Goal: Task Accomplishment & Management: Complete application form

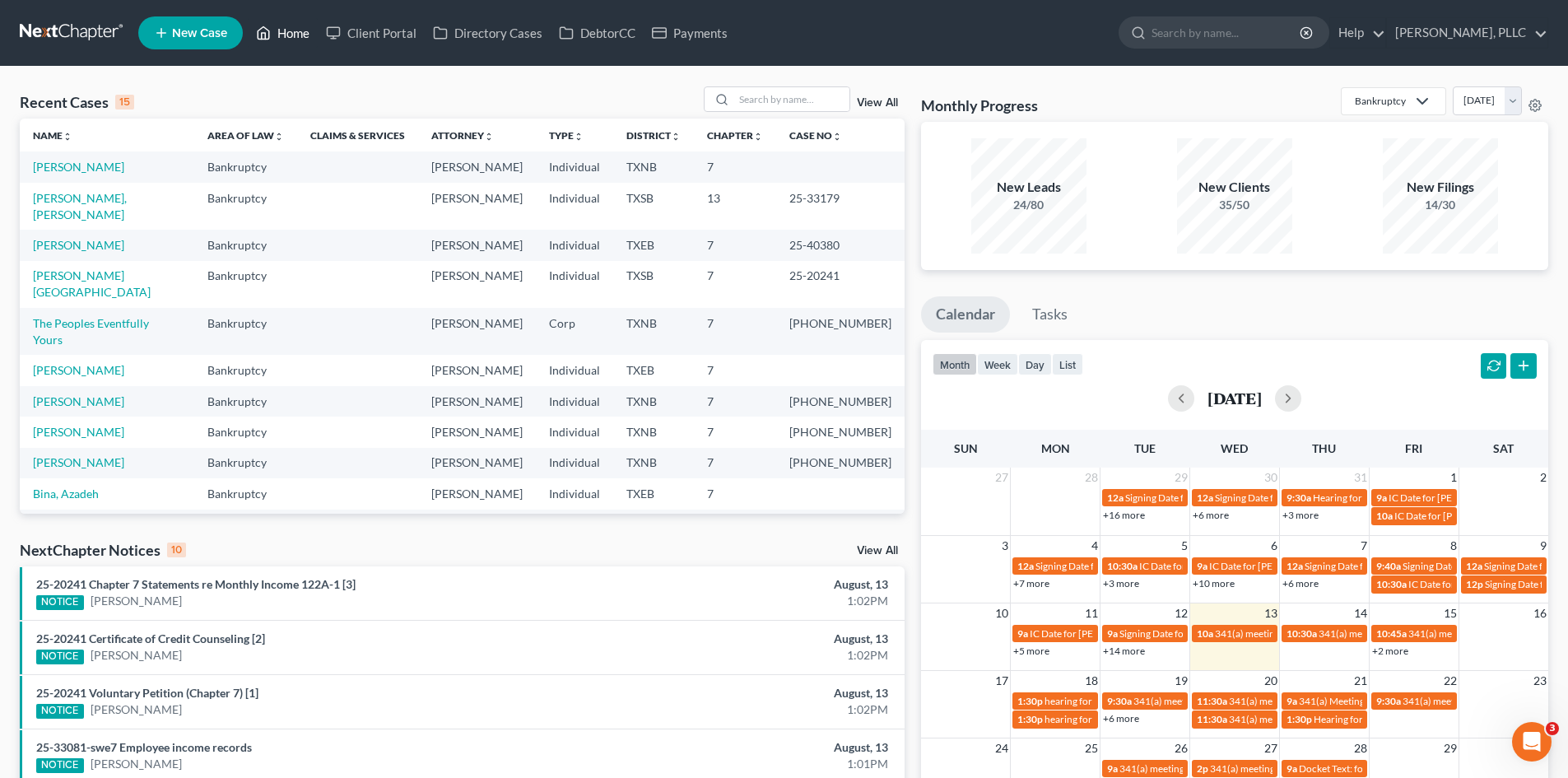
click at [312, 20] on link "Home" at bounding box center [283, 32] width 70 height 29
click at [731, 41] on link "Payments" at bounding box center [689, 32] width 92 height 29
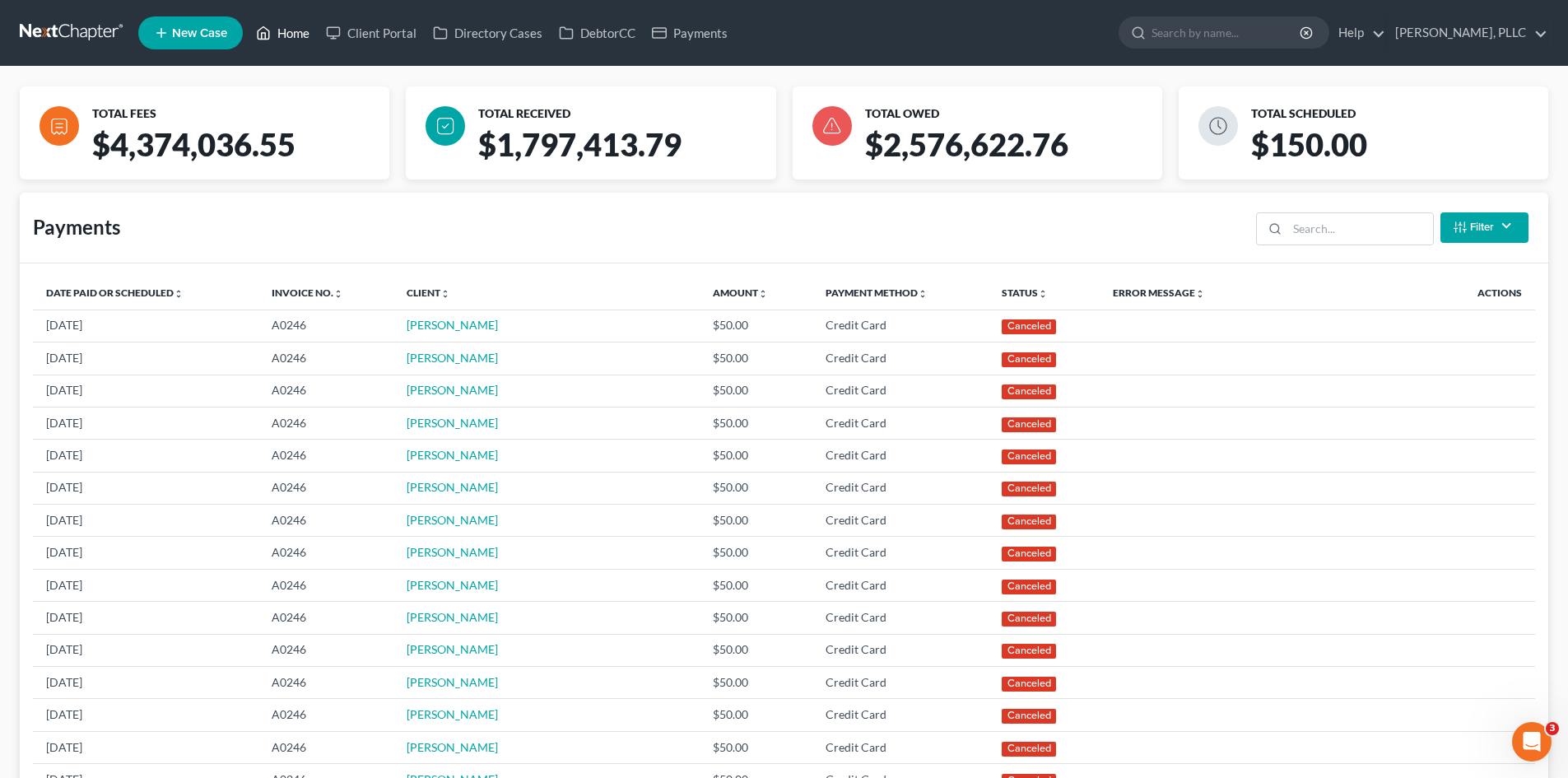
click at [285, 26] on link "Home" at bounding box center [283, 32] width 70 height 29
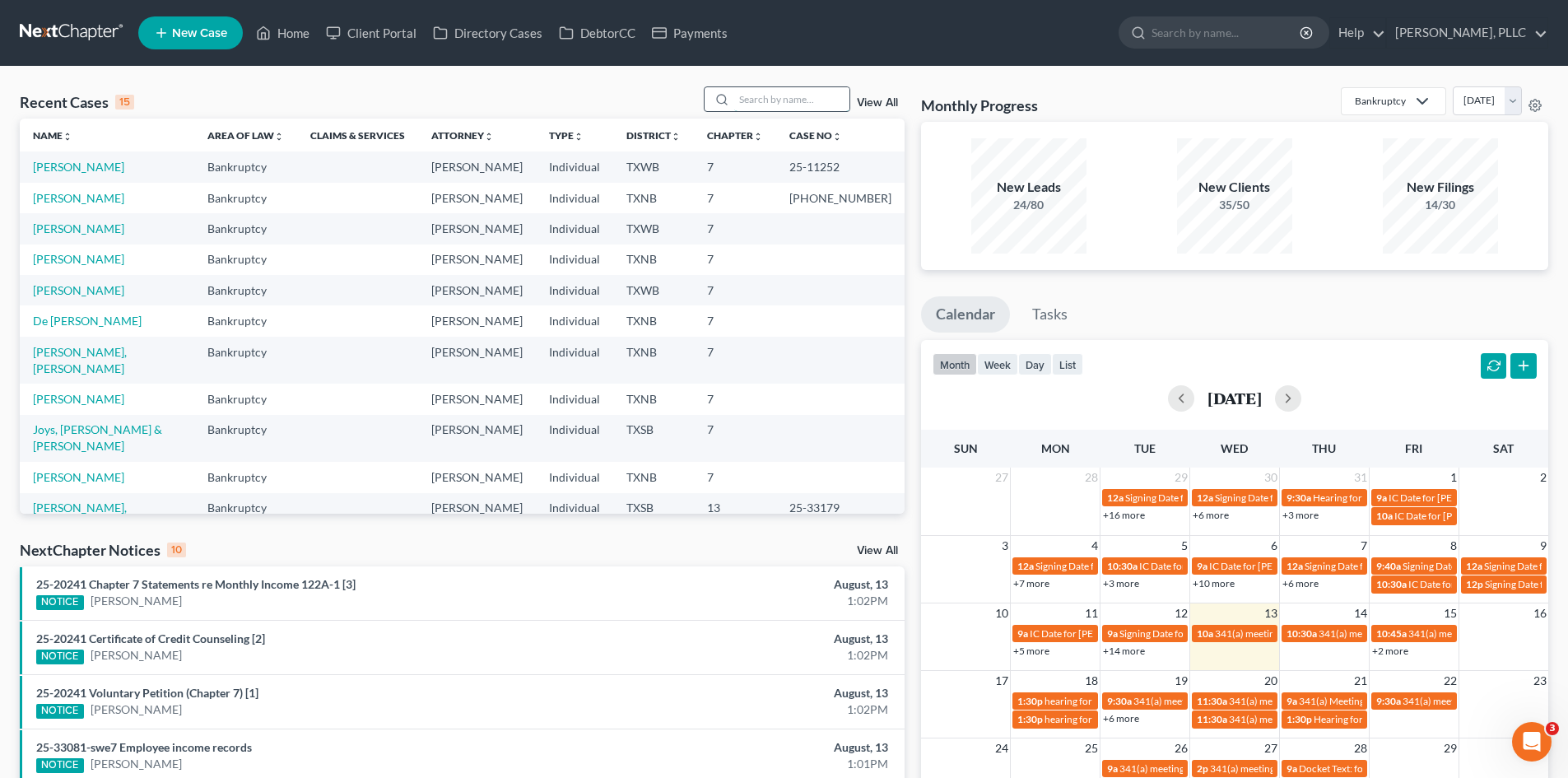
click at [758, 94] on input "search" at bounding box center [792, 98] width 115 height 24
type input "walden"
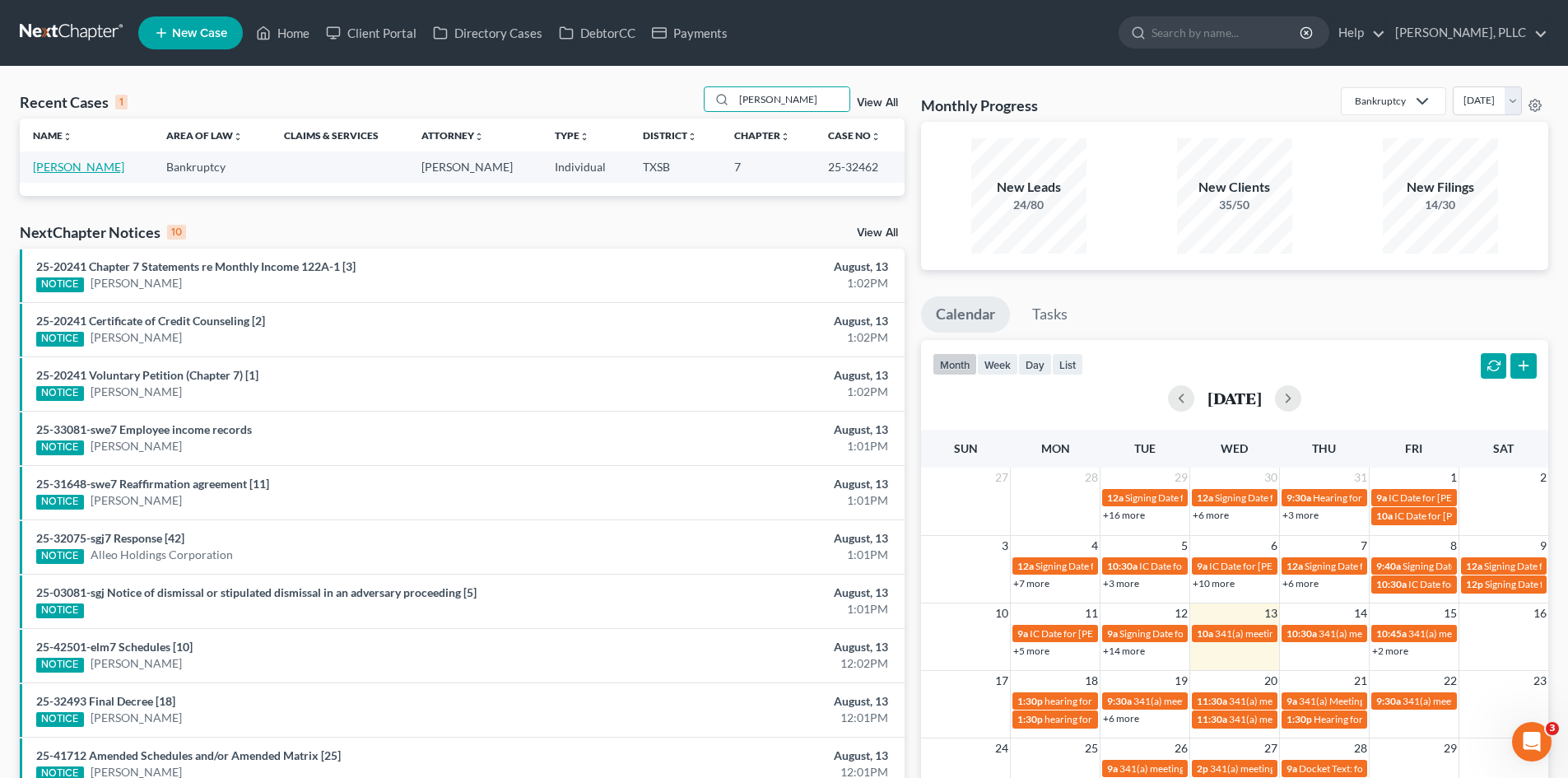
click at [68, 170] on link "[PERSON_NAME]" at bounding box center [79, 167] width 92 height 14
select select "3"
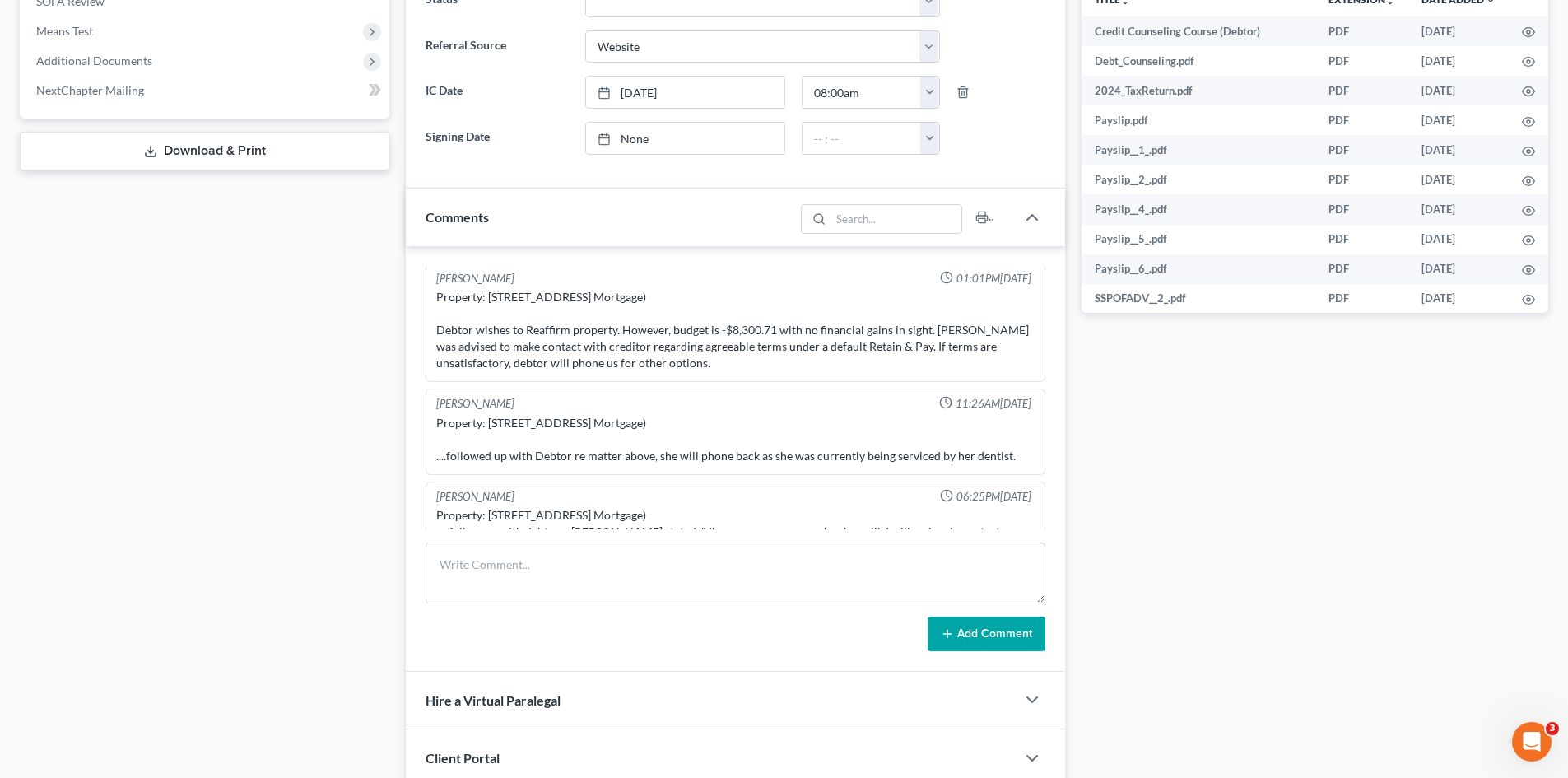
scroll to position [5263, 0]
click at [1246, 528] on div "Docs Tasks Events Timer 0% Completed Nothing here yet! Signed Engagement Debtor…" at bounding box center [1314, 201] width 483 height 1404
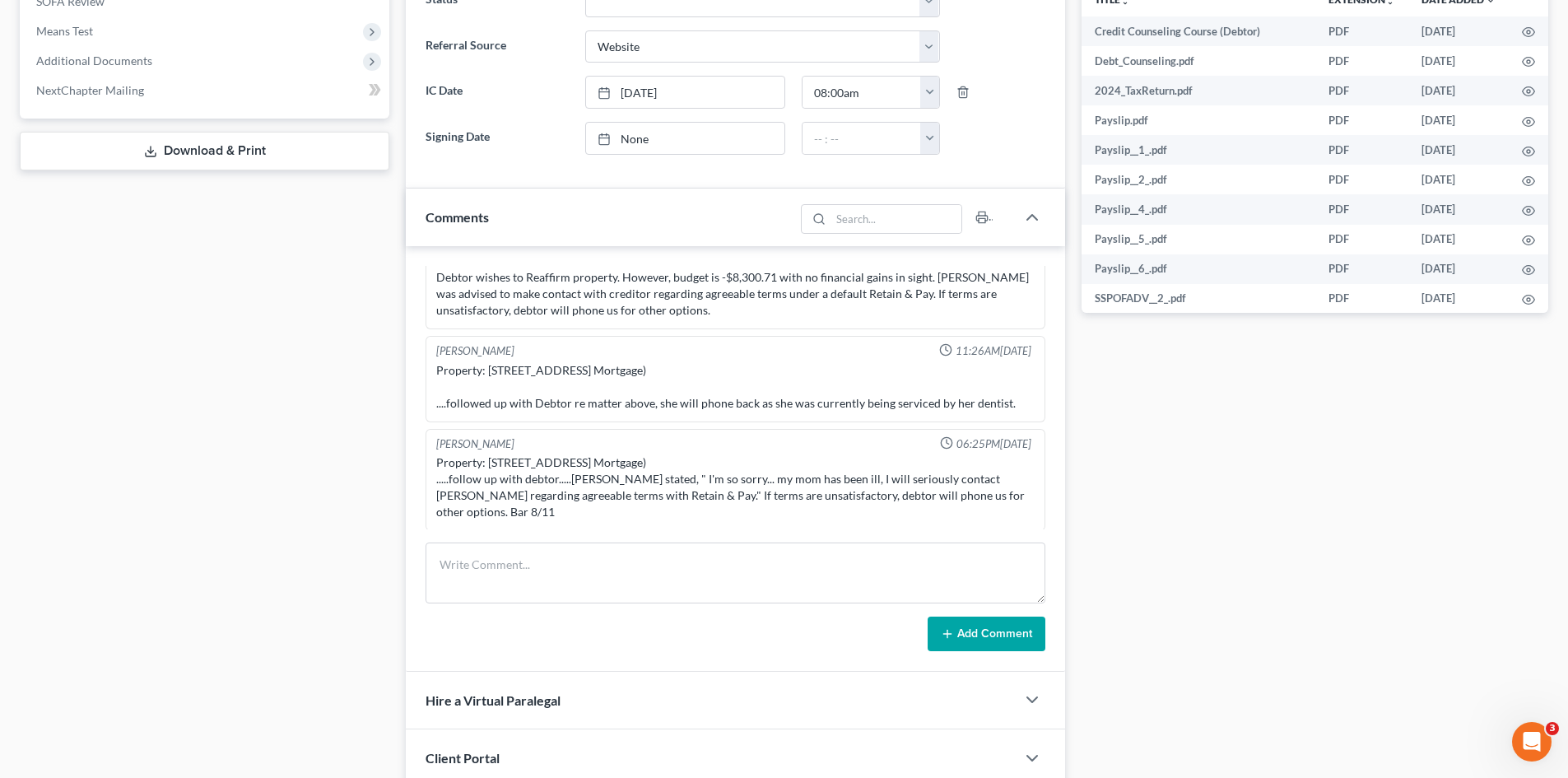
scroll to position [5346, 0]
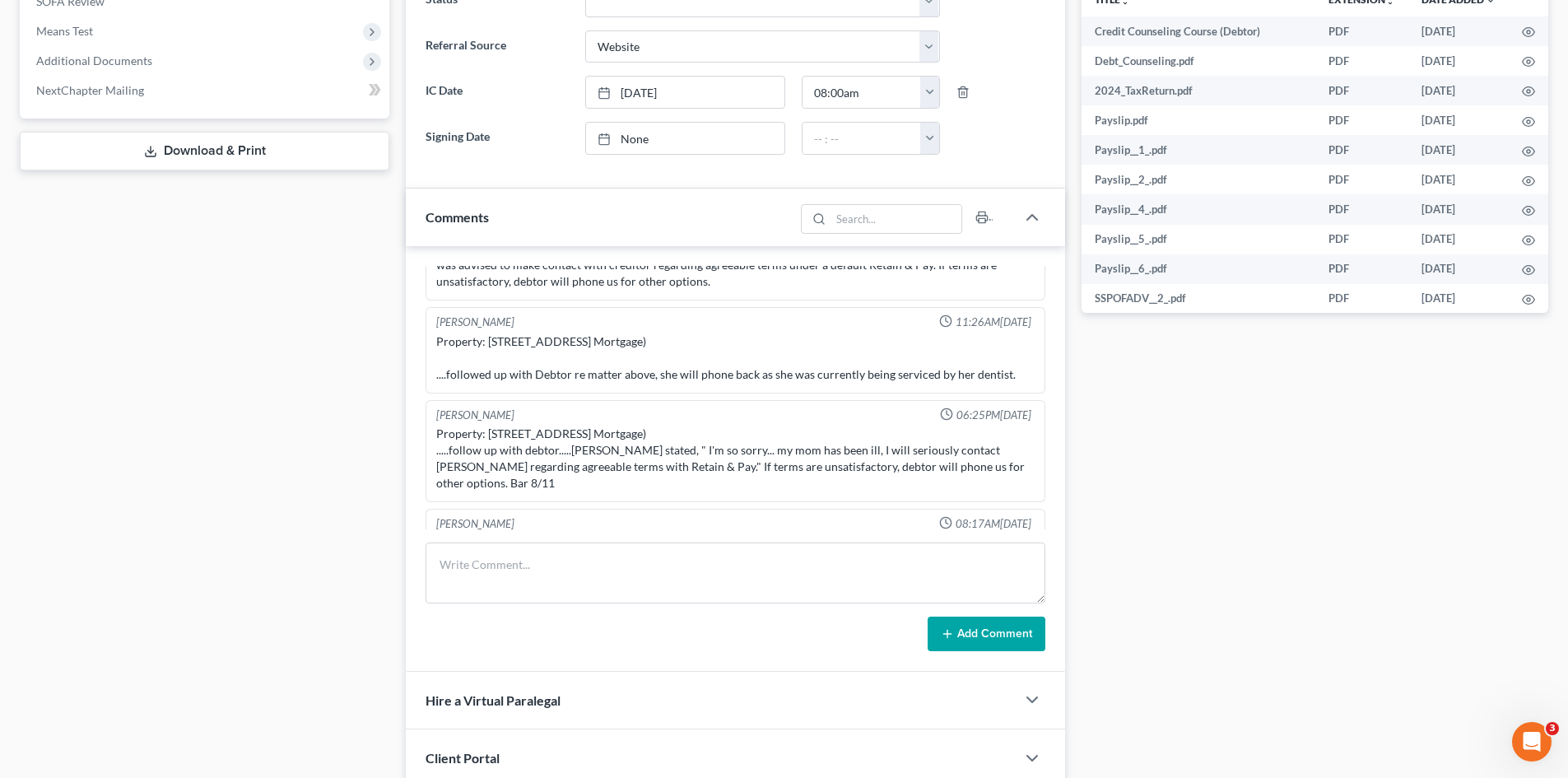
drag, startPoint x: 237, startPoint y: 484, endPoint x: 283, endPoint y: 468, distance: 48.7
click at [237, 484] on div "Case Dashboard Payments Invoices Payments Payments Credit Report Client Profile" at bounding box center [204, 201] width 386 height 1404
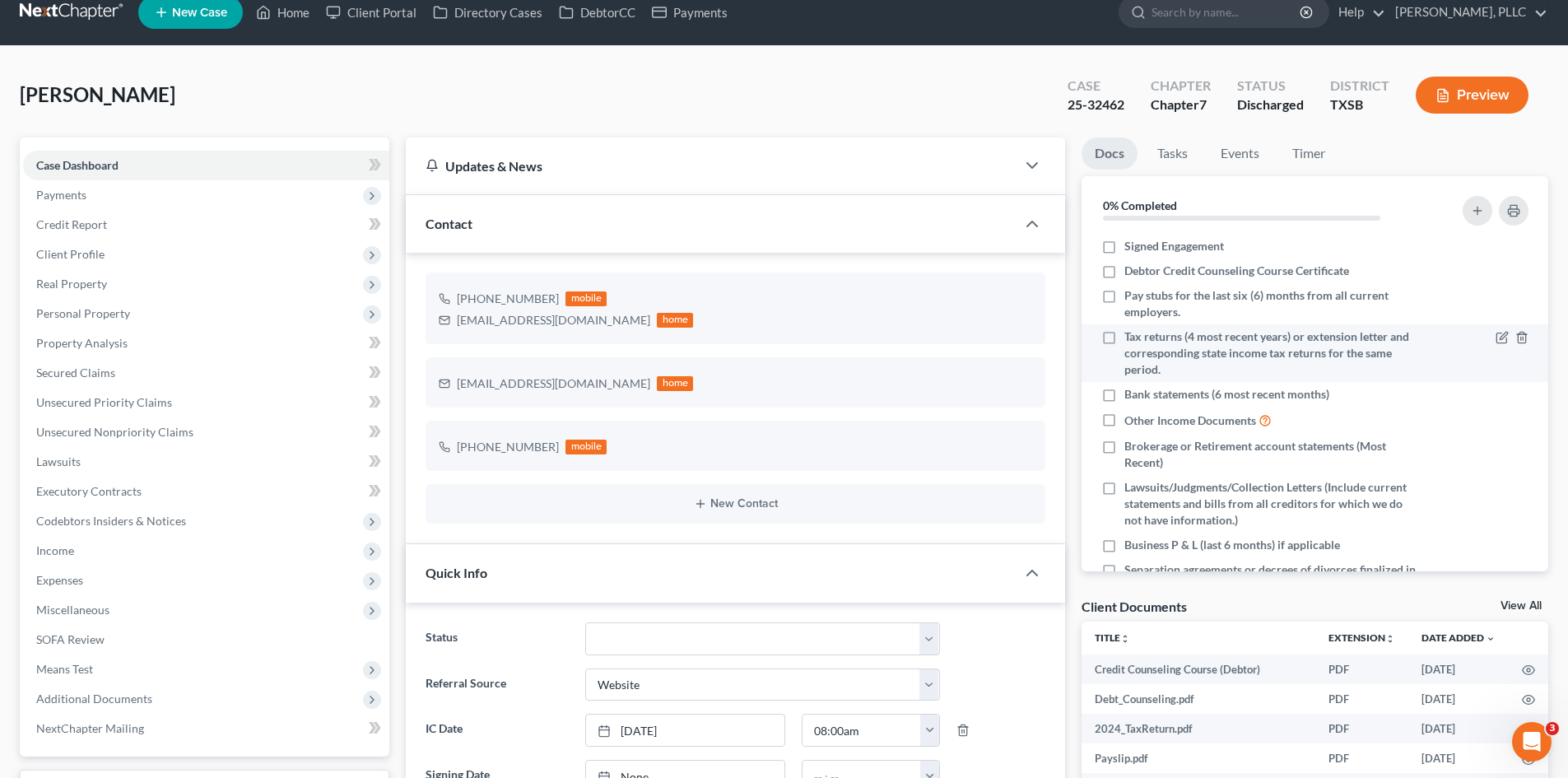
scroll to position [0, 0]
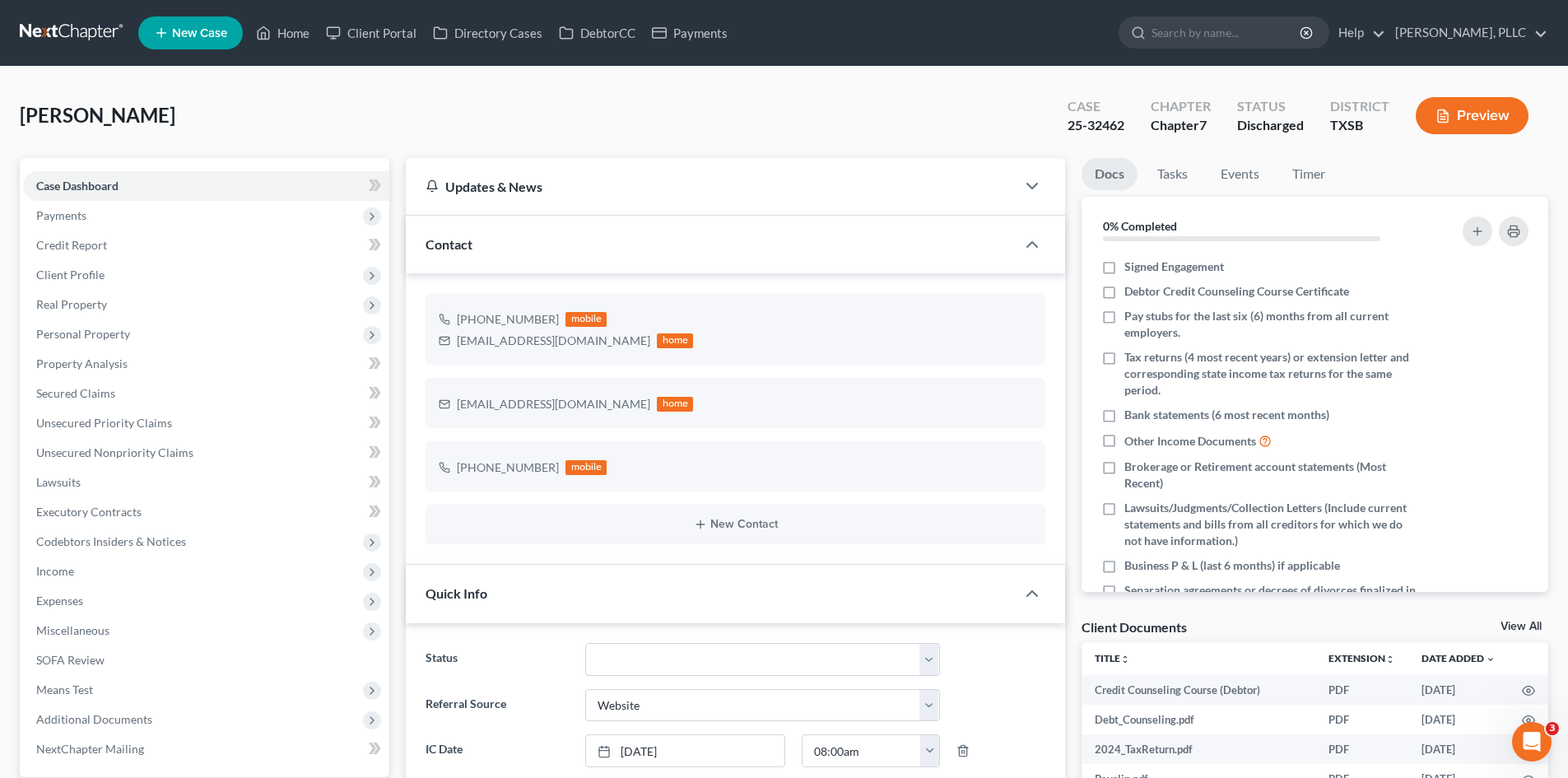
click at [640, 136] on div "Walden, Miranda Upgraded Case 25-32462 Chapter Chapter 7 Status Discharged Dist…" at bounding box center [784, 122] width 1528 height 72
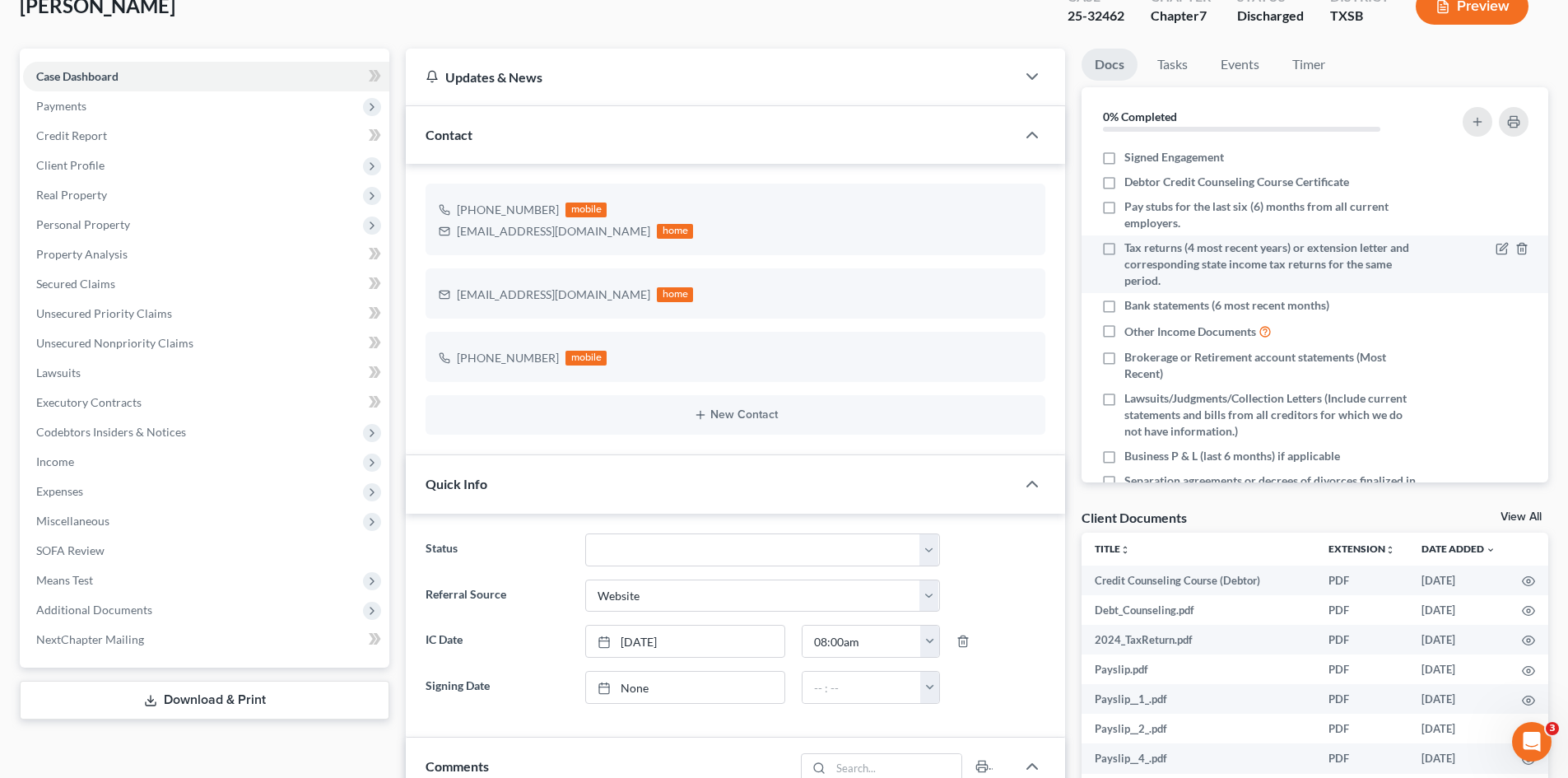
scroll to position [329, 0]
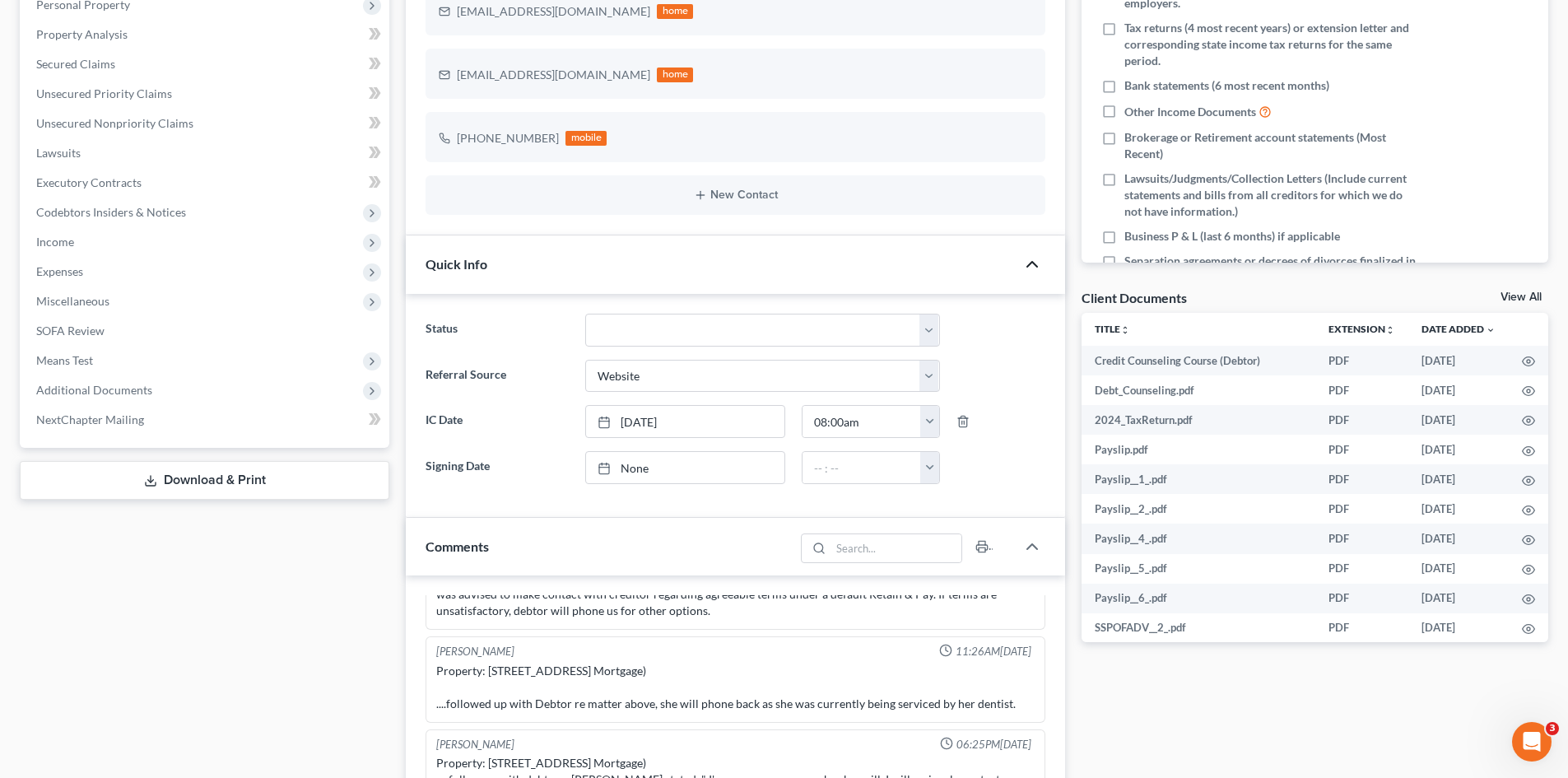
click at [1036, 265] on polyline "button" at bounding box center [1031, 264] width 9 height 5
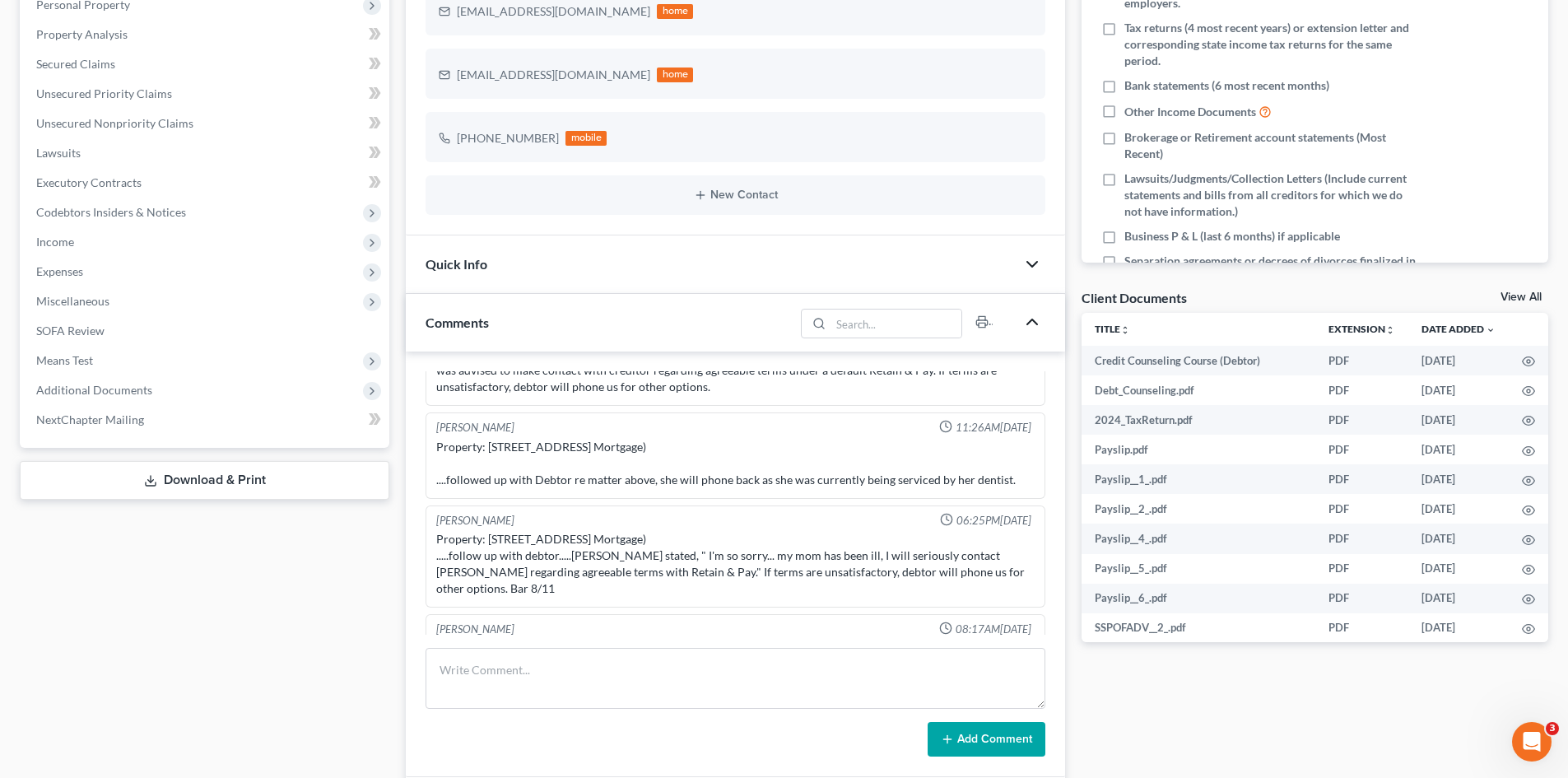
click at [1036, 324] on polyline "button" at bounding box center [1031, 321] width 9 height 5
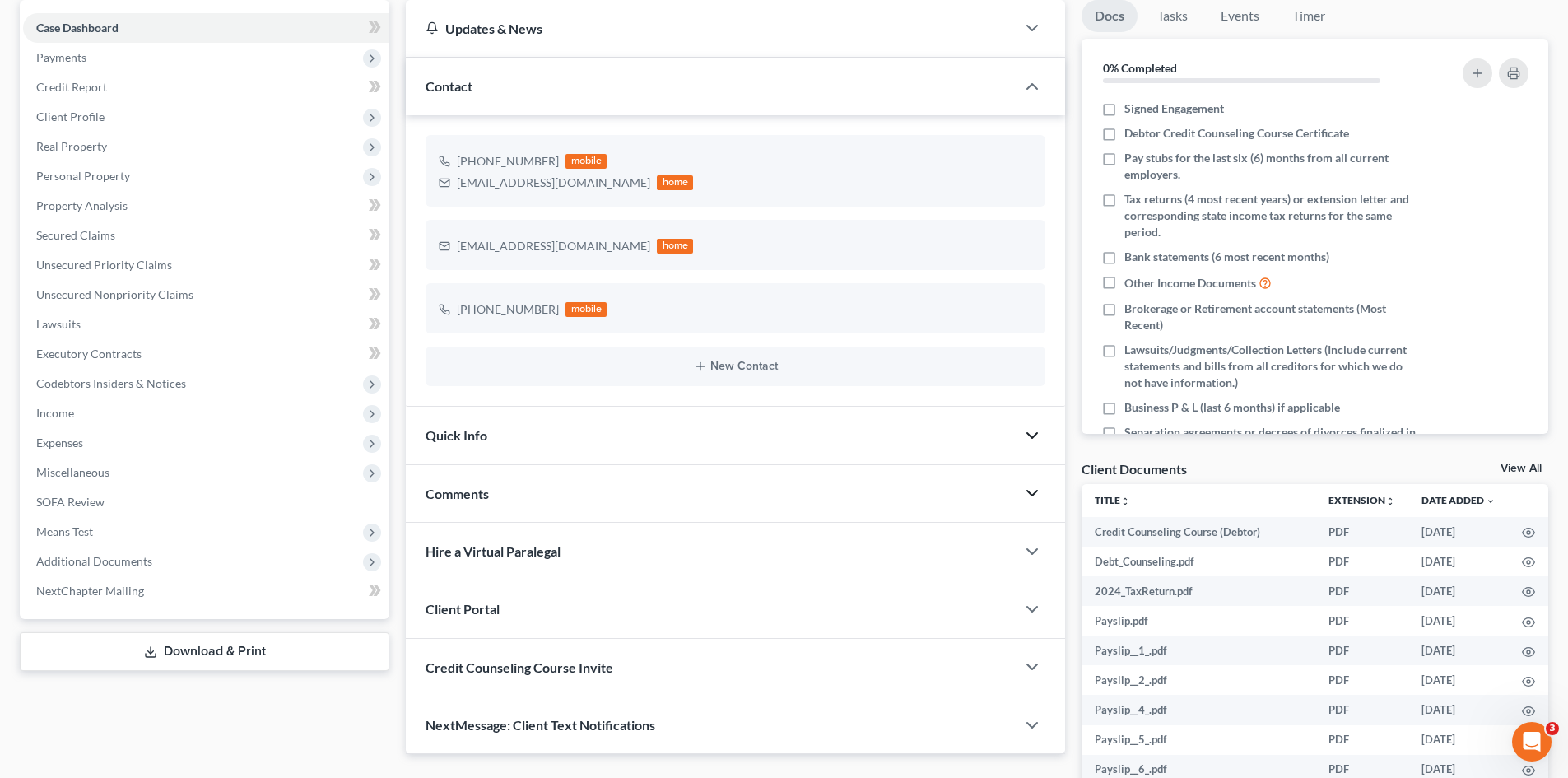
scroll to position [0, 0]
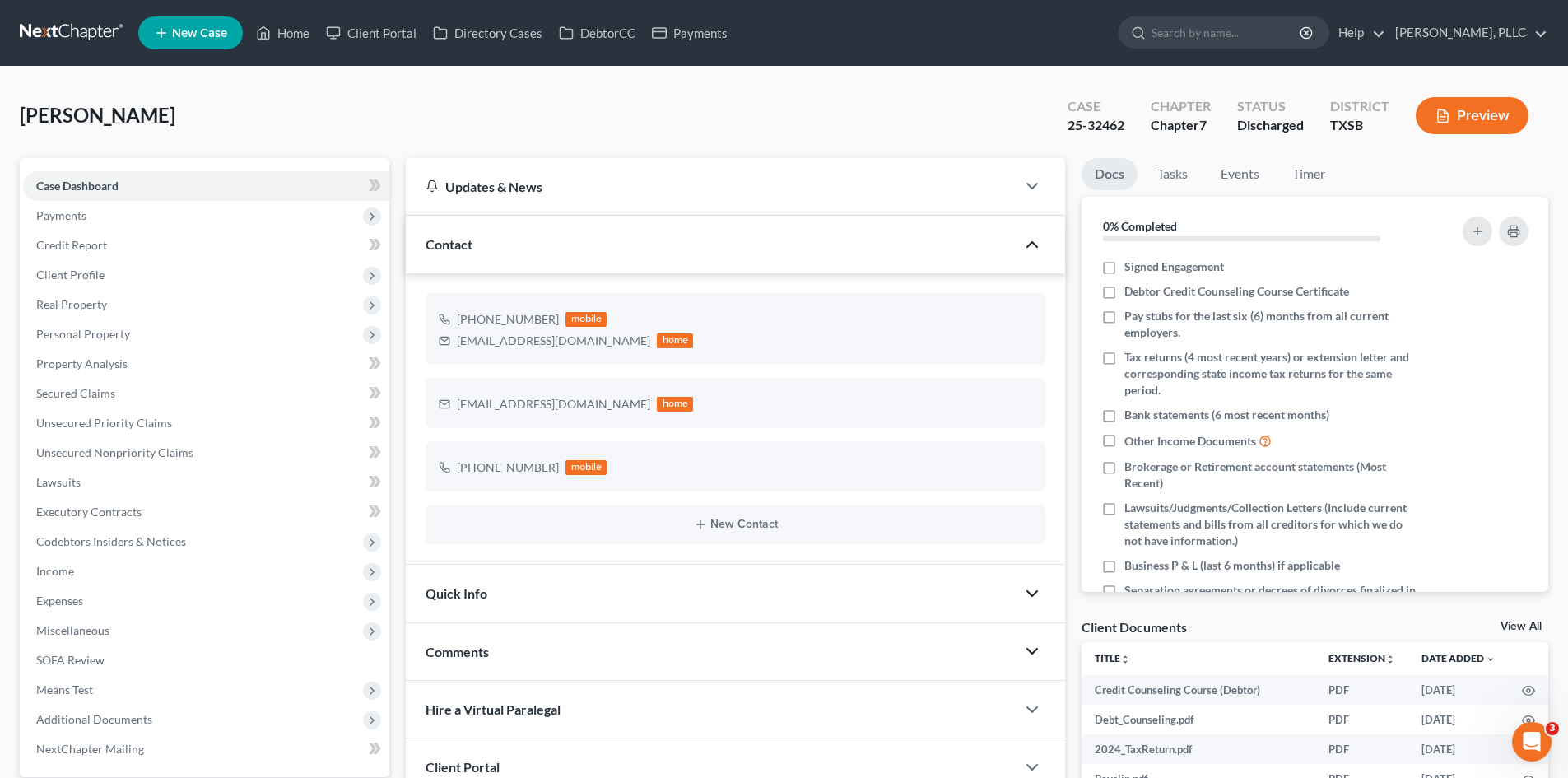
click at [1035, 244] on polyline "button" at bounding box center [1031, 244] width 9 height 5
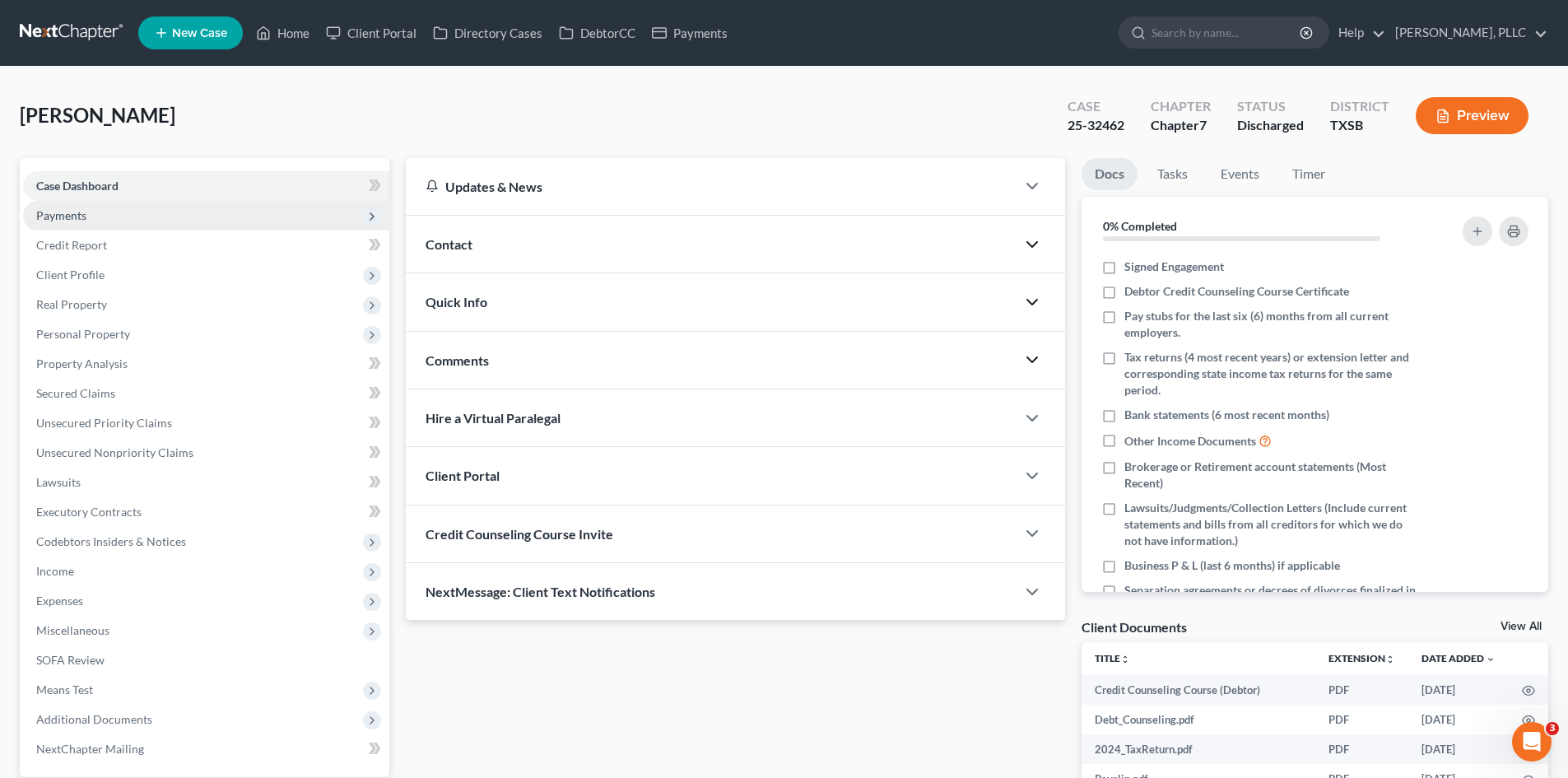
click at [184, 211] on span "Payments" at bounding box center [205, 215] width 366 height 29
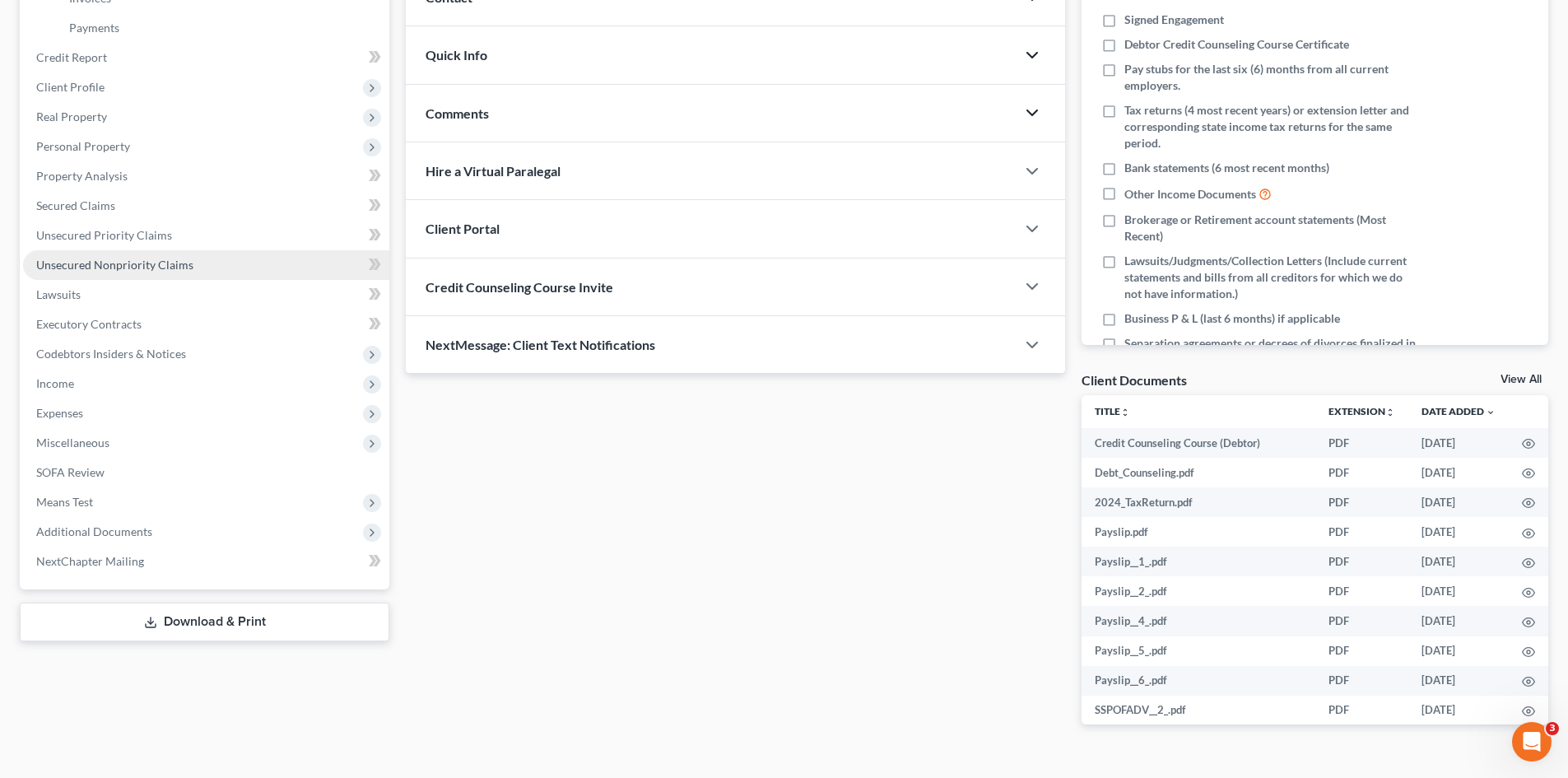
click at [161, 273] on link "Unsecured Nonpriority Claims" at bounding box center [205, 264] width 366 height 29
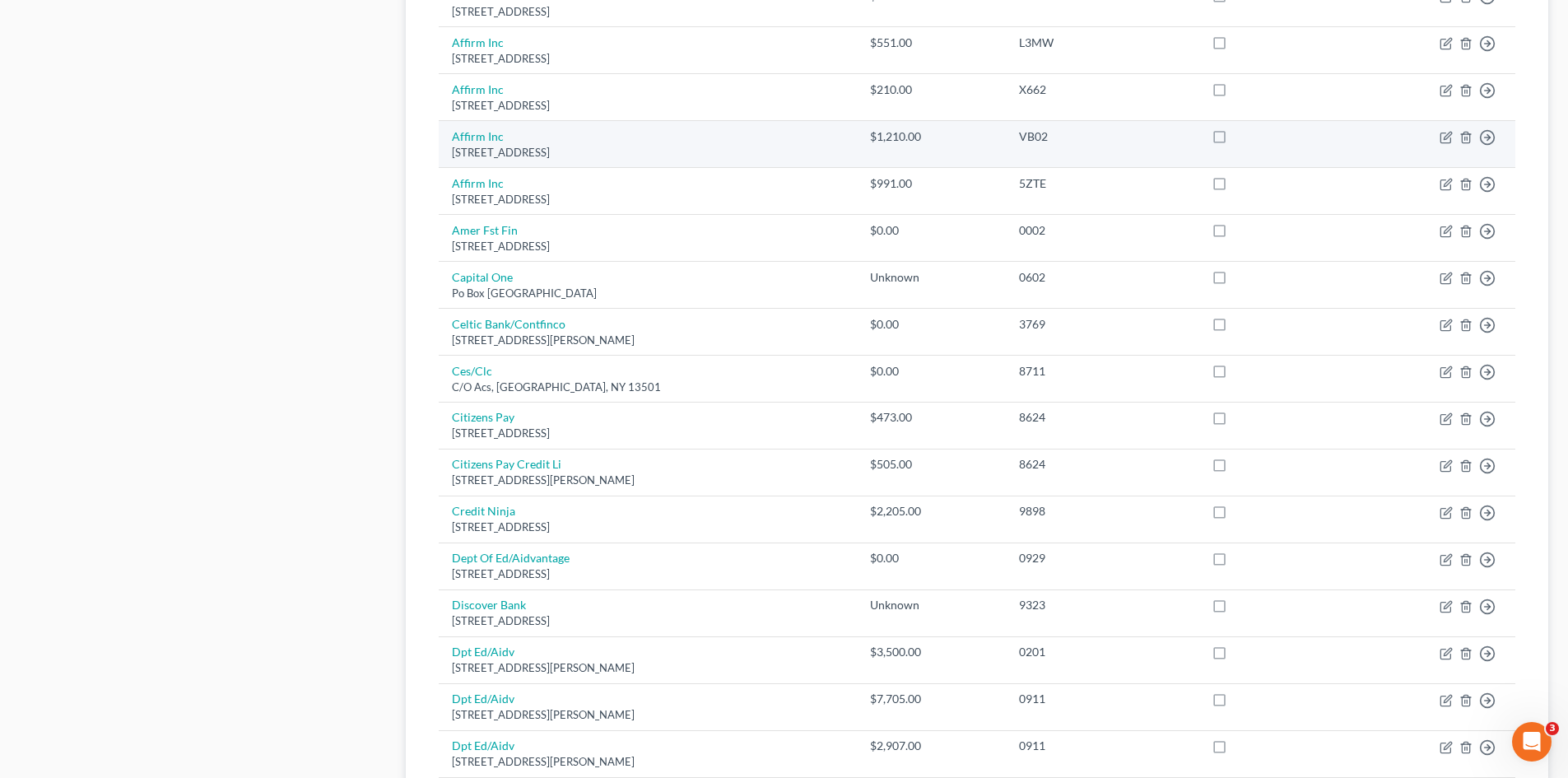
scroll to position [1127, 0]
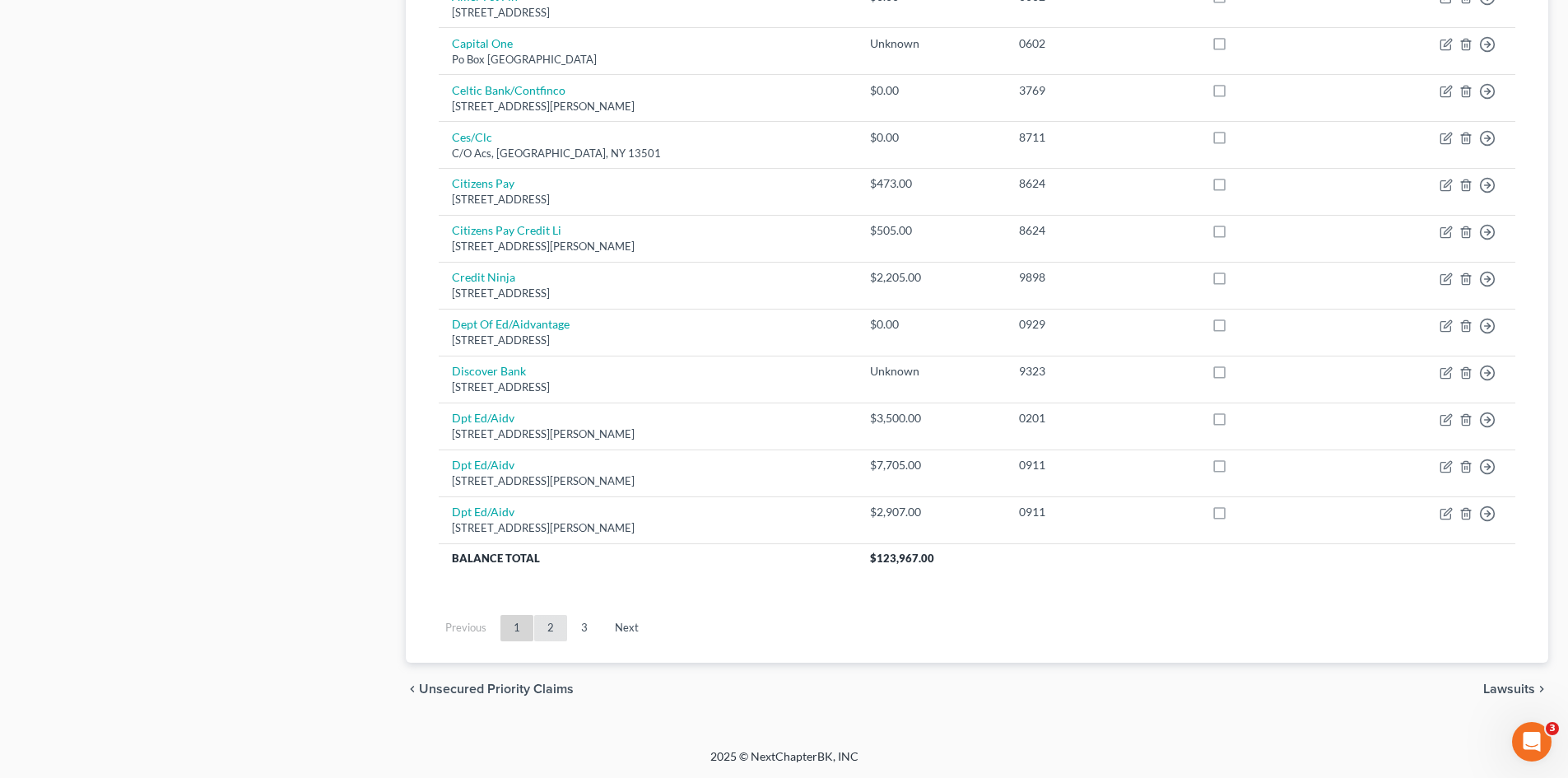
click at [558, 630] on link "2" at bounding box center [550, 628] width 33 height 27
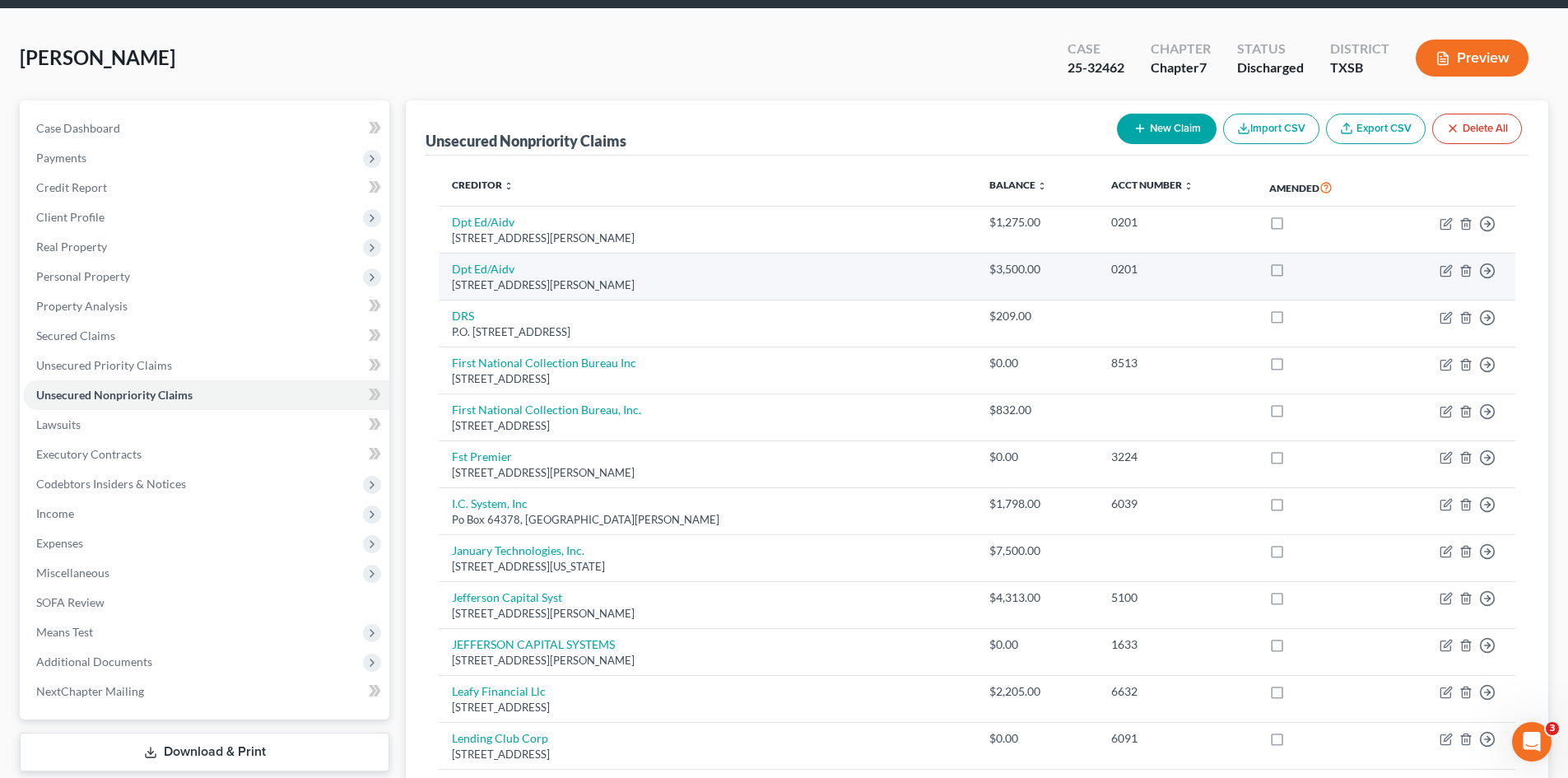
scroll to position [0, 0]
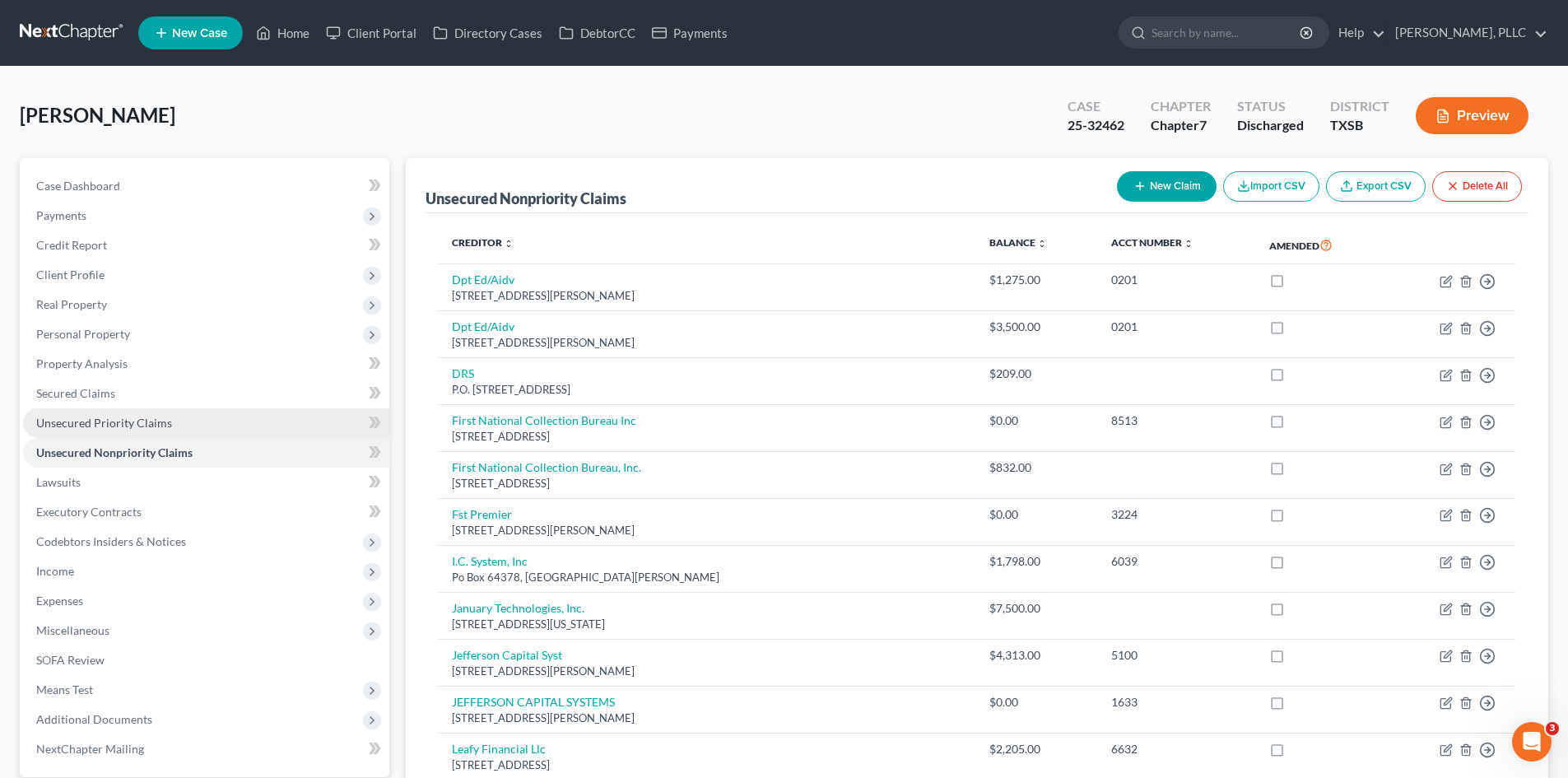
click at [185, 421] on link "Unsecured Priority Claims" at bounding box center [205, 422] width 366 height 29
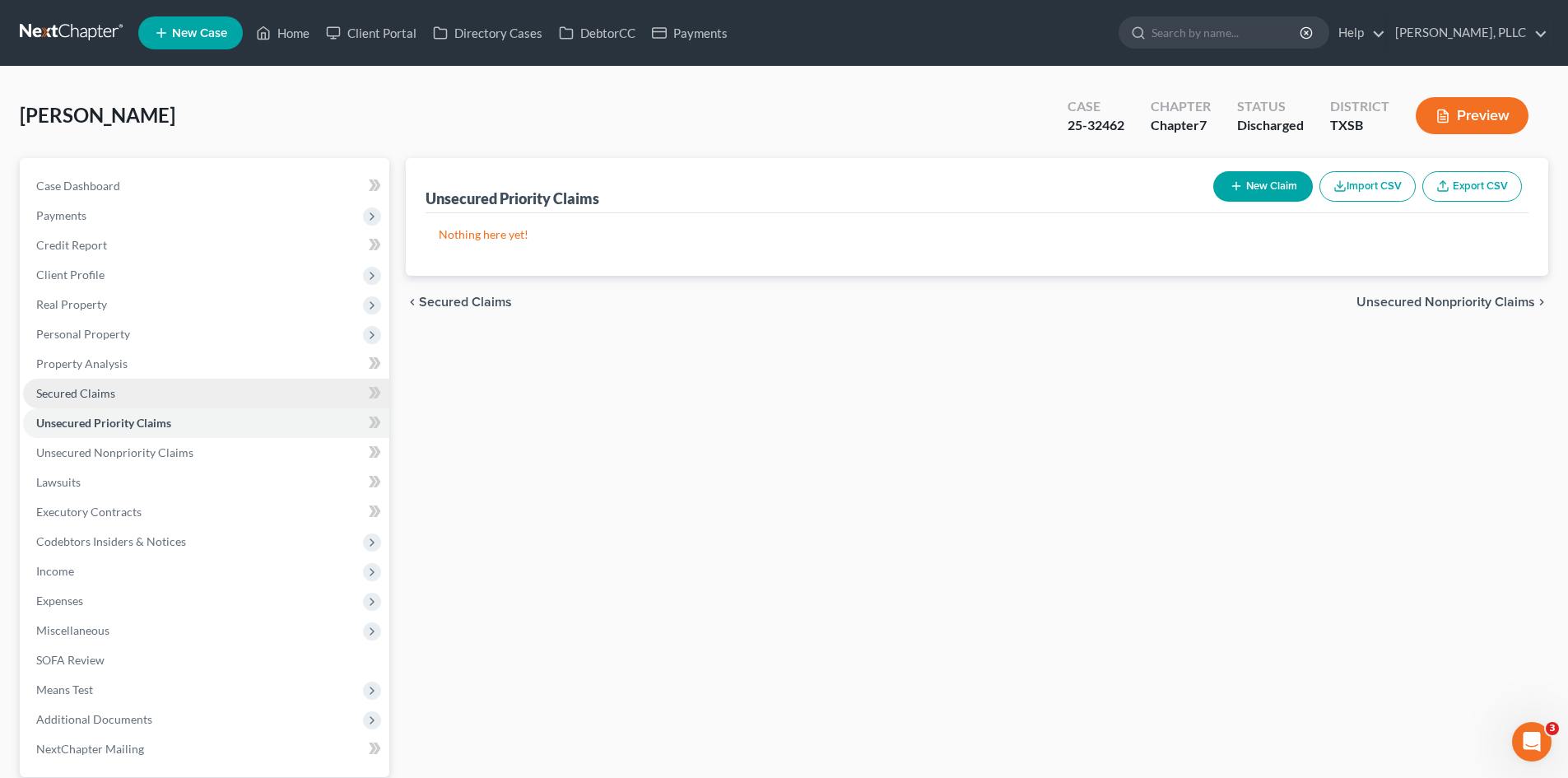
click at [177, 379] on link "Secured Claims" at bounding box center [205, 393] width 366 height 29
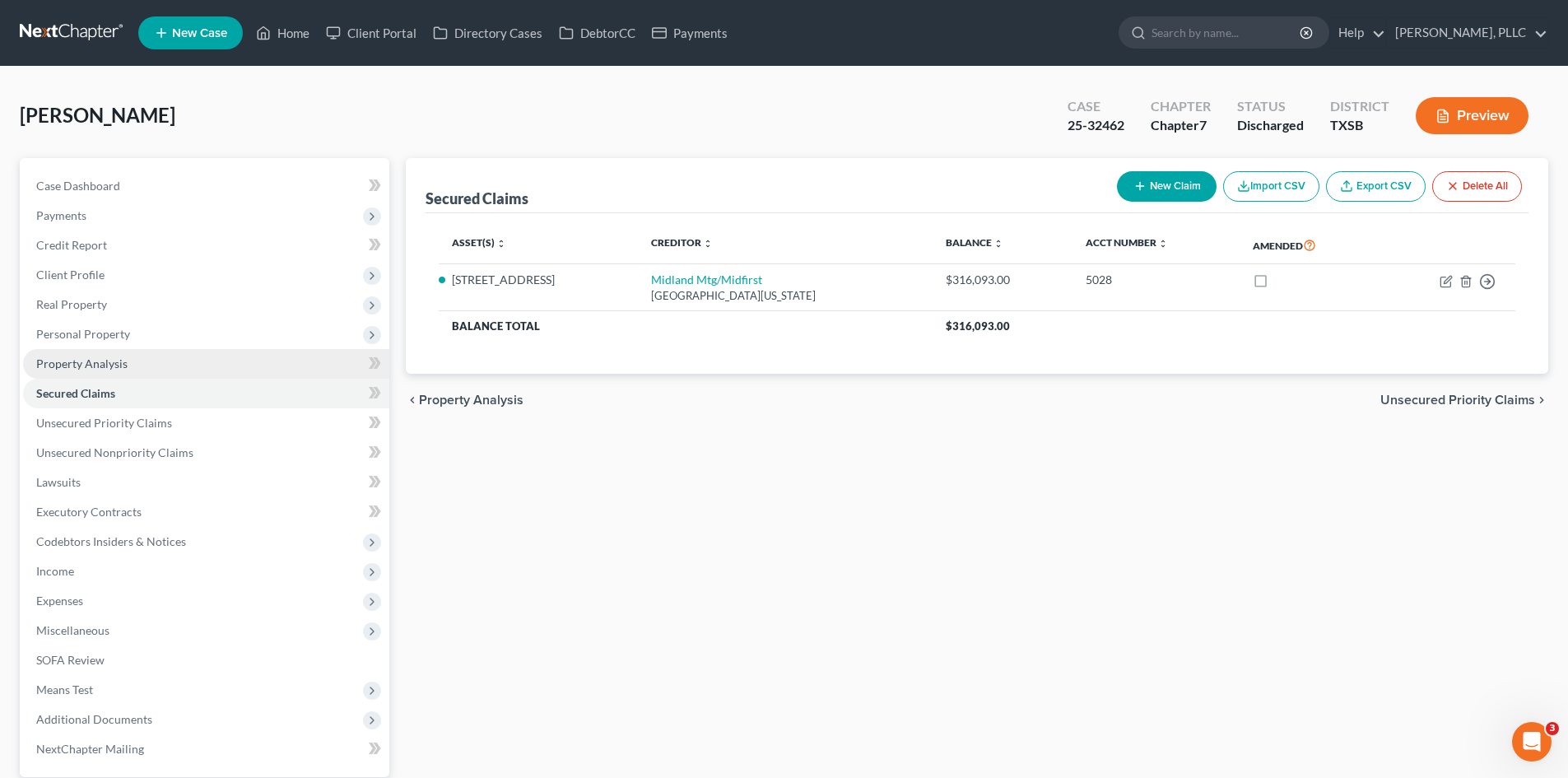
click at [145, 364] on link "Property Analysis" at bounding box center [205, 363] width 366 height 29
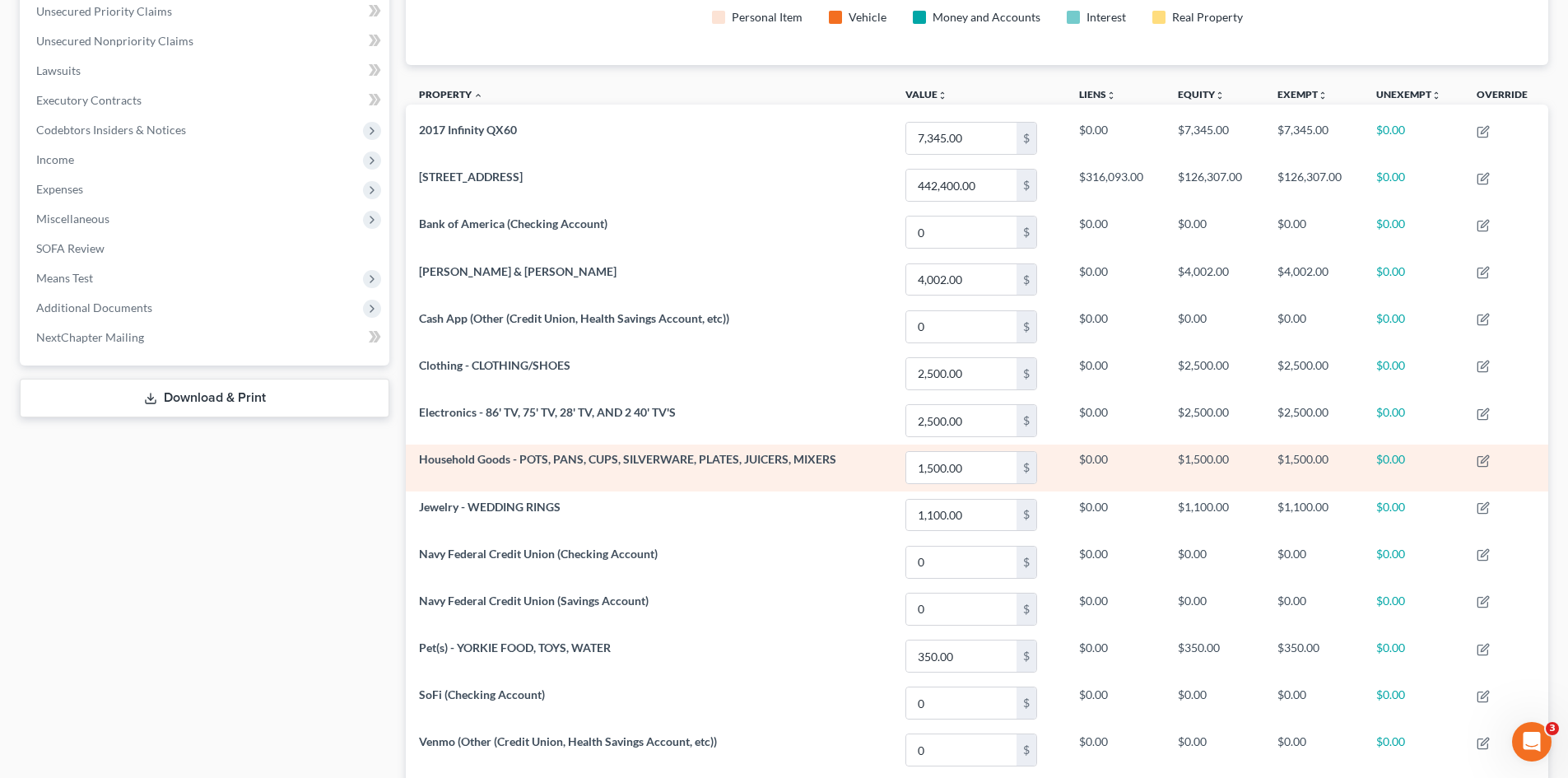
scroll to position [329, 0]
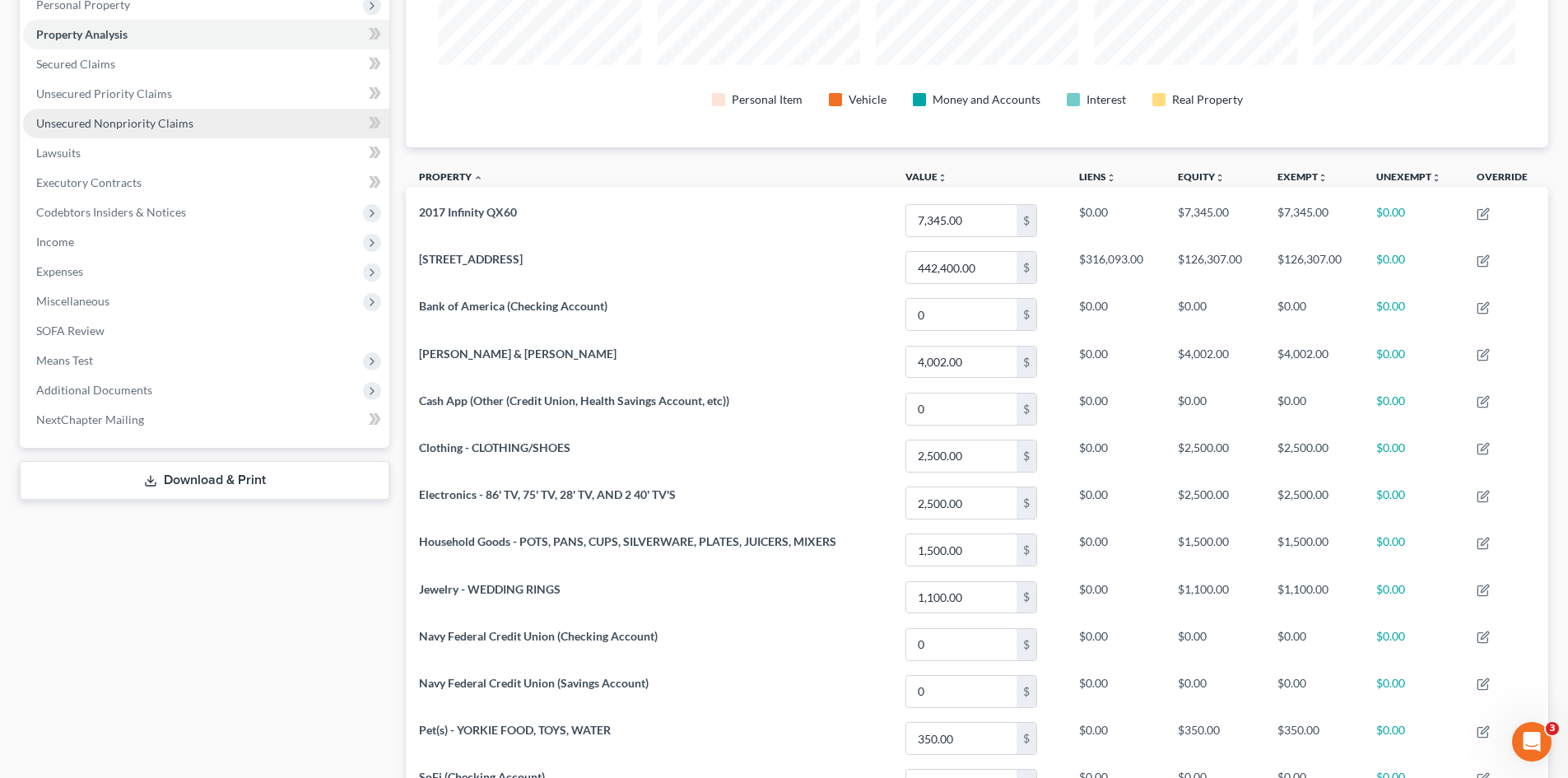
click at [132, 110] on link "Unsecured Nonpriority Claims" at bounding box center [205, 123] width 366 height 29
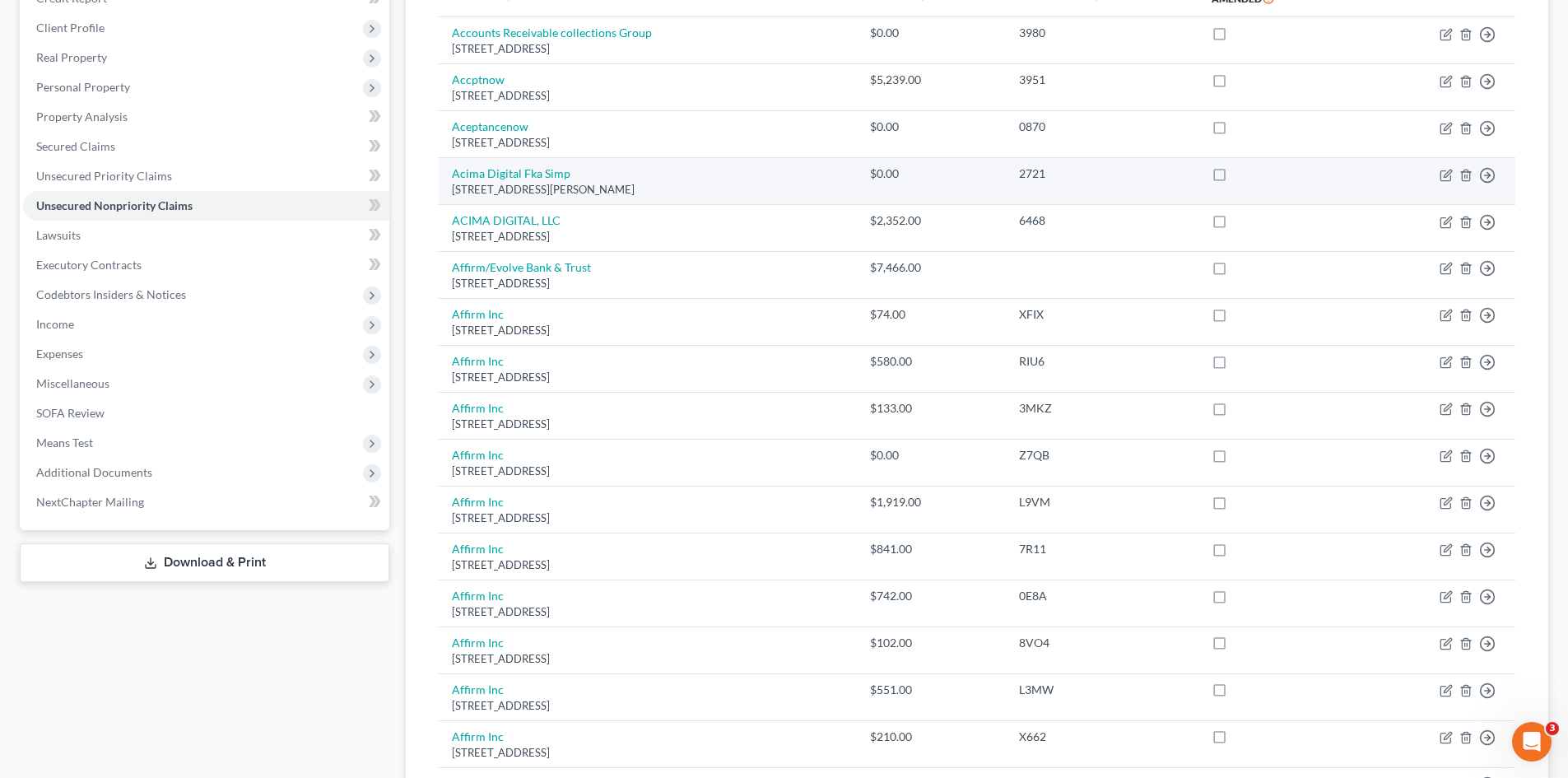
scroll to position [165, 0]
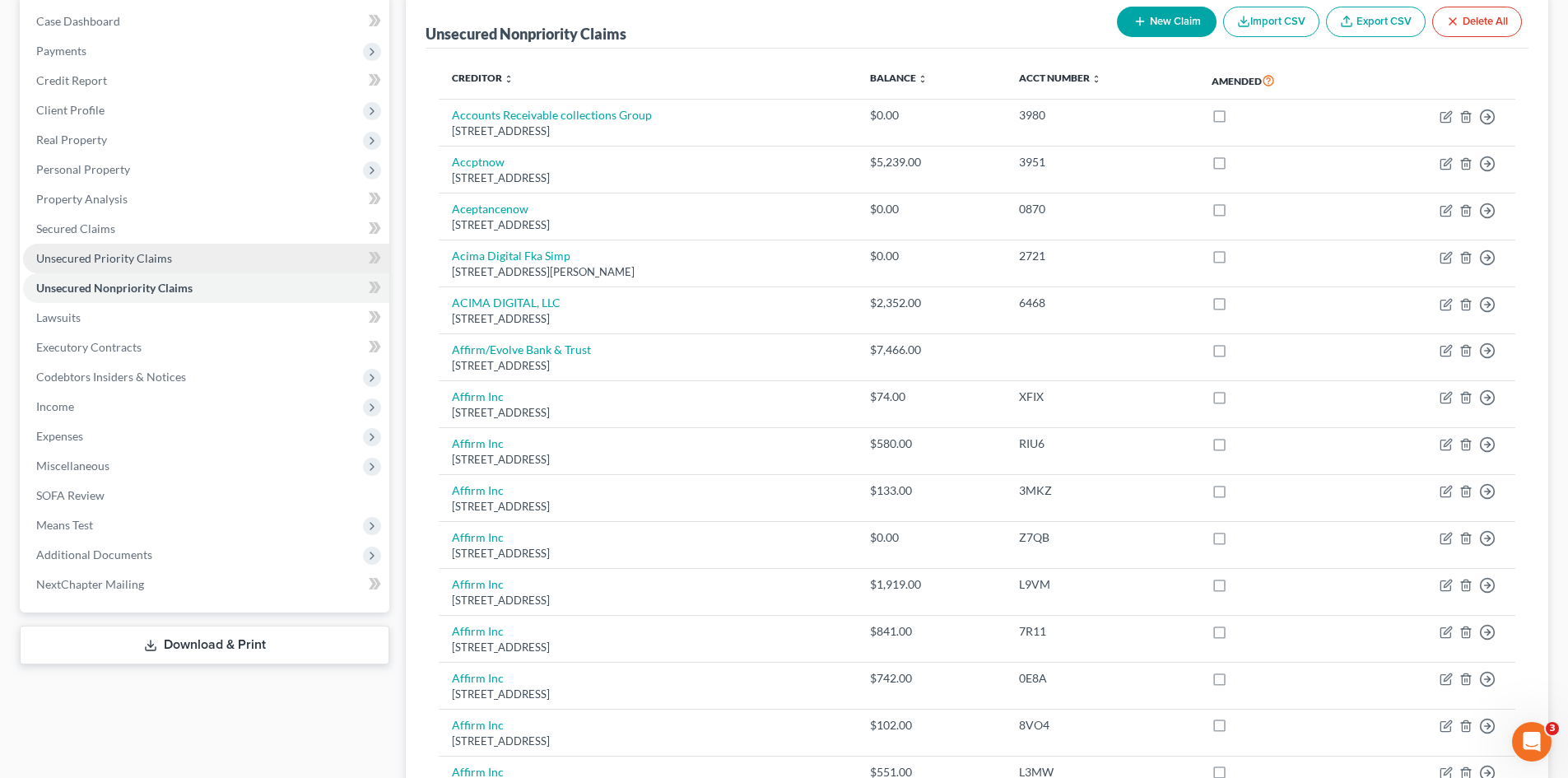
click at [96, 259] on span "Unsecured Priority Claims" at bounding box center [103, 257] width 135 height 14
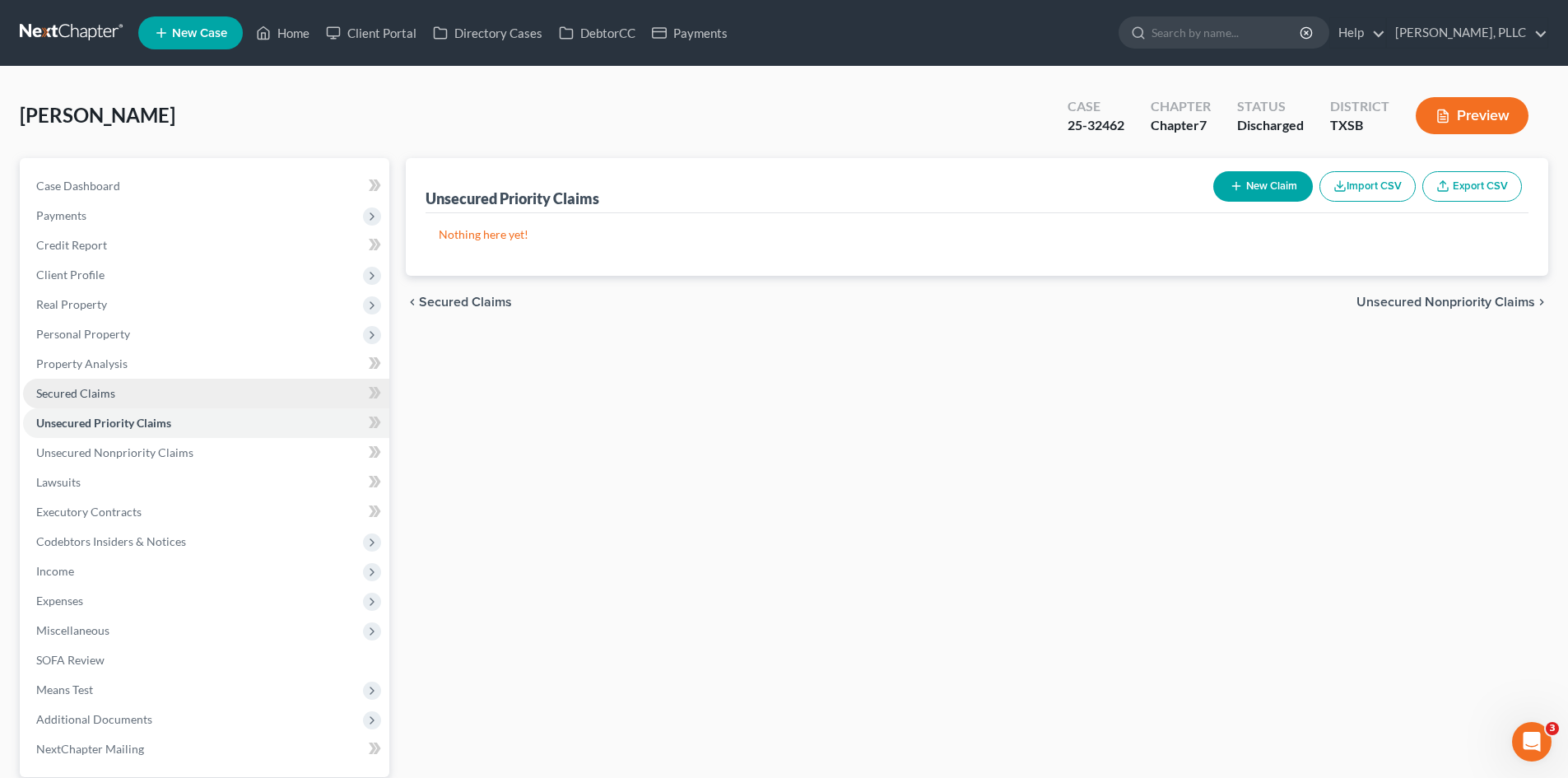
click at [97, 381] on link "Secured Claims" at bounding box center [205, 393] width 366 height 29
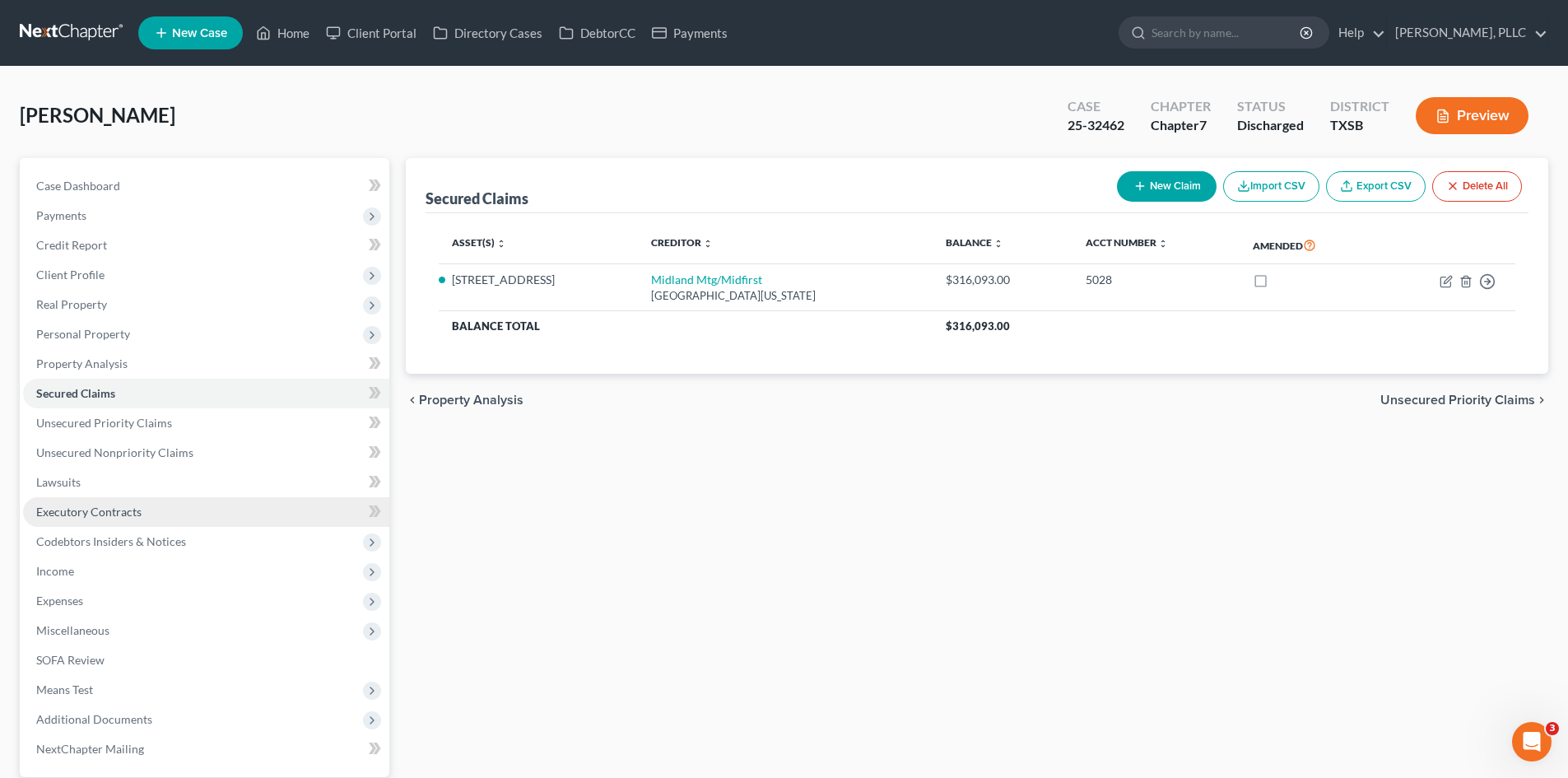
click at [149, 502] on link "Executory Contracts" at bounding box center [205, 511] width 366 height 29
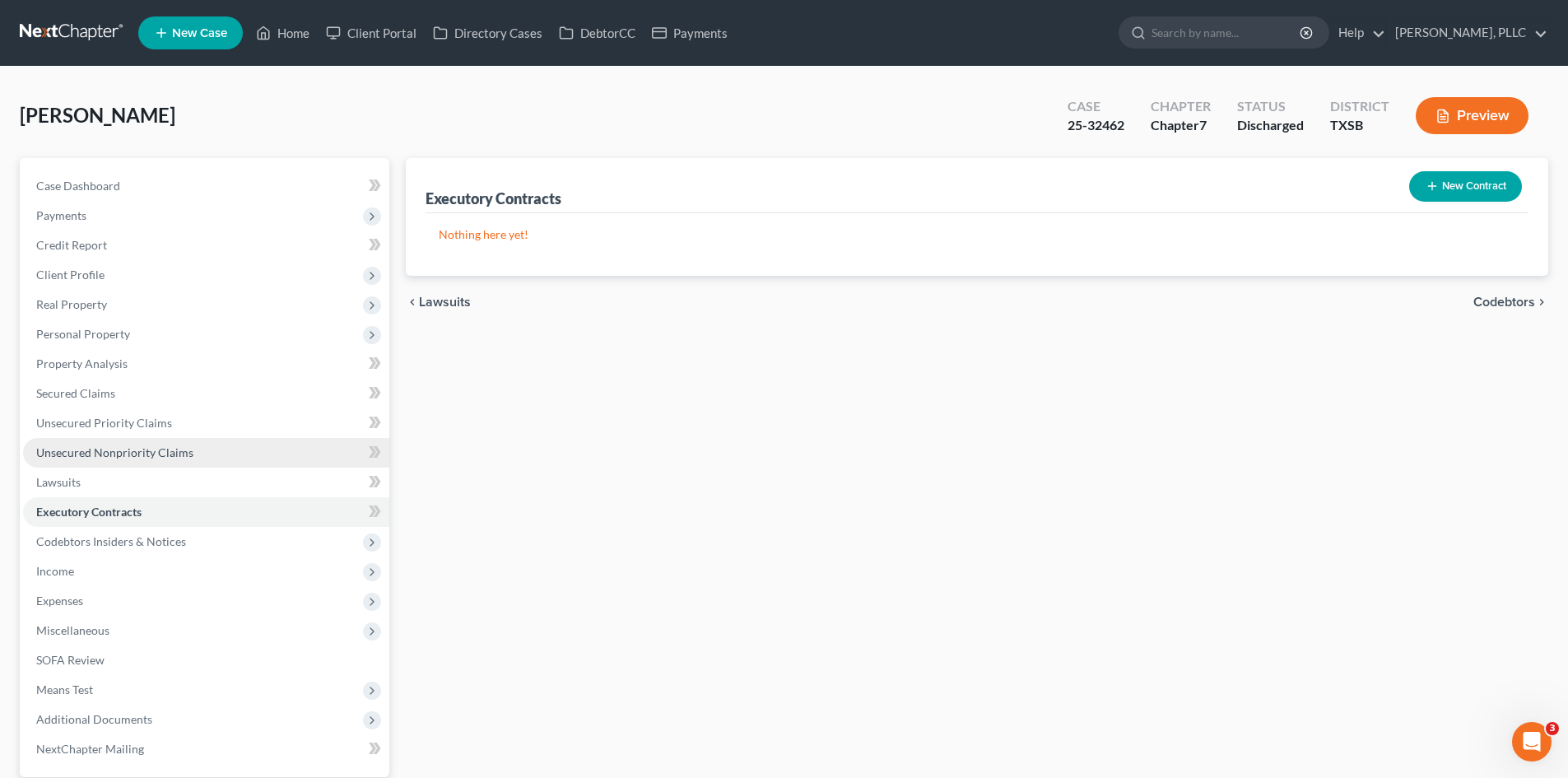
click at [138, 465] on link "Unsecured Nonpriority Claims" at bounding box center [205, 452] width 366 height 29
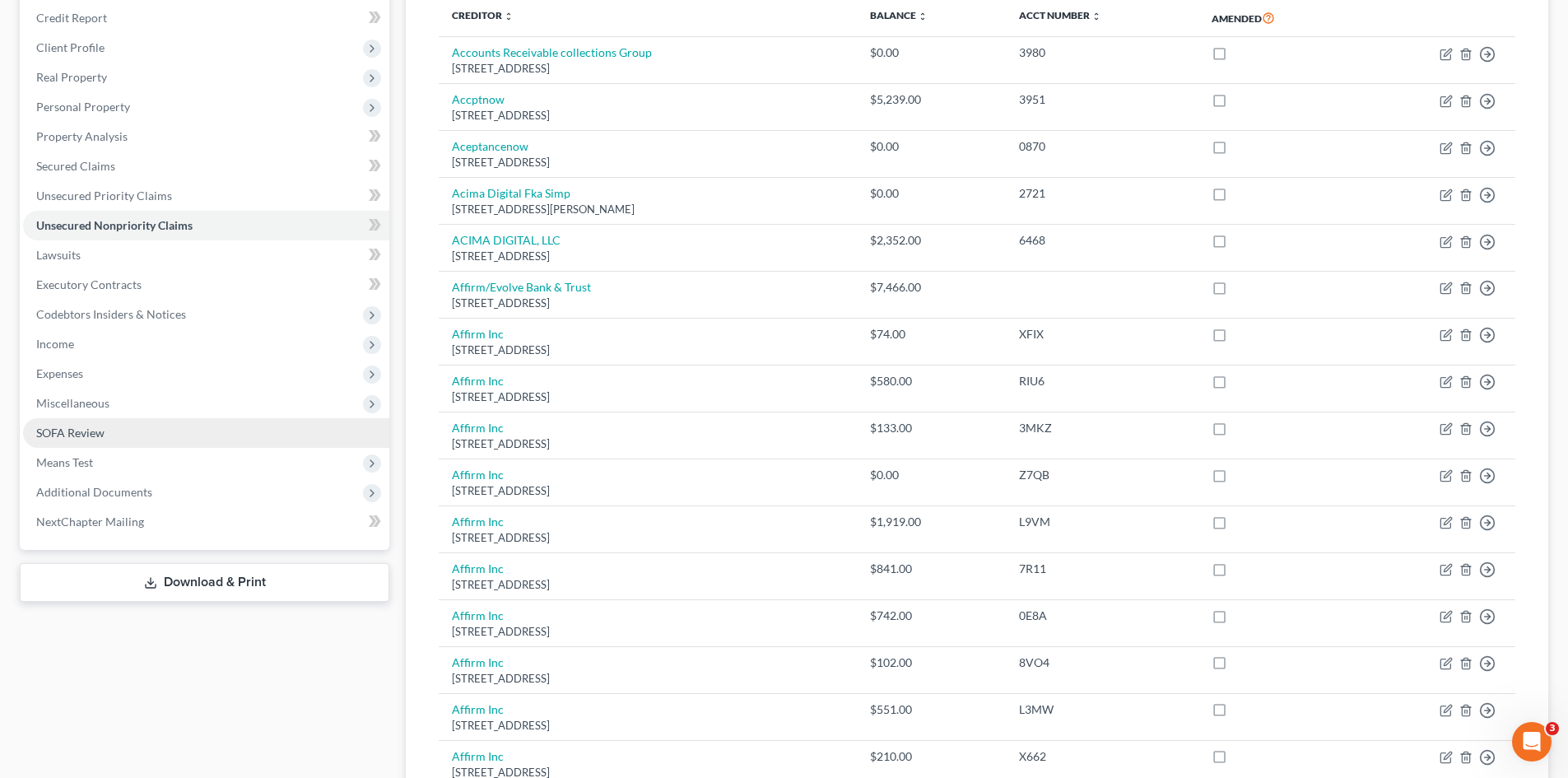
scroll to position [222, 0]
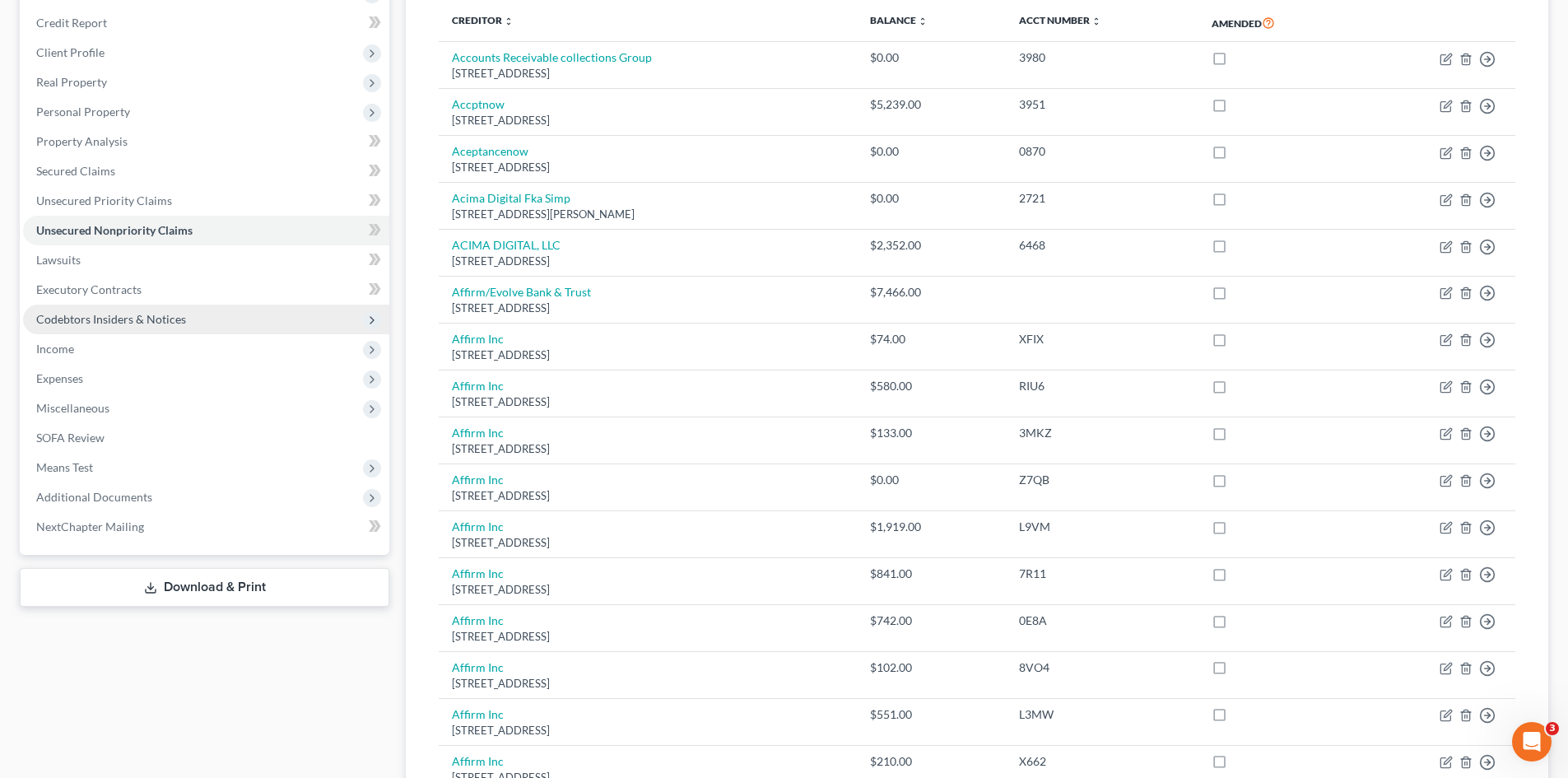
drag, startPoint x: 216, startPoint y: 326, endPoint x: 205, endPoint y: 330, distance: 11.7
click at [208, 328] on span "Codebtors Insiders & Notices" at bounding box center [205, 319] width 366 height 29
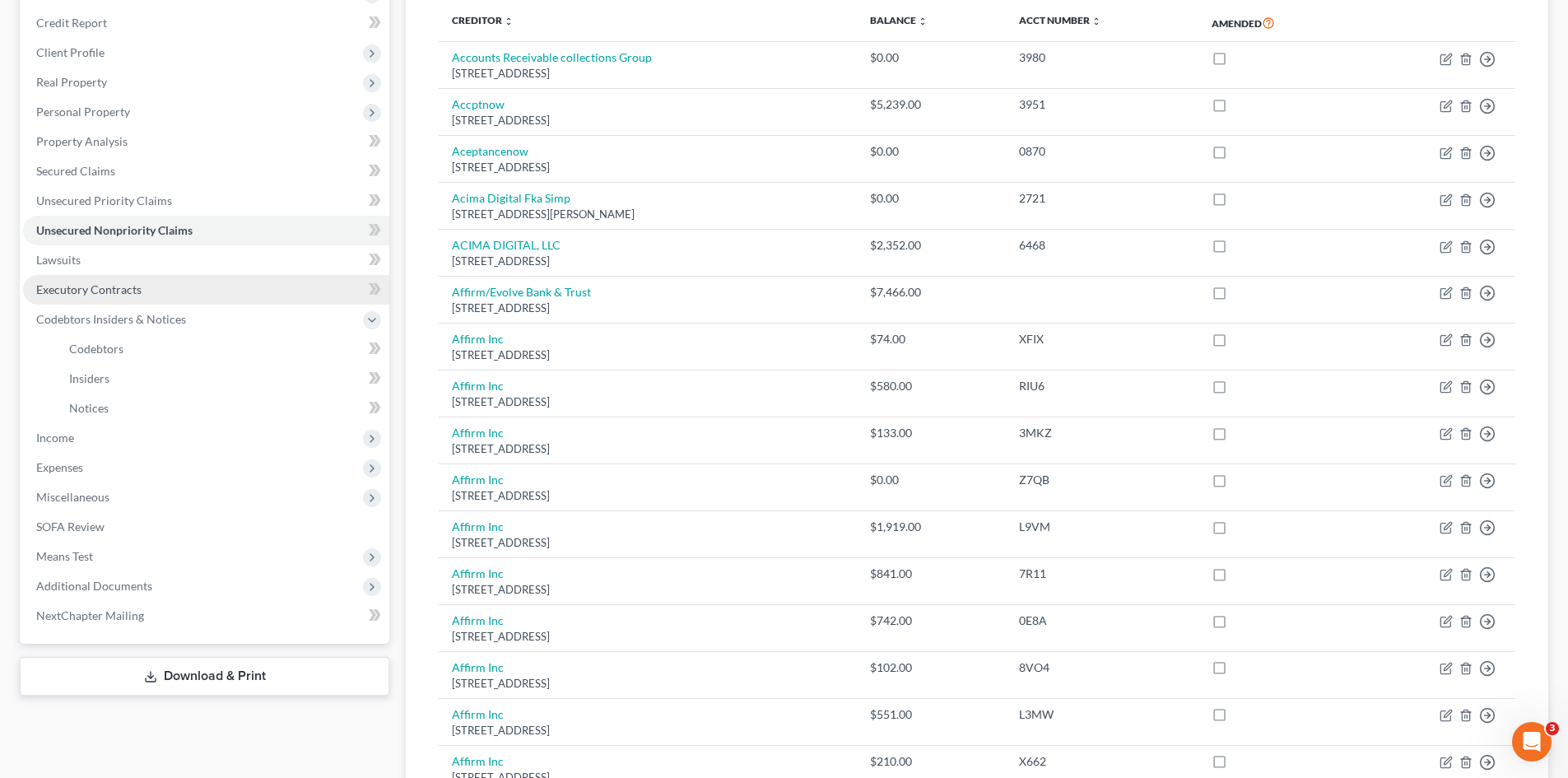
click at [132, 276] on link "Executory Contracts" at bounding box center [205, 289] width 366 height 29
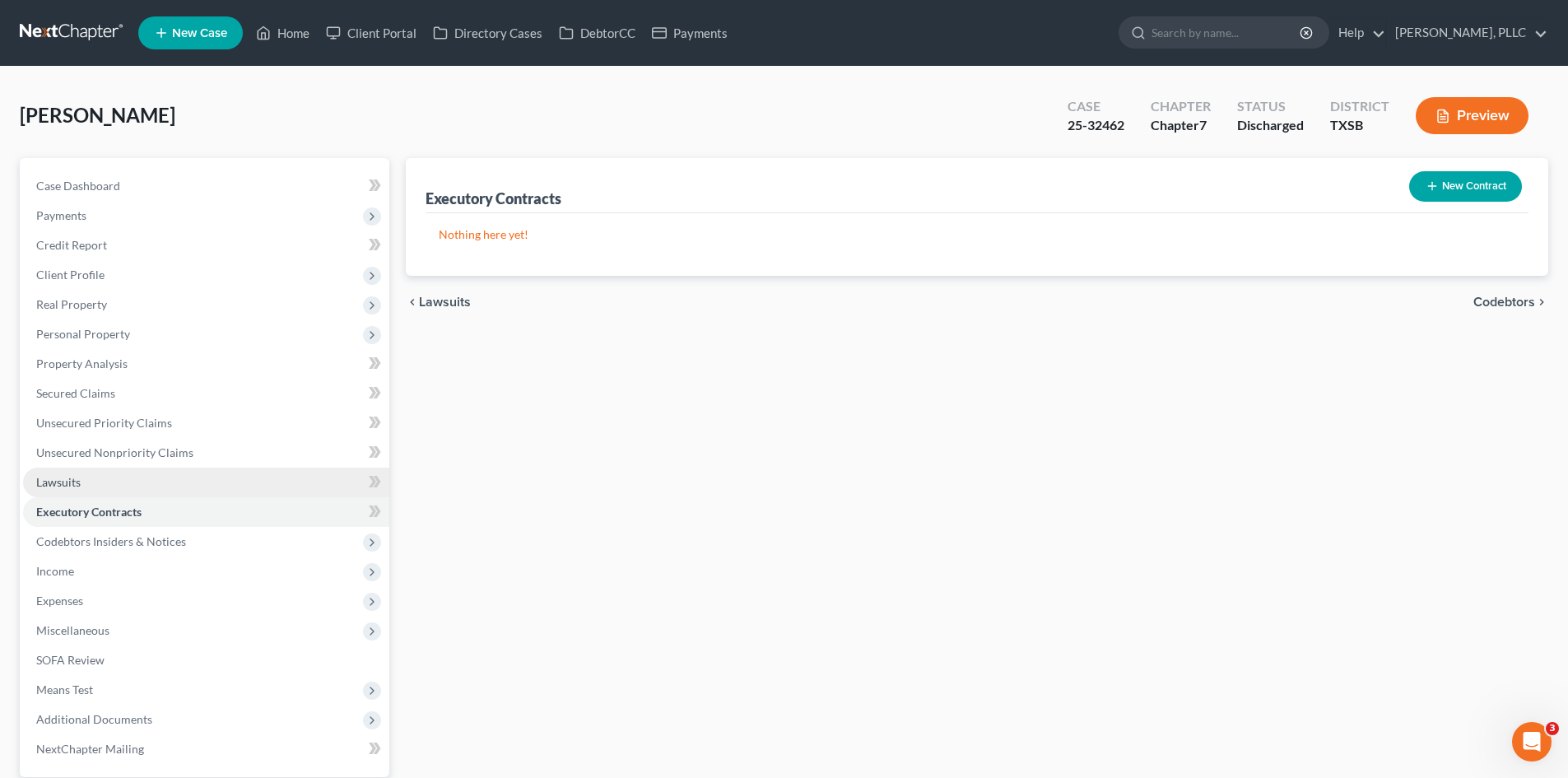
click at [85, 474] on link "Lawsuits" at bounding box center [205, 482] width 366 height 29
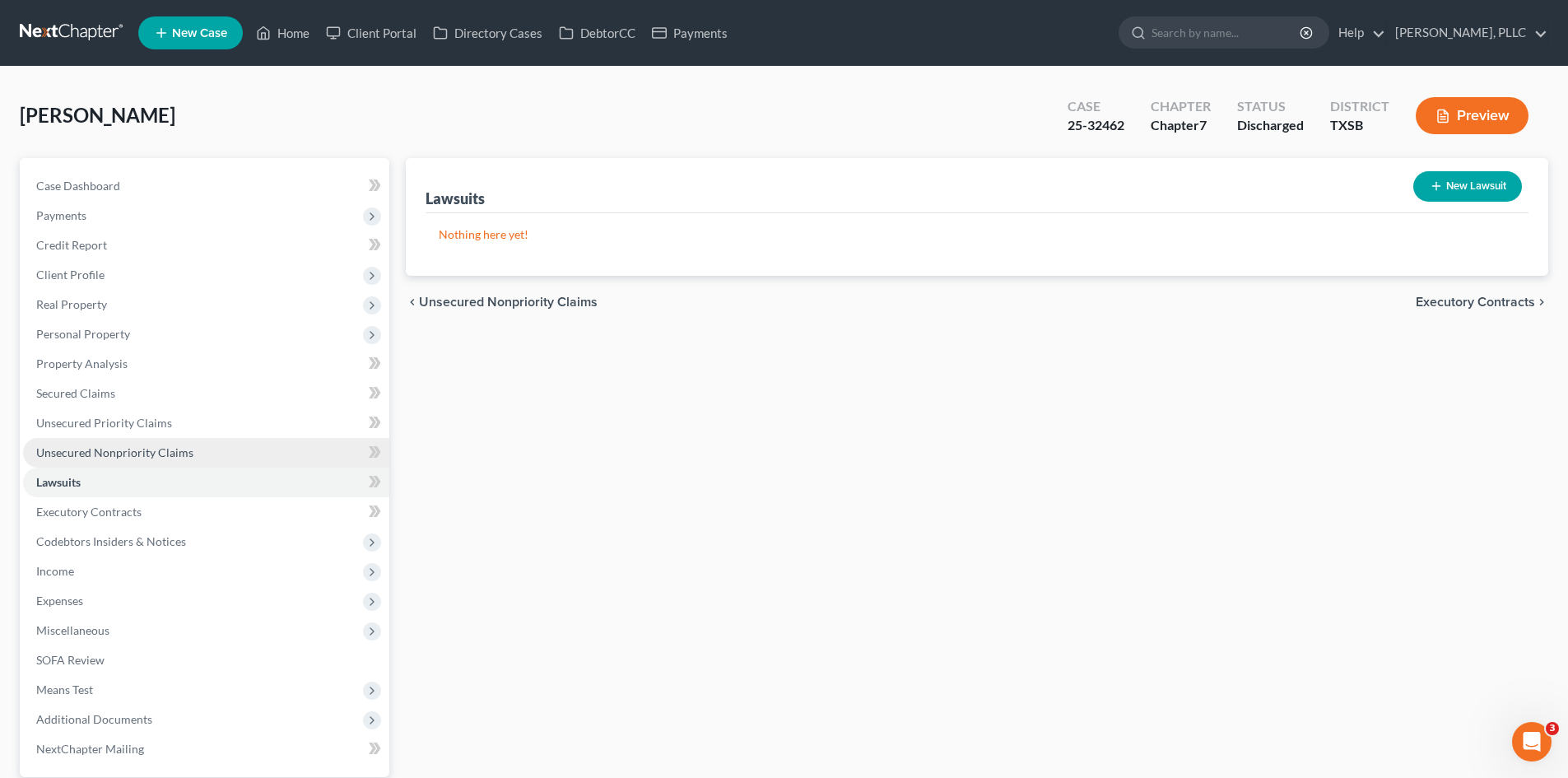
click at [170, 450] on span "Unsecured Nonpriority Claims" at bounding box center [115, 451] width 157 height 14
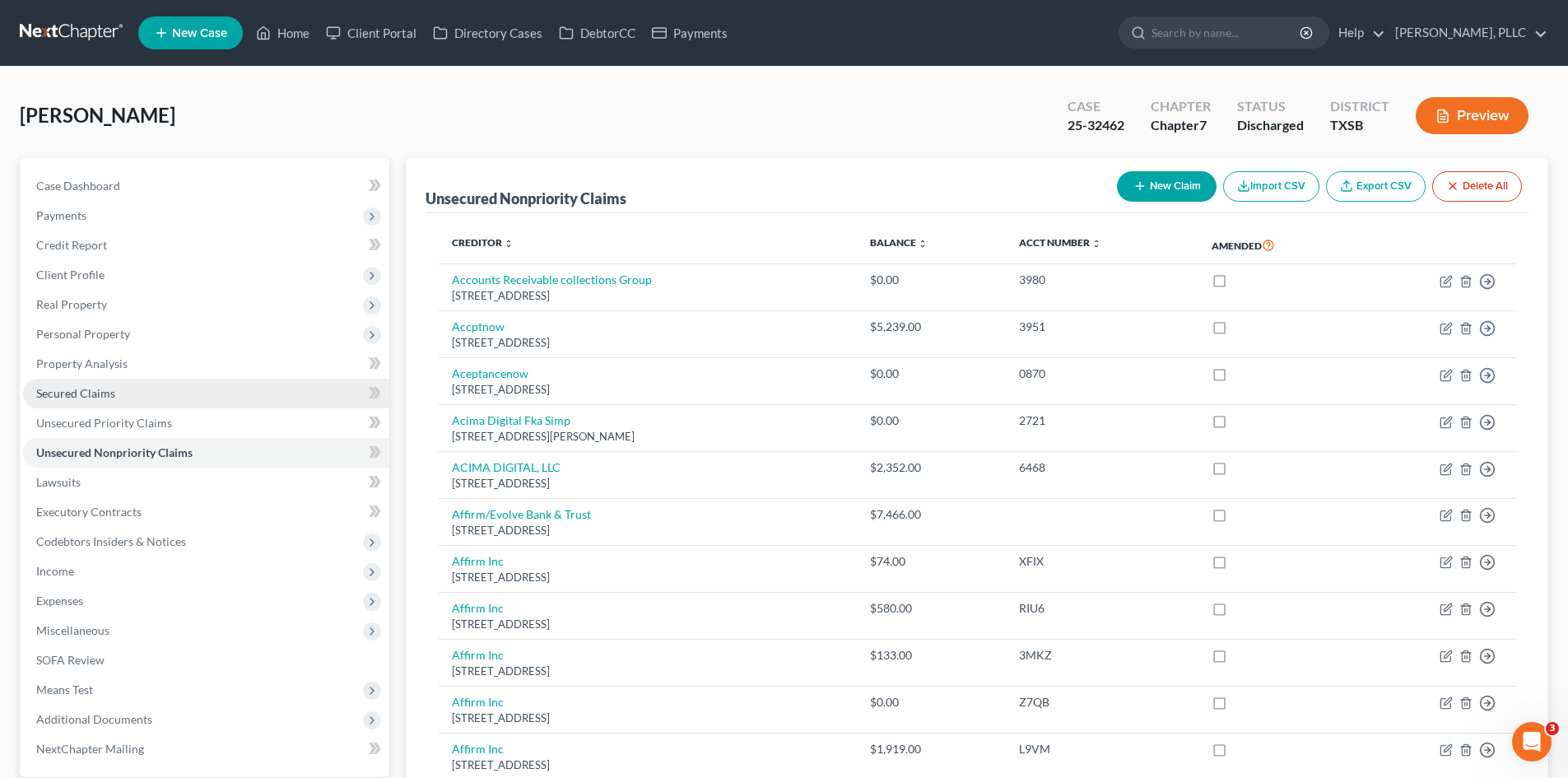
click at [165, 407] on link "Secured Claims" at bounding box center [205, 393] width 366 height 29
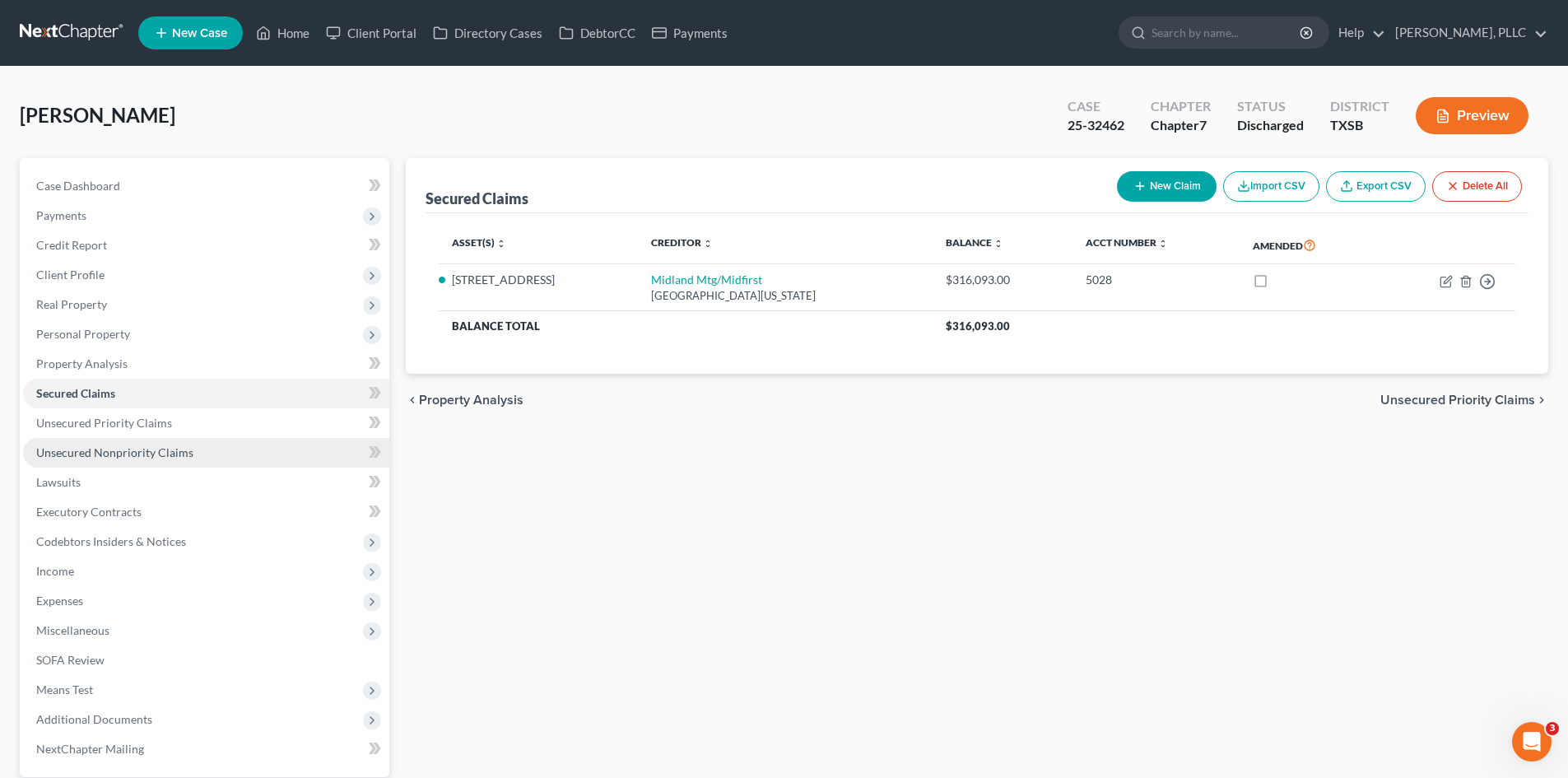
click at [159, 438] on link "Unsecured Nonpriority Claims" at bounding box center [205, 452] width 366 height 29
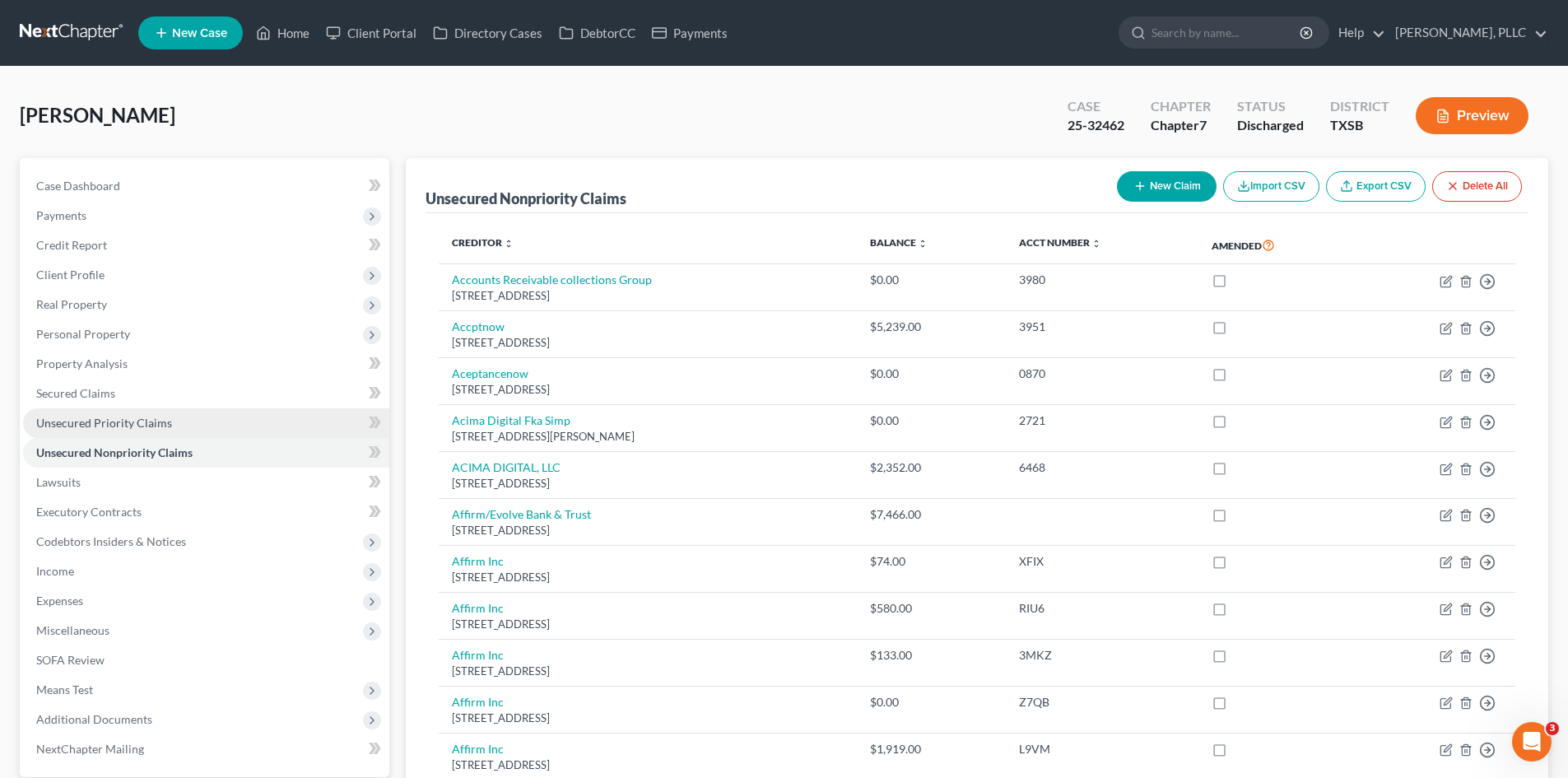
click at [161, 421] on span "Unsecured Priority Claims" at bounding box center [103, 422] width 135 height 14
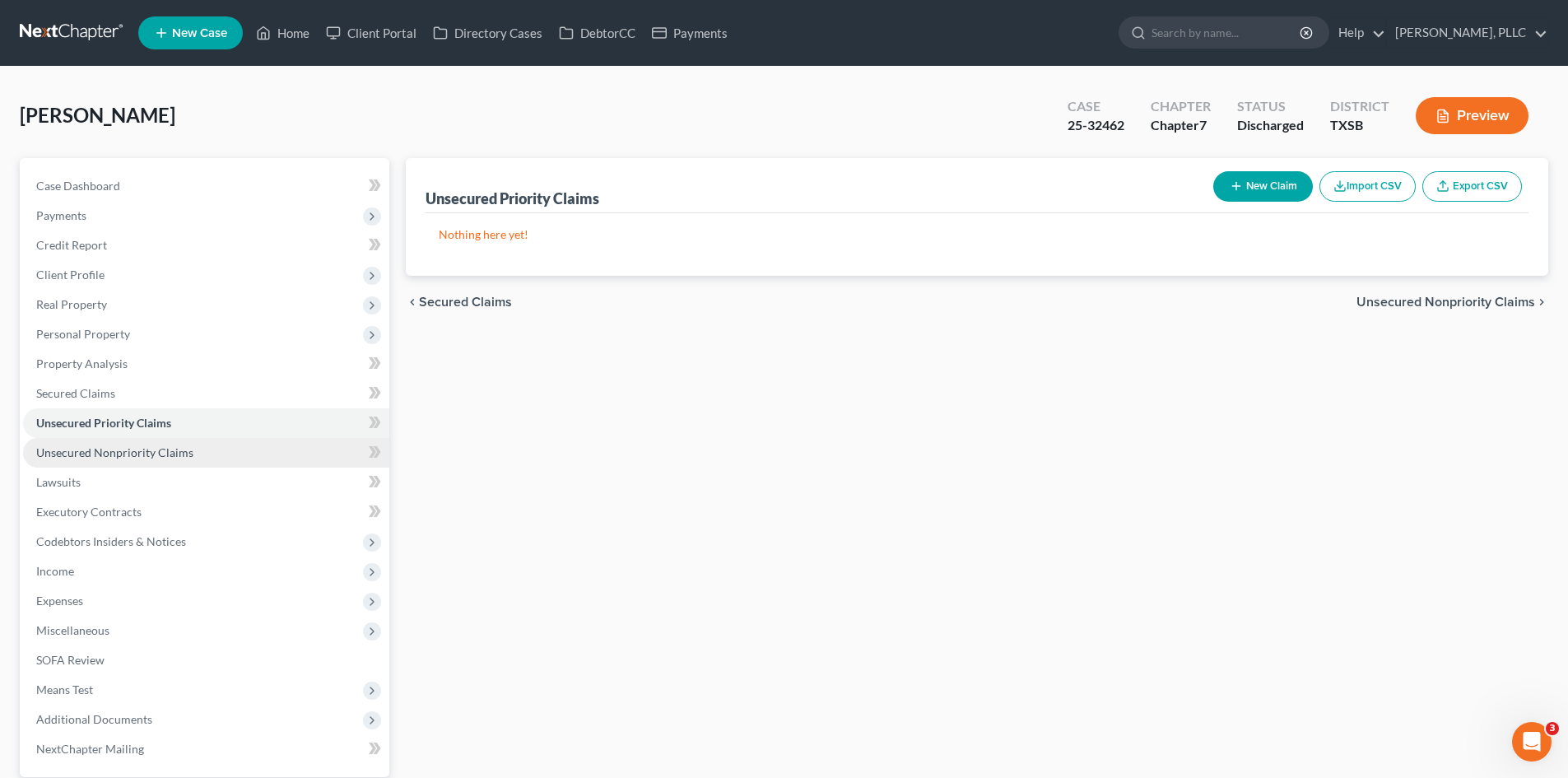
click at [183, 451] on span "Unsecured Nonpriority Claims" at bounding box center [115, 451] width 157 height 14
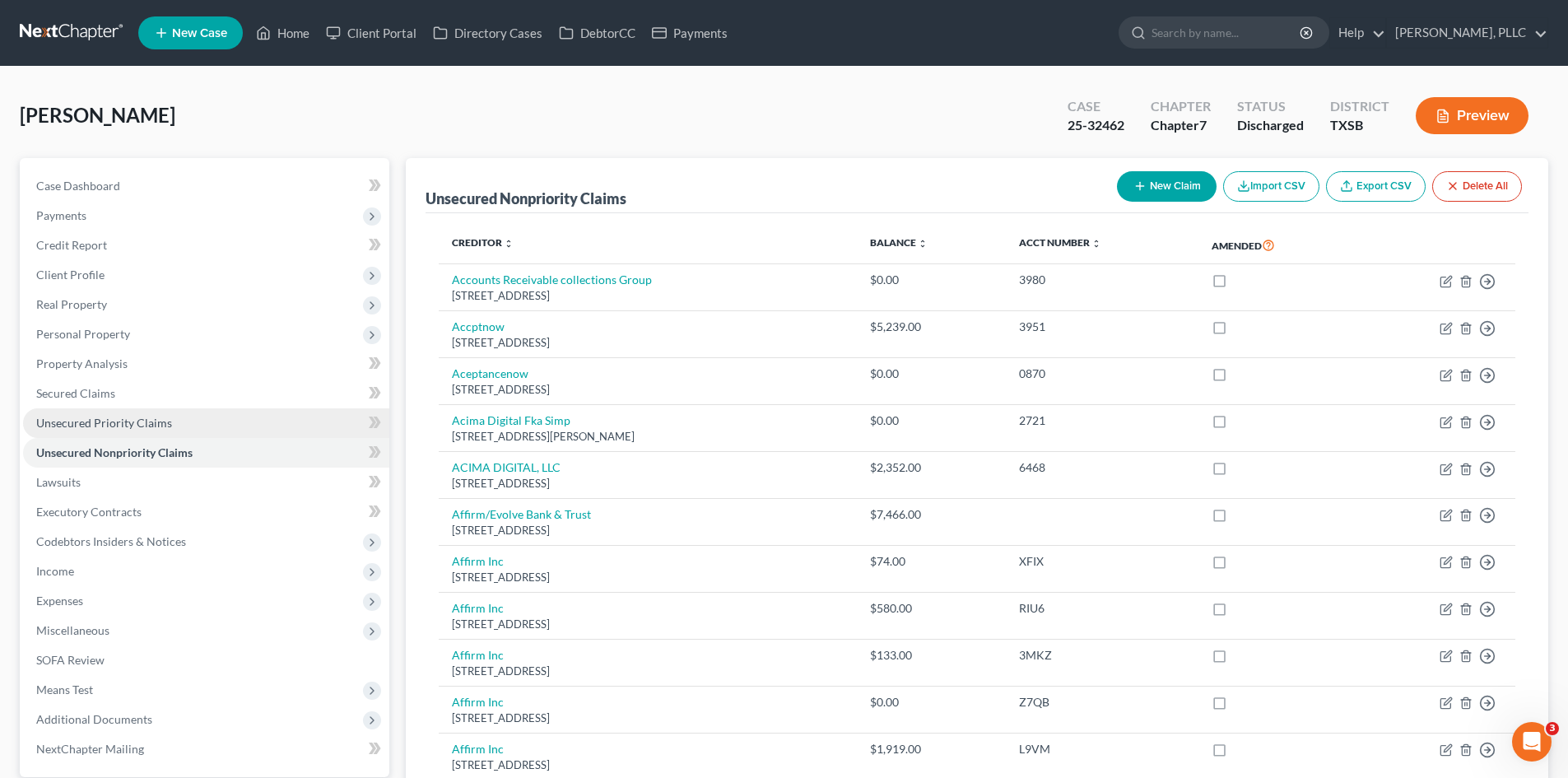
click at [50, 408] on link "Unsecured Priority Claims" at bounding box center [205, 422] width 366 height 29
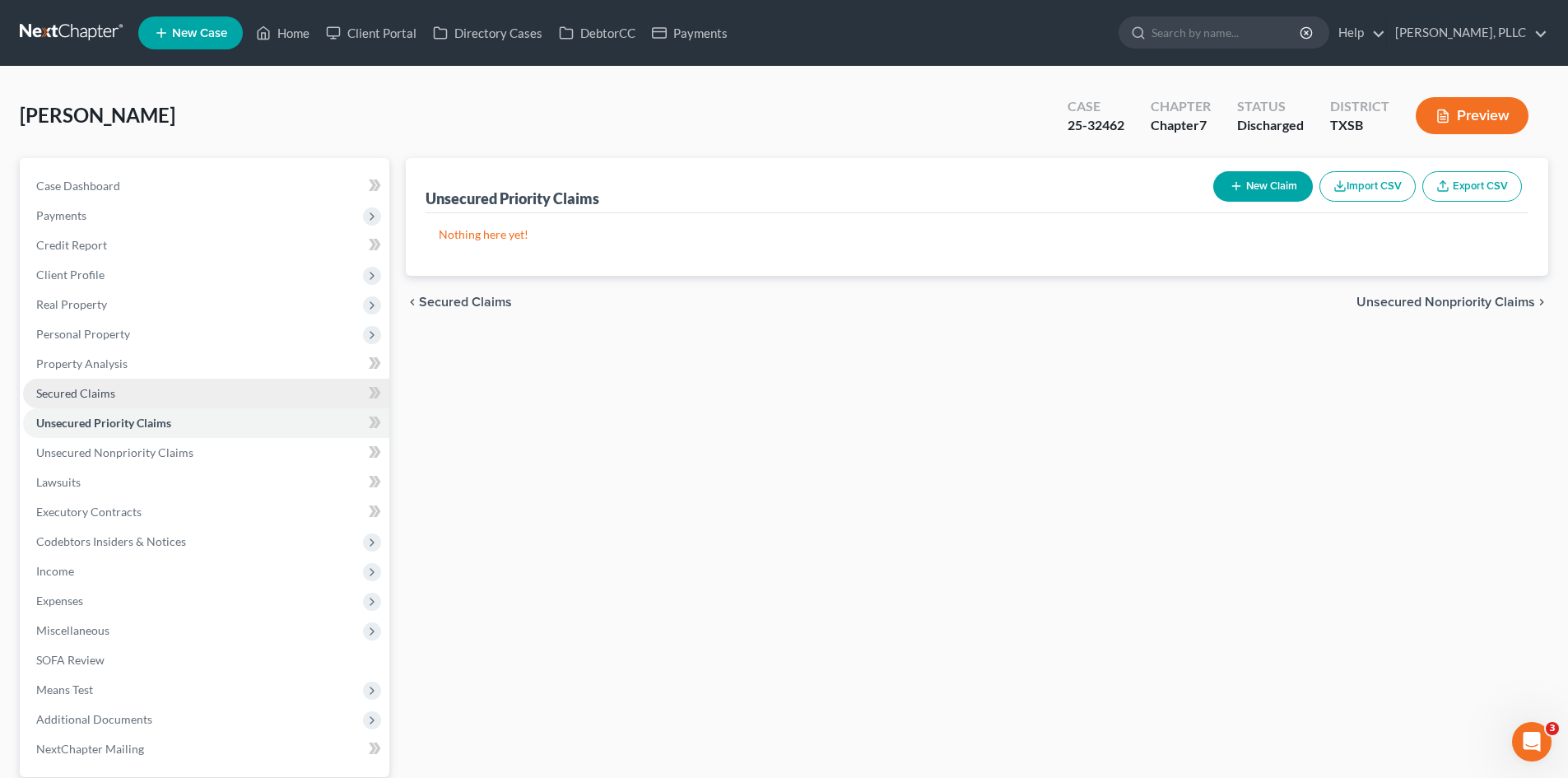
click at [79, 395] on span "Secured Claims" at bounding box center [75, 393] width 79 height 14
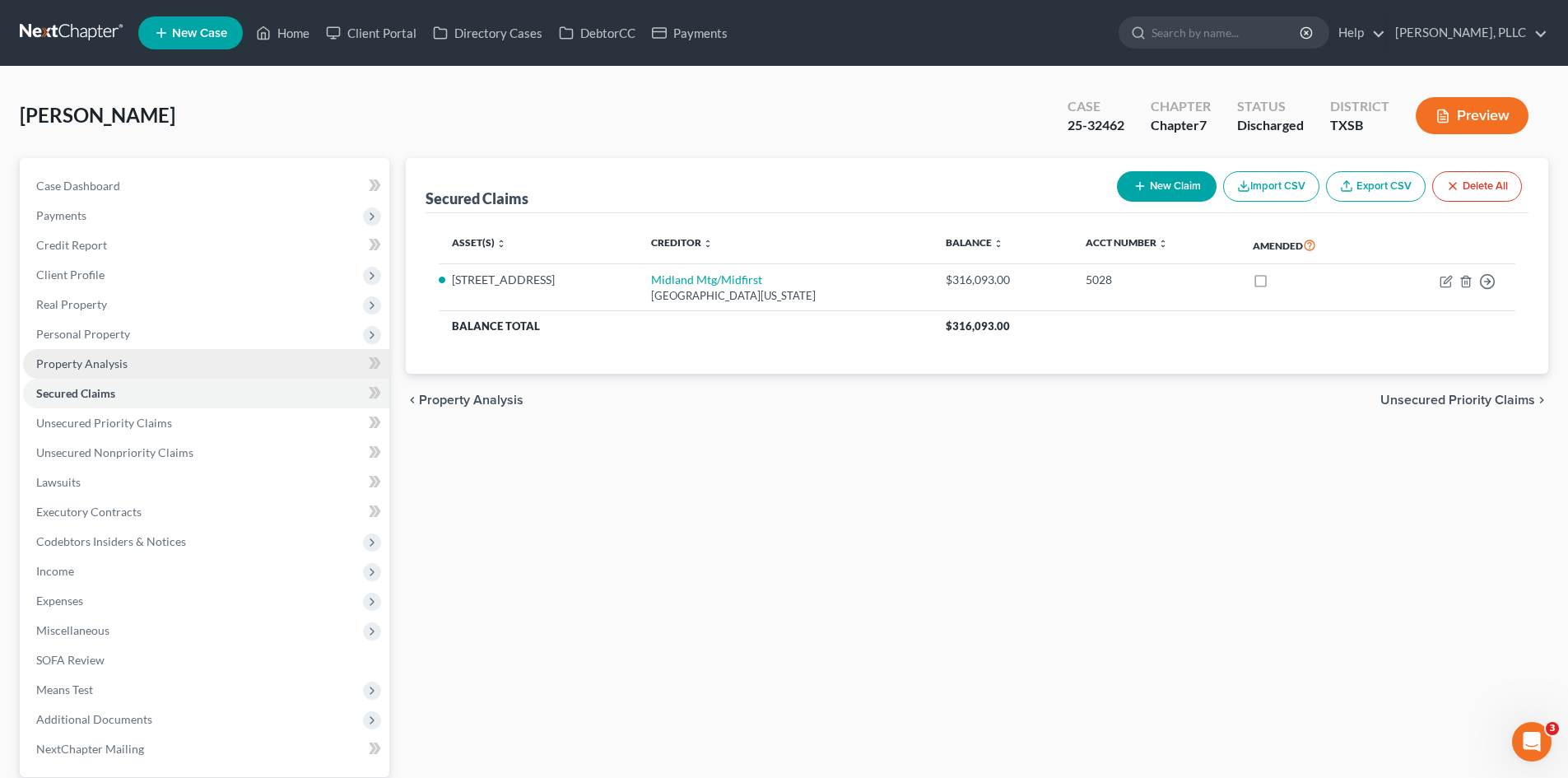
click at [139, 370] on link "Property Analysis" at bounding box center [205, 363] width 366 height 29
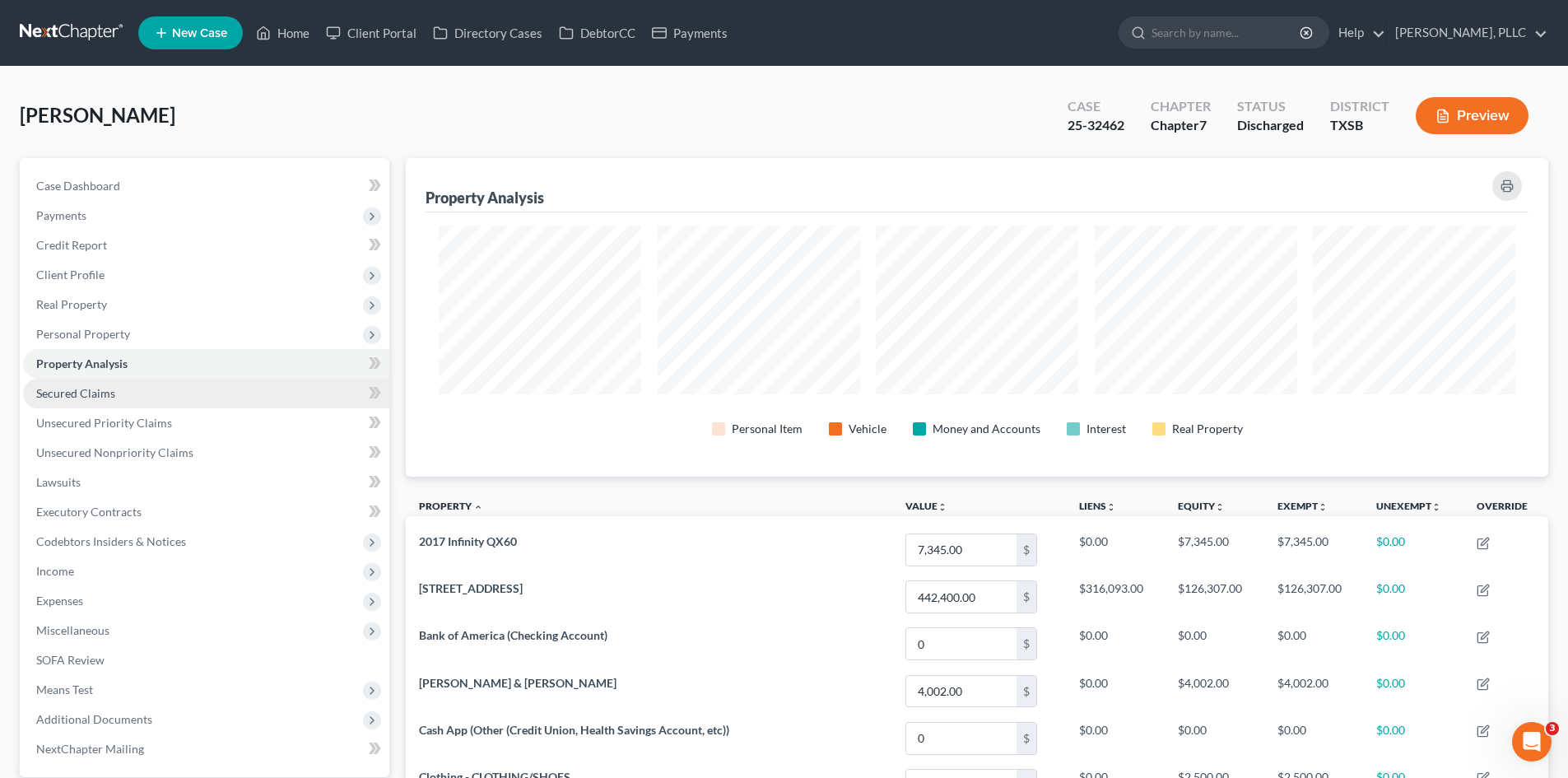
click at [149, 395] on link "Secured Claims" at bounding box center [205, 393] width 366 height 29
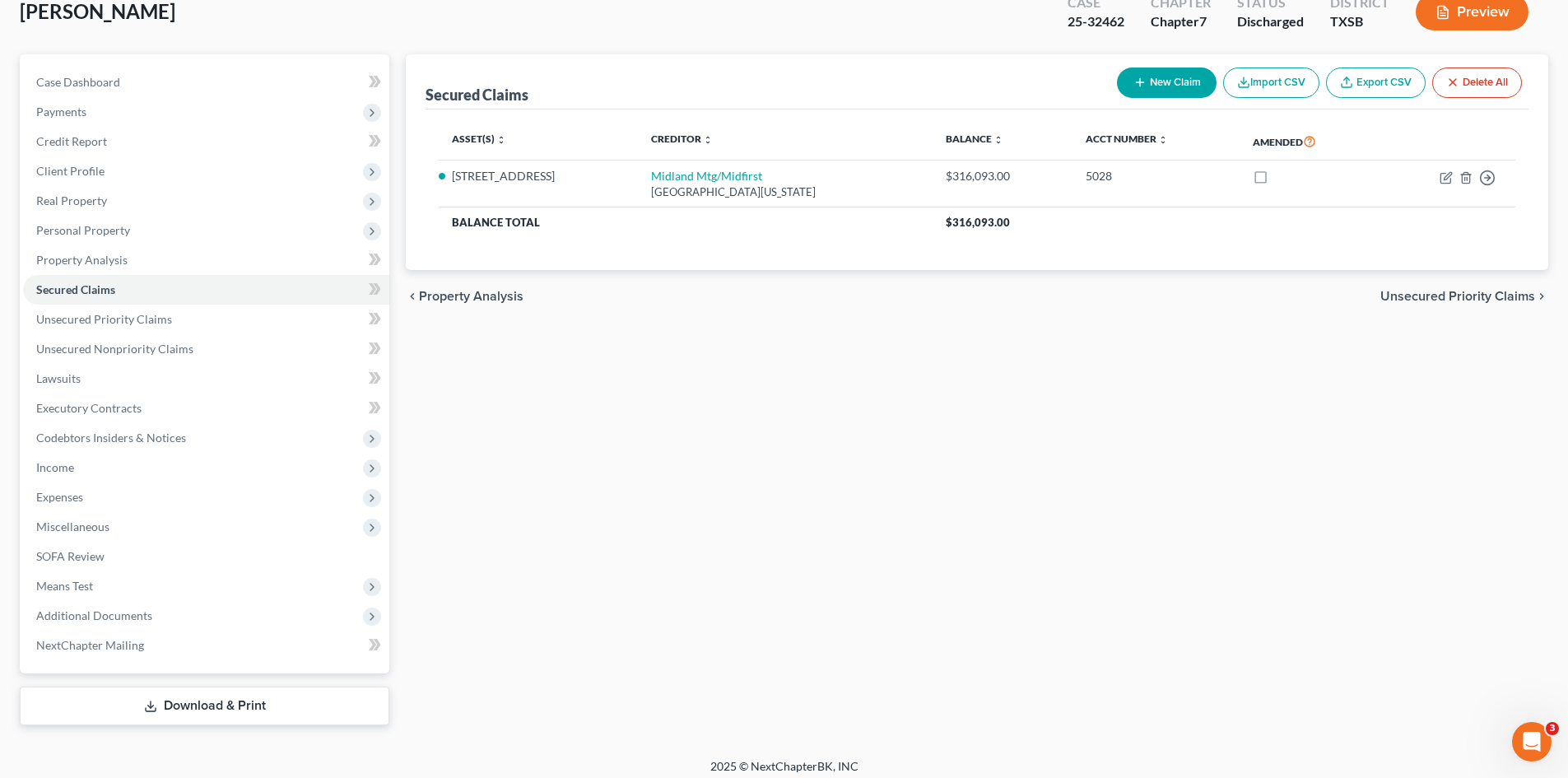
scroll to position [114, 0]
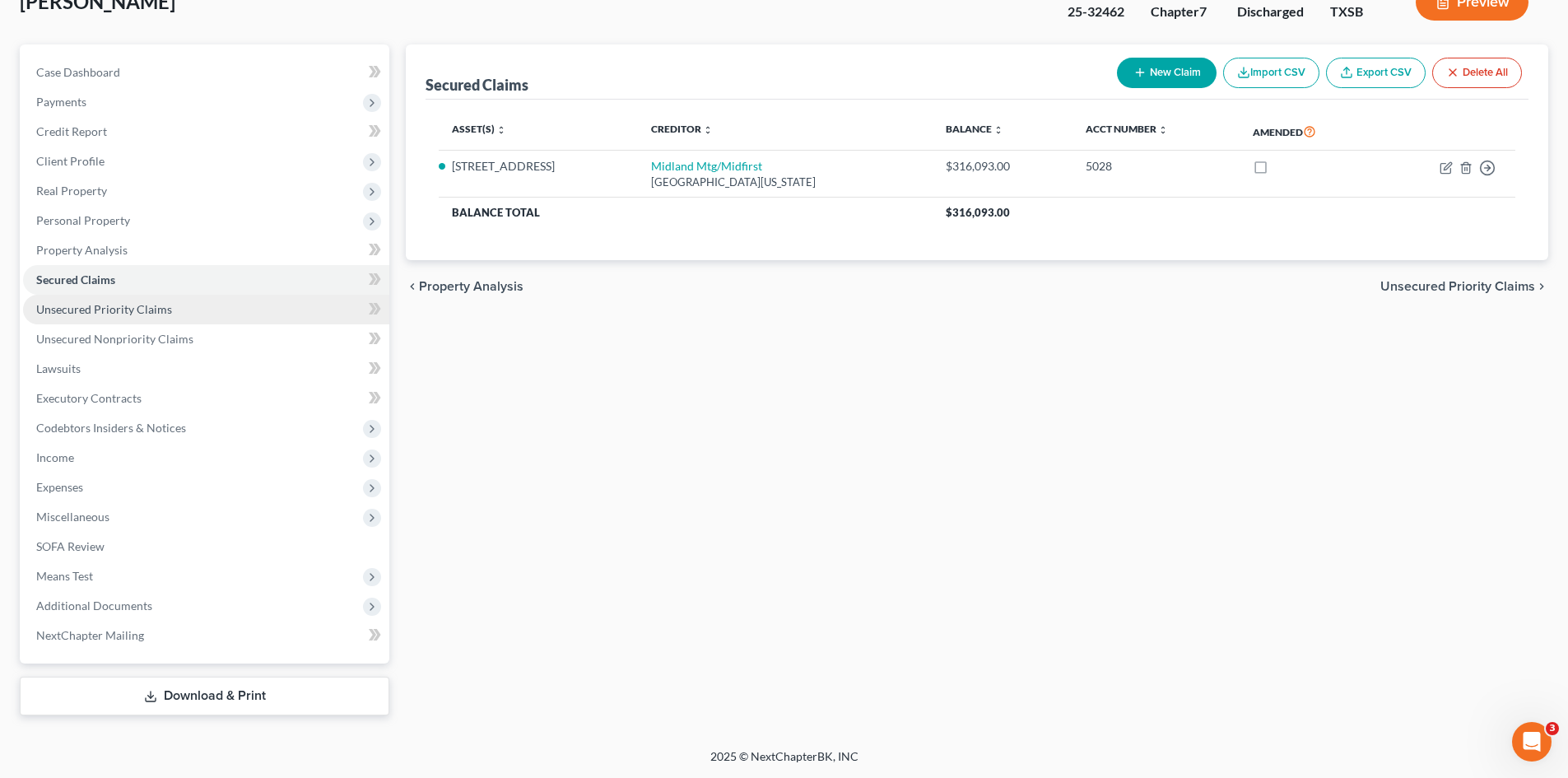
click at [111, 314] on span "Unsecured Priority Claims" at bounding box center [103, 309] width 135 height 14
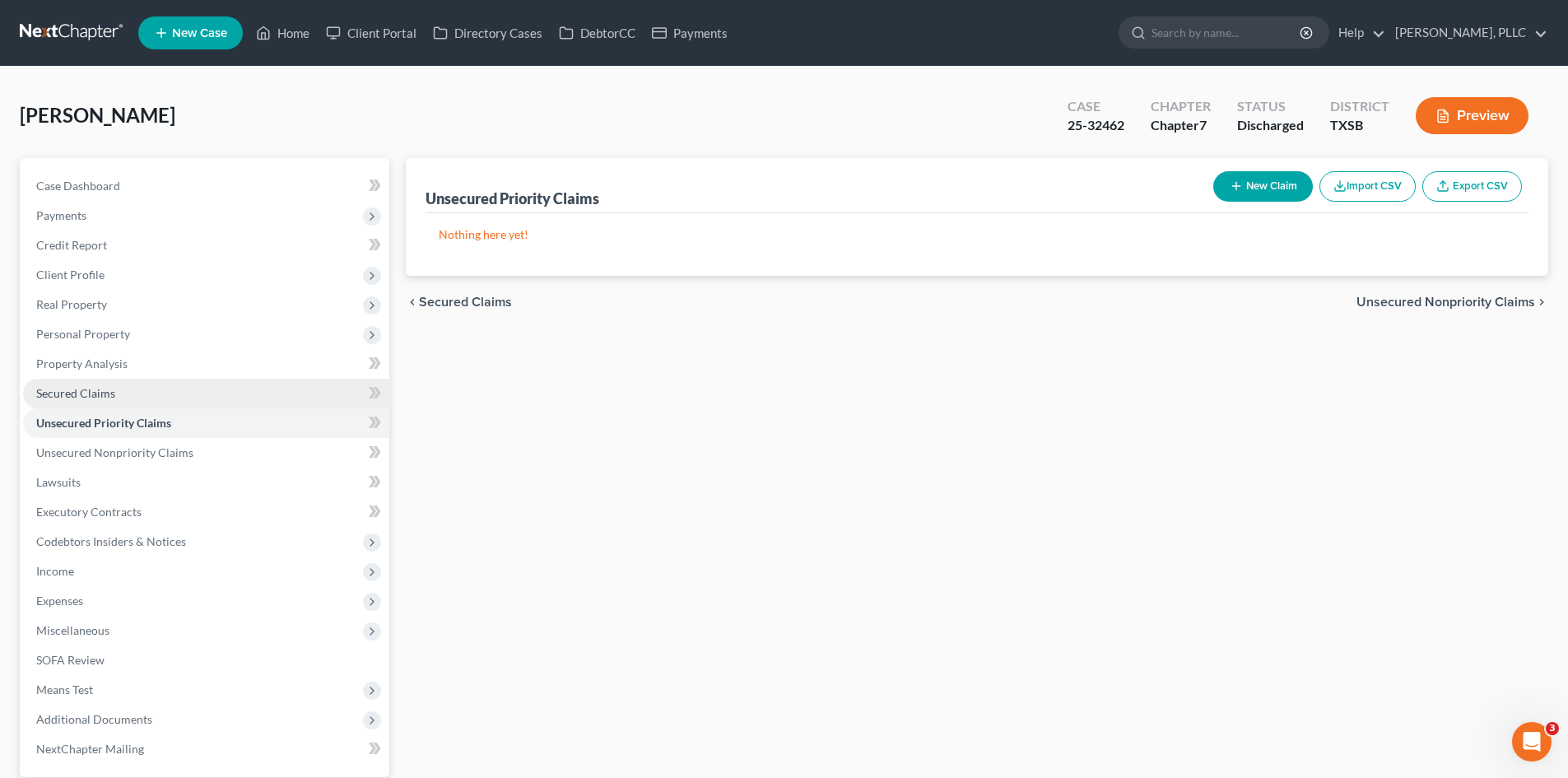
click at [207, 400] on link "Secured Claims" at bounding box center [205, 393] width 366 height 29
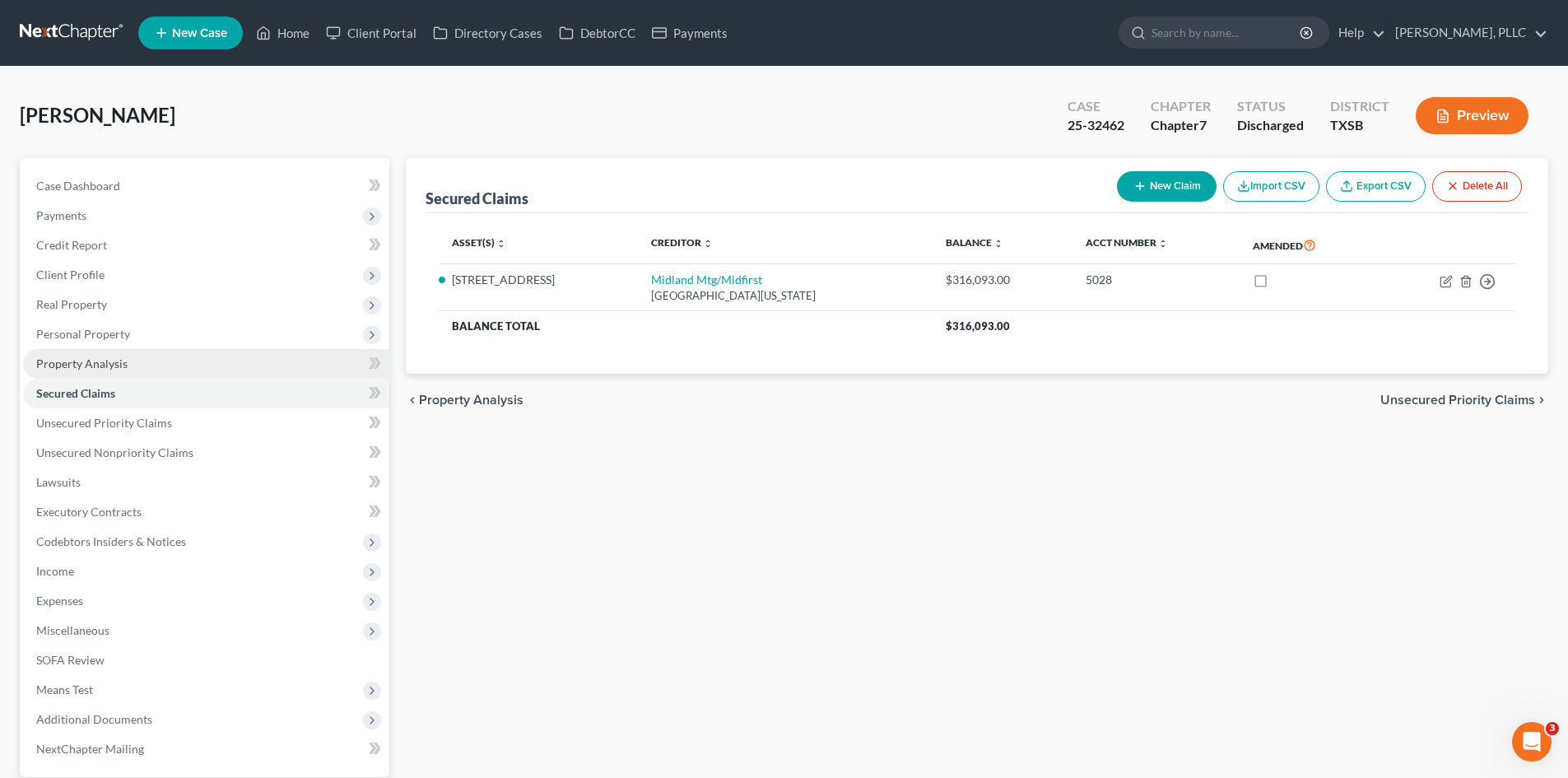
click at [195, 367] on link "Property Analysis" at bounding box center [205, 363] width 366 height 29
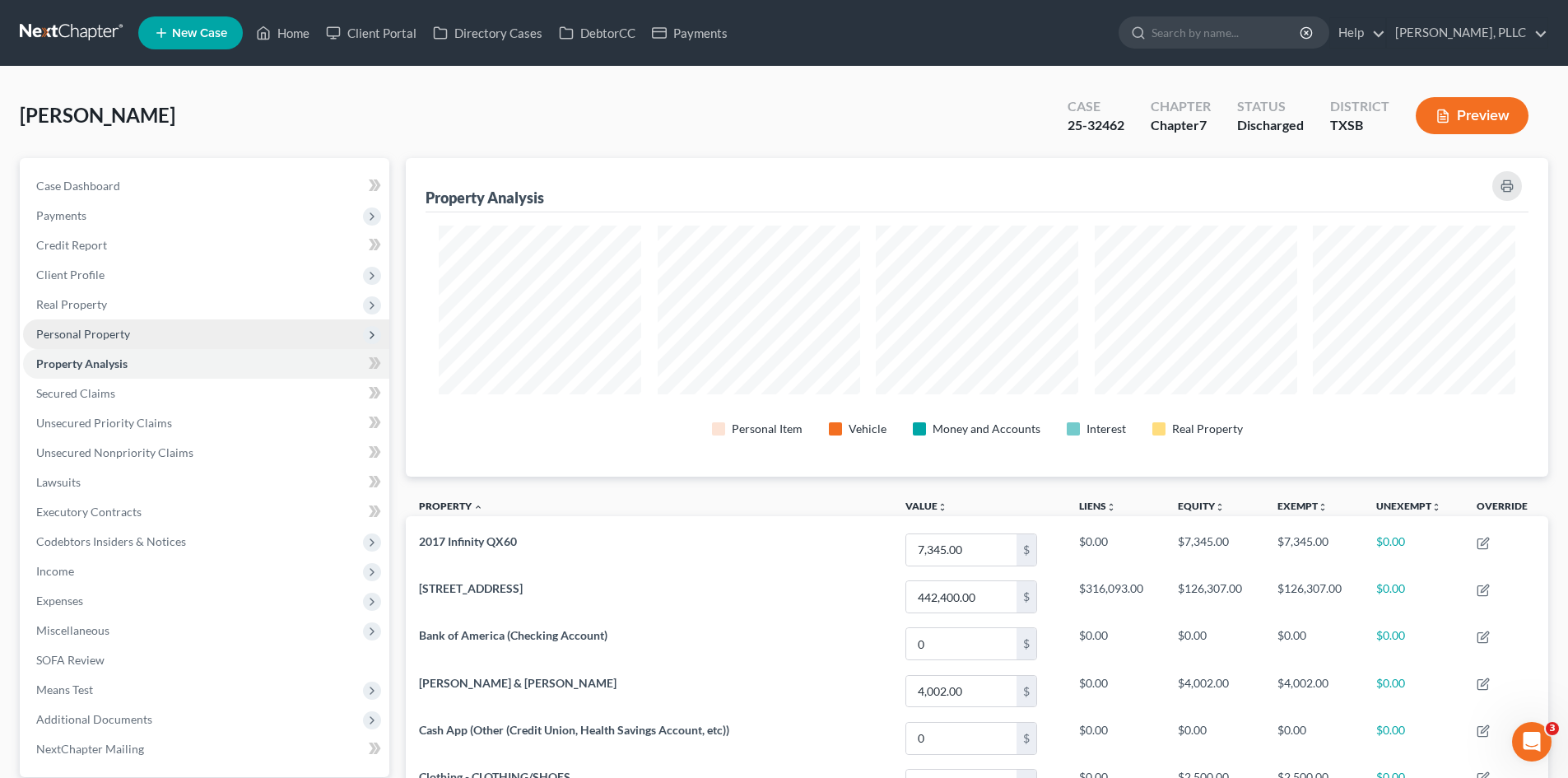
scroll to position [319, 1142]
click at [177, 344] on span "Personal Property" at bounding box center [205, 333] width 366 height 29
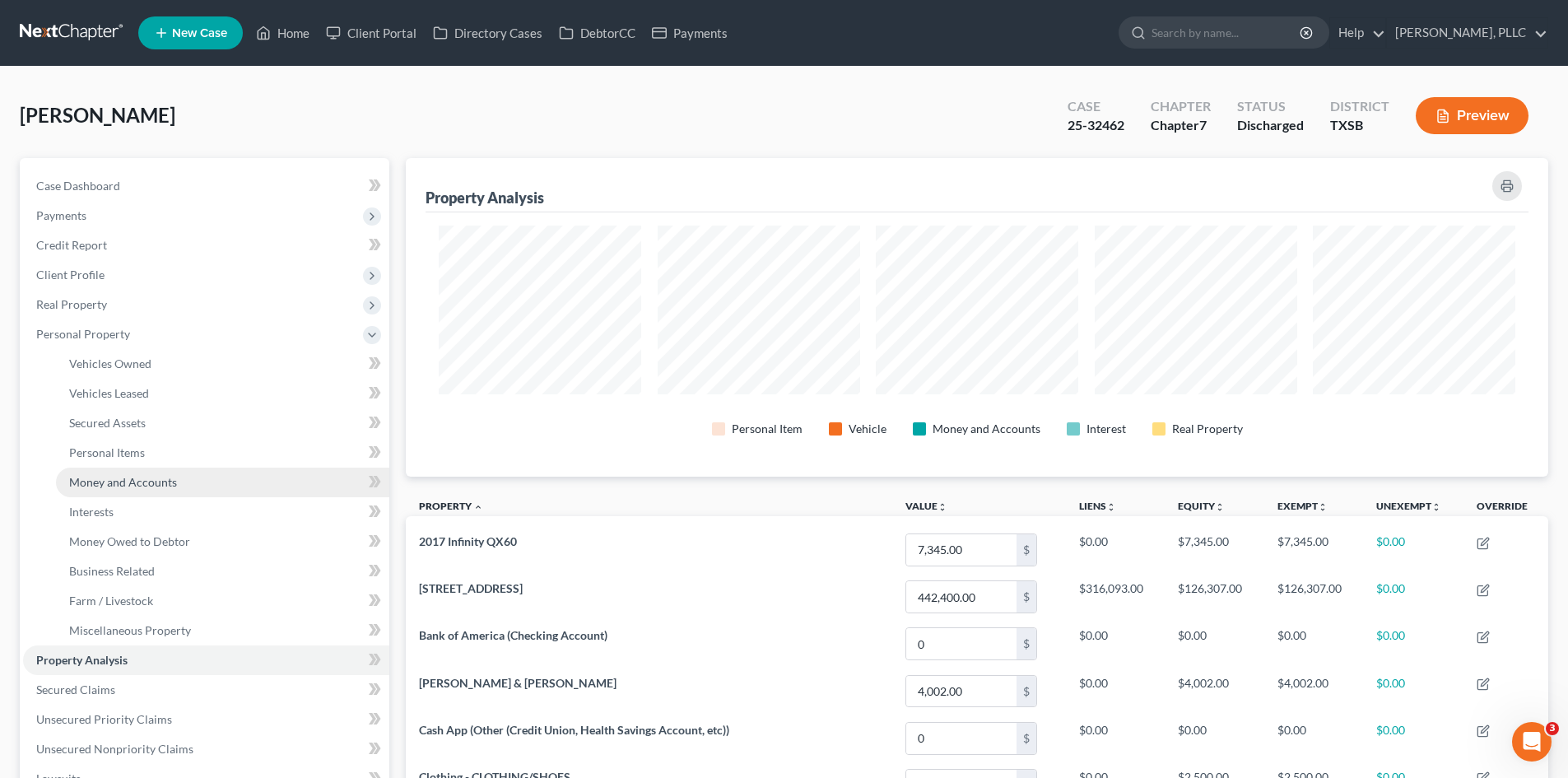
click at [203, 476] on link "Money and Accounts" at bounding box center [222, 482] width 333 height 29
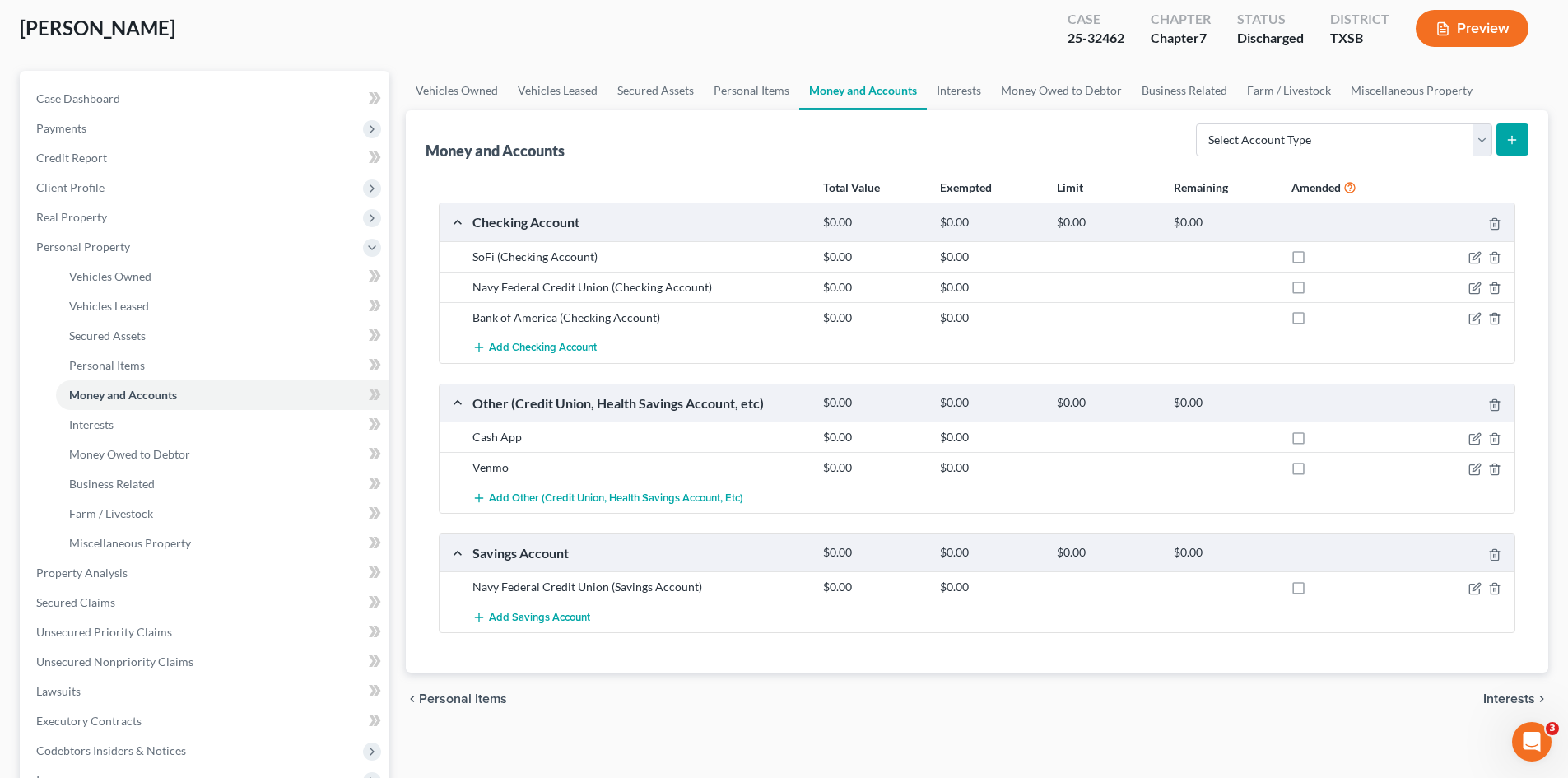
scroll to position [27, 0]
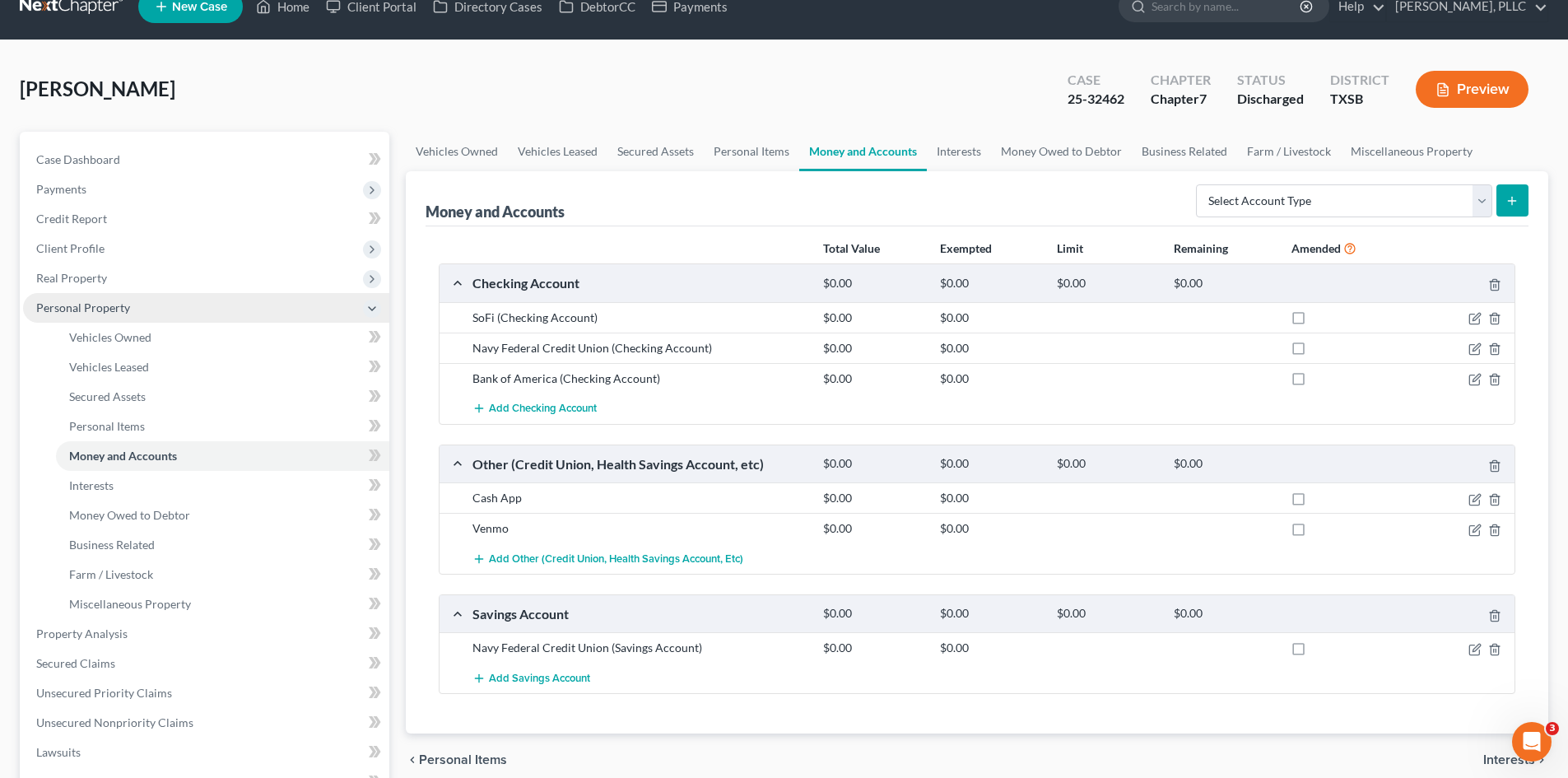
click at [165, 306] on span "Personal Property" at bounding box center [205, 308] width 366 height 29
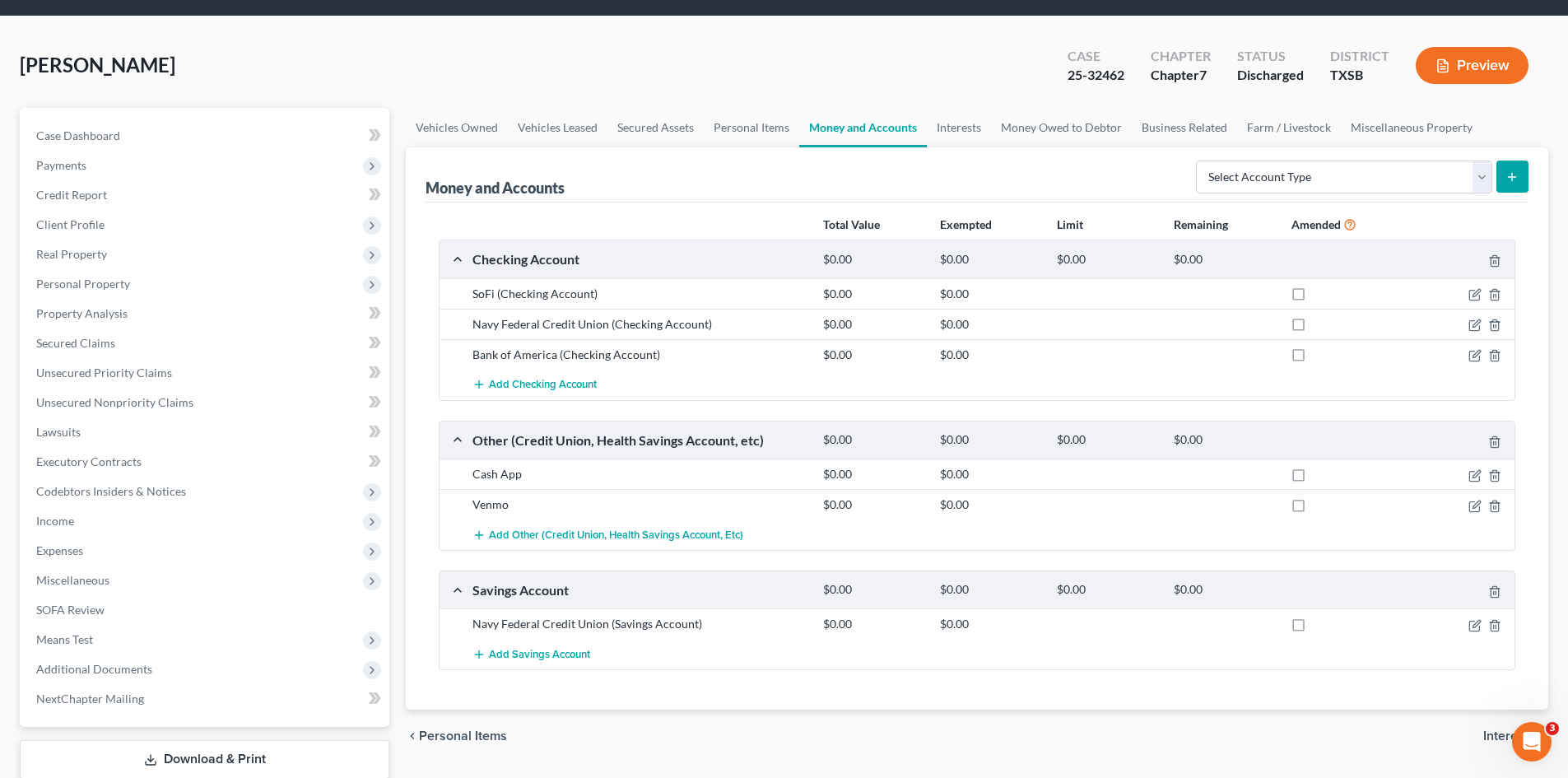
scroll to position [20, 0]
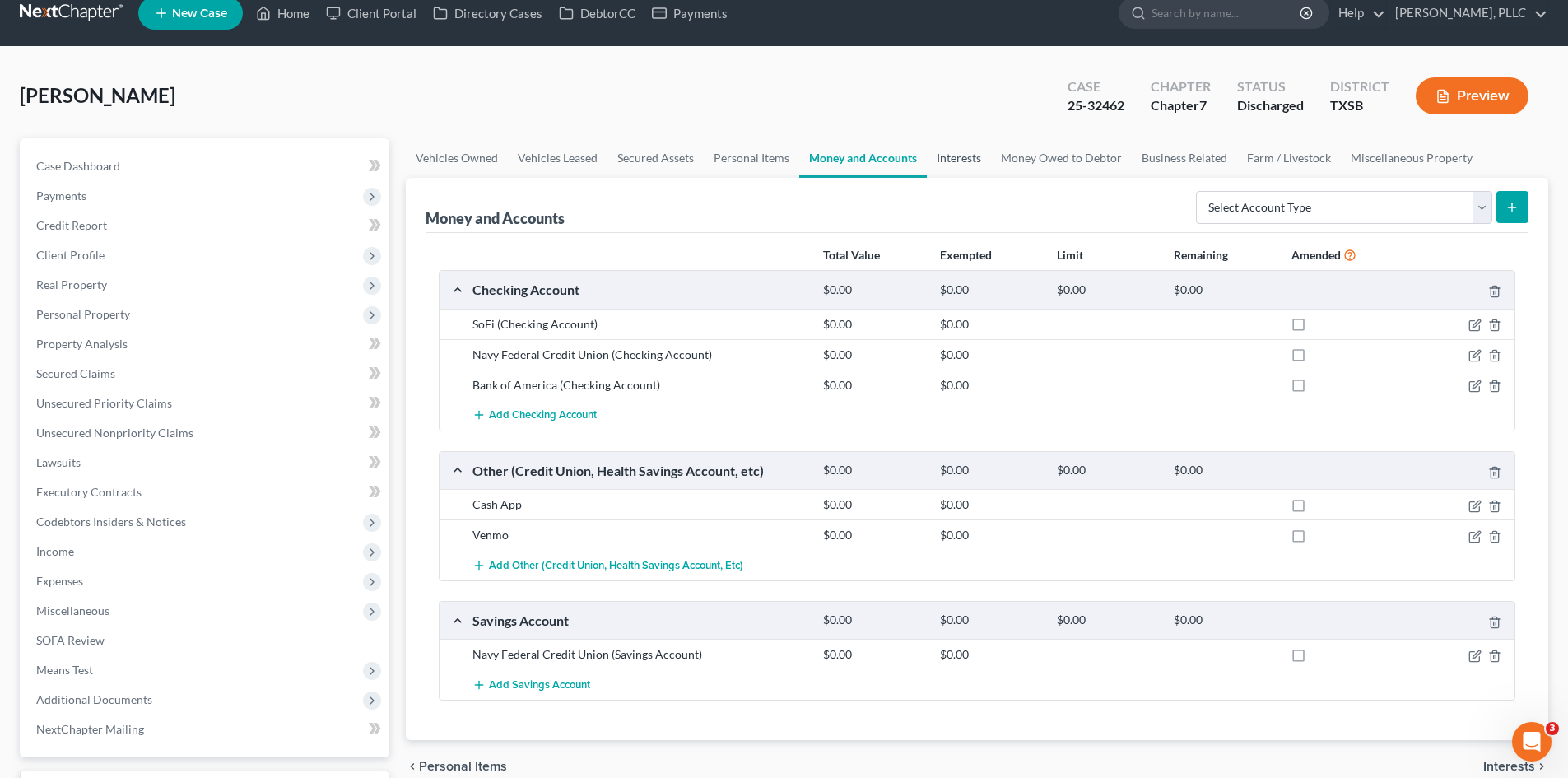
click at [955, 168] on link "Interests" at bounding box center [959, 158] width 64 height 40
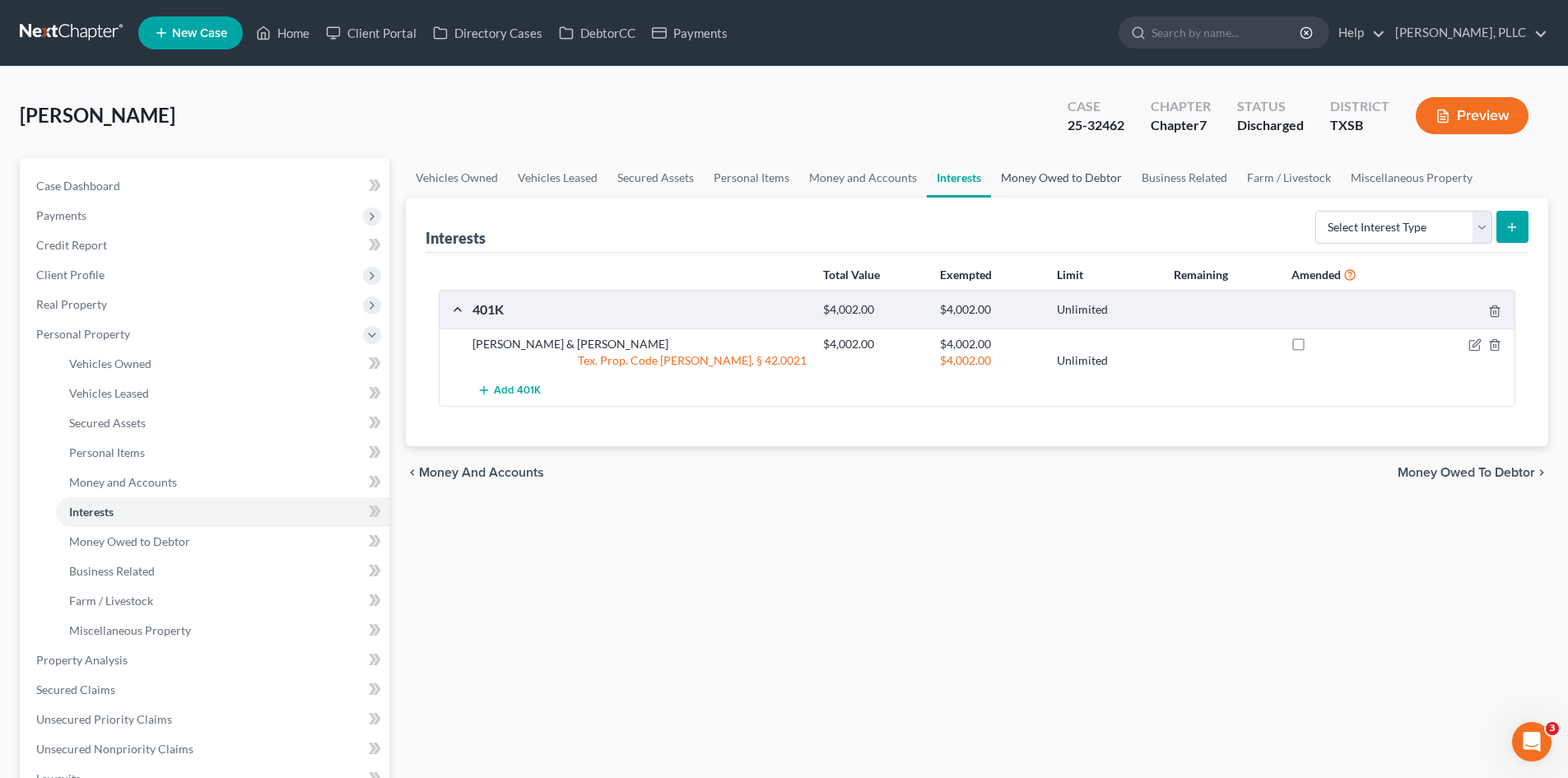
click at [1032, 176] on link "Money Owed to Debtor" at bounding box center [1061, 178] width 141 height 40
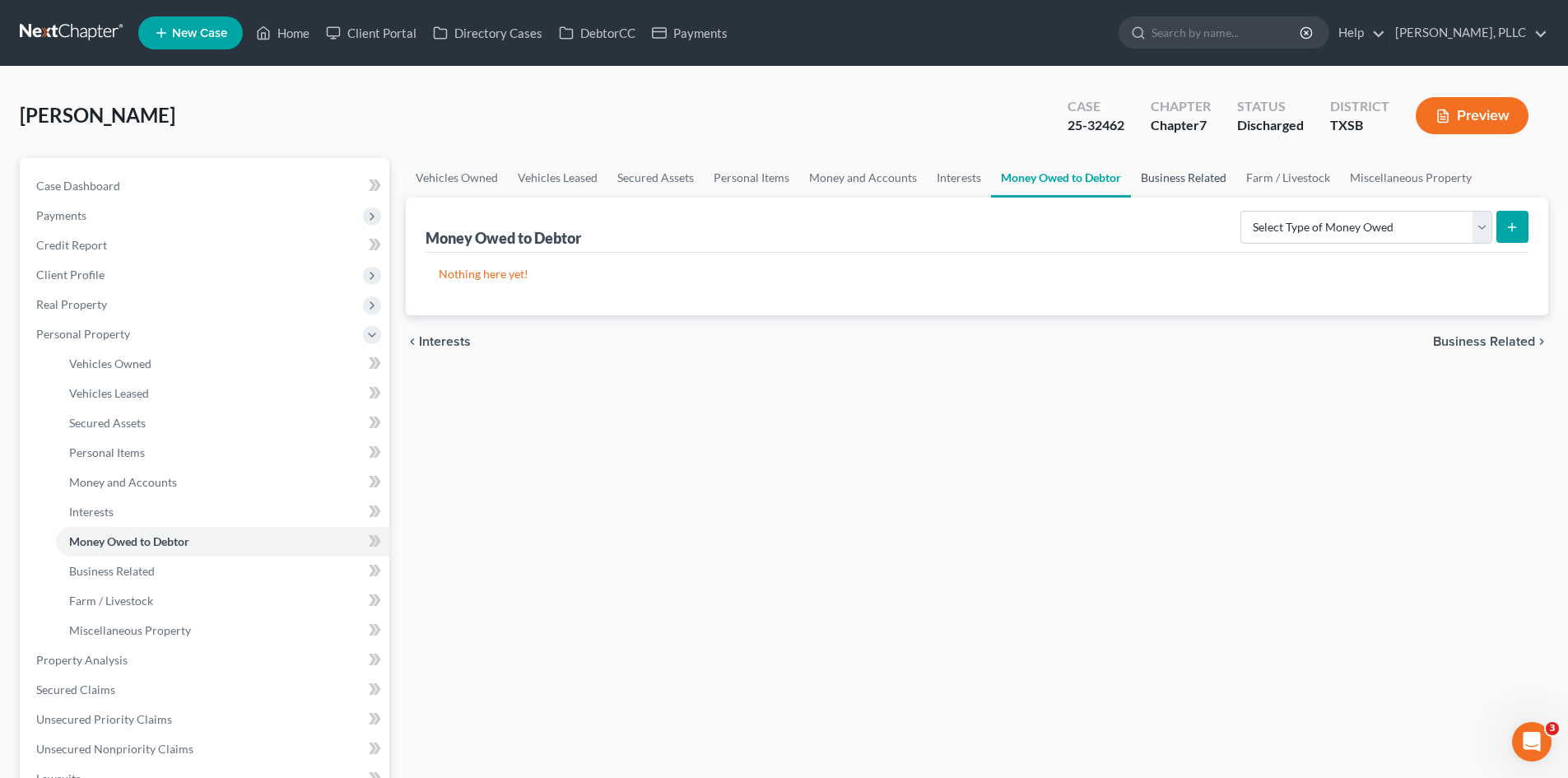
click at [1179, 178] on link "Business Related" at bounding box center [1183, 178] width 105 height 40
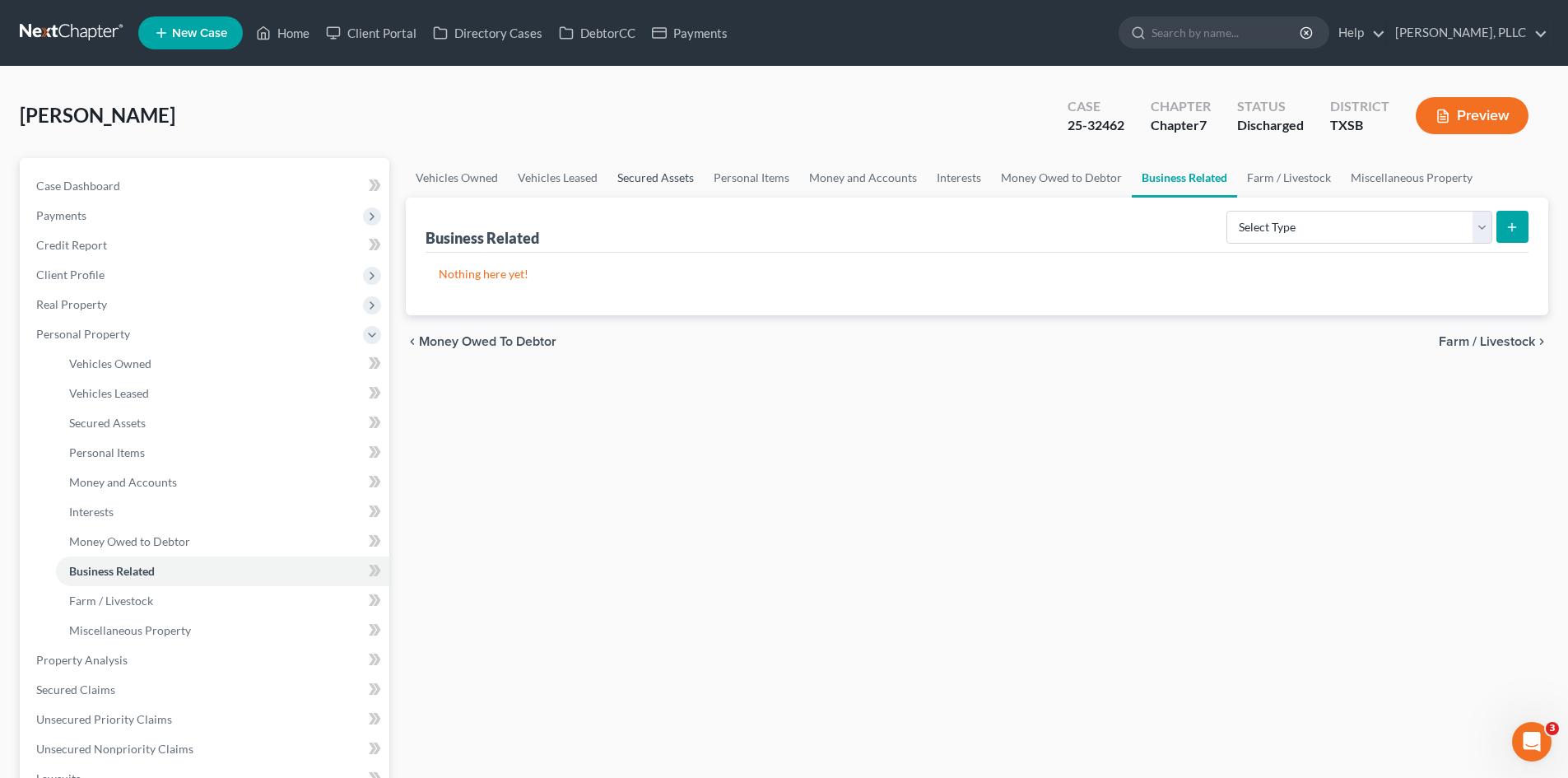
click at [658, 190] on link "Secured Assets" at bounding box center [656, 178] width 97 height 40
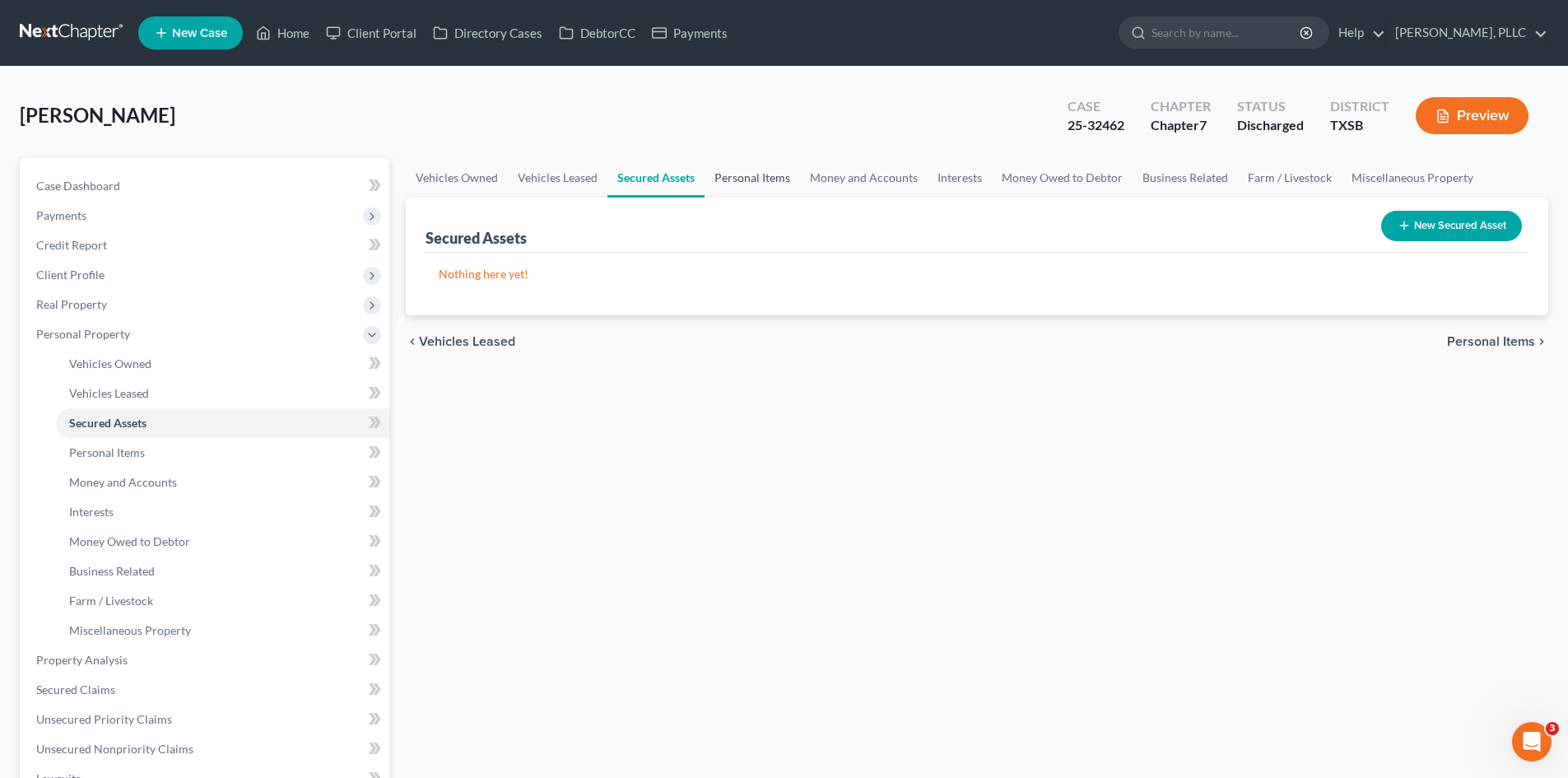
click at [727, 185] on link "Personal Items" at bounding box center [751, 178] width 96 height 40
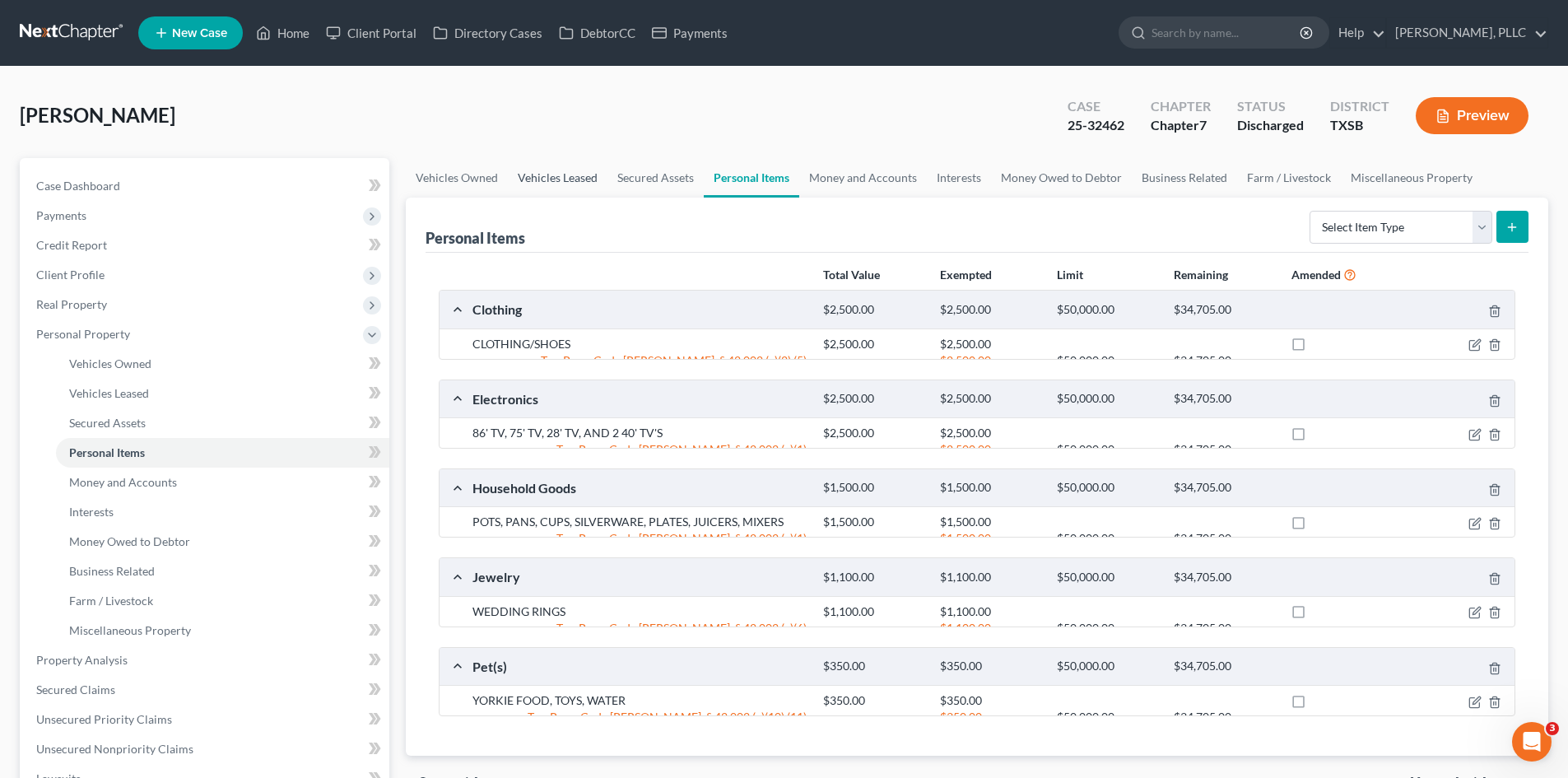
click at [546, 181] on link "Vehicles Leased" at bounding box center [557, 178] width 99 height 40
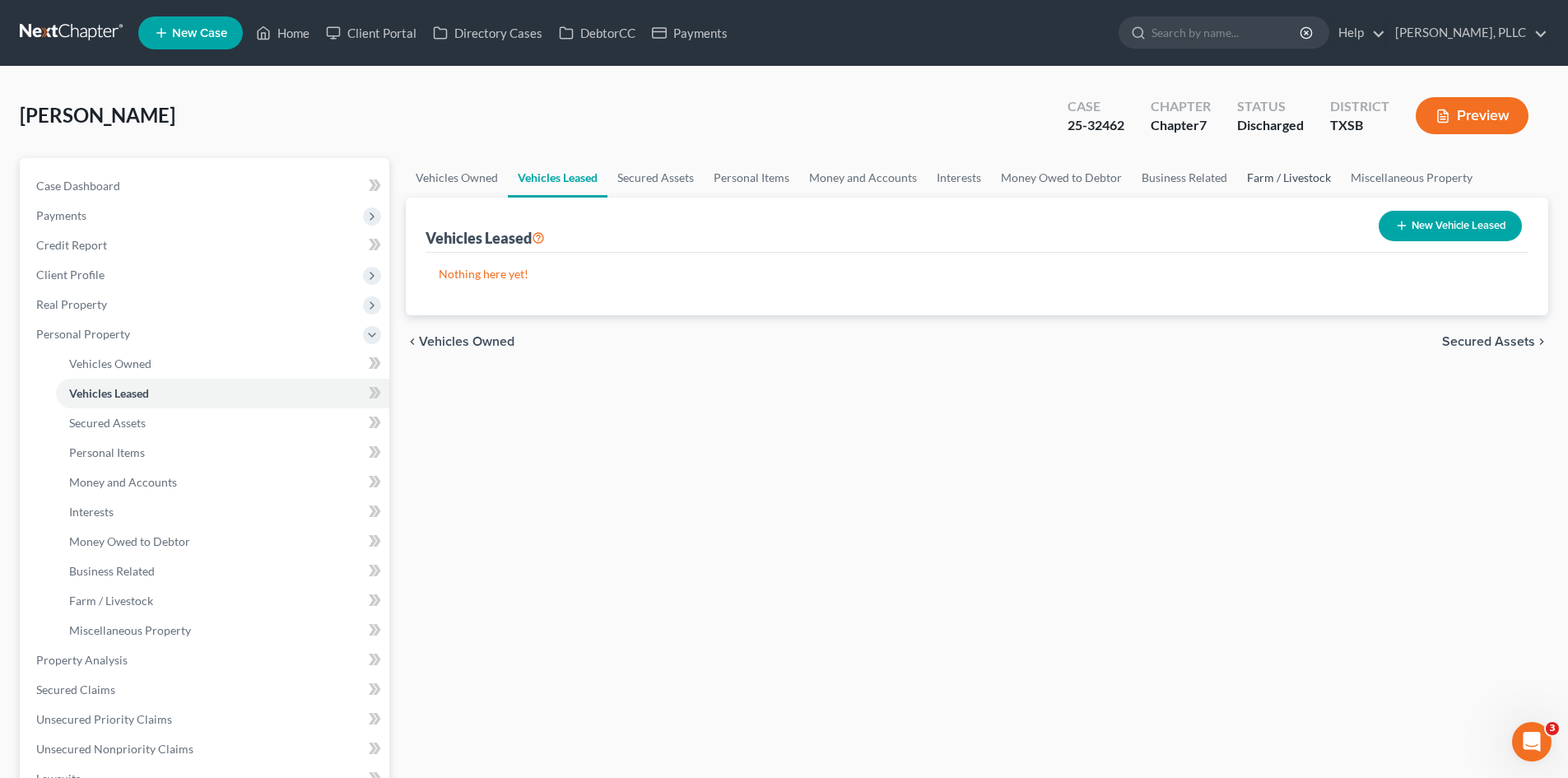
click at [1283, 177] on link "Farm / Livestock" at bounding box center [1289, 178] width 104 height 40
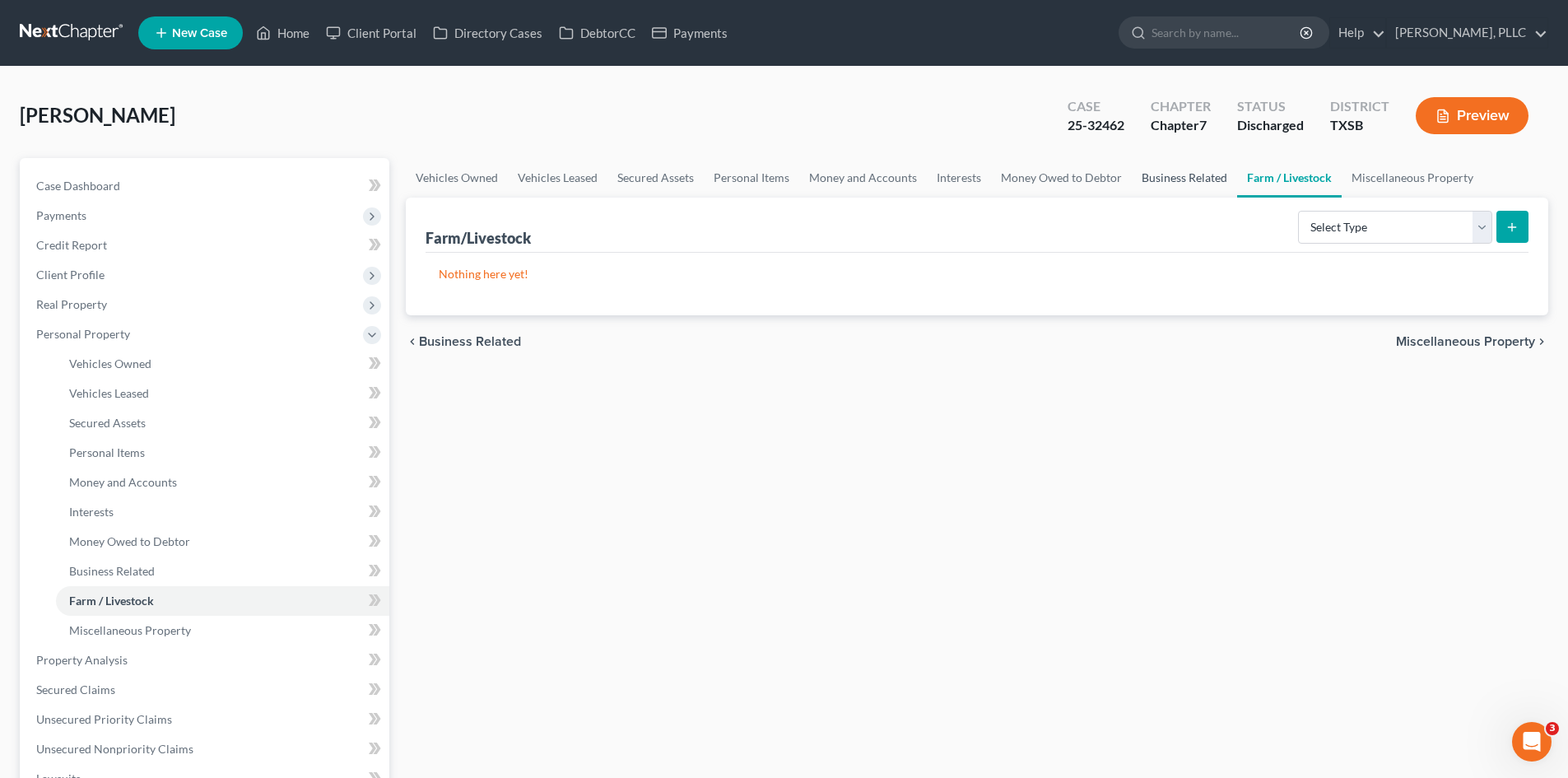
click at [1155, 183] on link "Business Related" at bounding box center [1184, 178] width 105 height 40
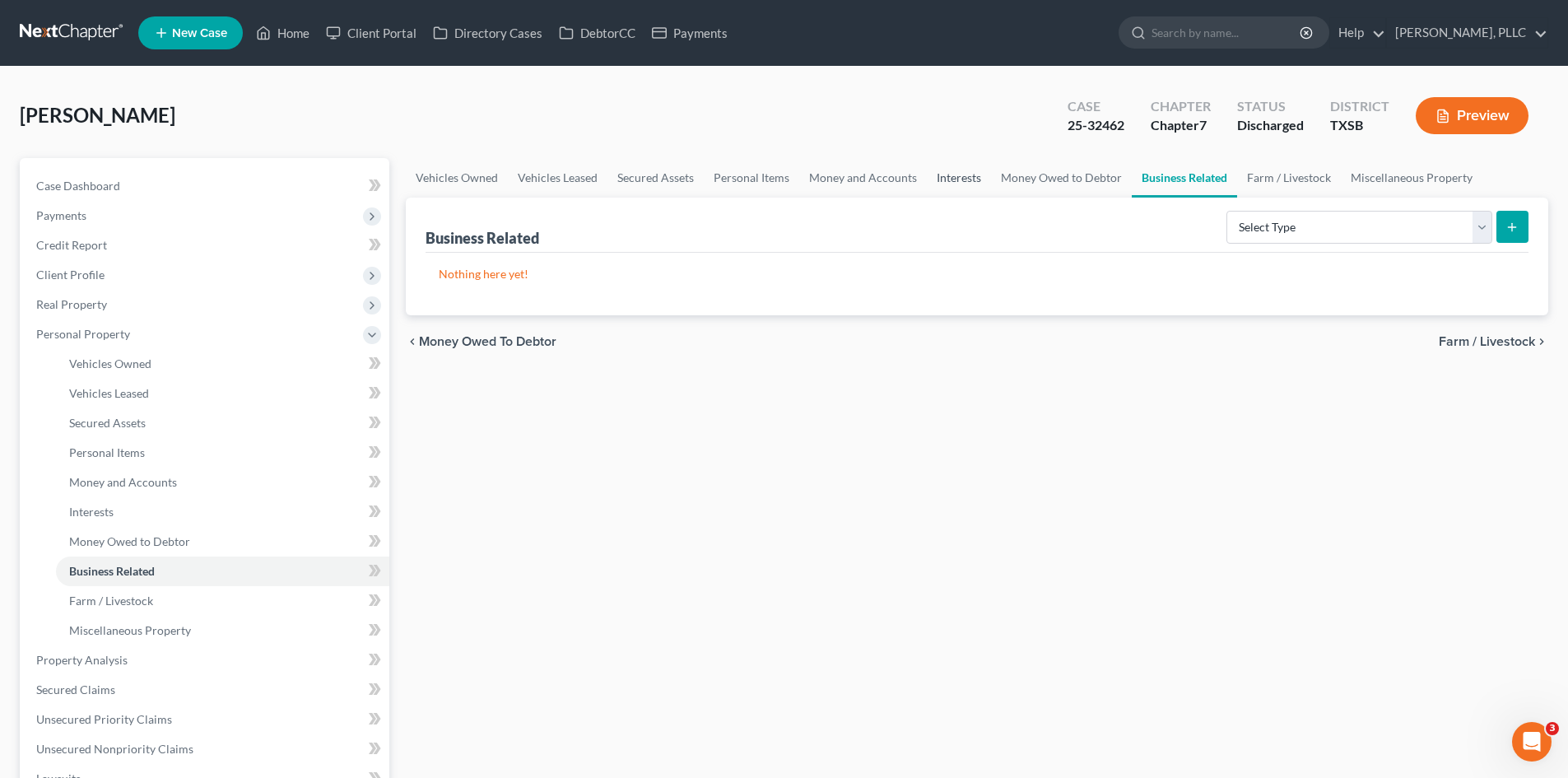
drag, startPoint x: 948, startPoint y: 180, endPoint x: 958, endPoint y: 180, distance: 10.0
click at [949, 180] on link "Interests" at bounding box center [959, 178] width 64 height 40
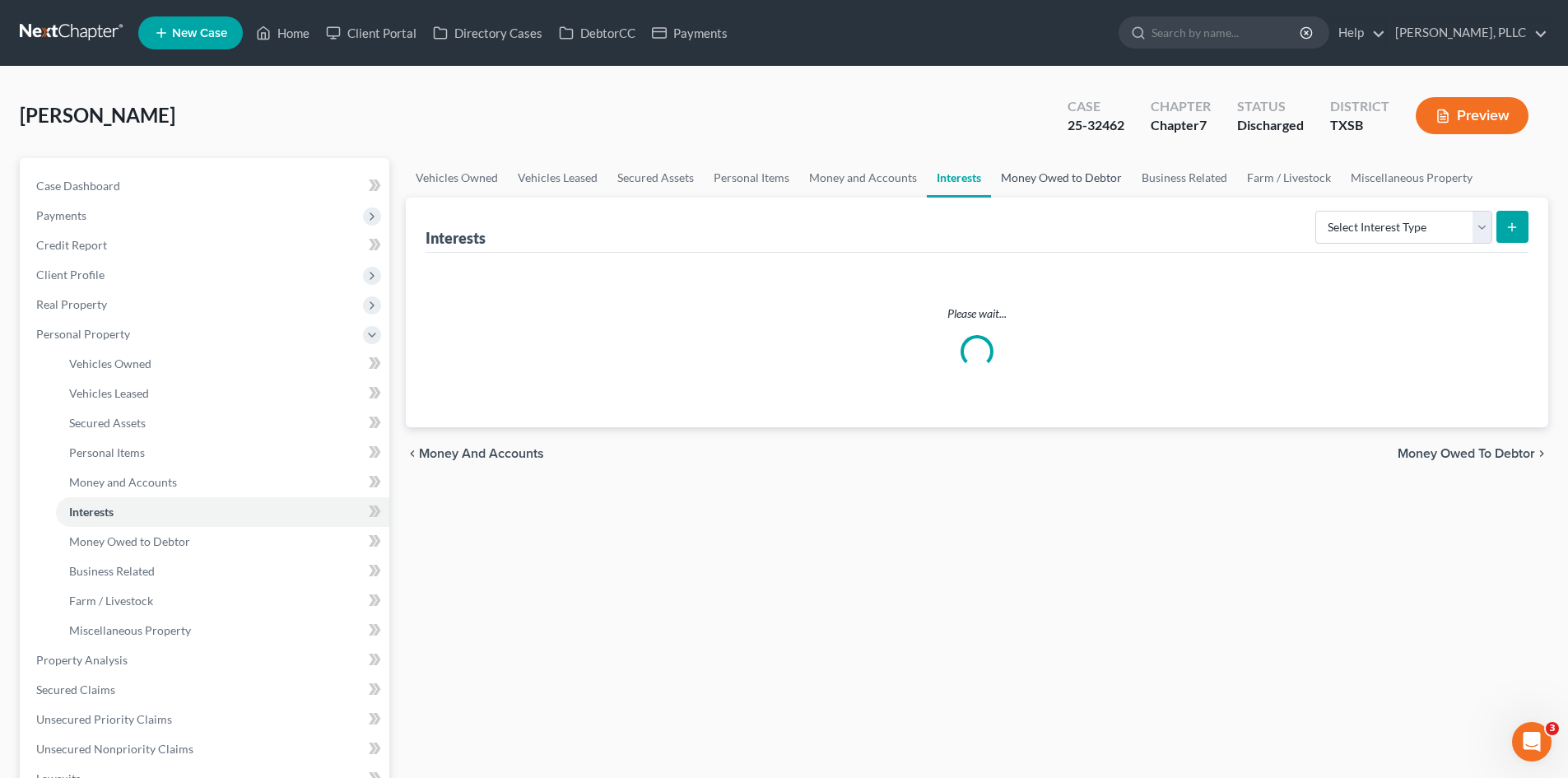
click at [1076, 169] on link "Money Owed to Debtor" at bounding box center [1061, 178] width 141 height 40
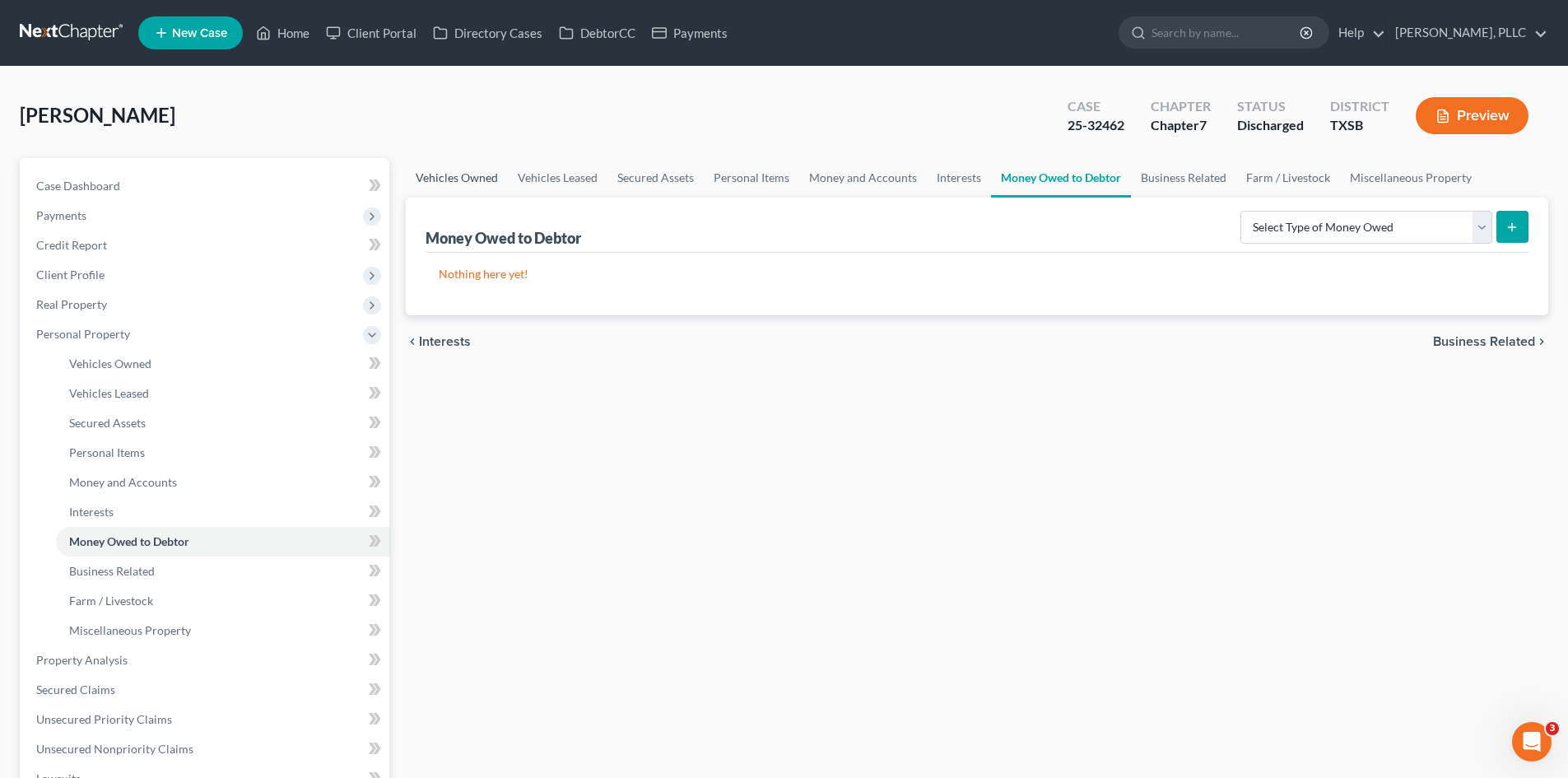
click at [450, 175] on link "Vehicles Owned" at bounding box center [457, 178] width 102 height 40
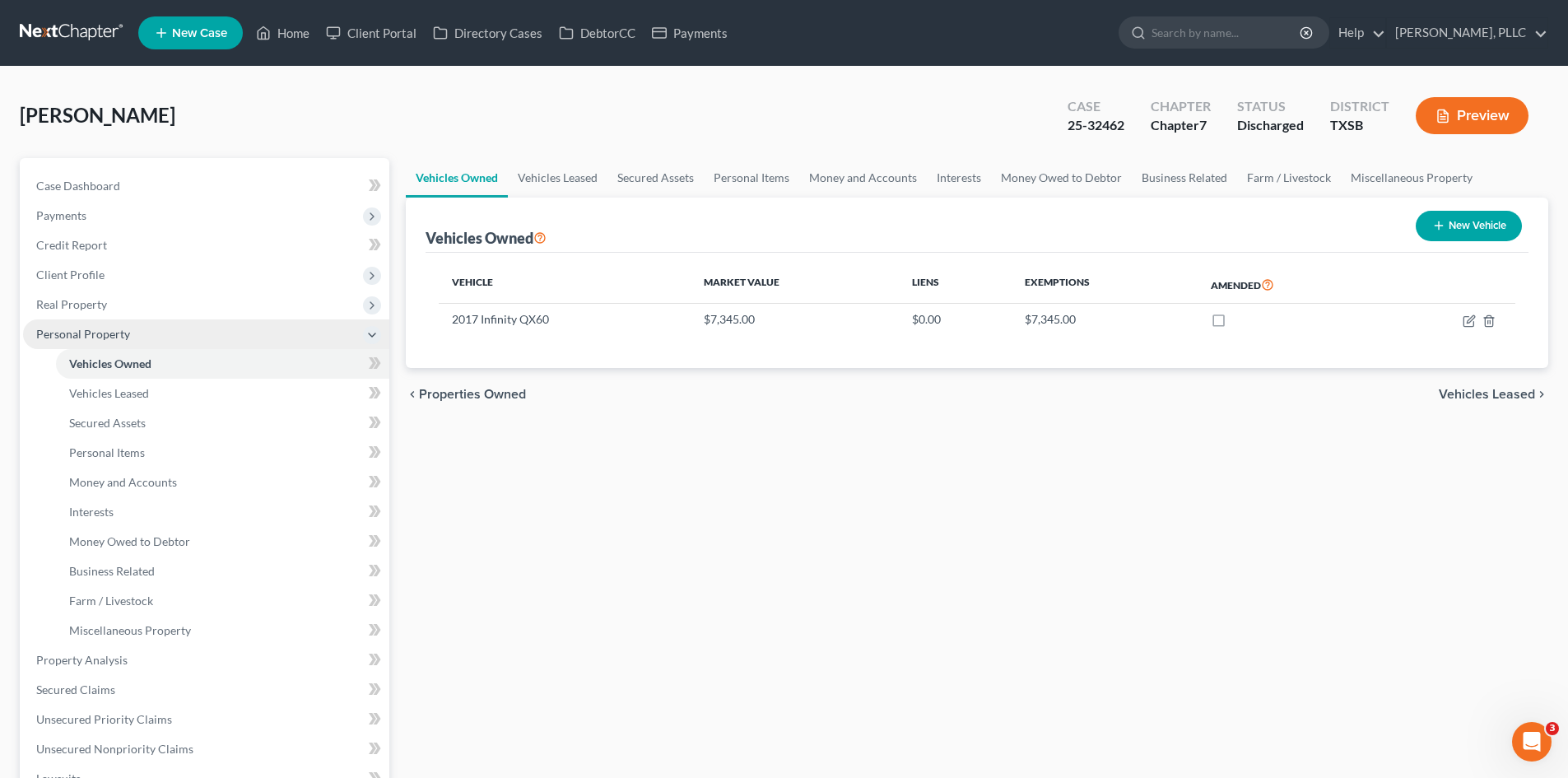
click at [143, 325] on span "Personal Property" at bounding box center [205, 333] width 366 height 29
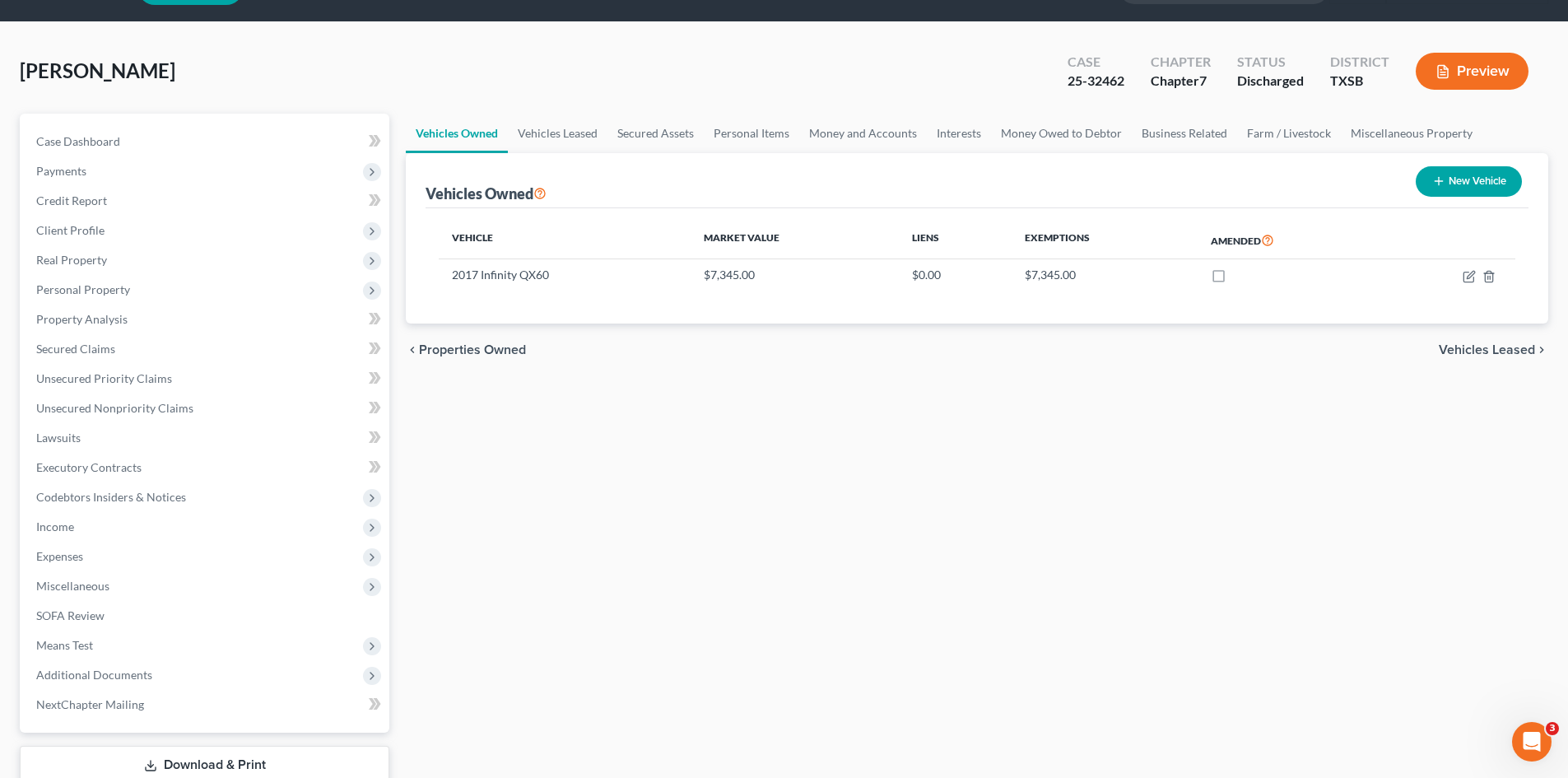
scroll to position [114, 0]
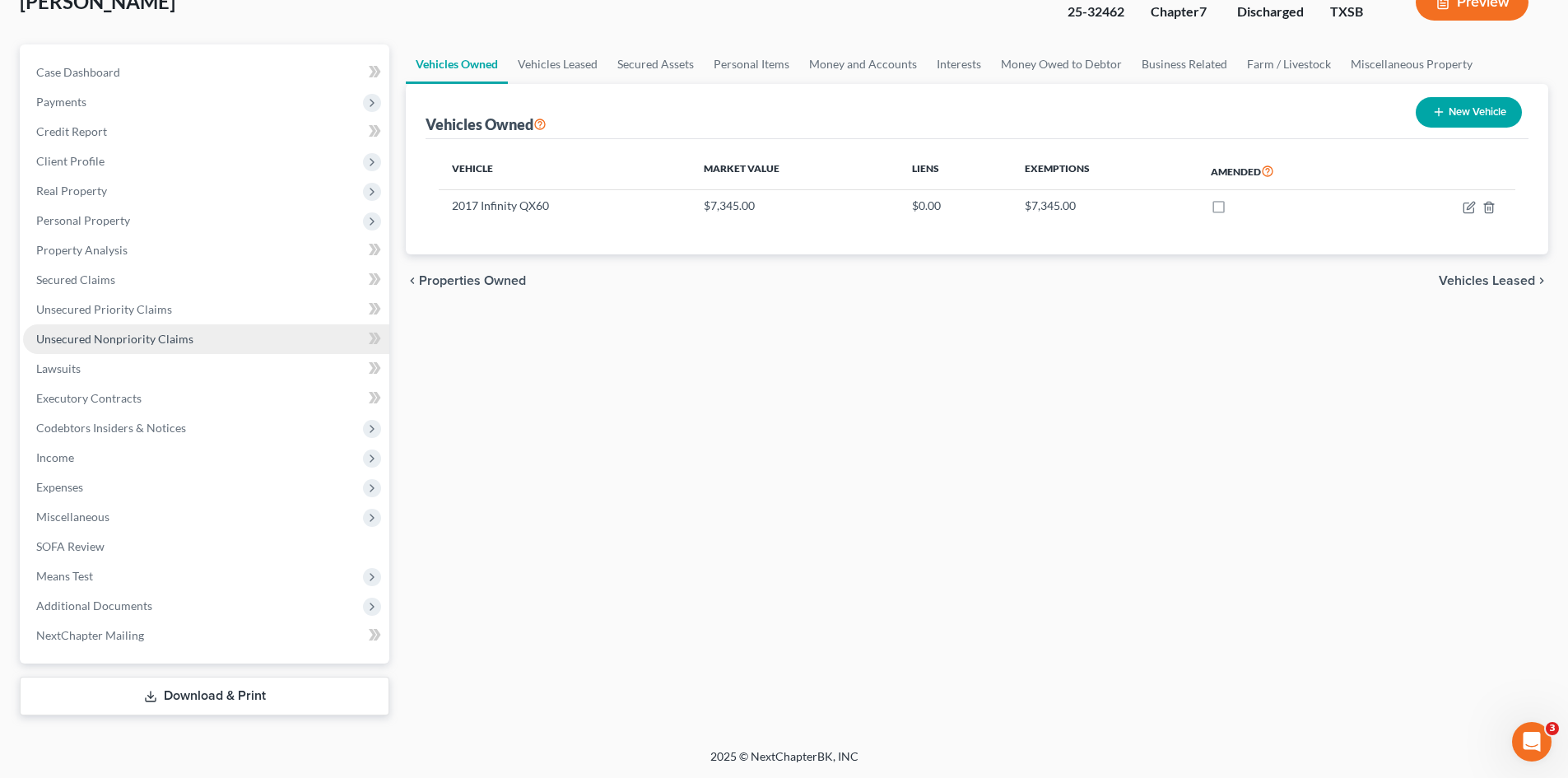
click at [154, 345] on link "Unsecured Nonpriority Claims" at bounding box center [205, 339] width 366 height 29
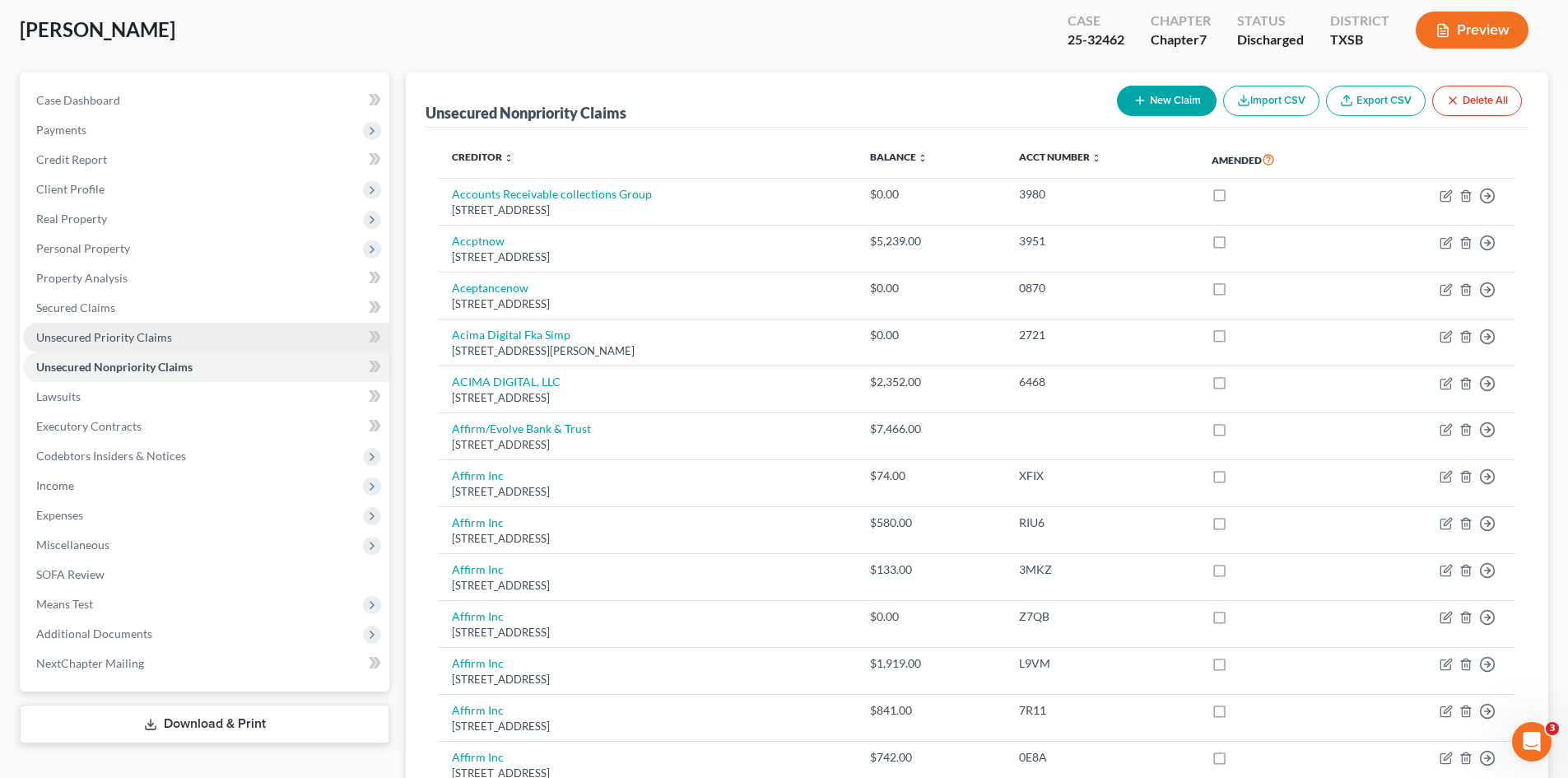
scroll to position [247, 0]
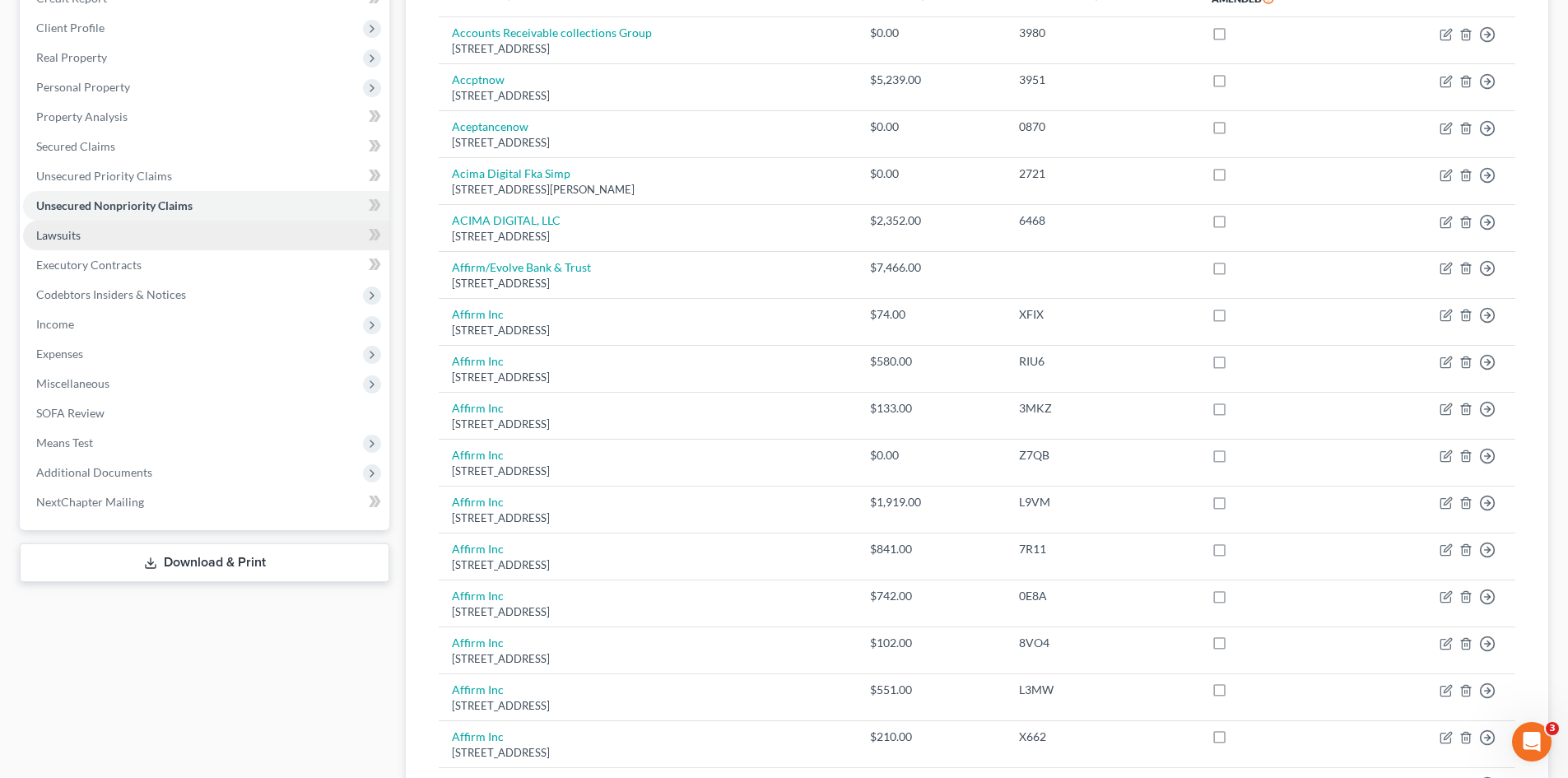
click at [193, 247] on link "Lawsuits" at bounding box center [205, 235] width 366 height 29
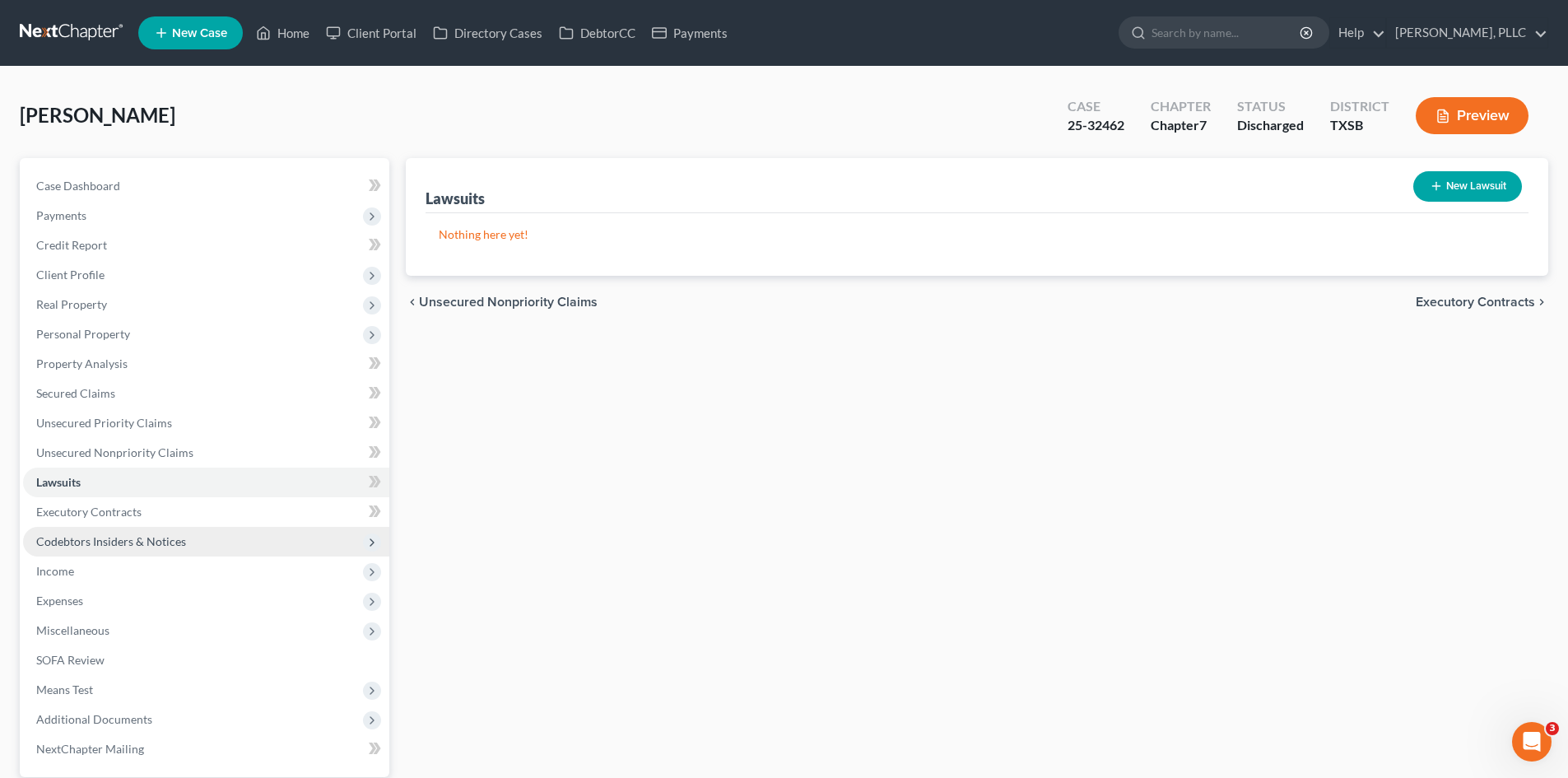
click at [142, 527] on span "Codebtors Insiders & Notices" at bounding box center [205, 541] width 366 height 29
click at [140, 508] on link "Executory Contracts" at bounding box center [205, 511] width 366 height 29
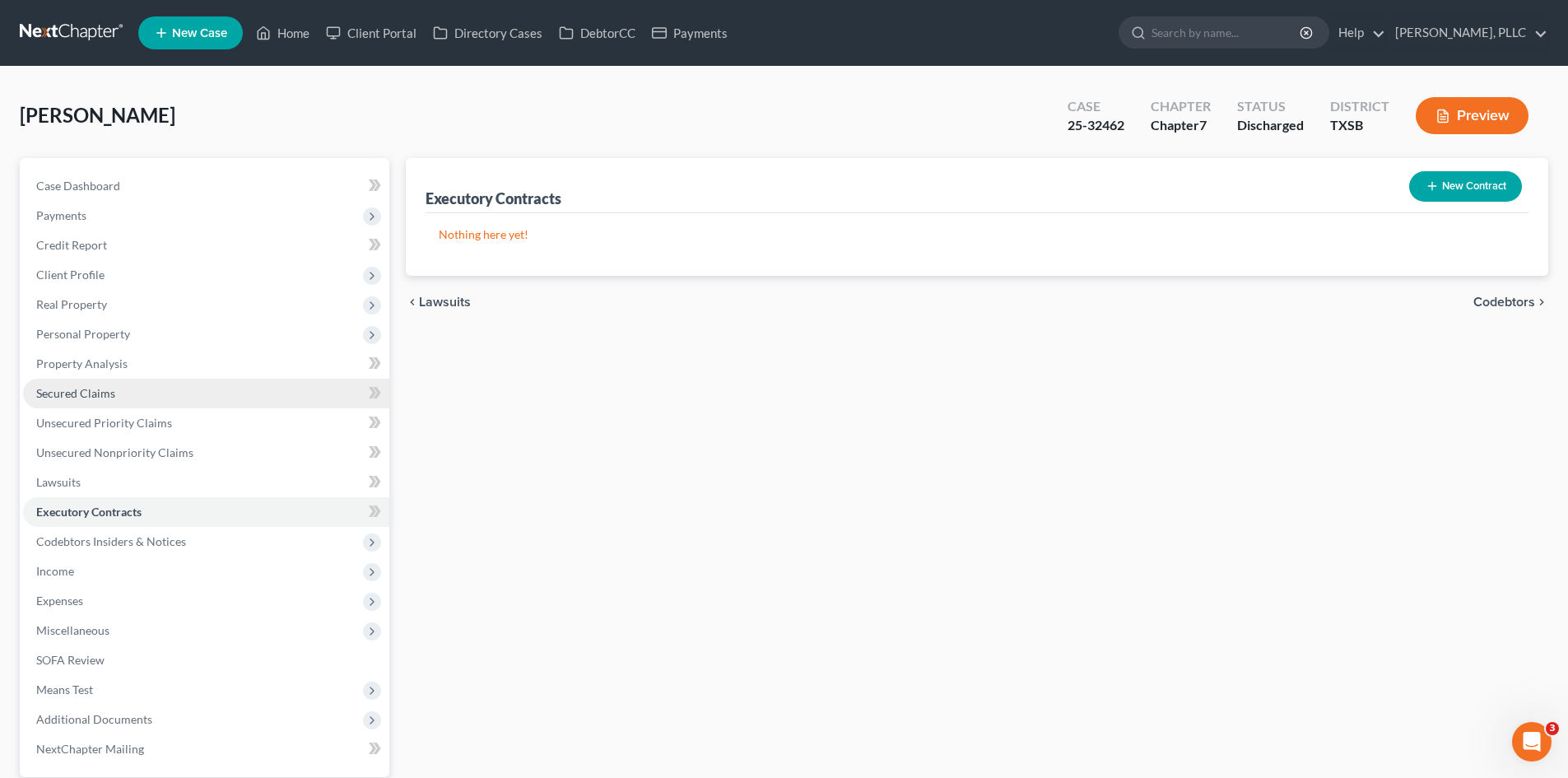
click at [113, 398] on span "Secured Claims" at bounding box center [75, 393] width 79 height 14
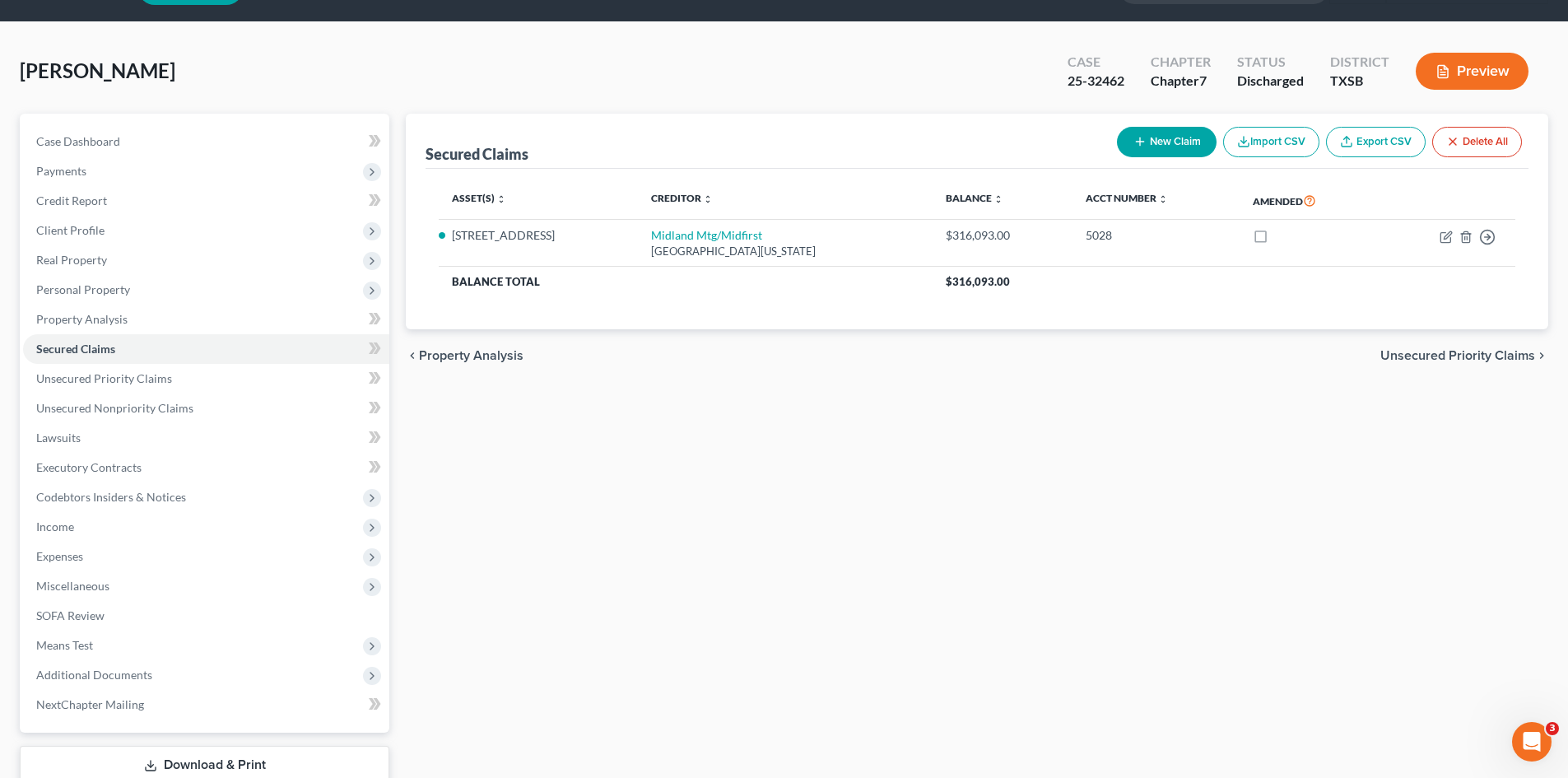
scroll to position [114, 0]
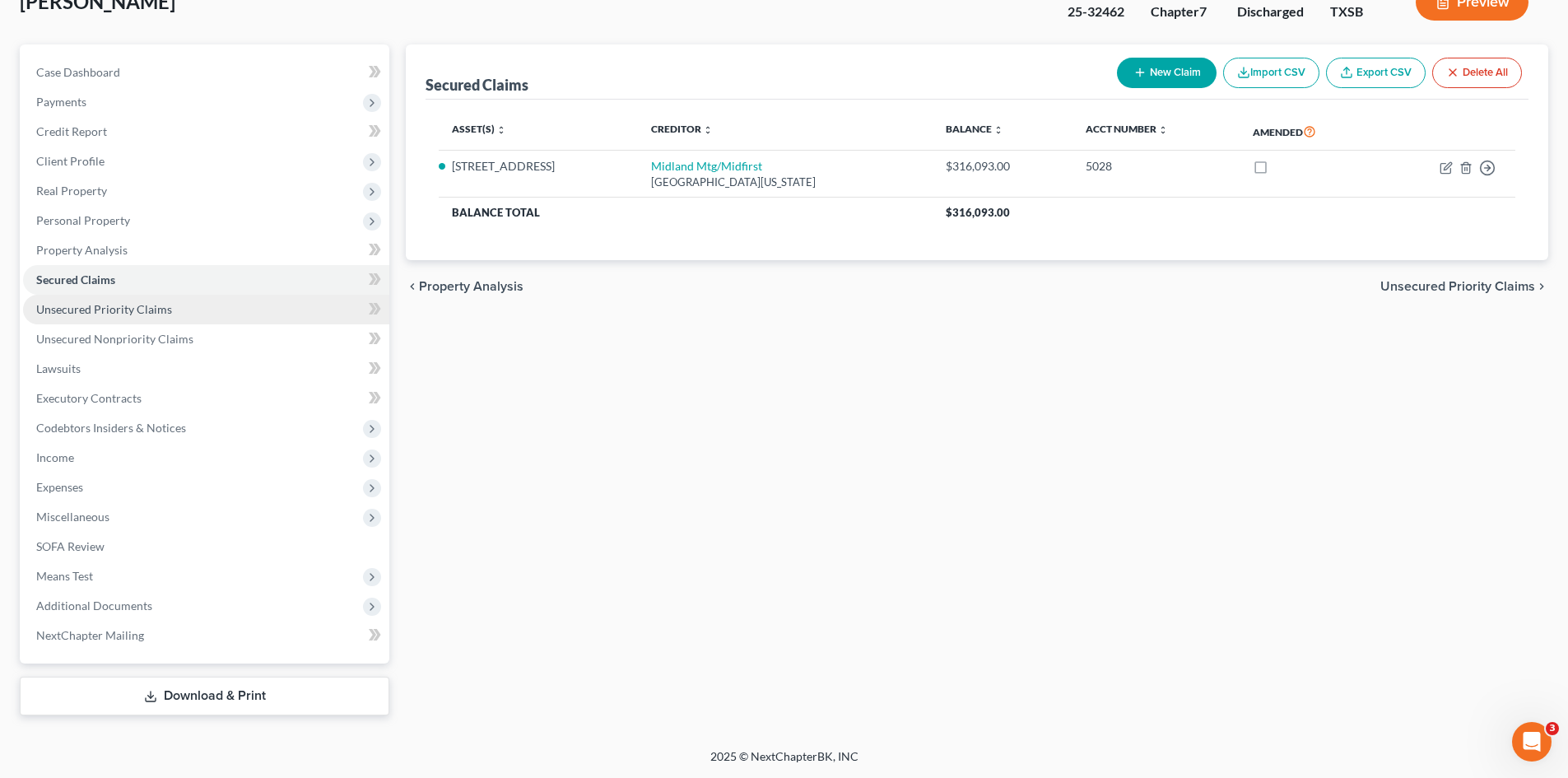
click at [142, 312] on span "Unsecured Priority Claims" at bounding box center [103, 309] width 135 height 14
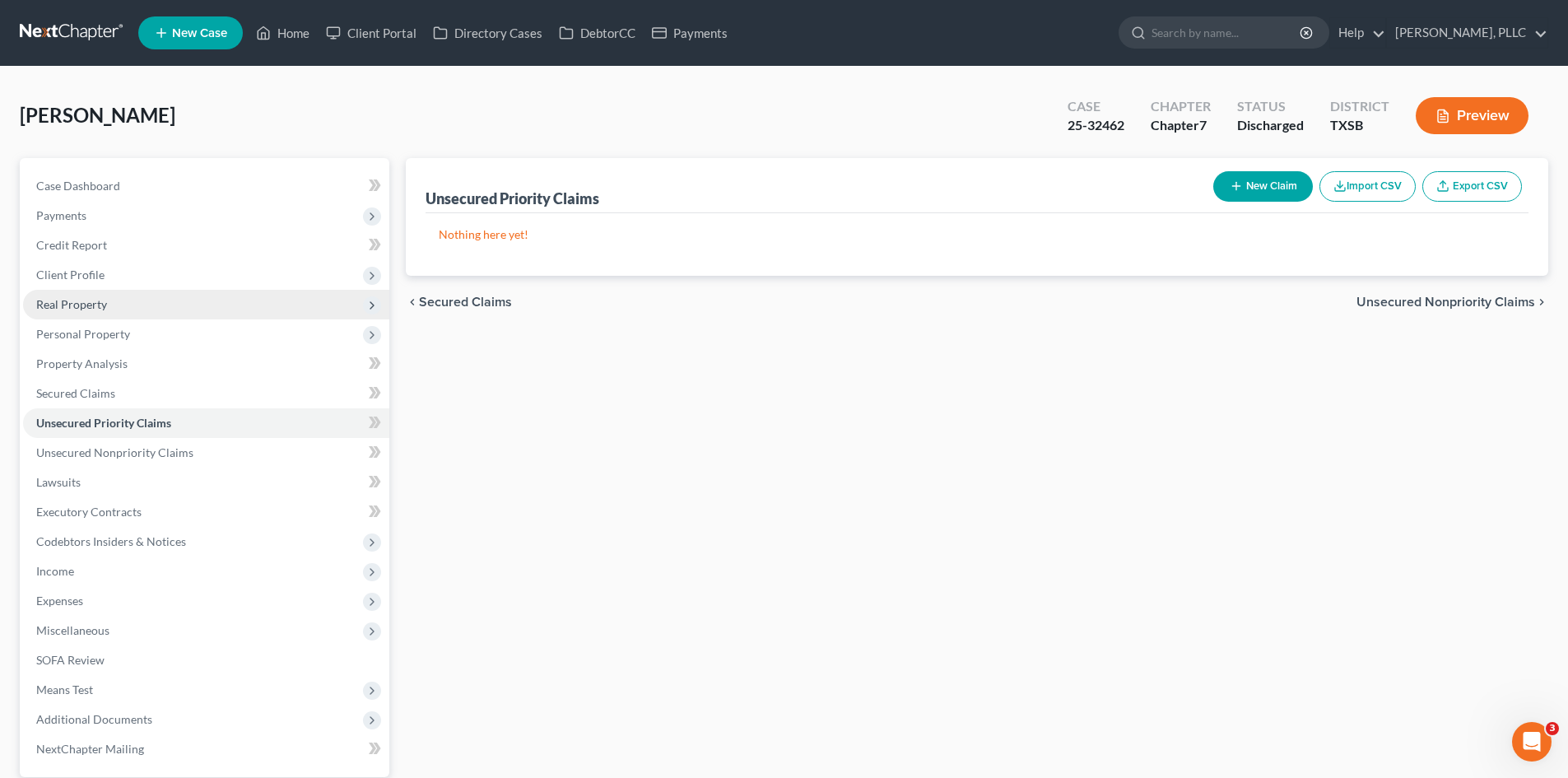
click at [138, 307] on span "Real Property" at bounding box center [205, 304] width 366 height 29
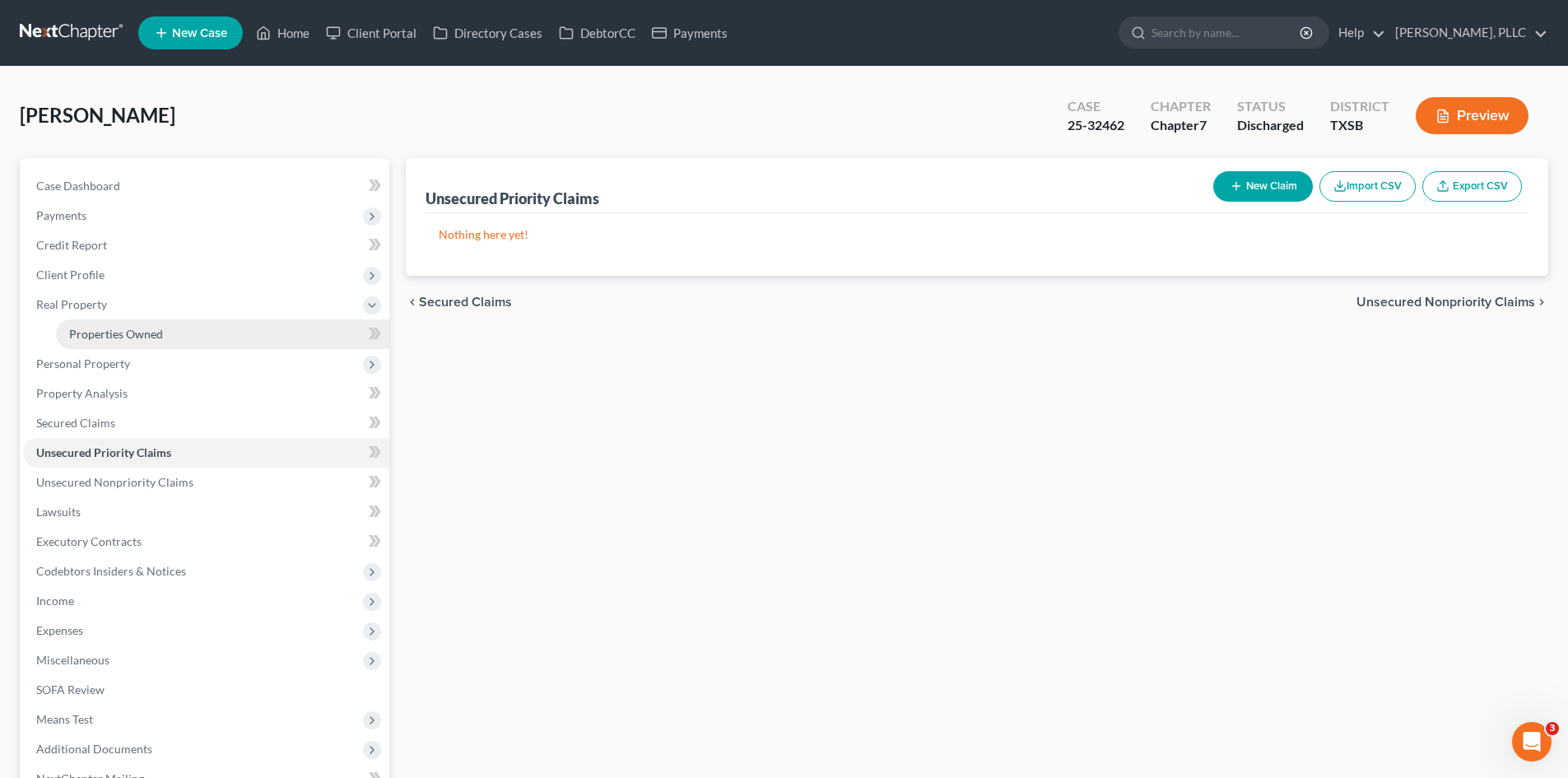
click at [150, 328] on span "Properties Owned" at bounding box center [115, 333] width 94 height 14
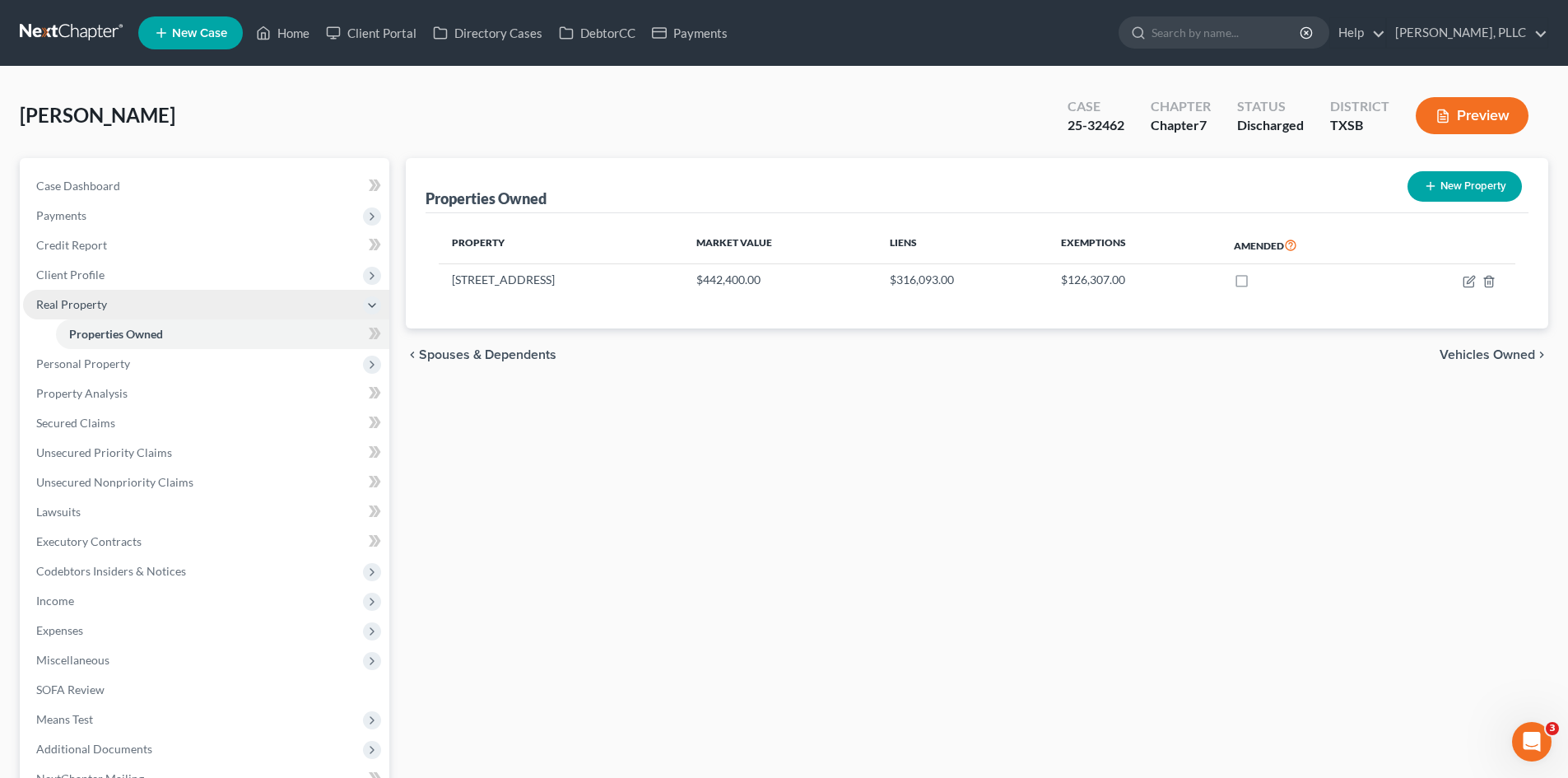
click at [134, 312] on span "Real Property" at bounding box center [205, 304] width 366 height 29
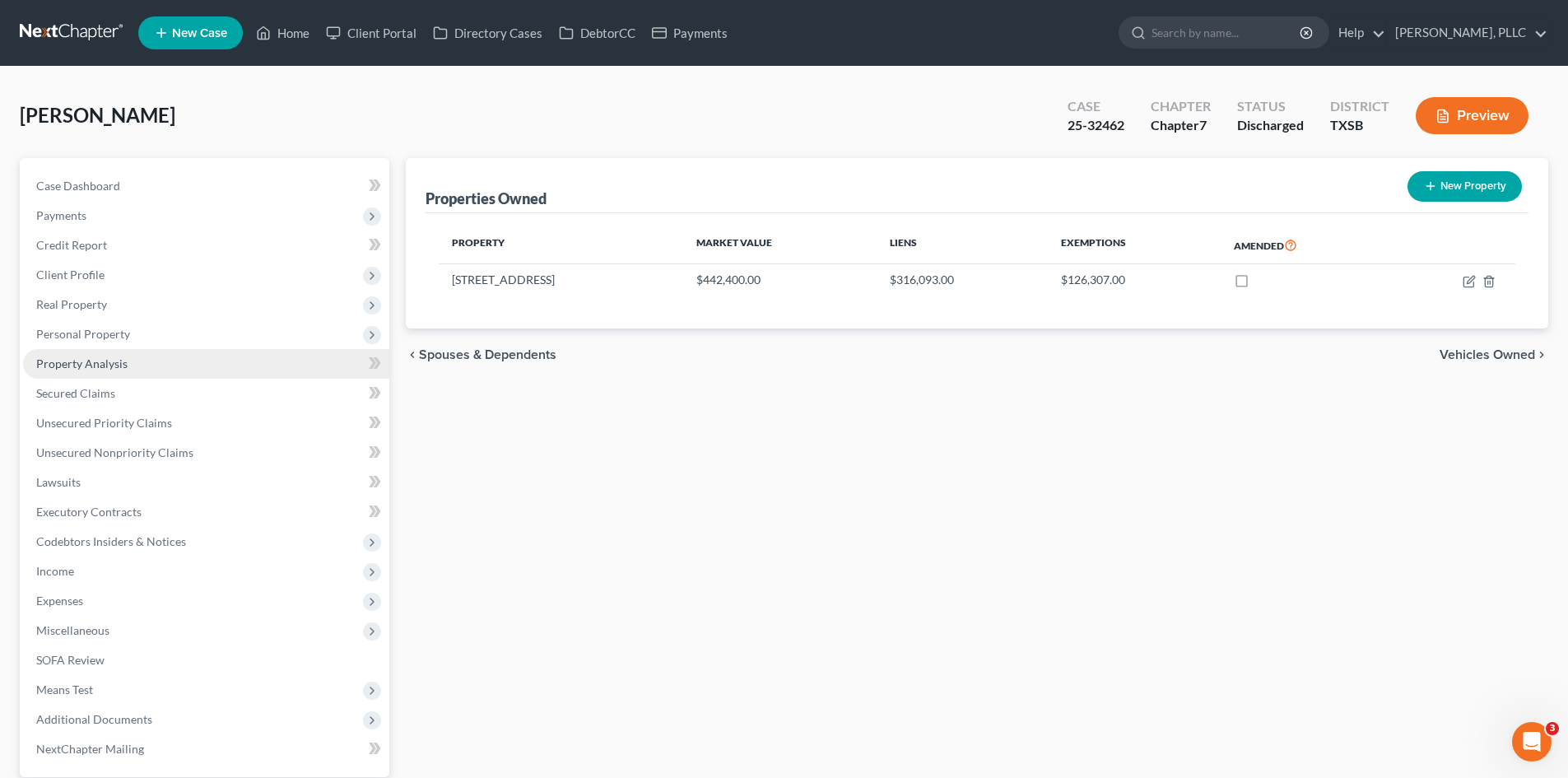
click at [114, 365] on span "Property Analysis" at bounding box center [81, 363] width 92 height 14
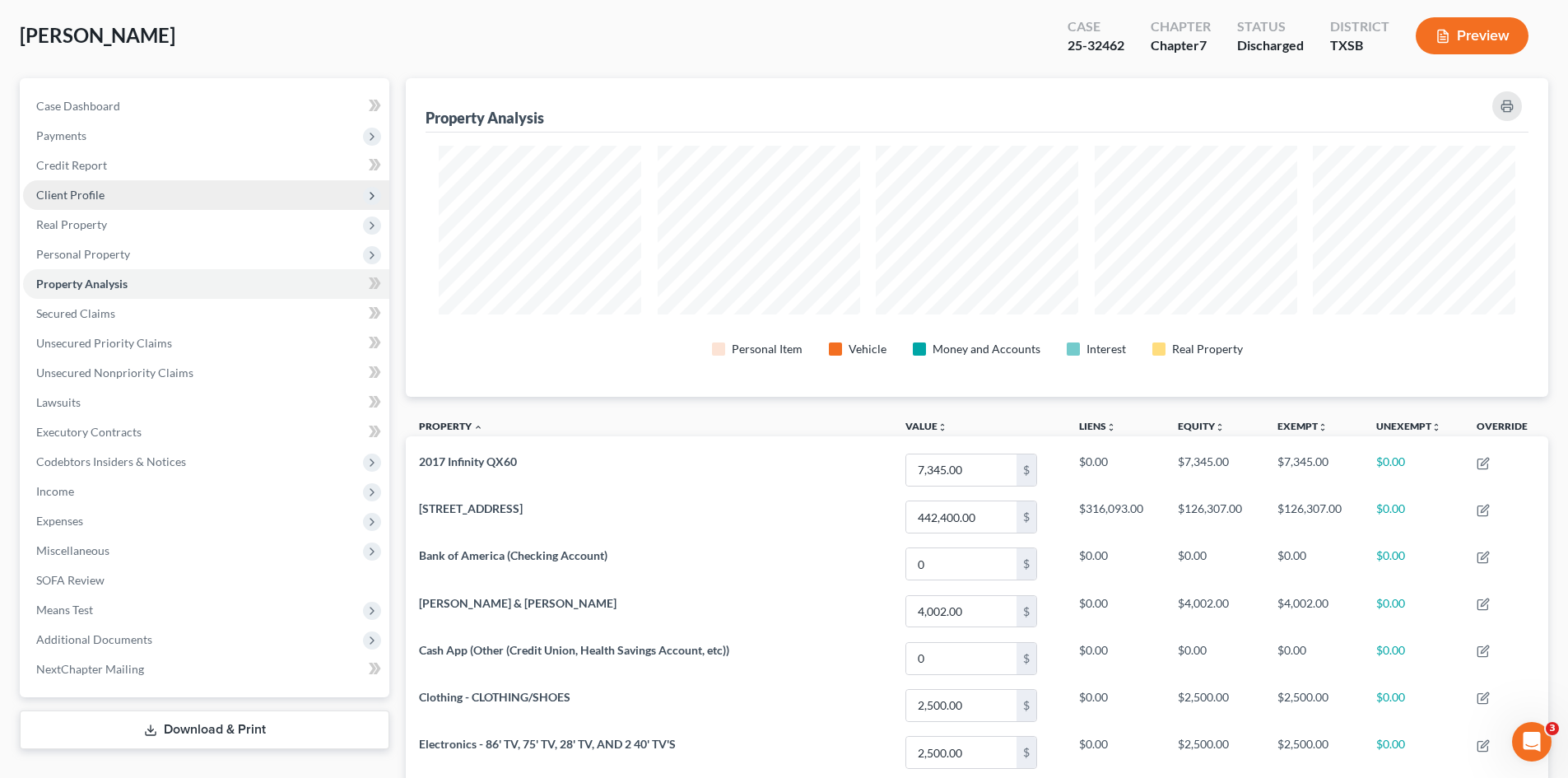
scroll to position [75, 0]
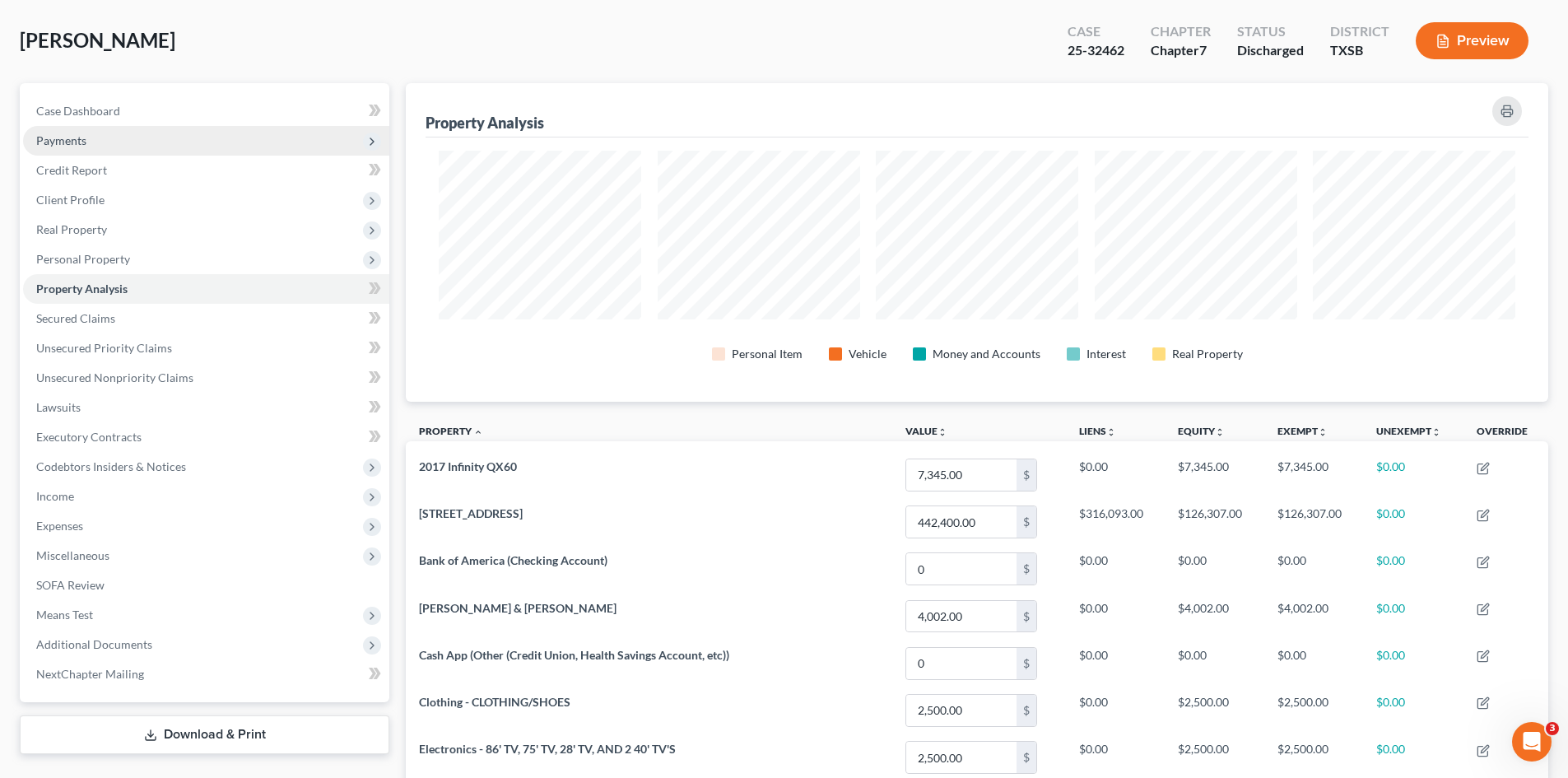
click at [152, 142] on span "Payments" at bounding box center [205, 140] width 366 height 29
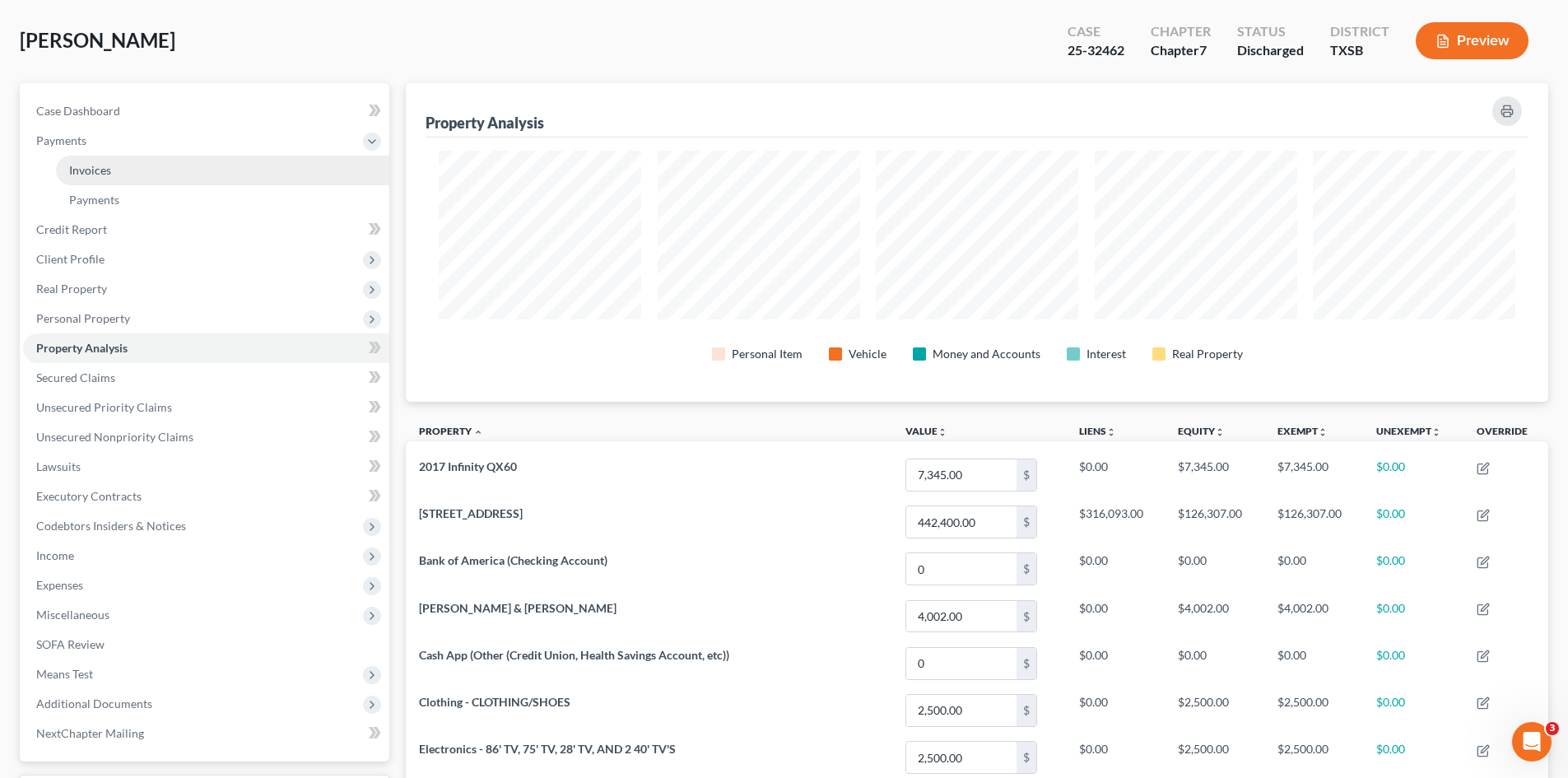
click at [167, 167] on link "Invoices" at bounding box center [222, 169] width 333 height 29
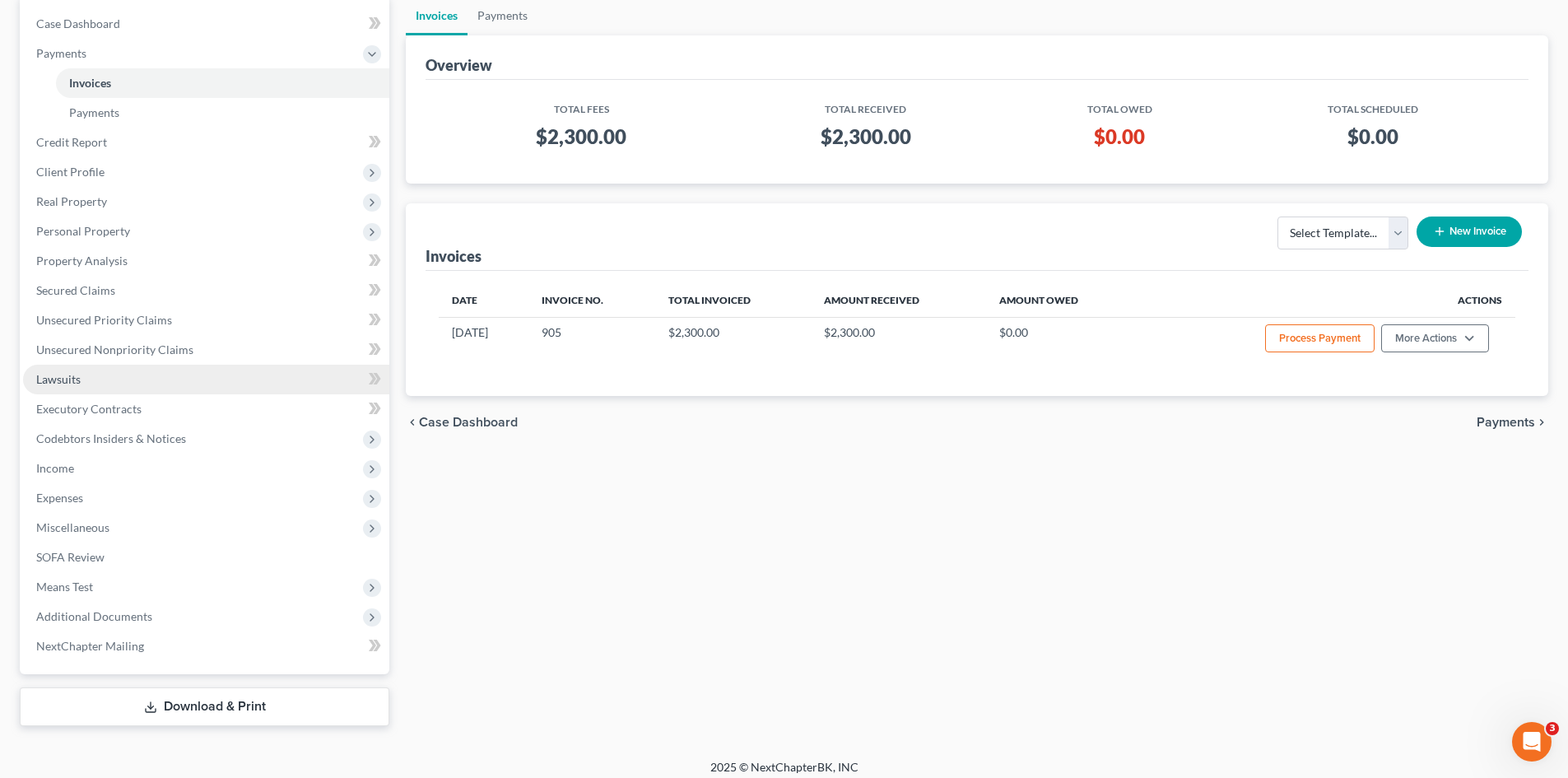
scroll to position [173, 0]
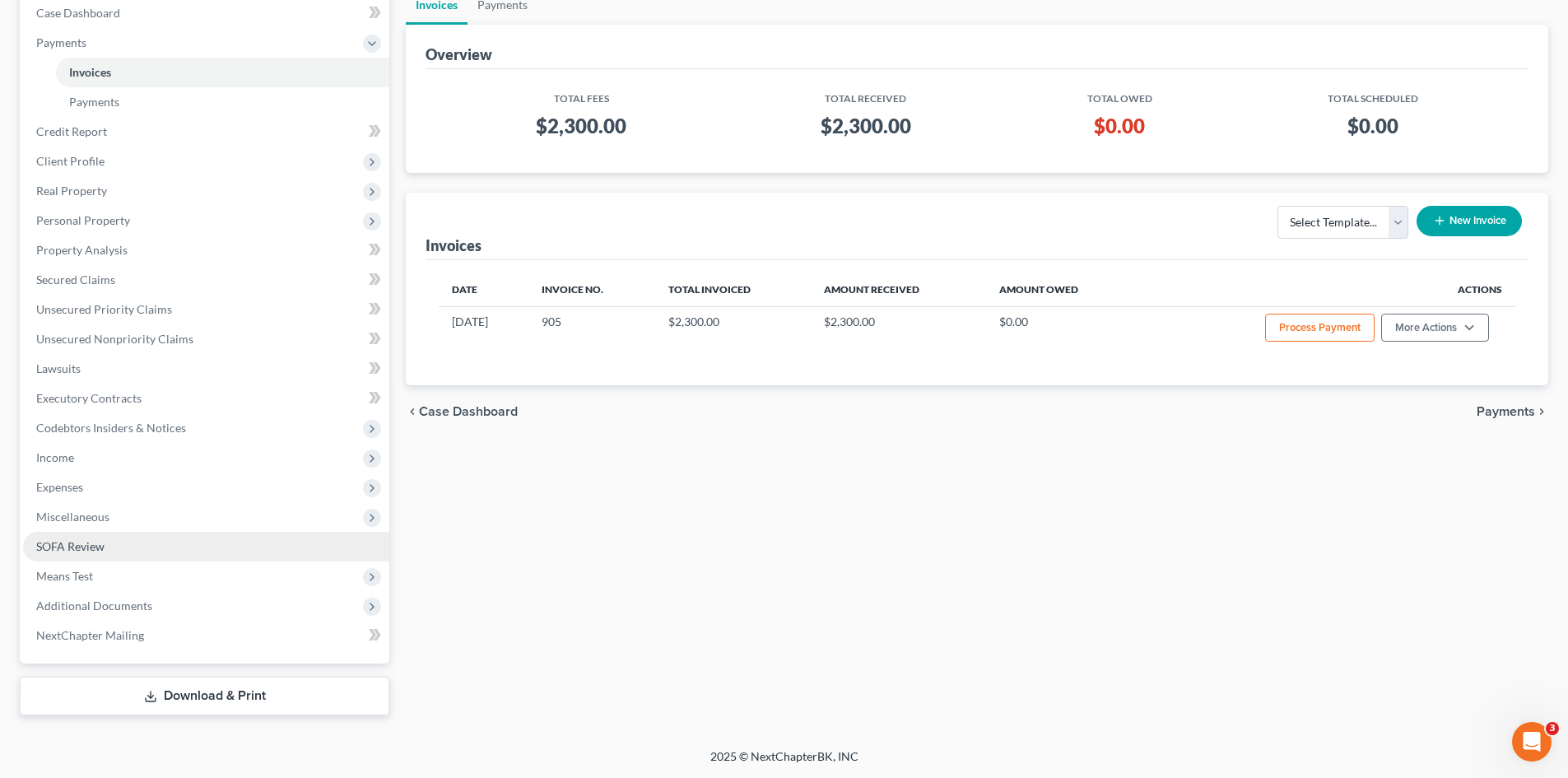
click at [185, 532] on link "SOFA Review" at bounding box center [205, 546] width 366 height 29
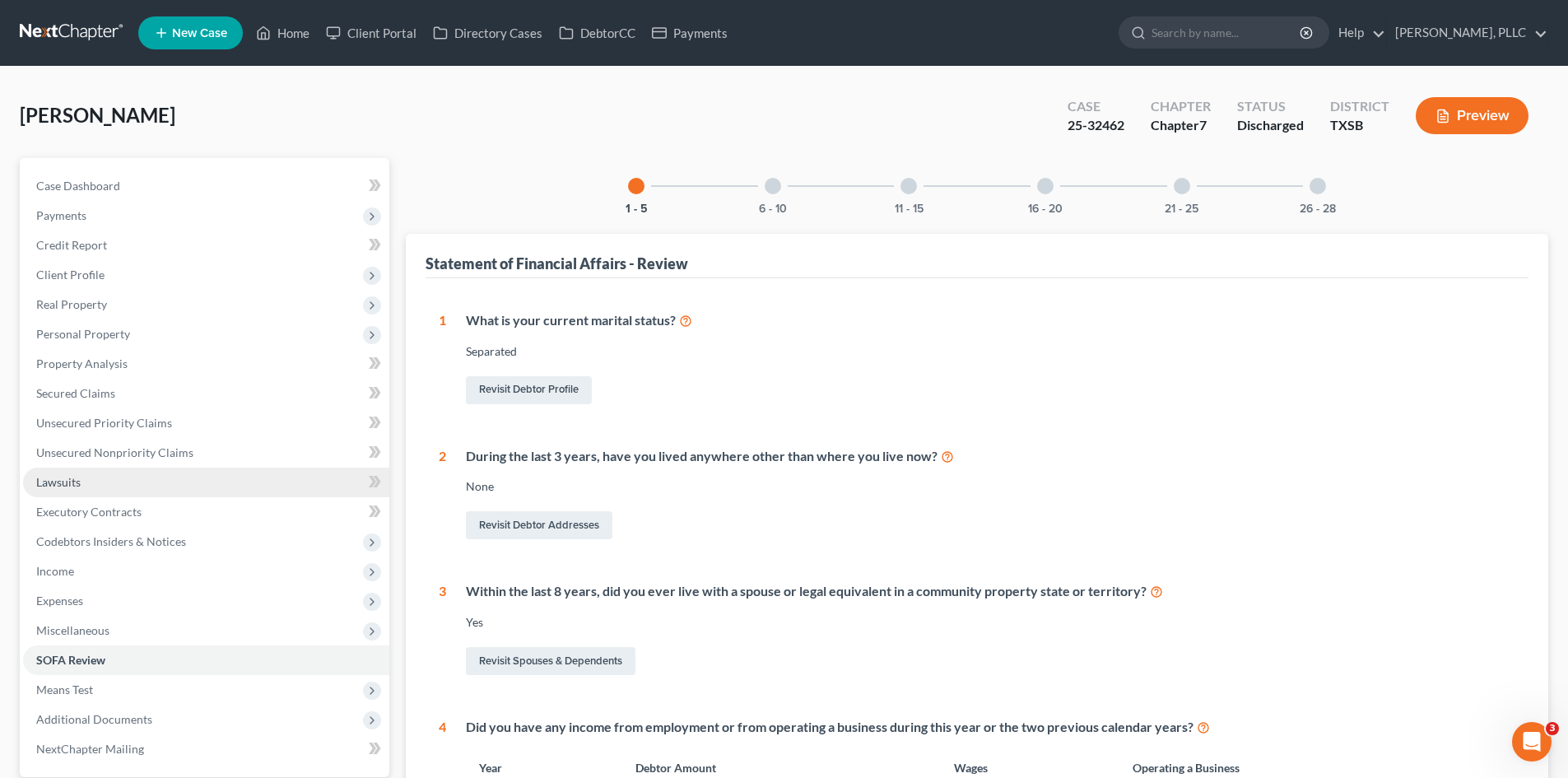
click at [162, 488] on link "Lawsuits" at bounding box center [205, 482] width 366 height 29
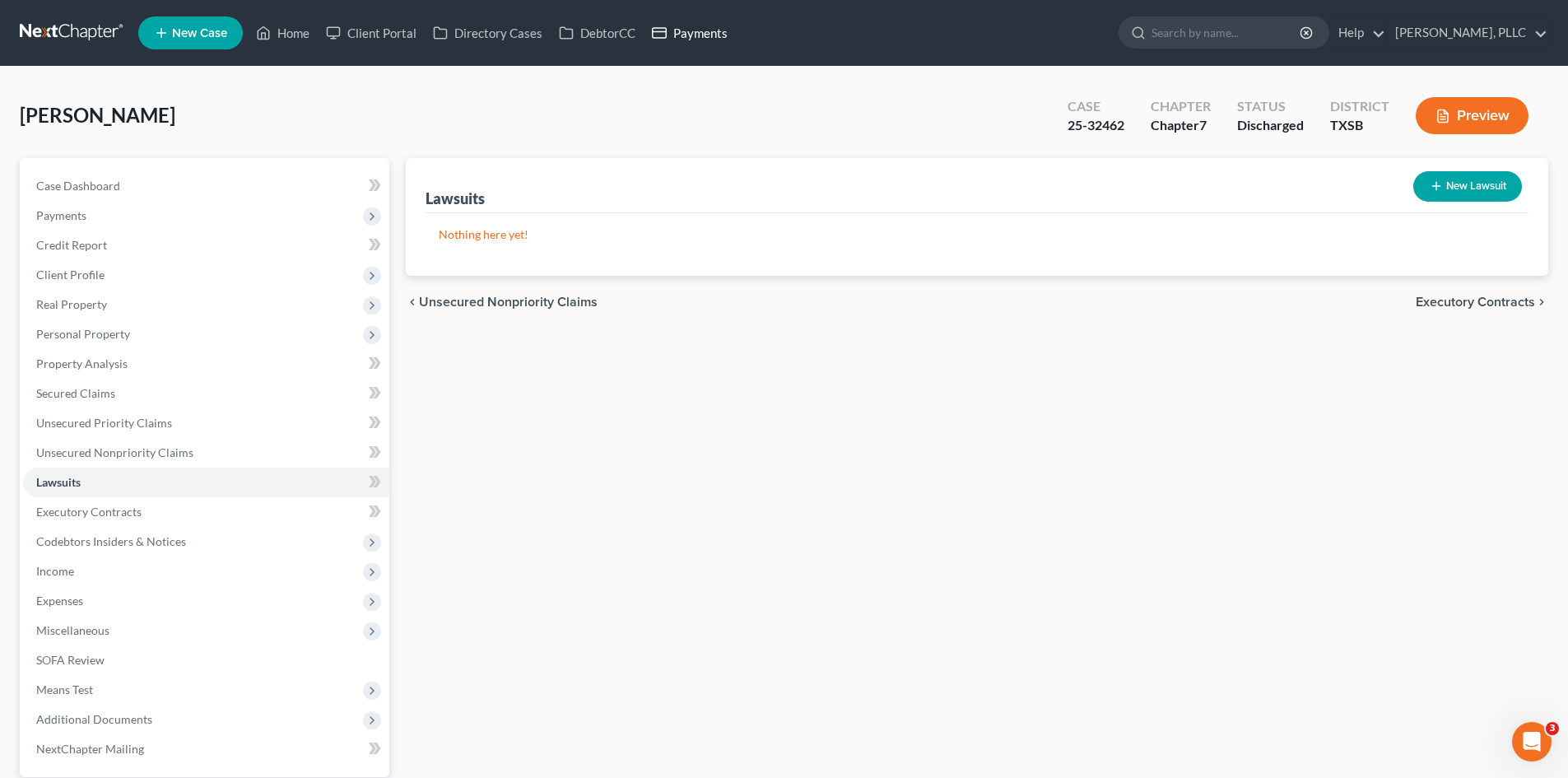
click at [658, 41] on icon at bounding box center [660, 32] width 15 height 20
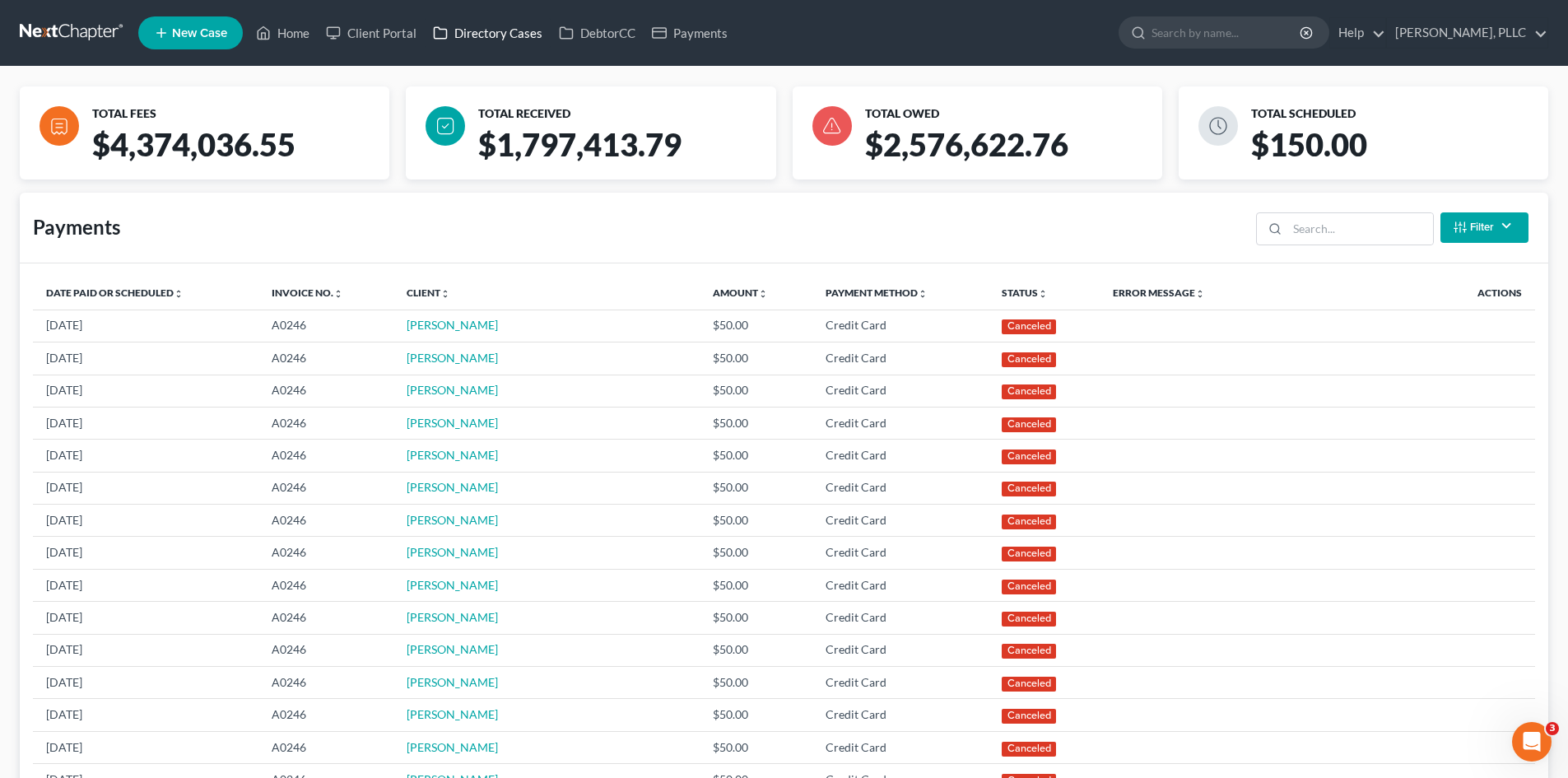
click at [439, 34] on icon at bounding box center [440, 32] width 15 height 20
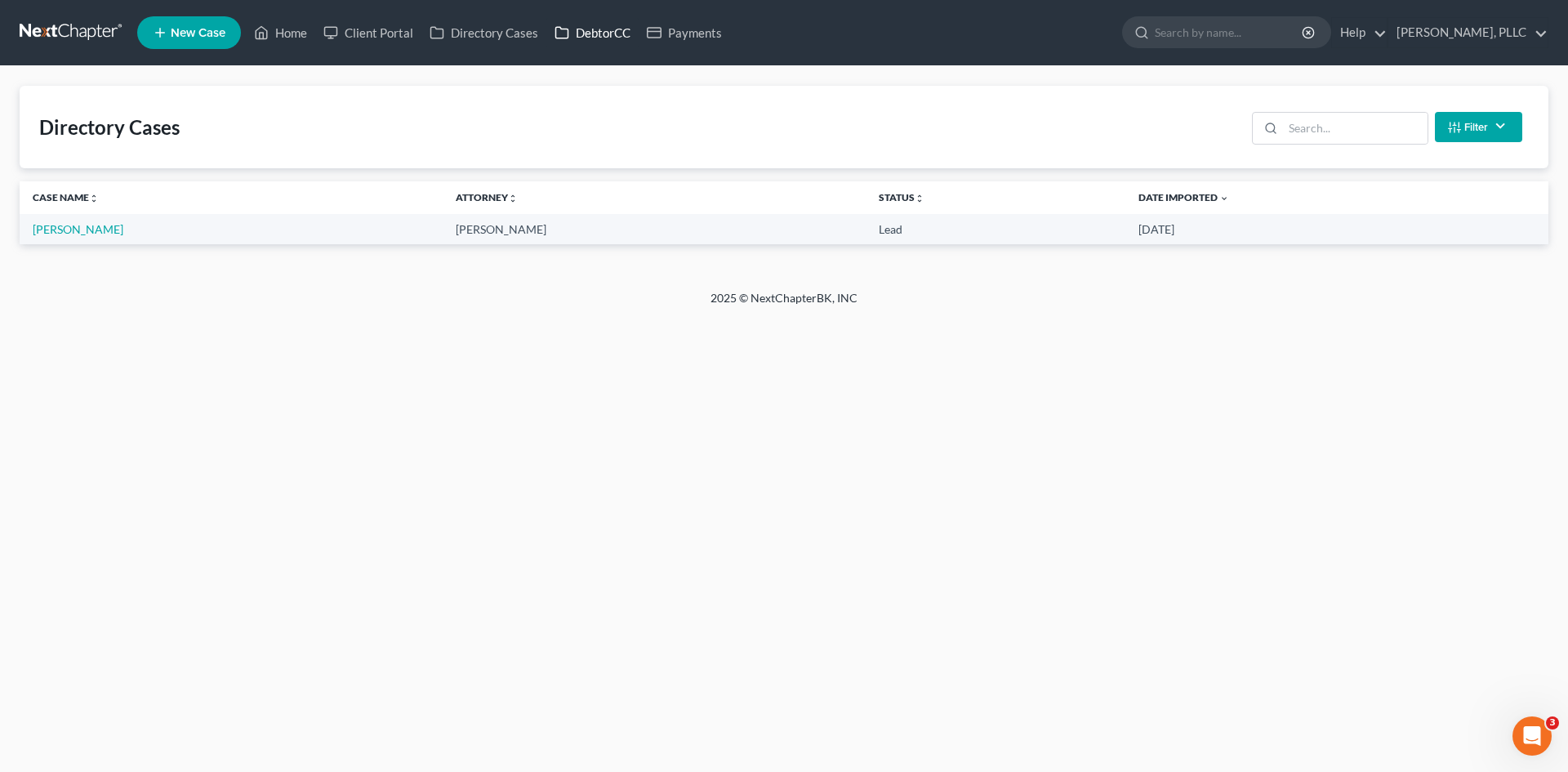
click at [623, 39] on link "DebtorCC" at bounding box center [592, 32] width 92 height 29
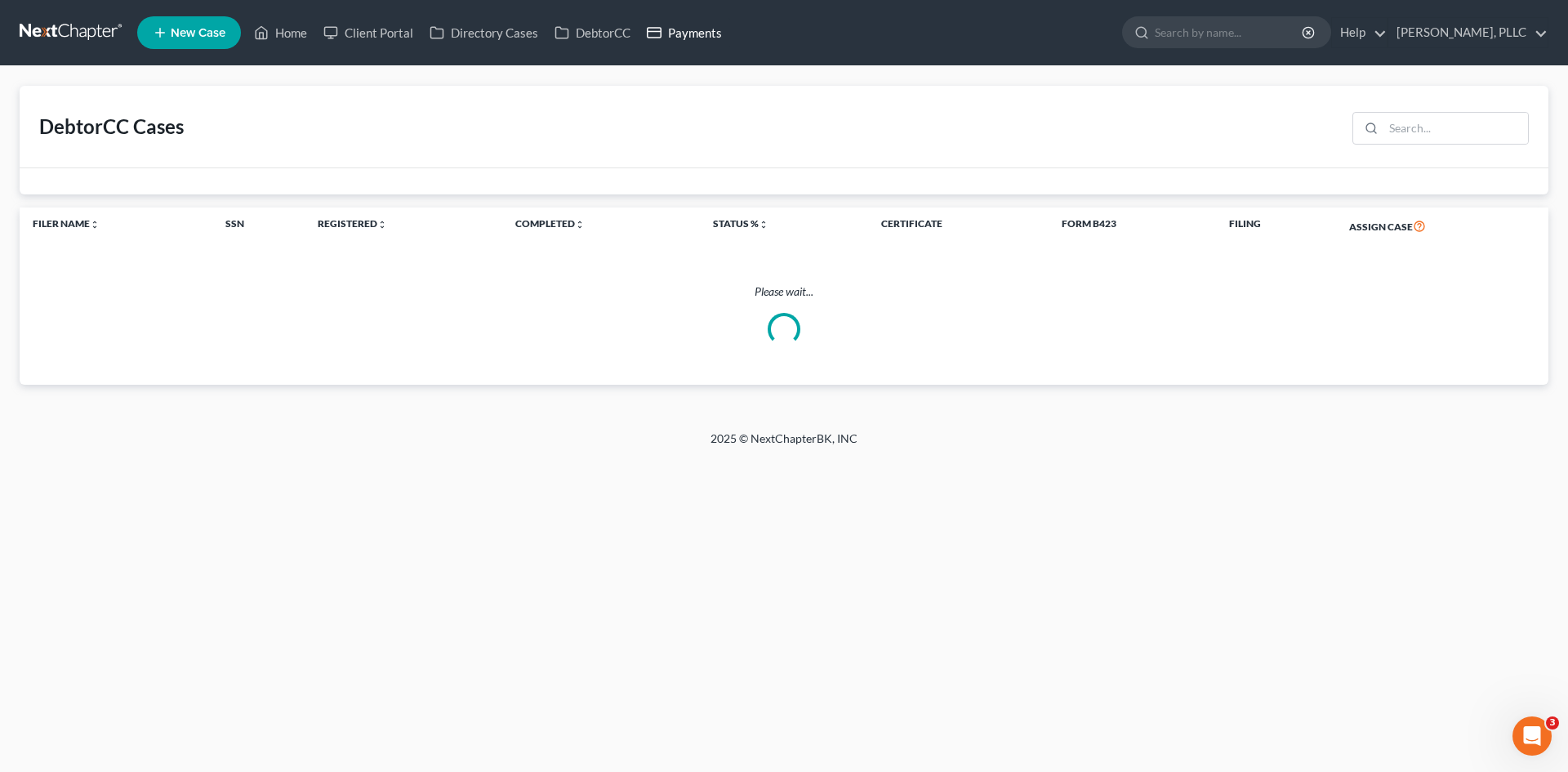
click at [691, 35] on link "Payments" at bounding box center [684, 32] width 91 height 29
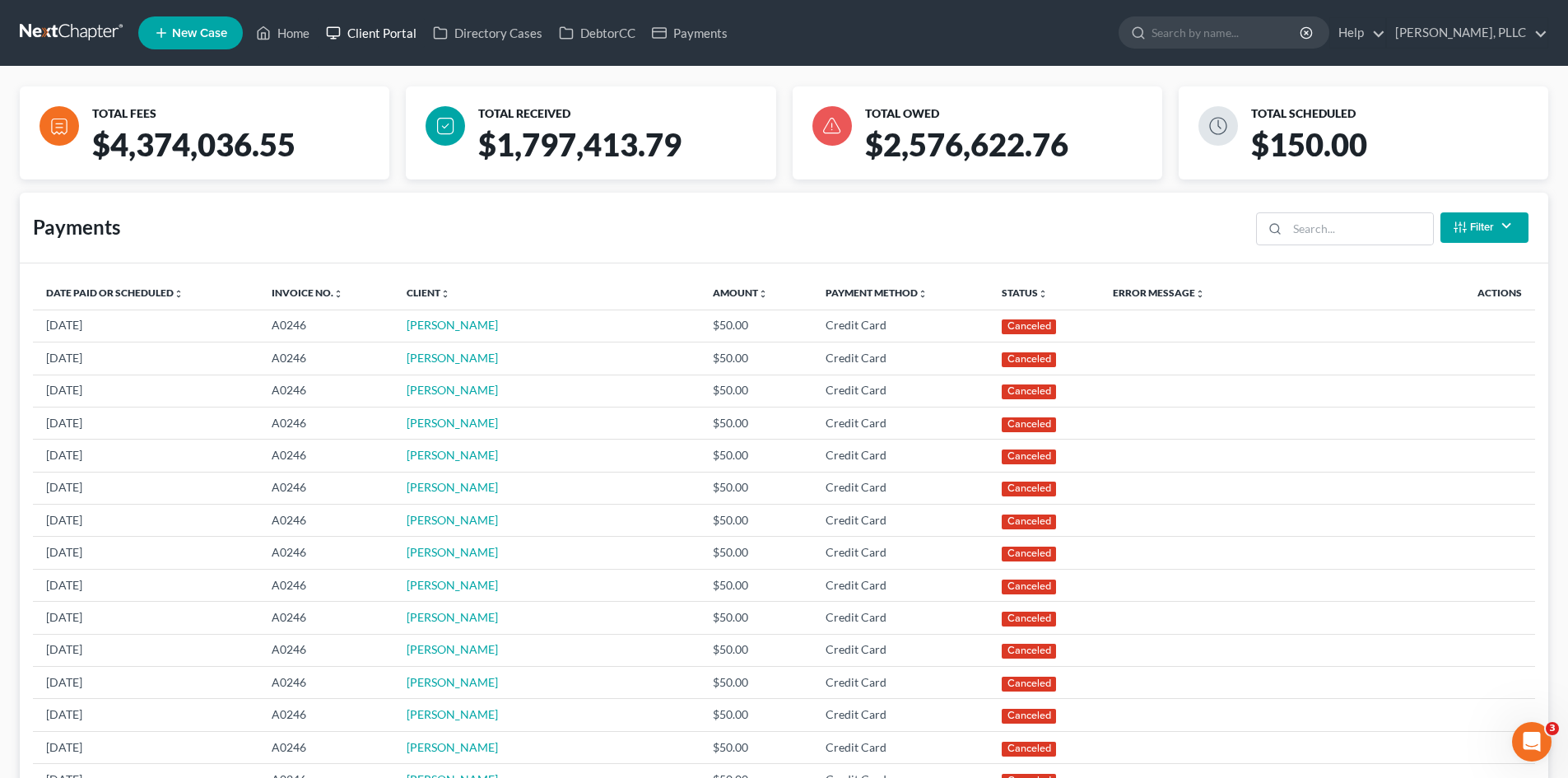
click at [370, 29] on link "Client Portal" at bounding box center [371, 32] width 107 height 29
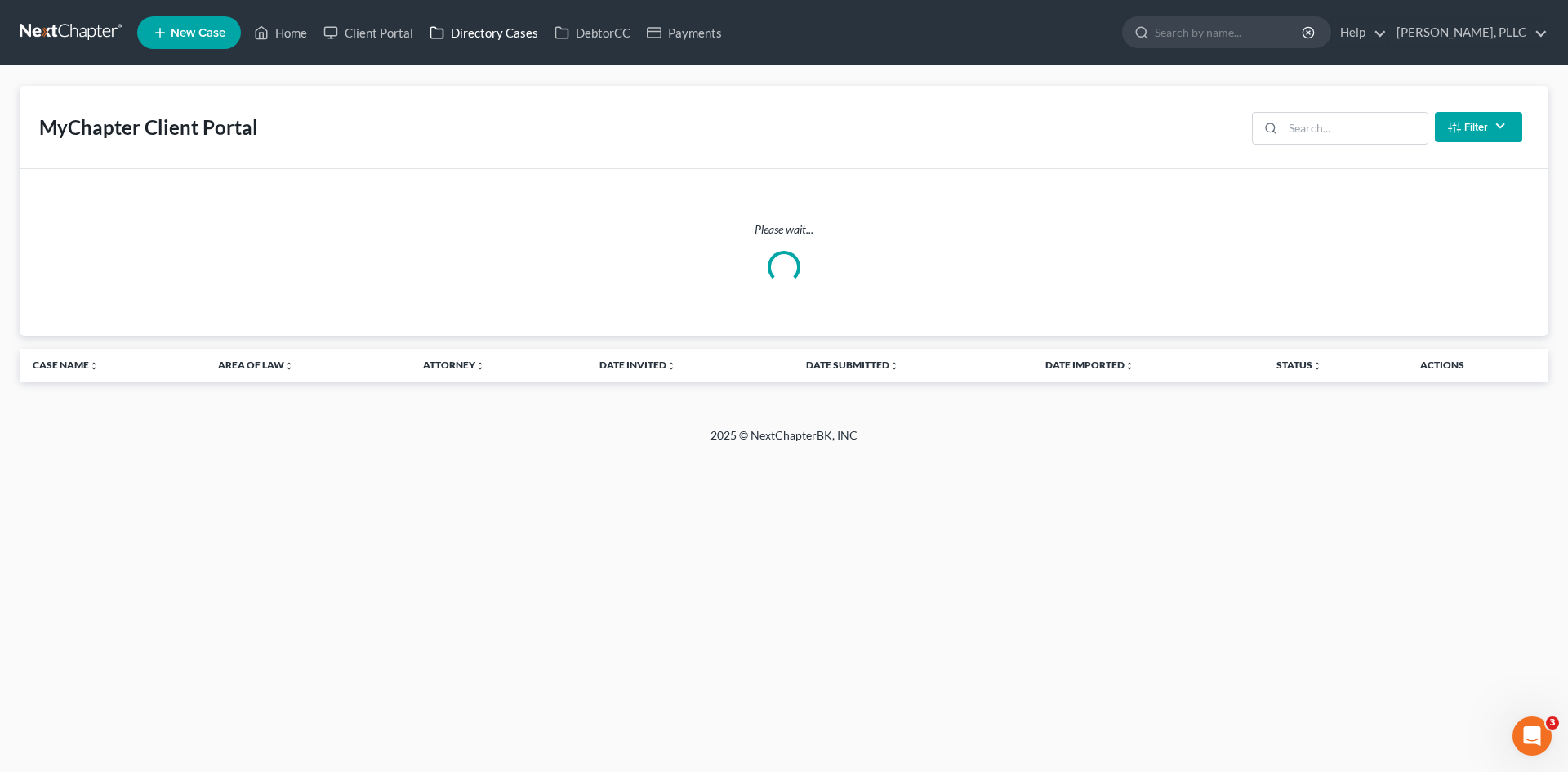
click at [479, 35] on link "Directory Cases" at bounding box center [484, 32] width 125 height 29
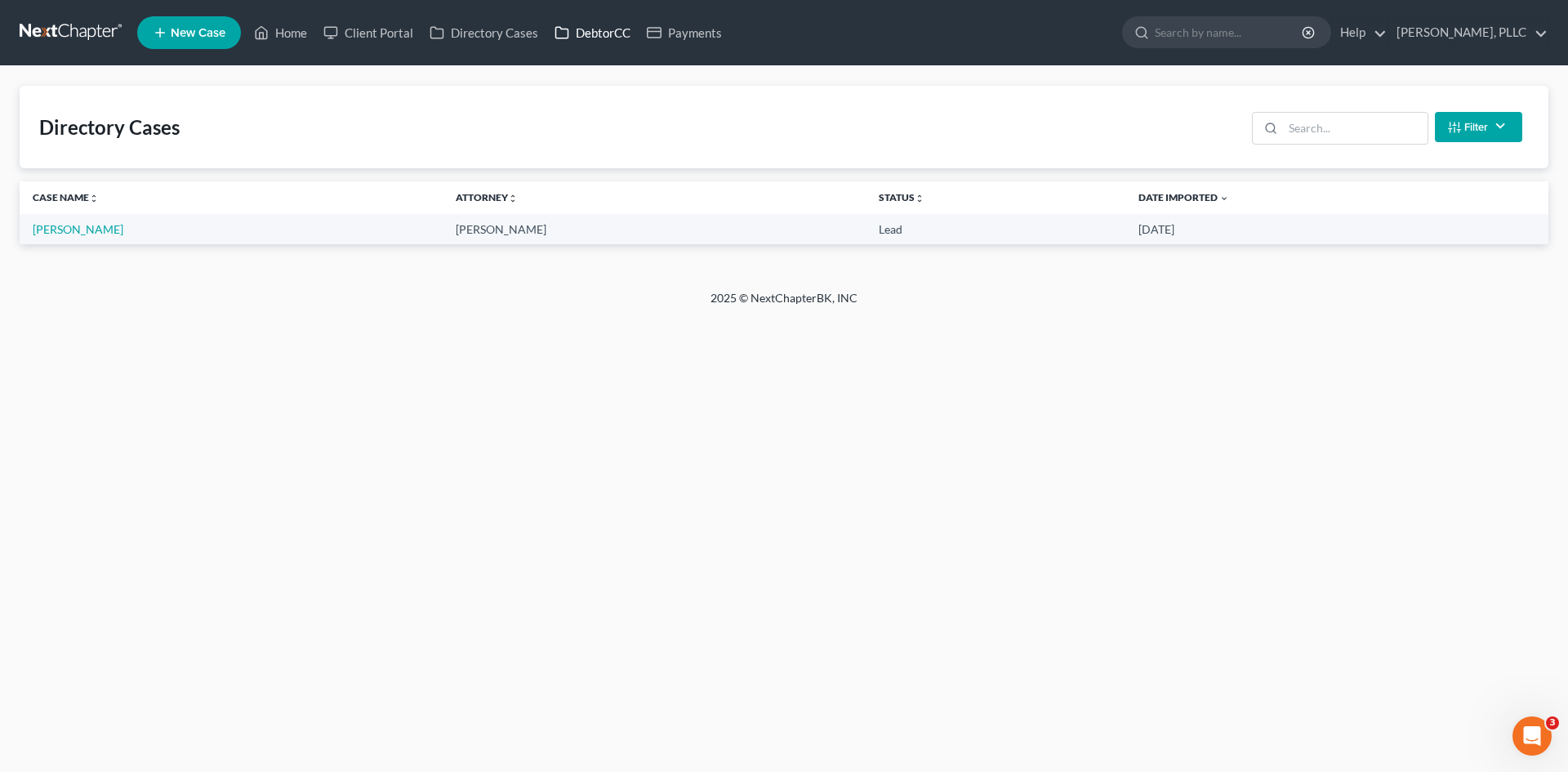
click at [582, 30] on link "DebtorCC" at bounding box center [592, 32] width 92 height 29
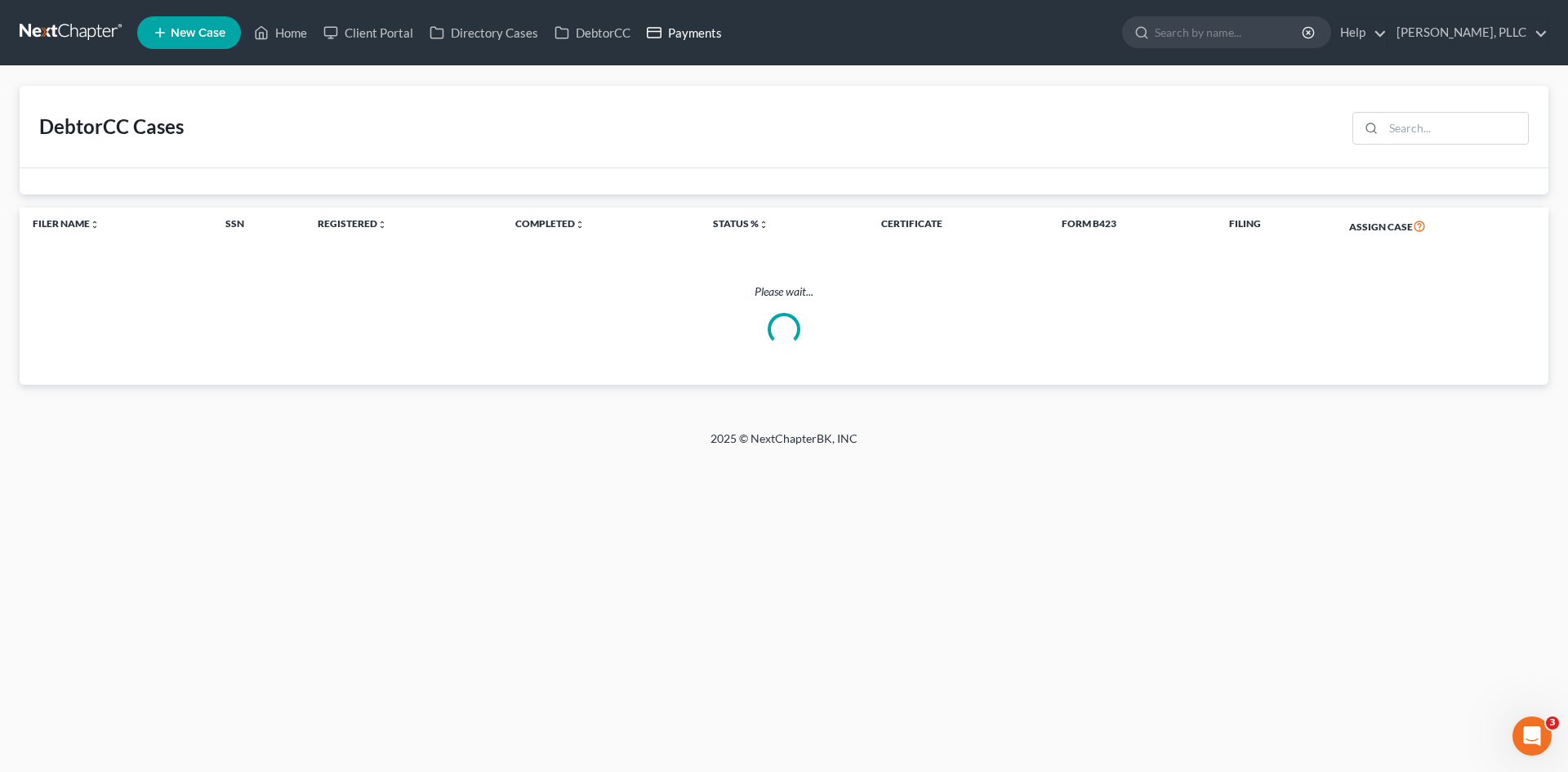
click at [692, 40] on link "Payments" at bounding box center [684, 32] width 91 height 29
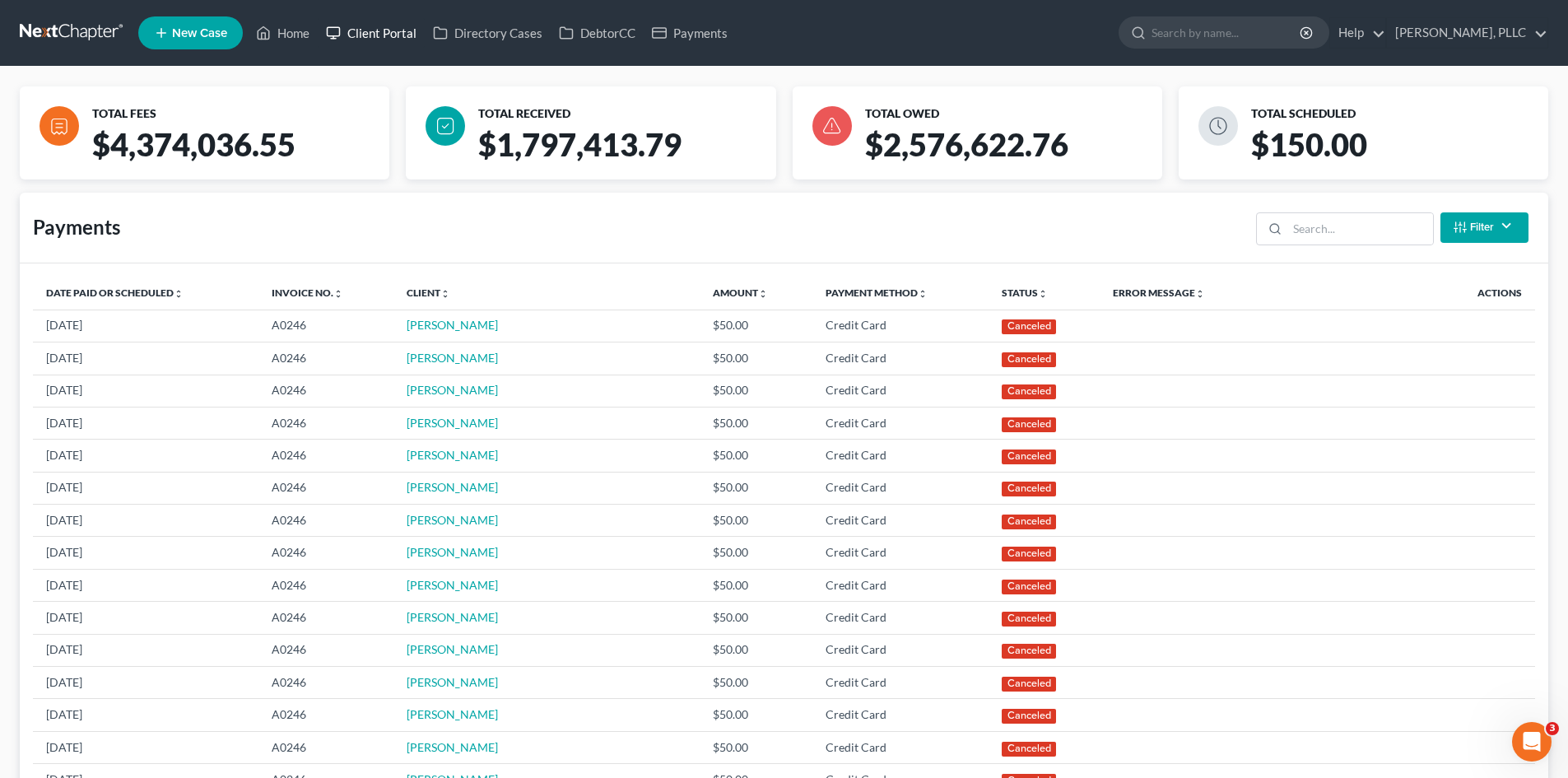
click at [376, 35] on link "Client Portal" at bounding box center [371, 32] width 107 height 29
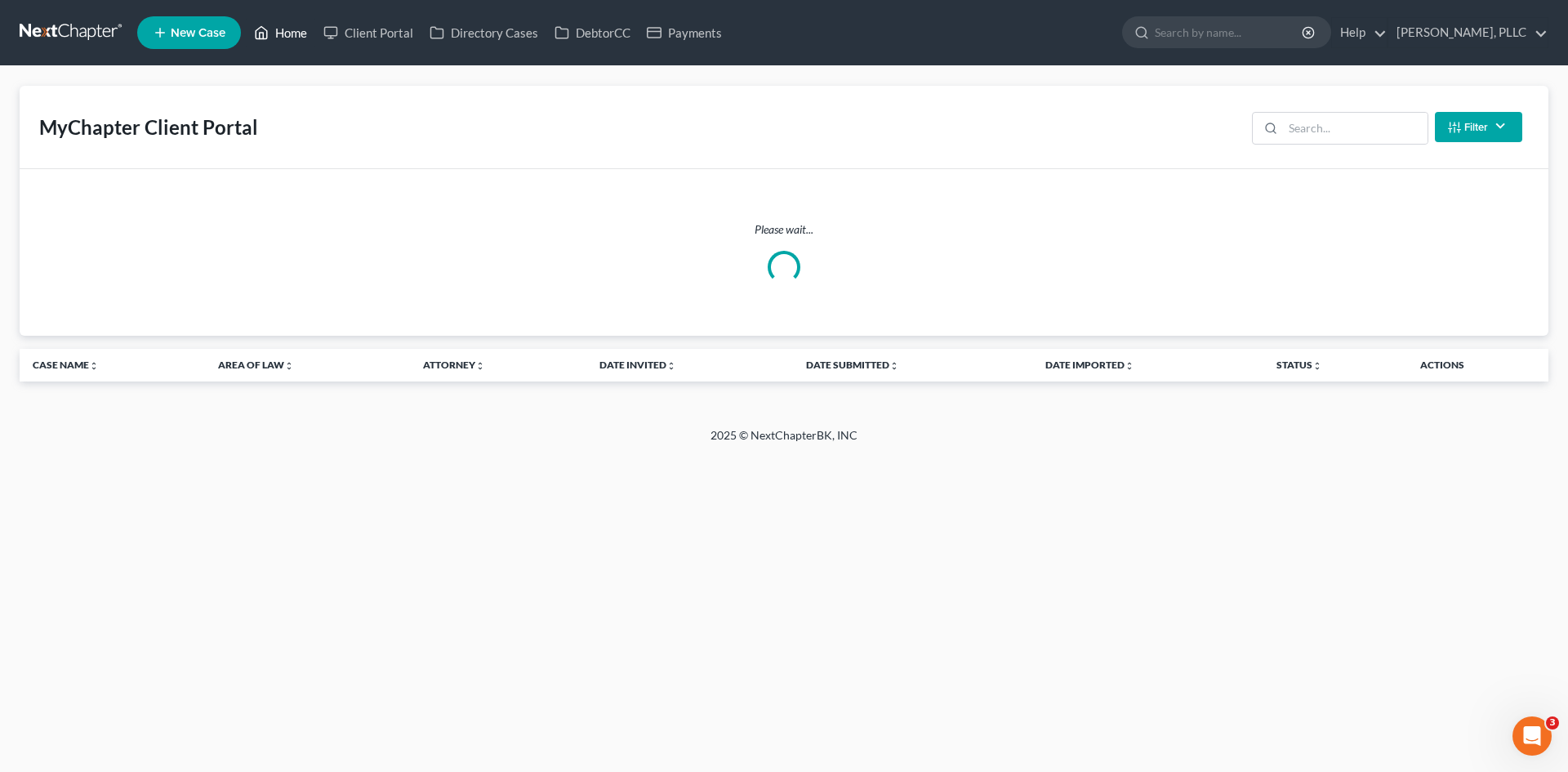
click at [302, 39] on link "Home" at bounding box center [281, 32] width 69 height 29
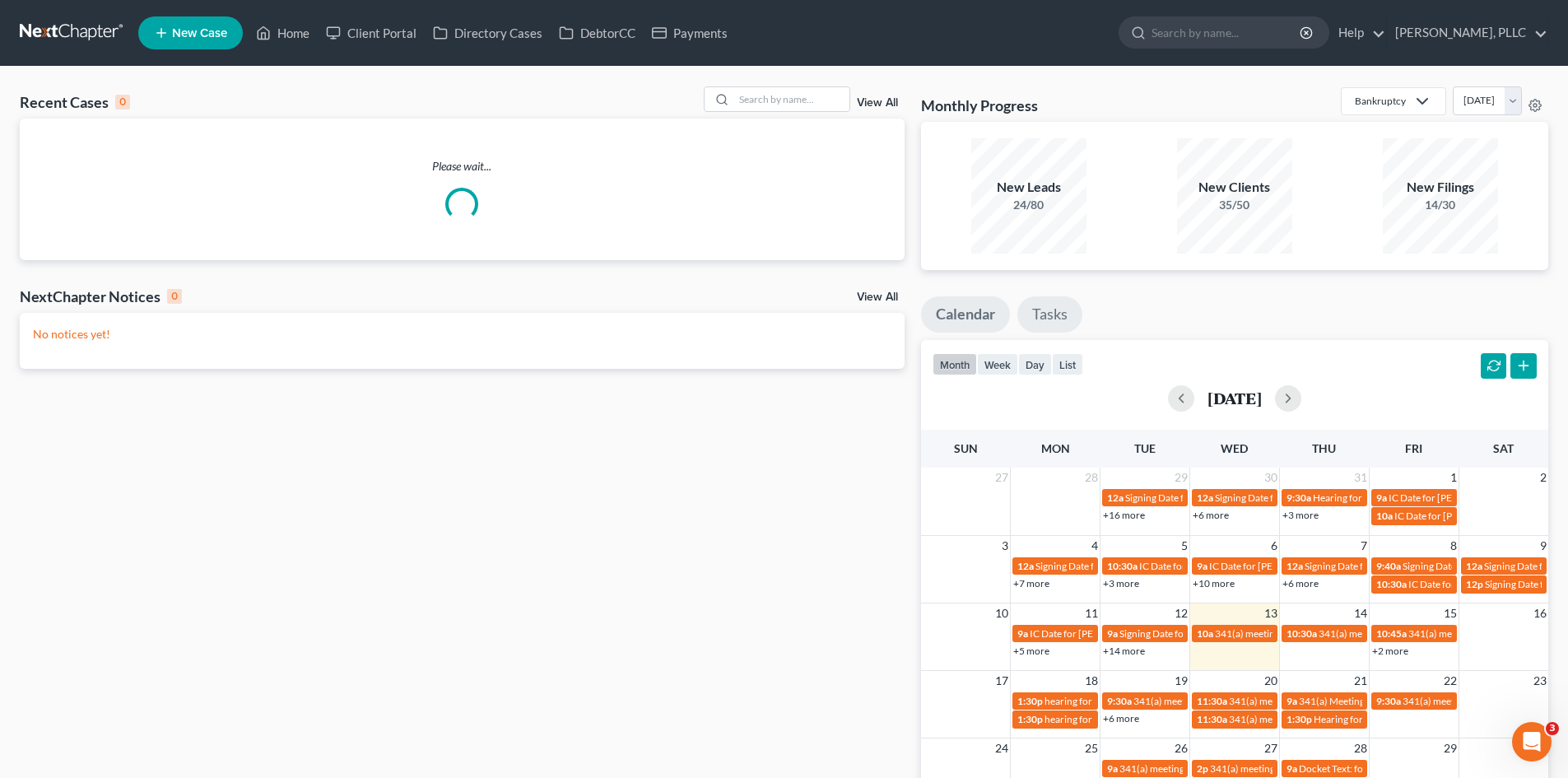
click at [1033, 322] on link "Tasks" at bounding box center [1049, 314] width 65 height 36
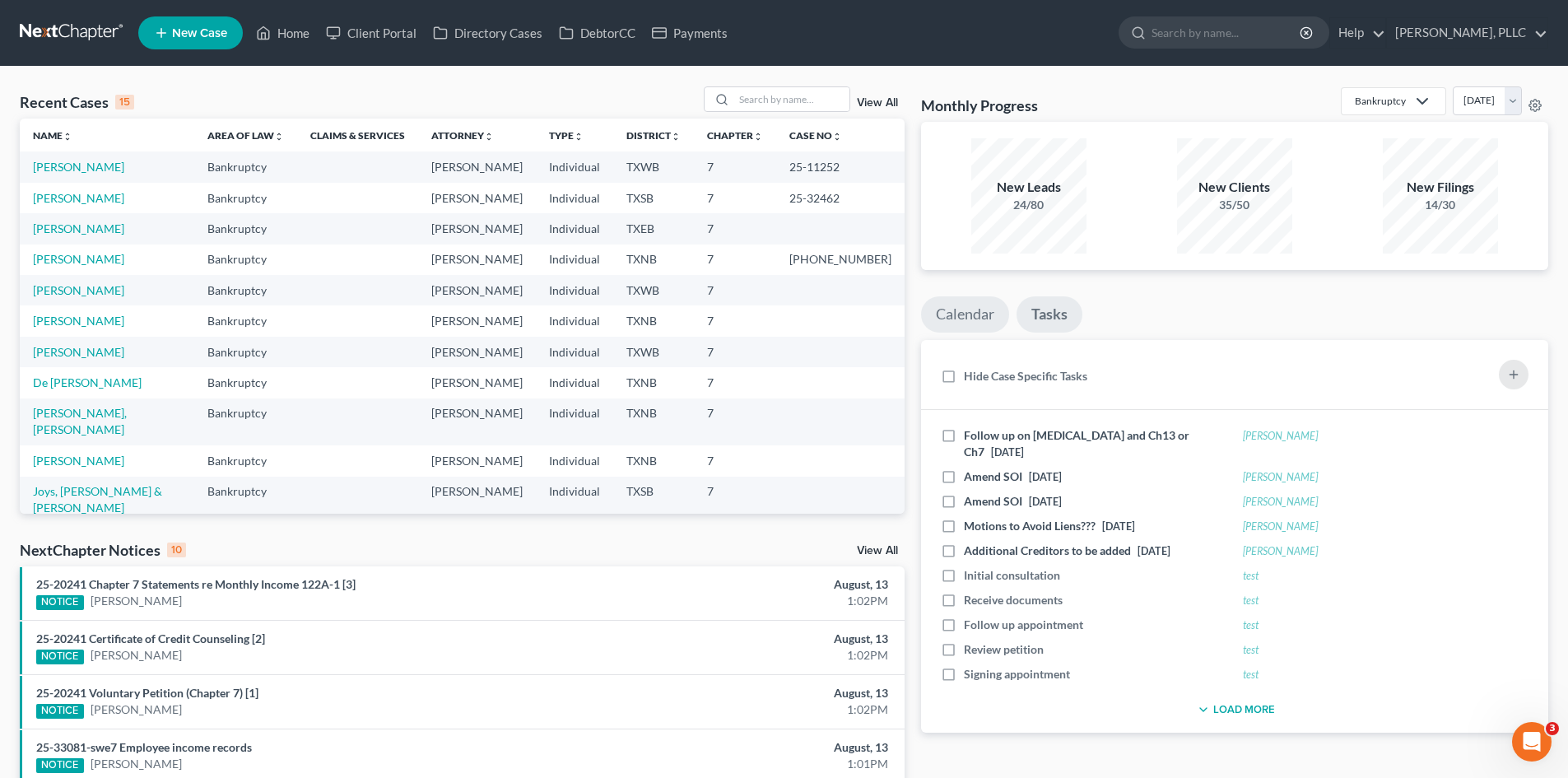
click at [968, 319] on link "Calendar" at bounding box center [964, 314] width 88 height 36
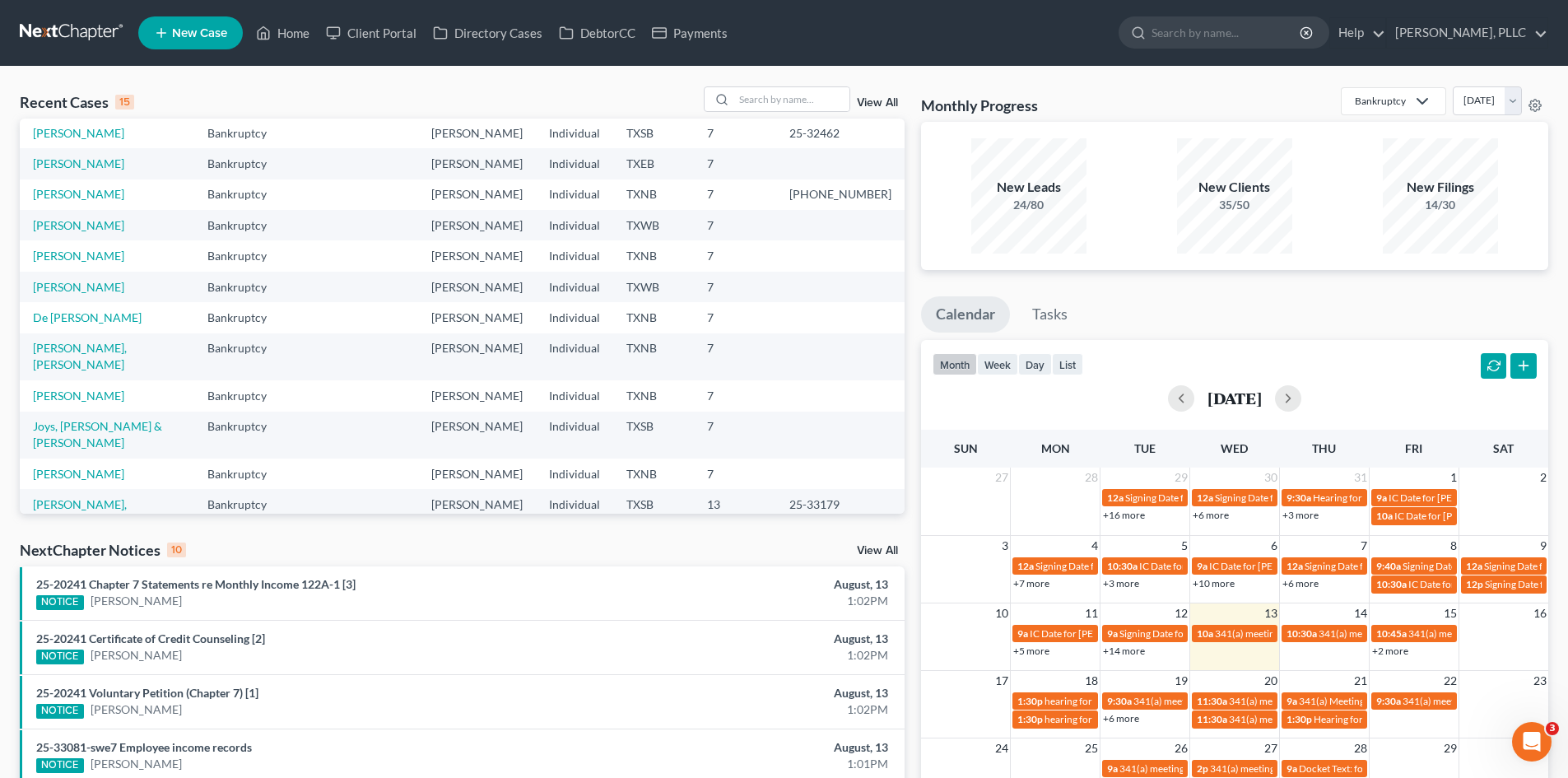
scroll to position [113, 0]
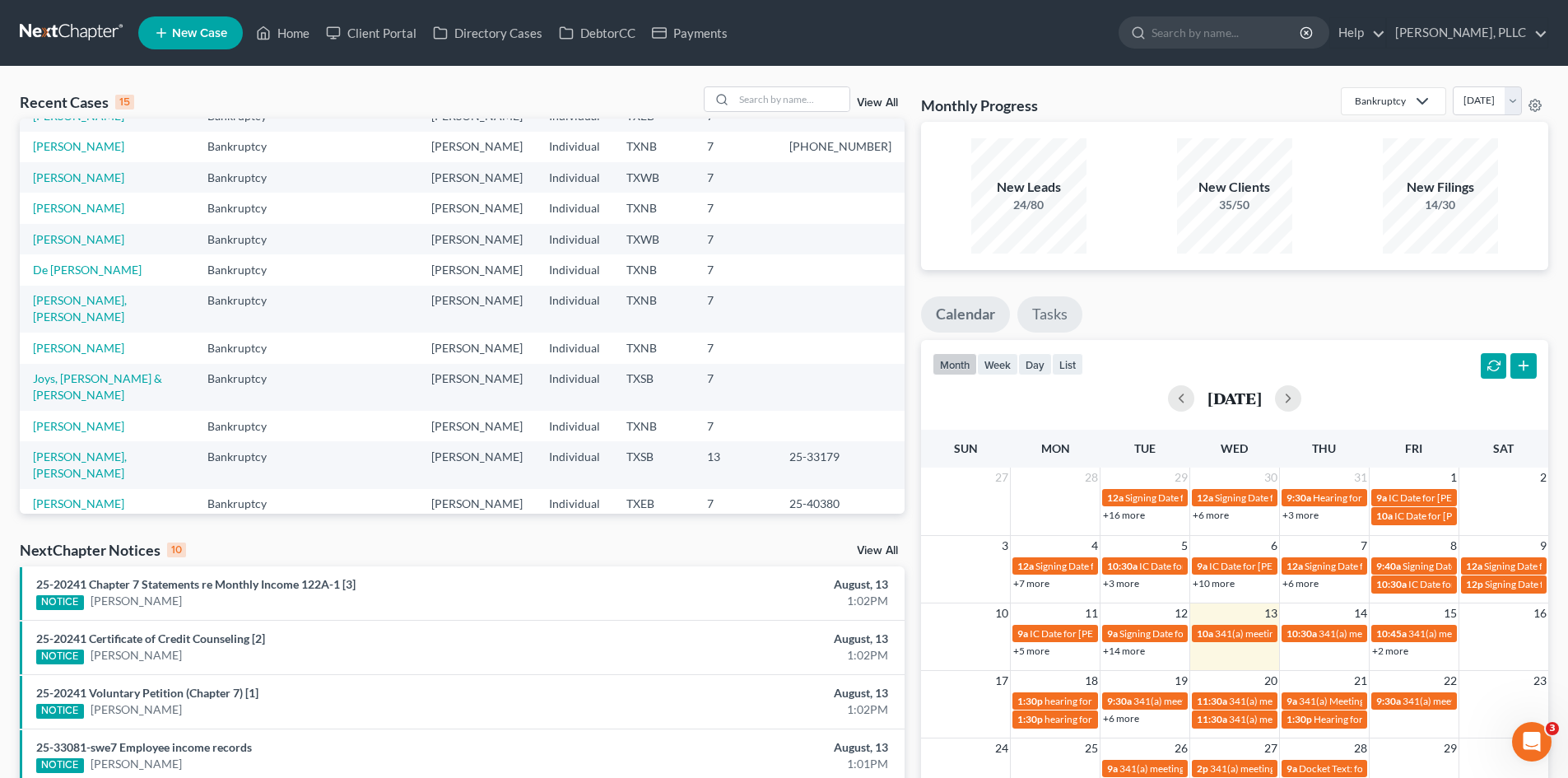
click at [1038, 324] on link "Tasks" at bounding box center [1049, 314] width 65 height 36
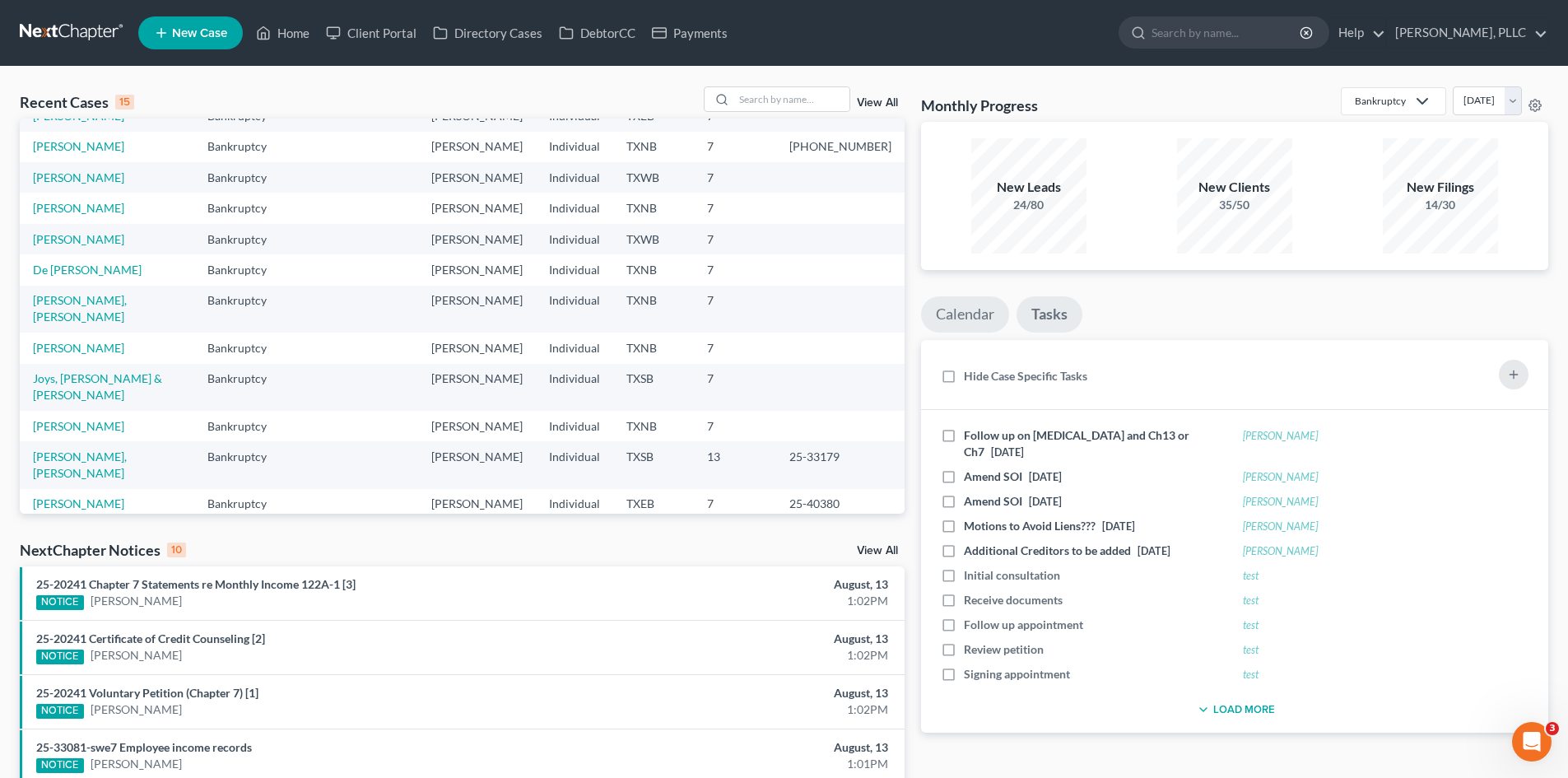
click at [949, 325] on link "Calendar" at bounding box center [964, 314] width 88 height 36
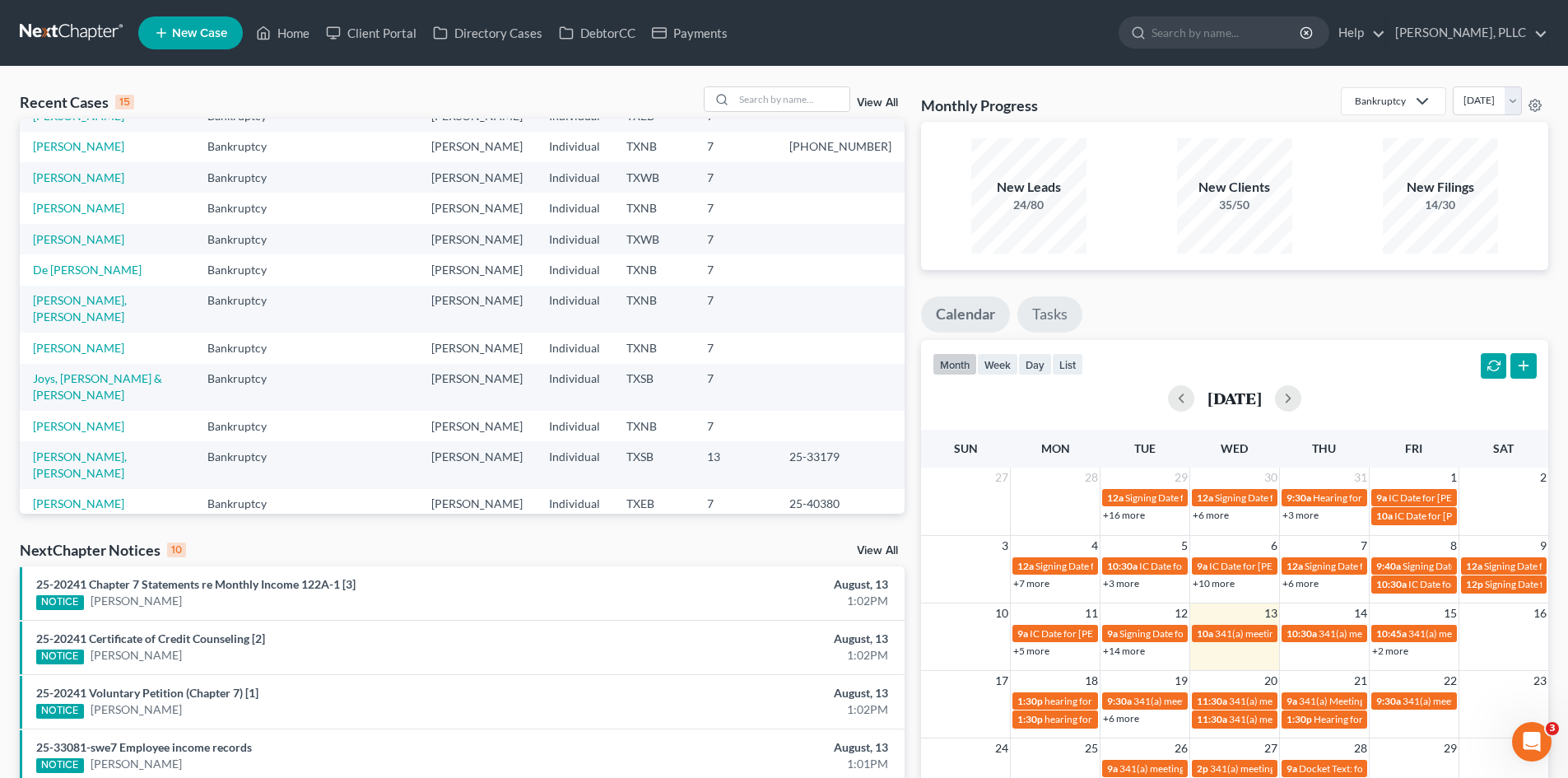
click at [1050, 320] on link "Tasks" at bounding box center [1049, 314] width 65 height 36
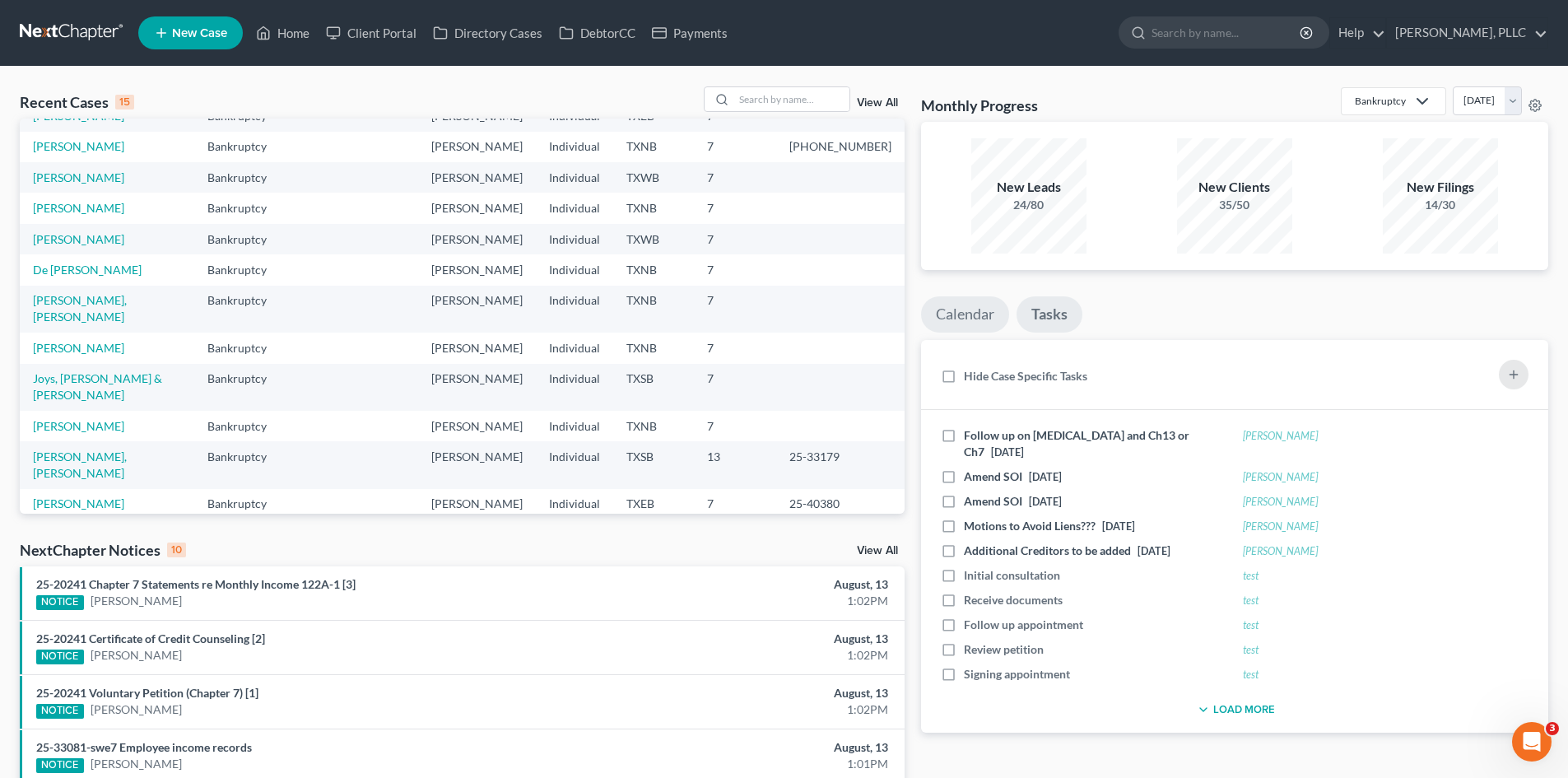
click at [925, 316] on link "Calendar" at bounding box center [964, 314] width 88 height 36
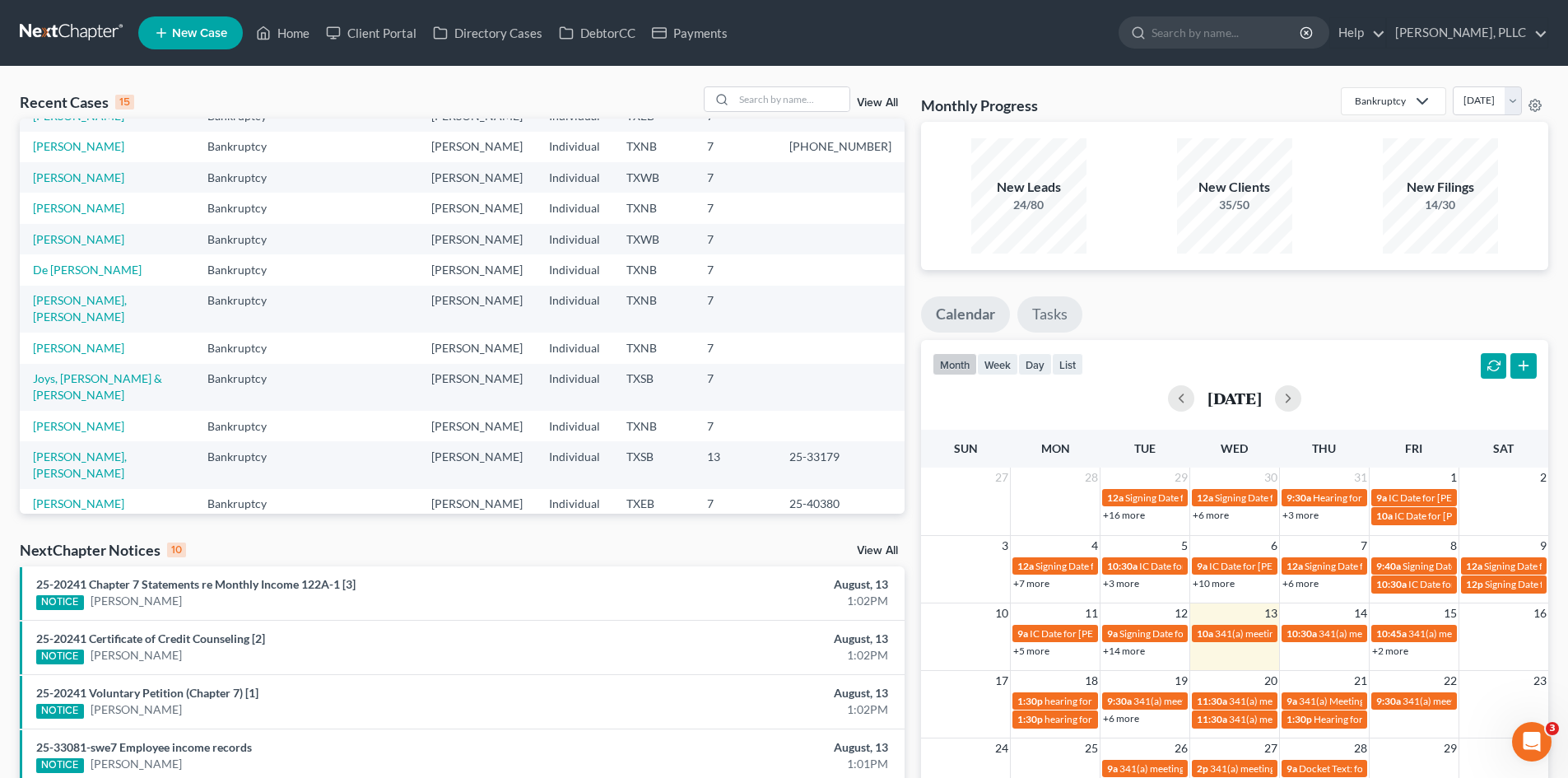
click at [1051, 309] on link "Tasks" at bounding box center [1049, 314] width 65 height 36
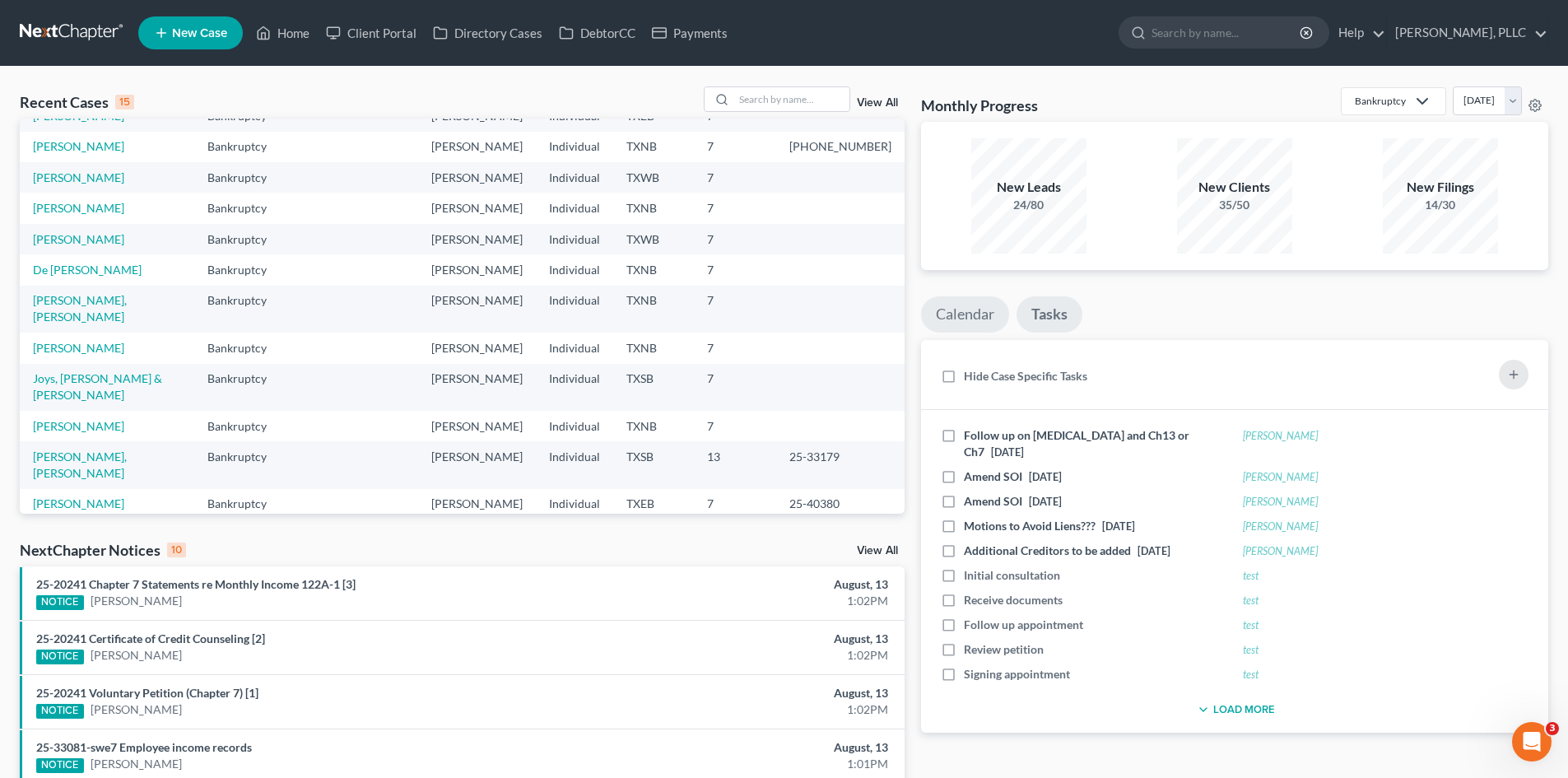
click at [960, 310] on link "Calendar" at bounding box center [964, 314] width 88 height 36
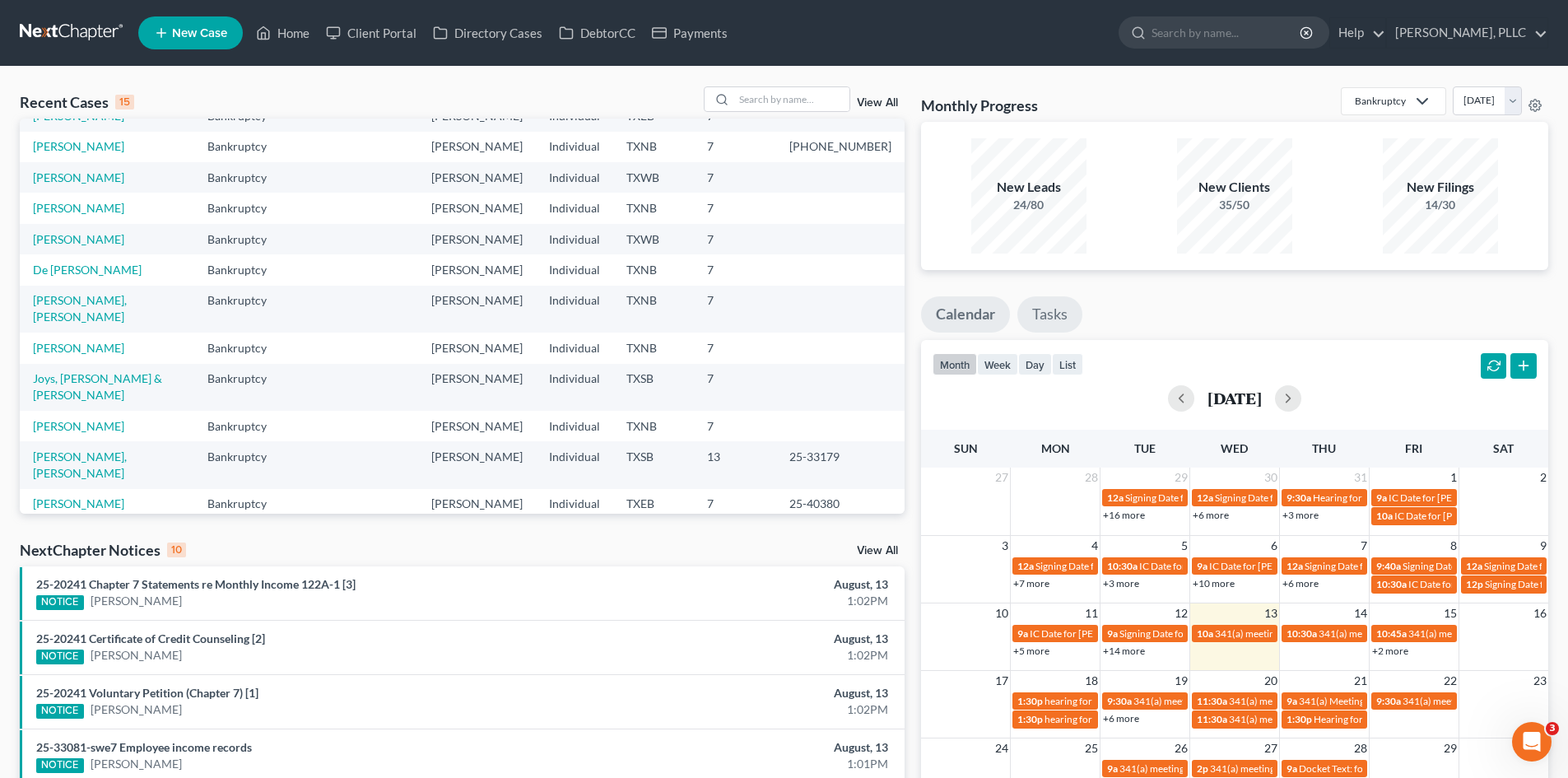
click at [1037, 311] on link "Tasks" at bounding box center [1049, 314] width 65 height 36
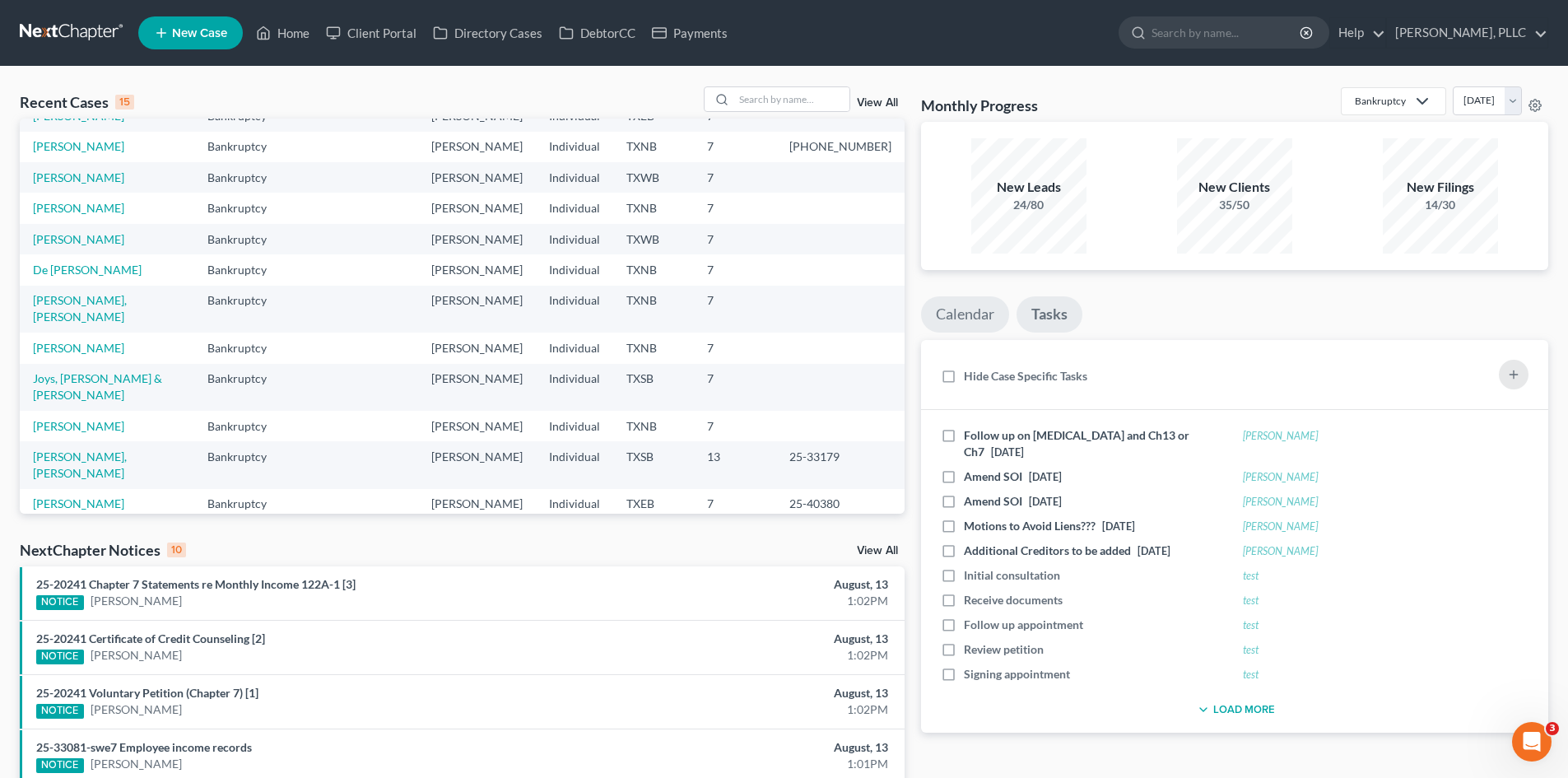
click at [994, 311] on link "Calendar" at bounding box center [964, 314] width 88 height 36
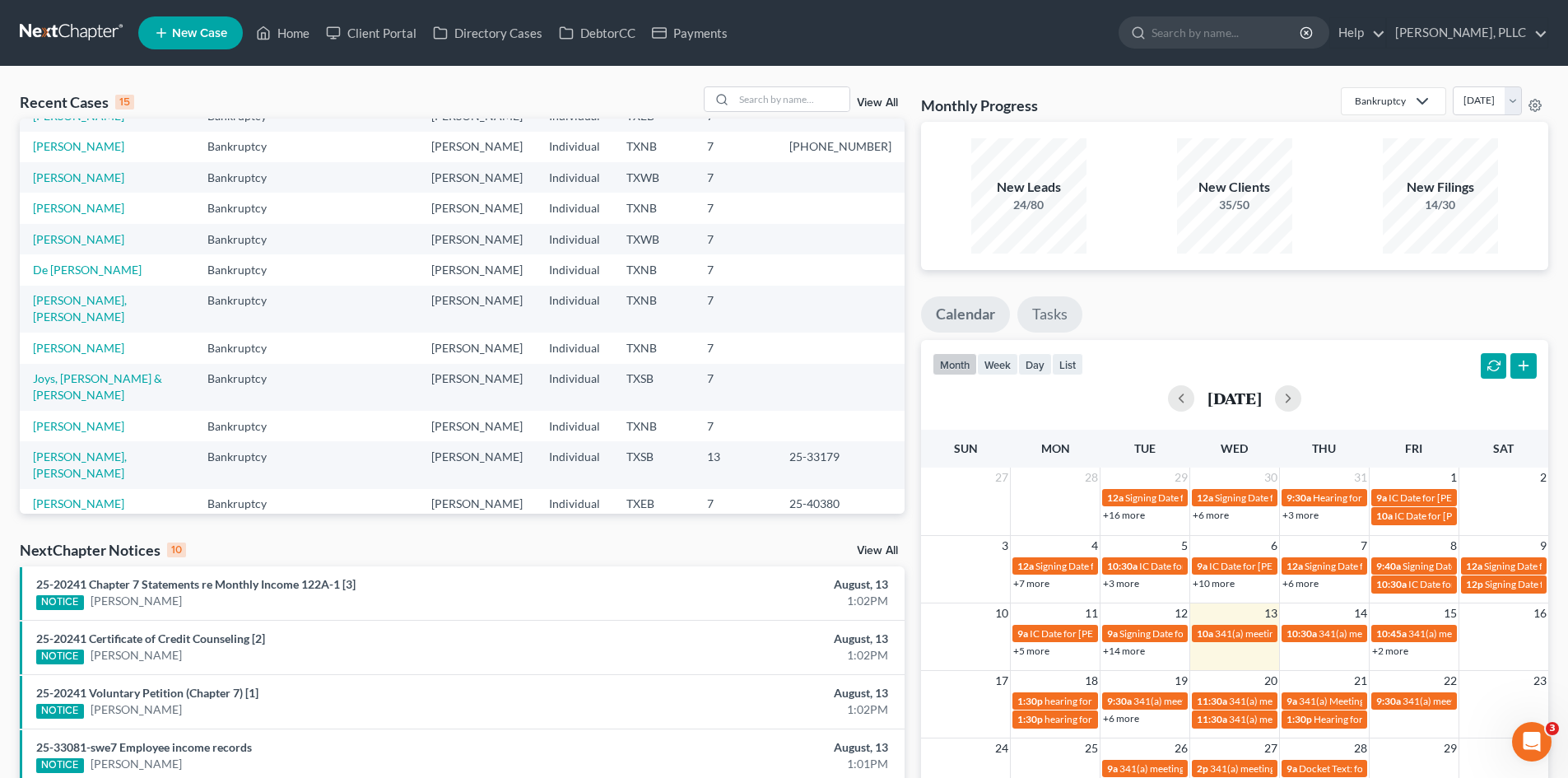
click at [1035, 311] on link "Tasks" at bounding box center [1049, 314] width 65 height 36
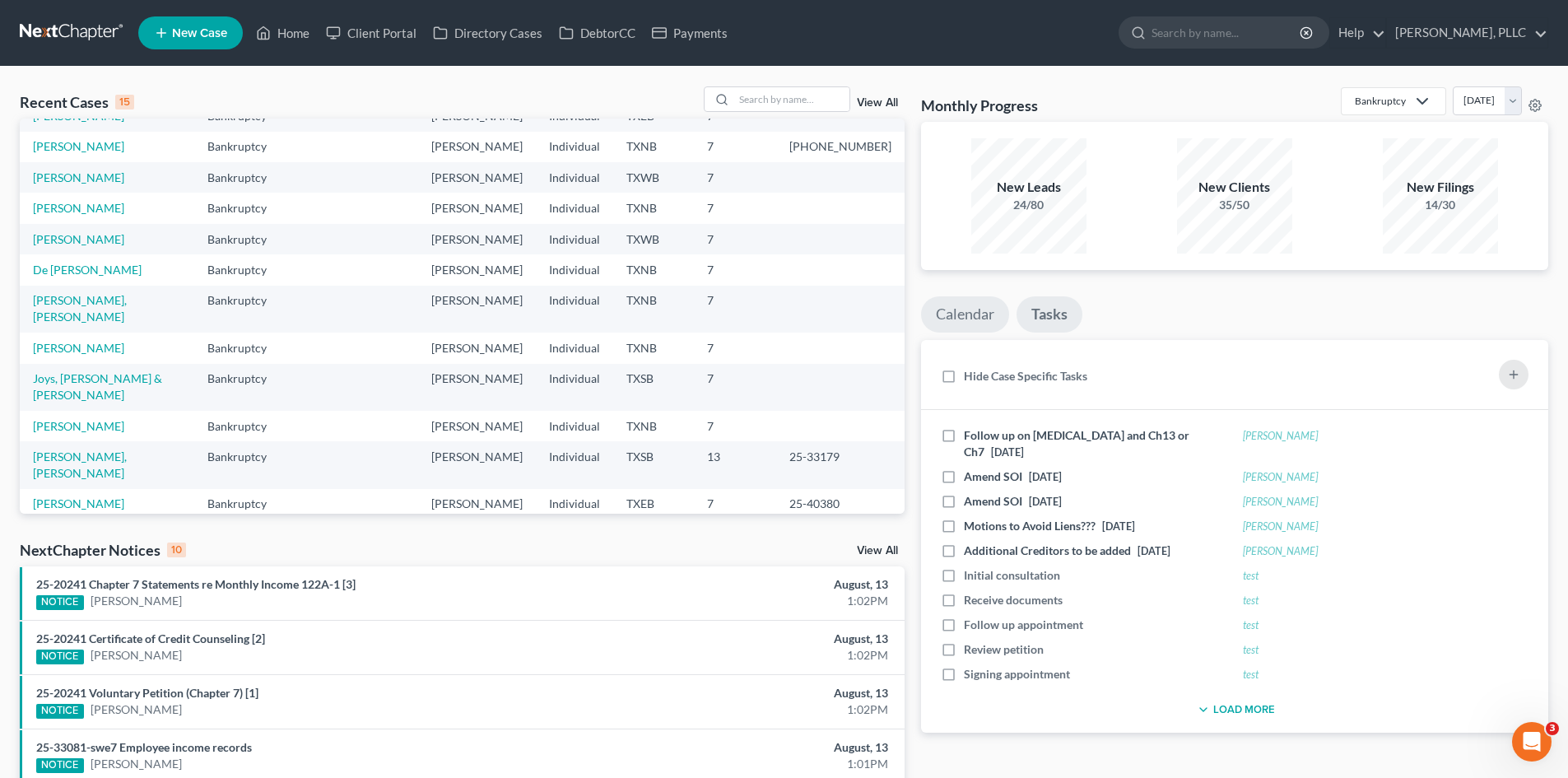
click at [987, 312] on link "Calendar" at bounding box center [964, 314] width 88 height 36
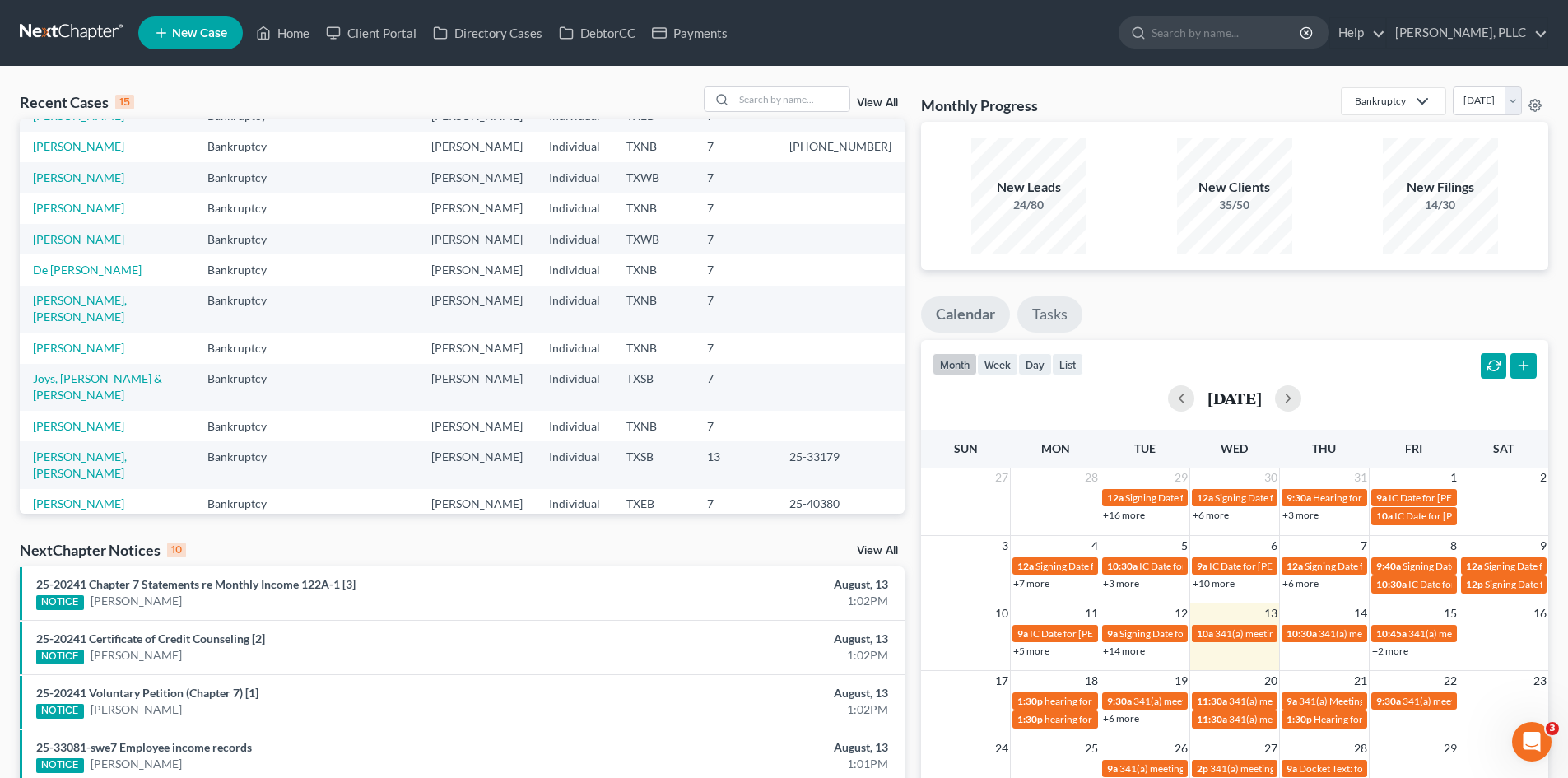
click at [1051, 310] on link "Tasks" at bounding box center [1049, 314] width 65 height 36
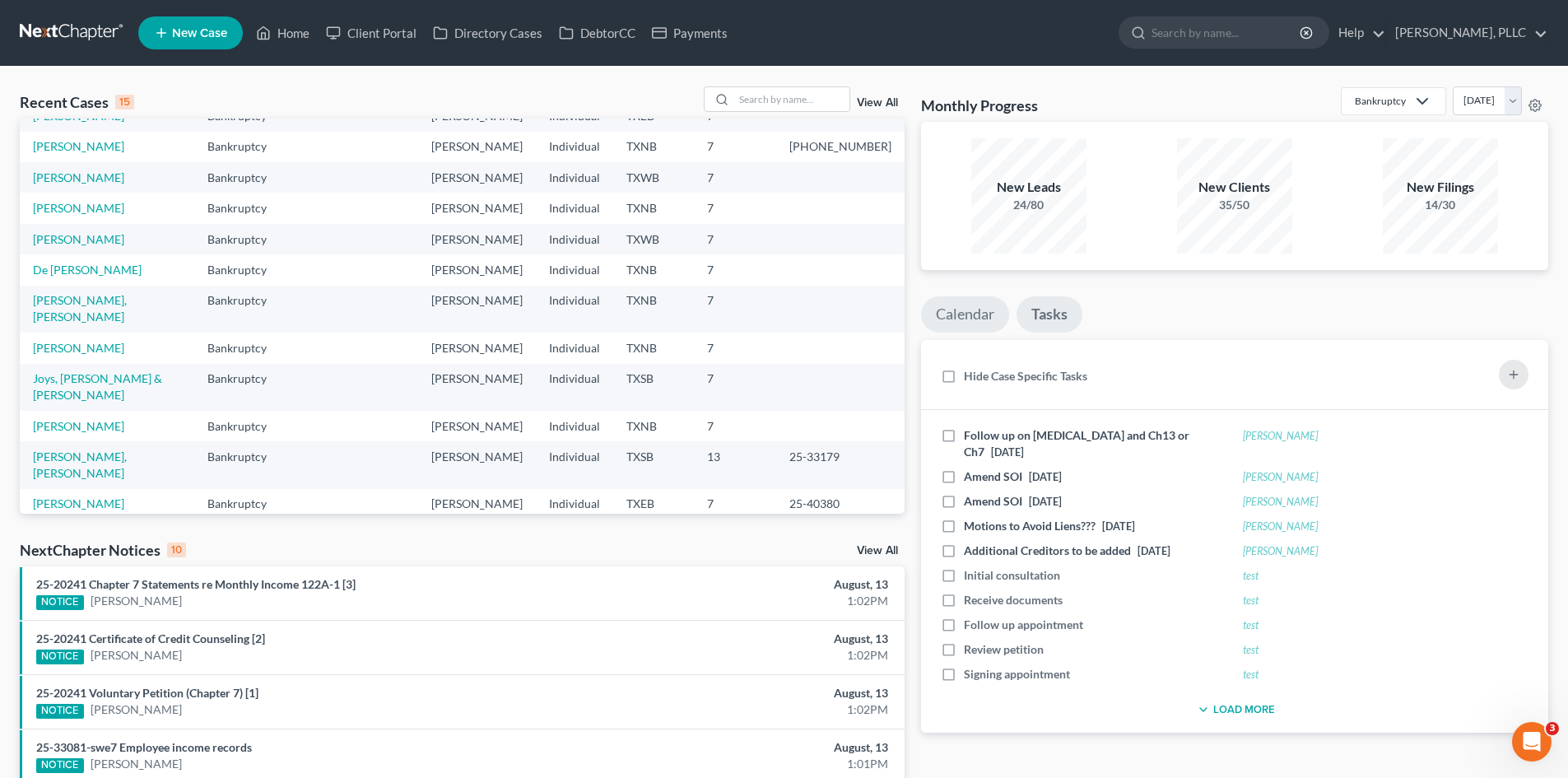
click at [957, 309] on link "Calendar" at bounding box center [964, 314] width 88 height 36
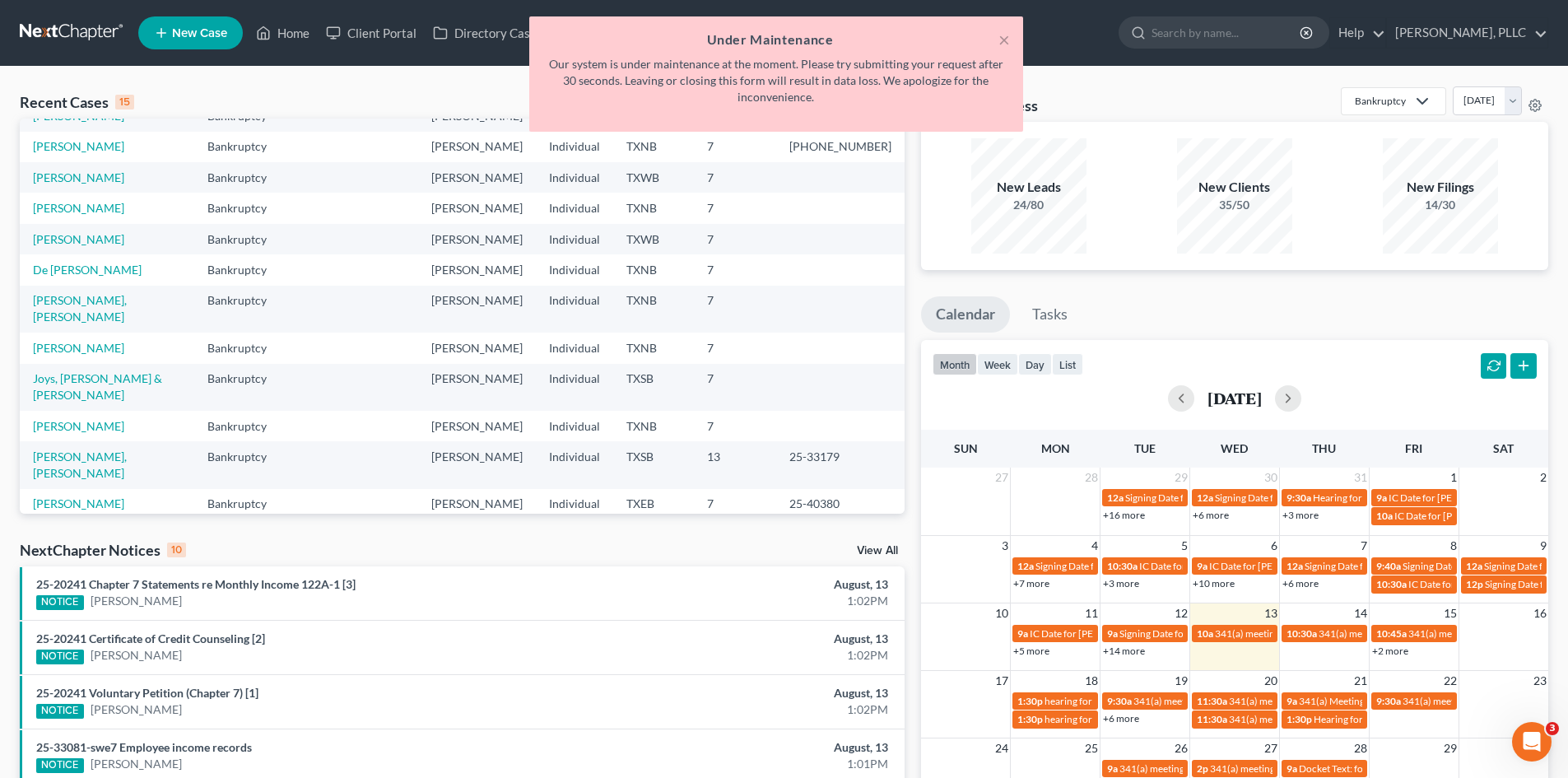
click at [1002, 163] on div "New Leads 24/80" at bounding box center [1029, 196] width 115 height 115
click at [1005, 42] on button "×" at bounding box center [1004, 39] width 11 height 20
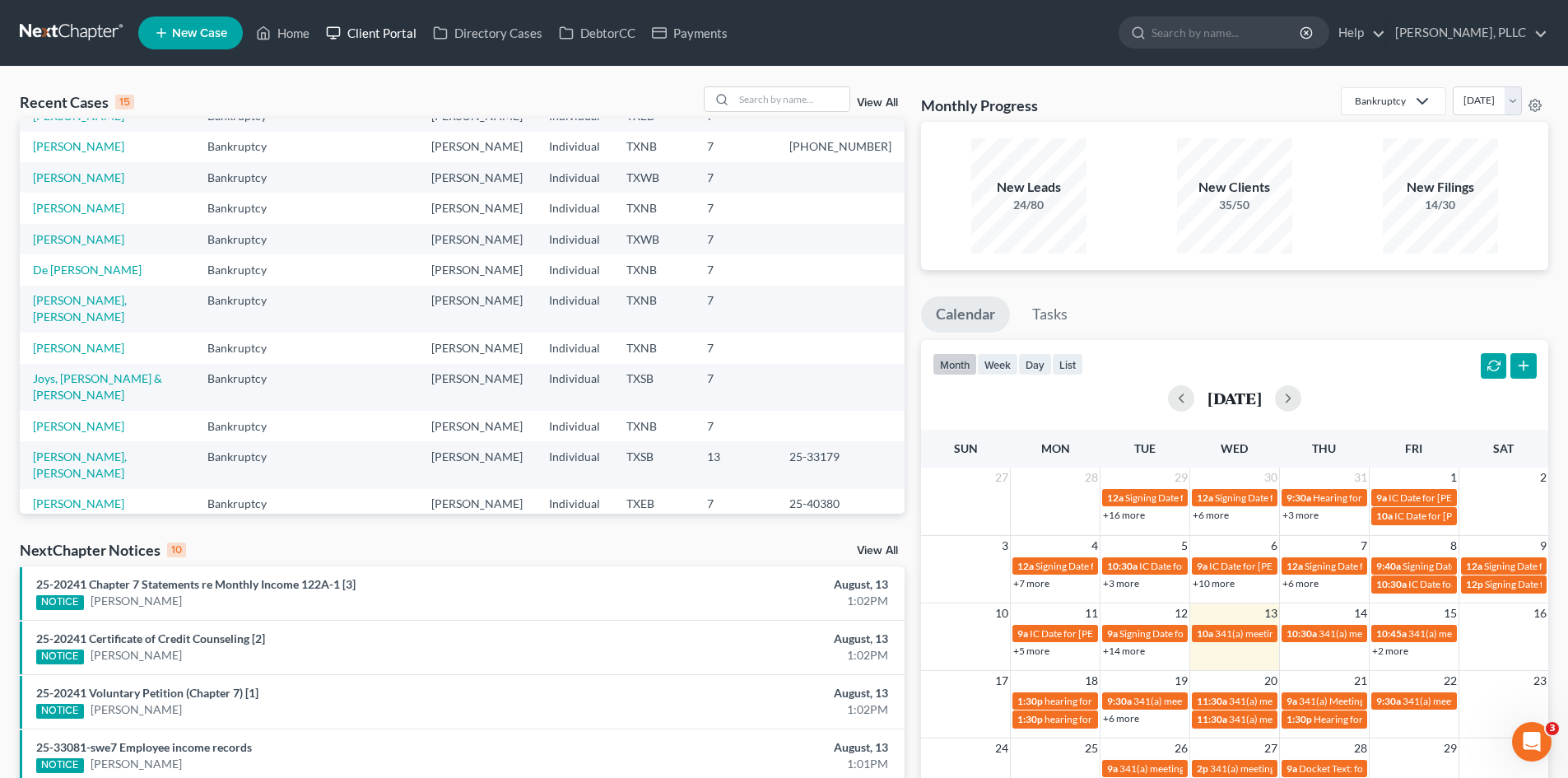
click at [396, 32] on link "Client Portal" at bounding box center [371, 32] width 107 height 29
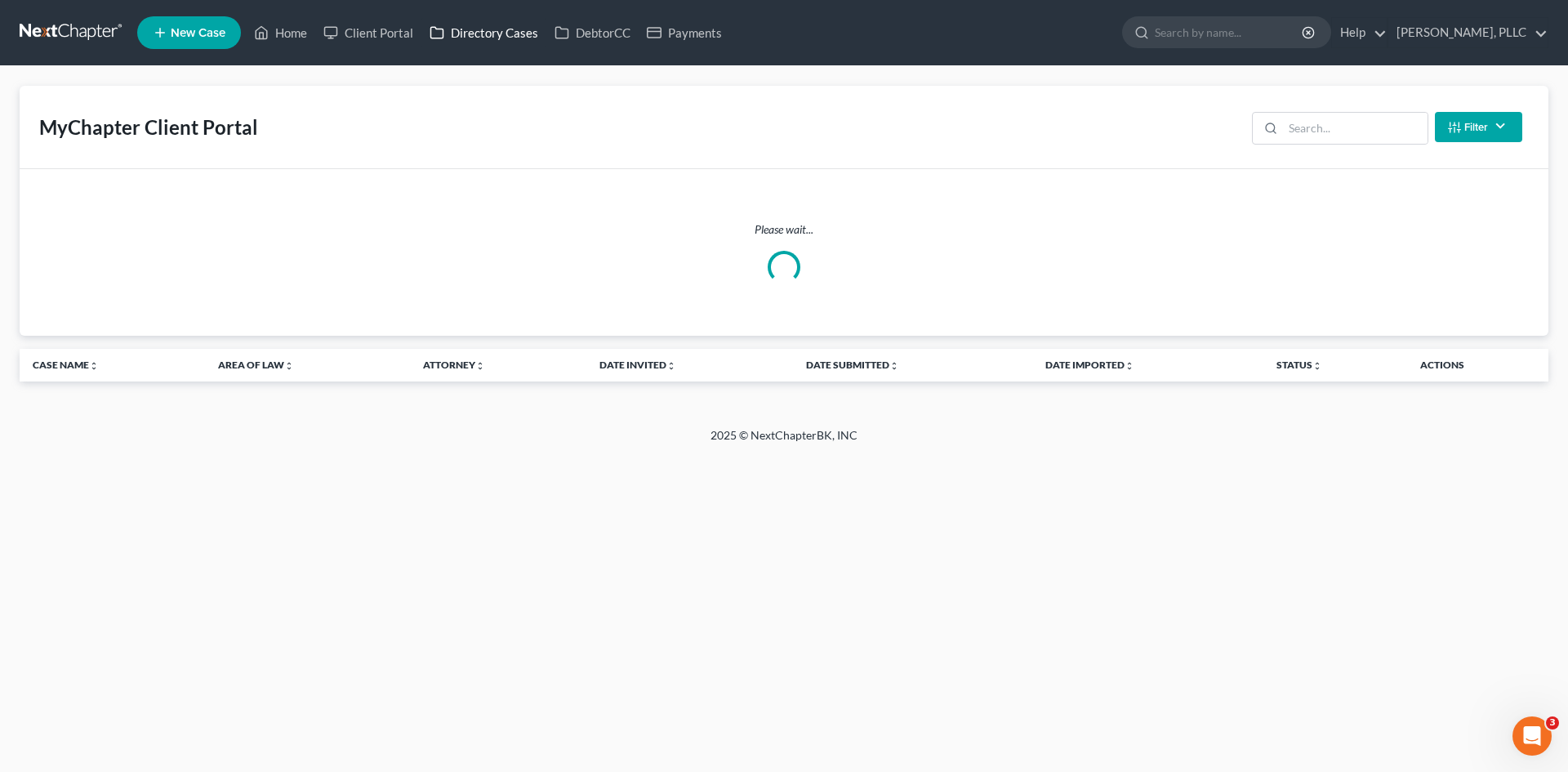
click at [529, 28] on link "Directory Cases" at bounding box center [484, 32] width 125 height 29
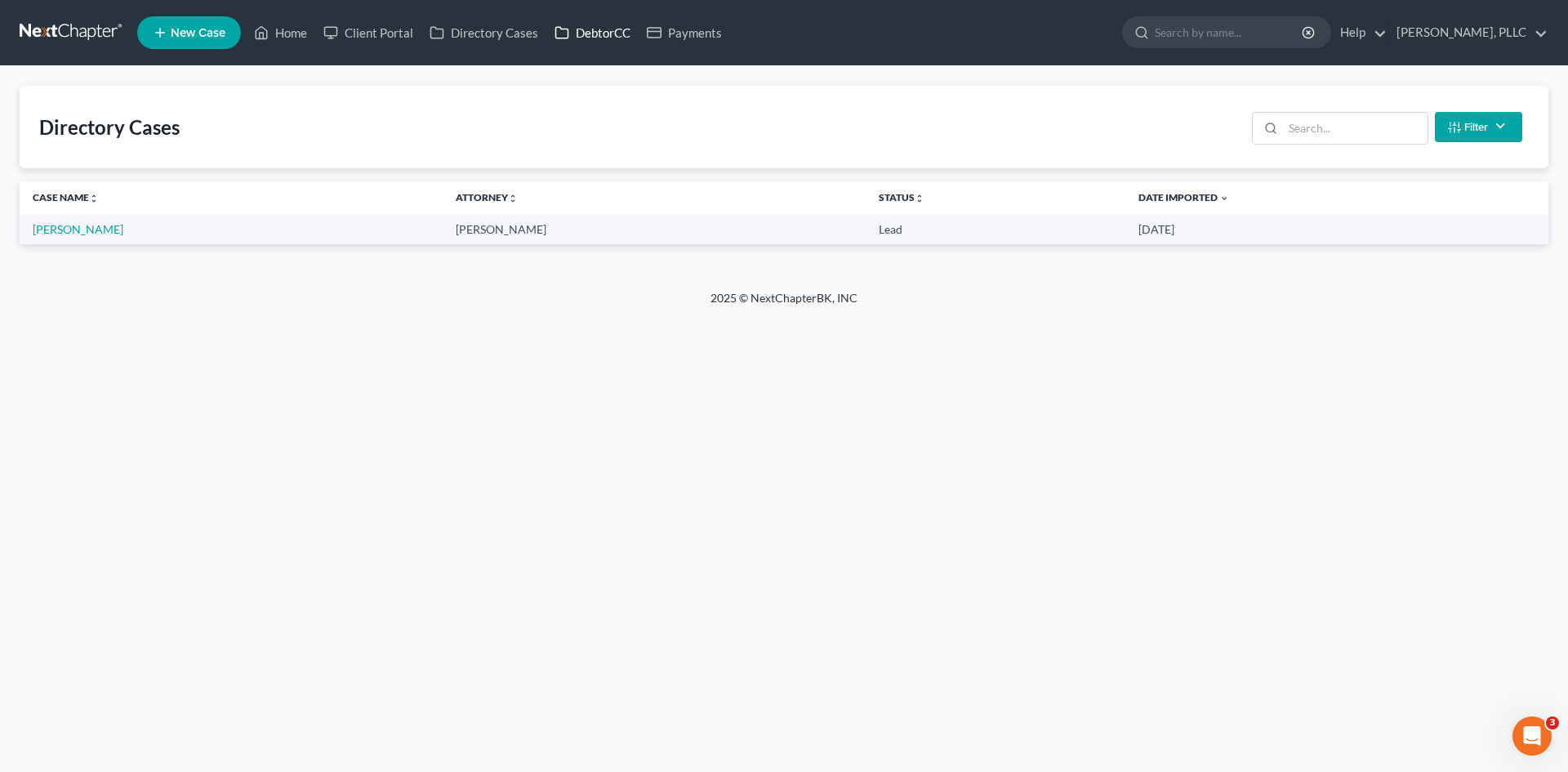
click at [617, 35] on link "DebtorCC" at bounding box center [592, 32] width 92 height 29
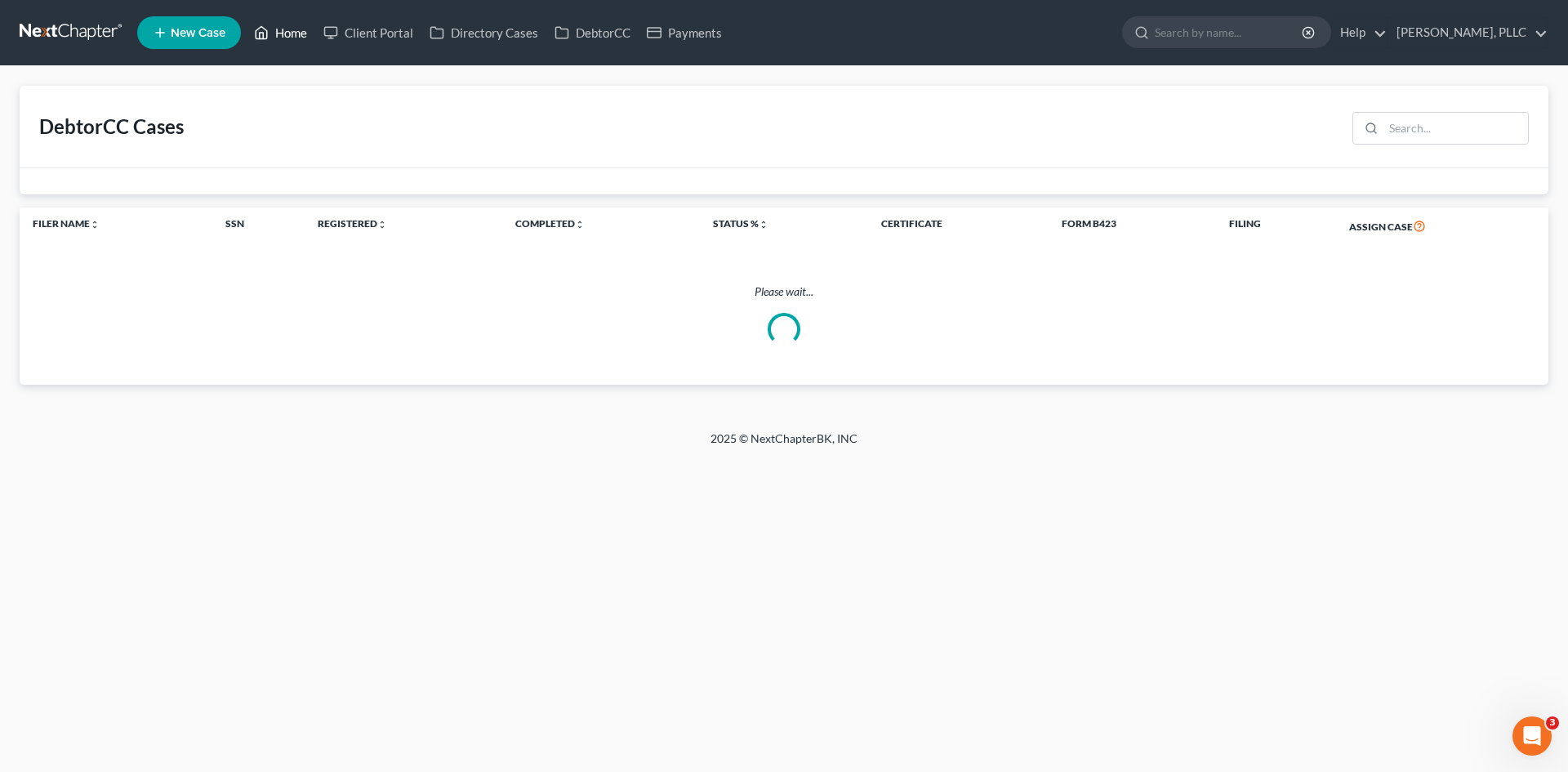
click at [291, 28] on link "Home" at bounding box center [281, 32] width 69 height 29
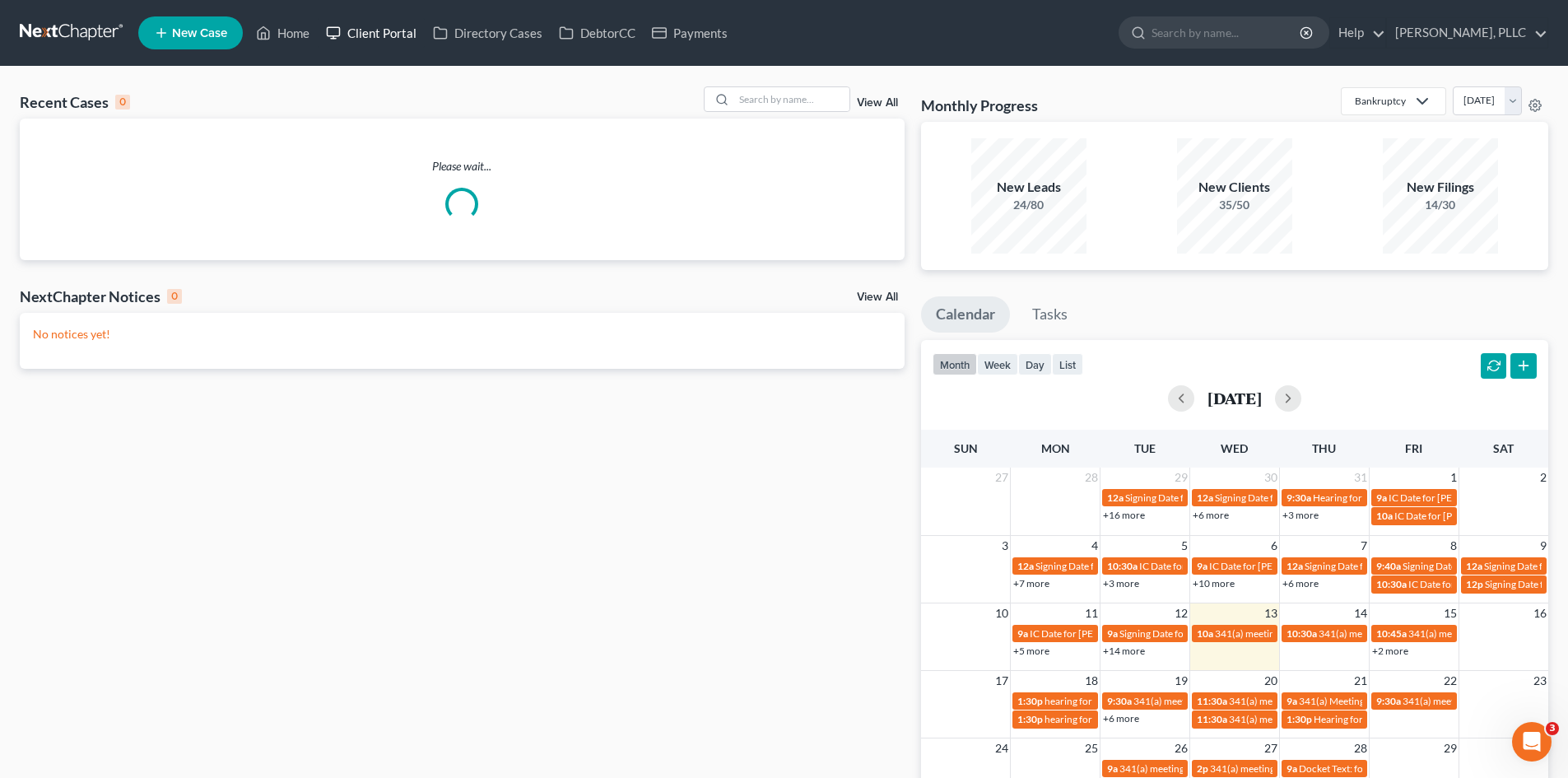
click at [401, 39] on link "Client Portal" at bounding box center [371, 32] width 107 height 29
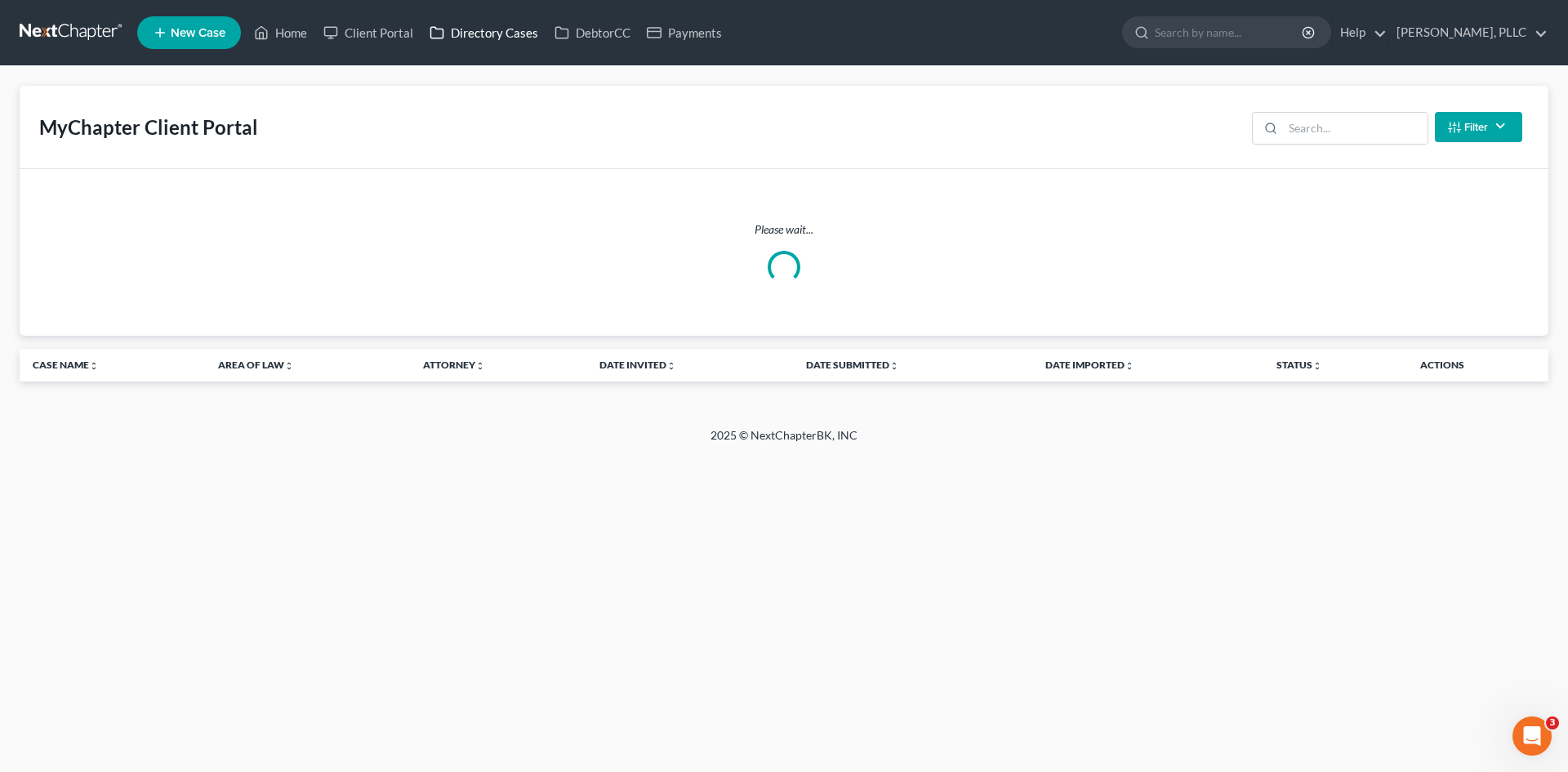
click at [500, 36] on link "Directory Cases" at bounding box center [484, 32] width 125 height 29
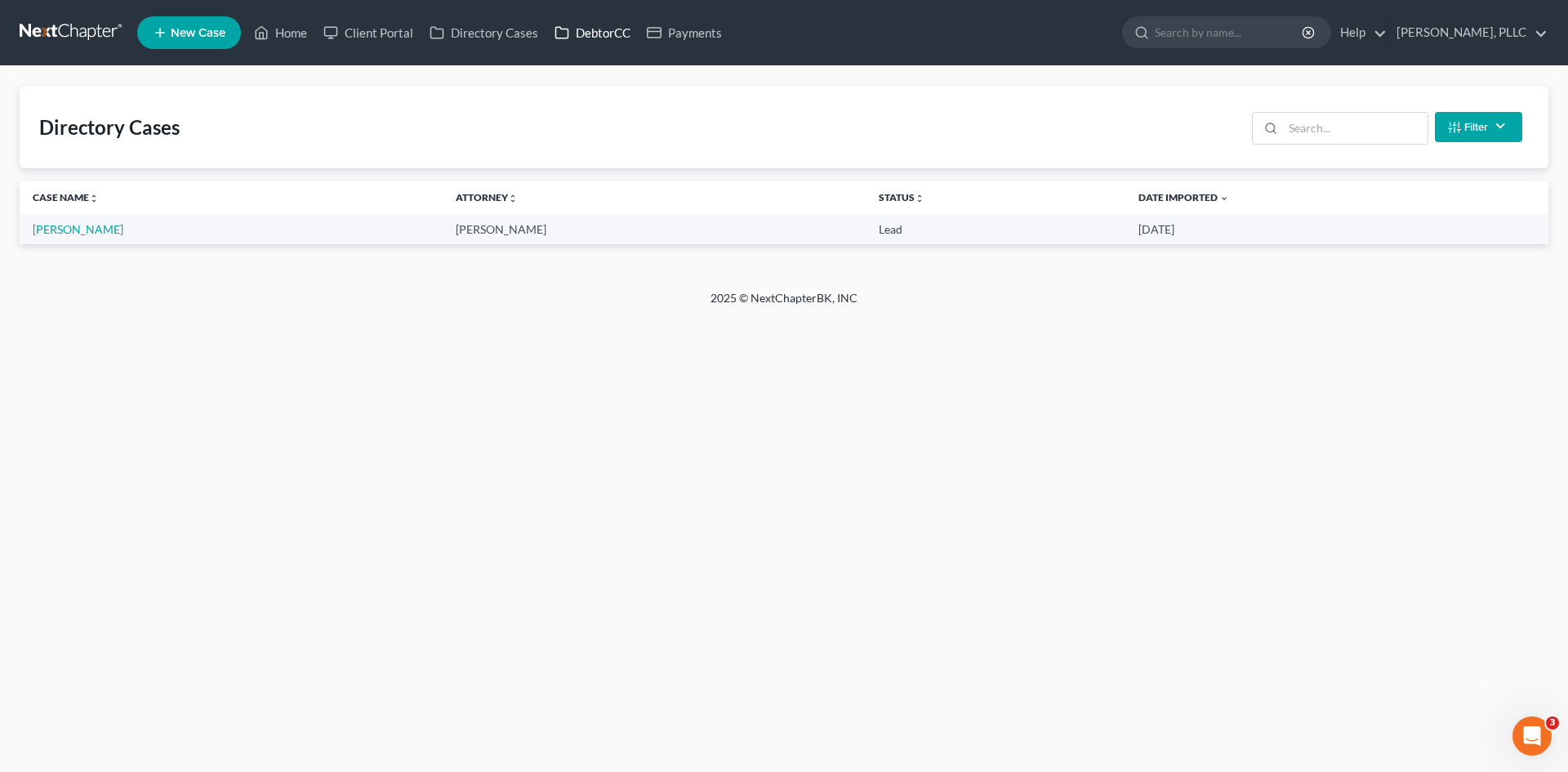
click at [603, 34] on link "DebtorCC" at bounding box center [592, 32] width 92 height 29
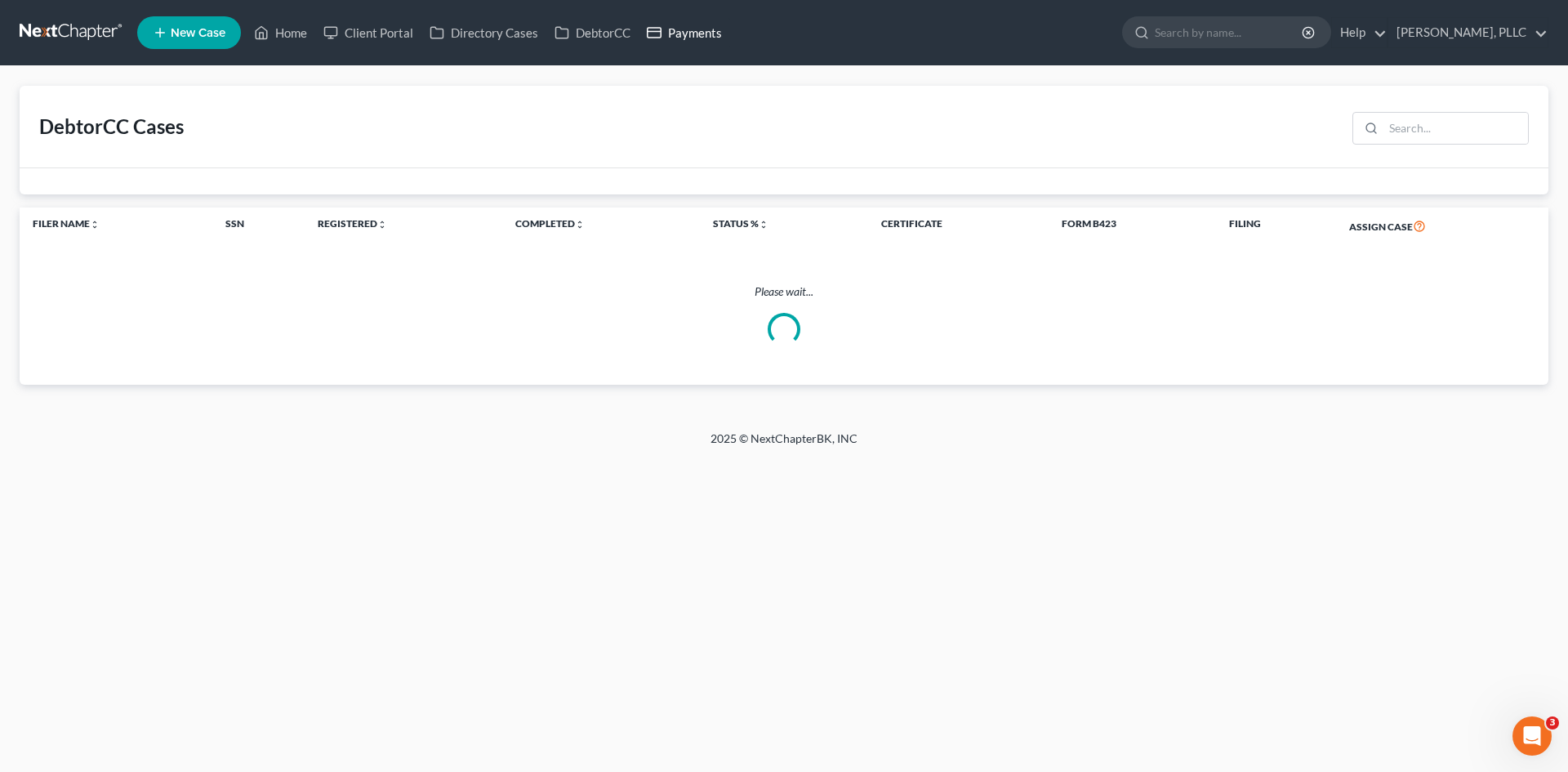
click at [691, 35] on link "Payments" at bounding box center [684, 32] width 91 height 29
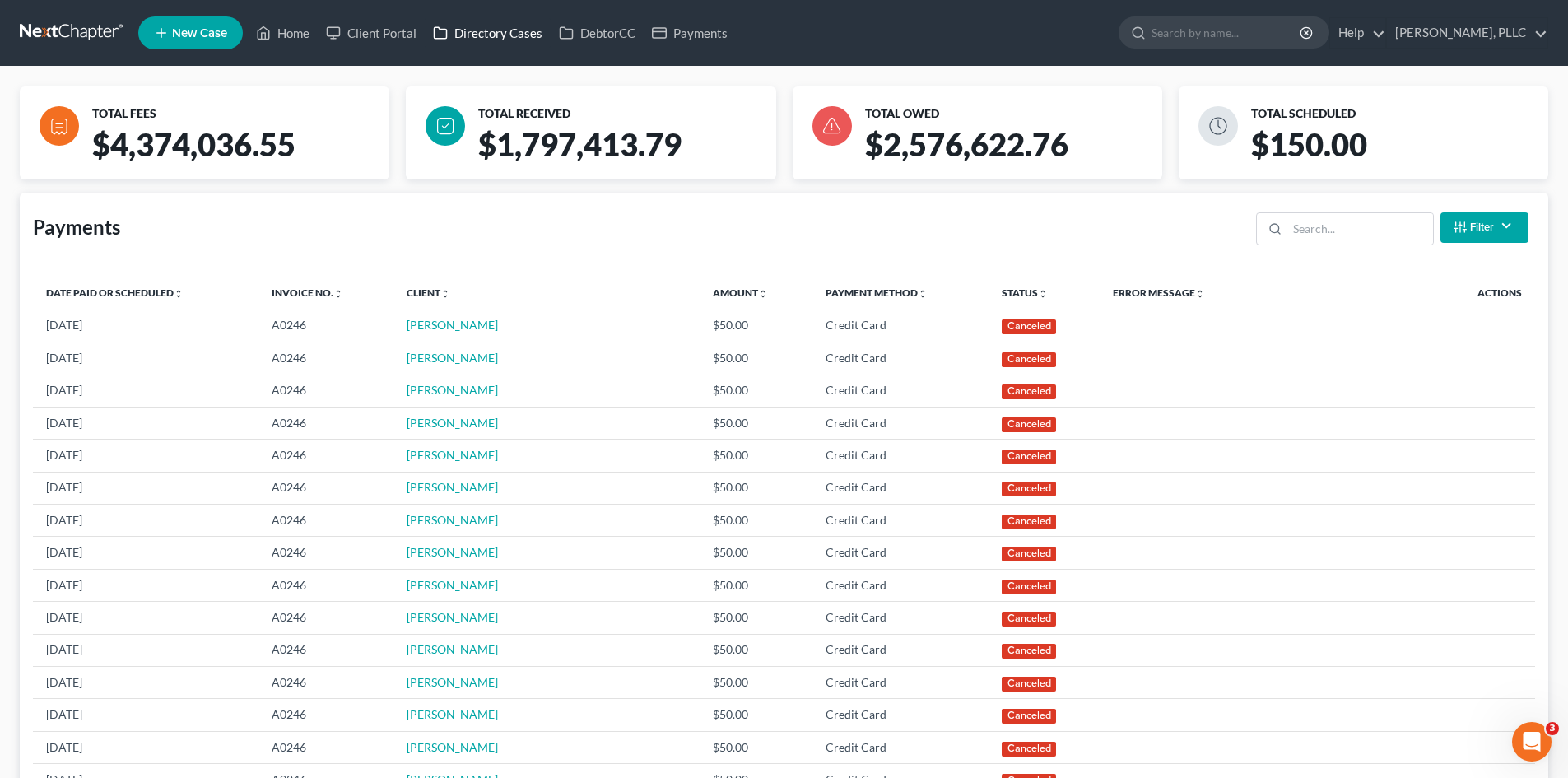
click at [530, 28] on link "Directory Cases" at bounding box center [487, 32] width 126 height 29
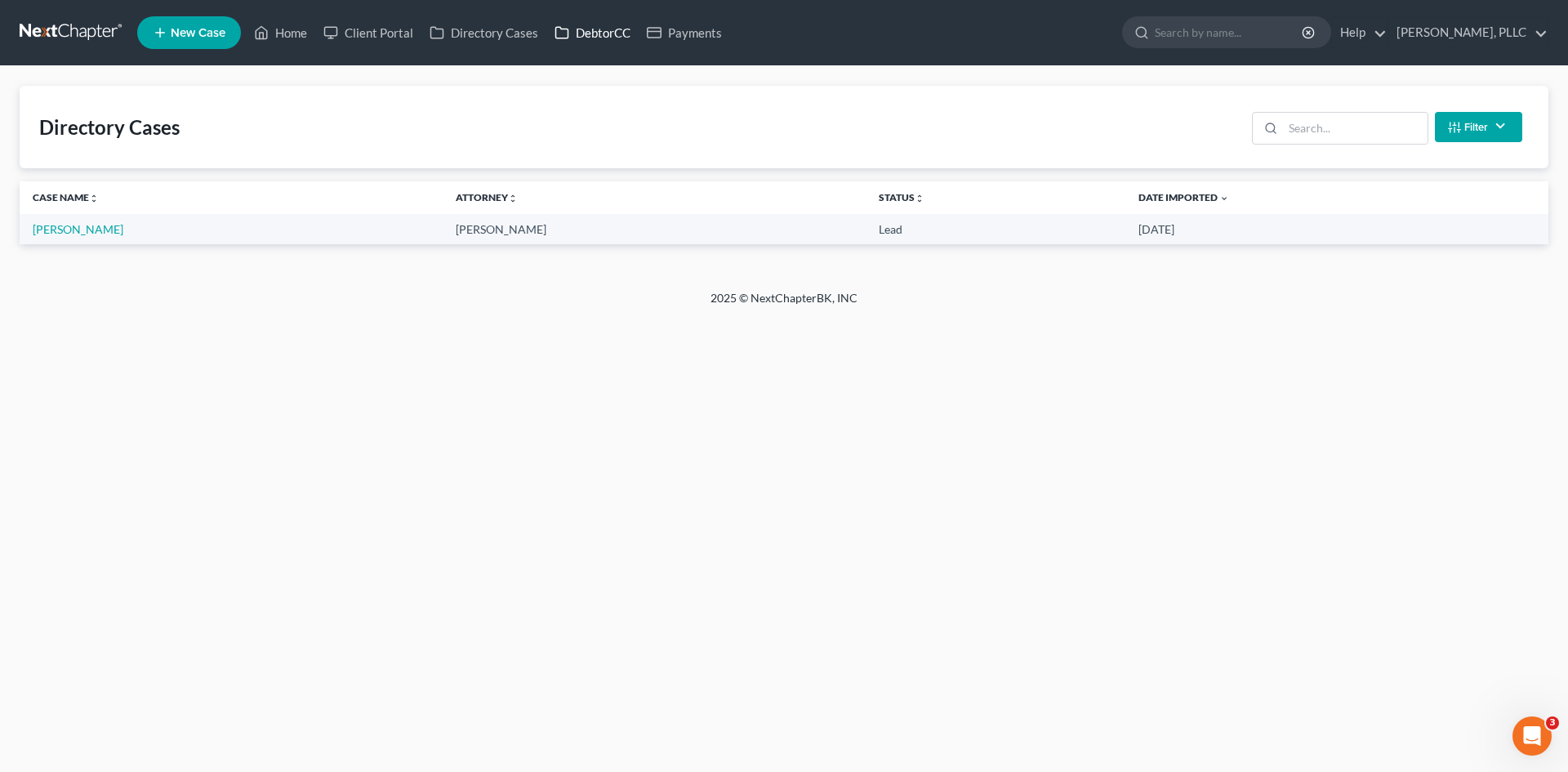
click at [605, 36] on link "DebtorCC" at bounding box center [592, 32] width 92 height 29
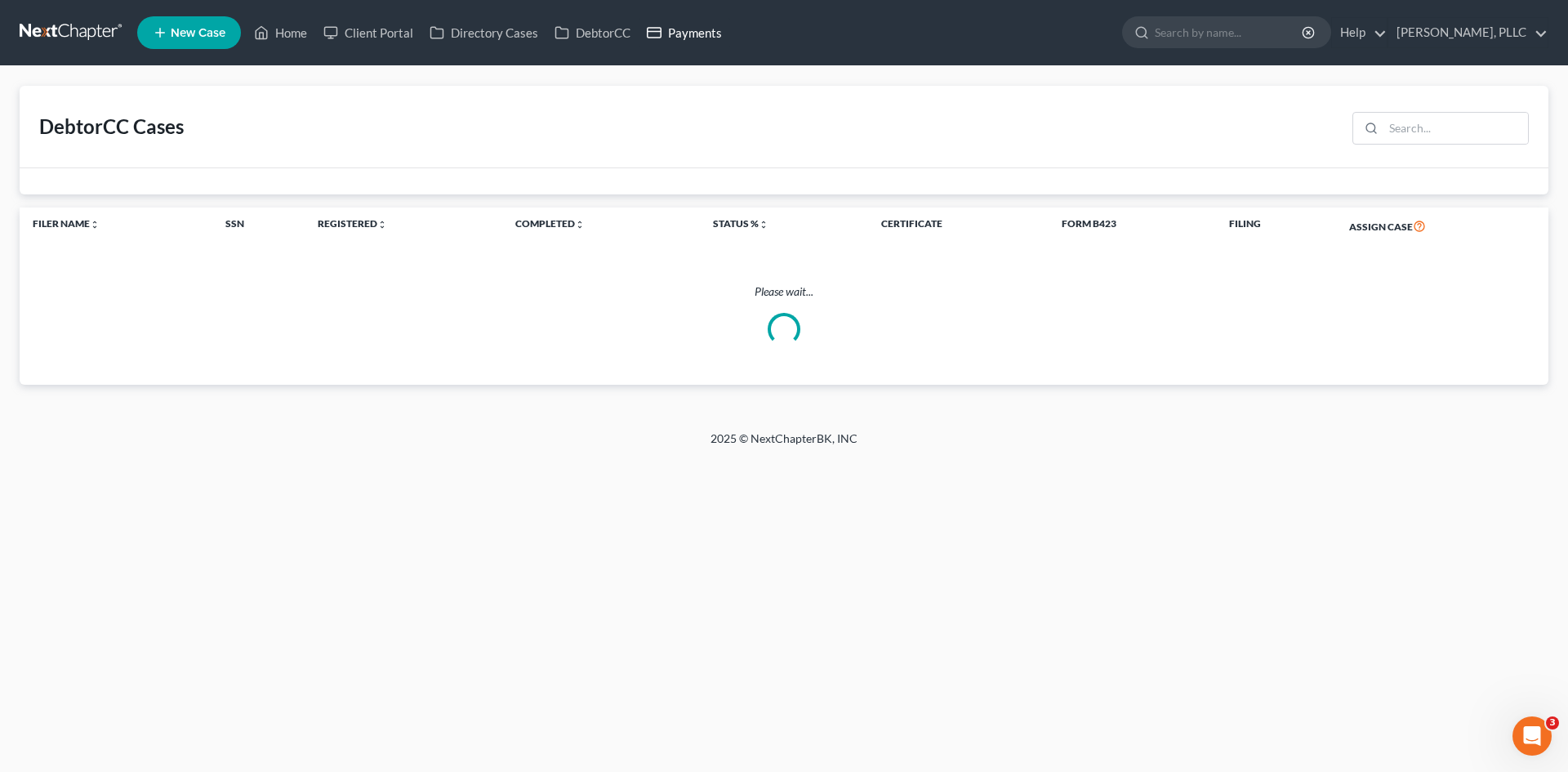
click at [714, 28] on link "Payments" at bounding box center [684, 32] width 91 height 29
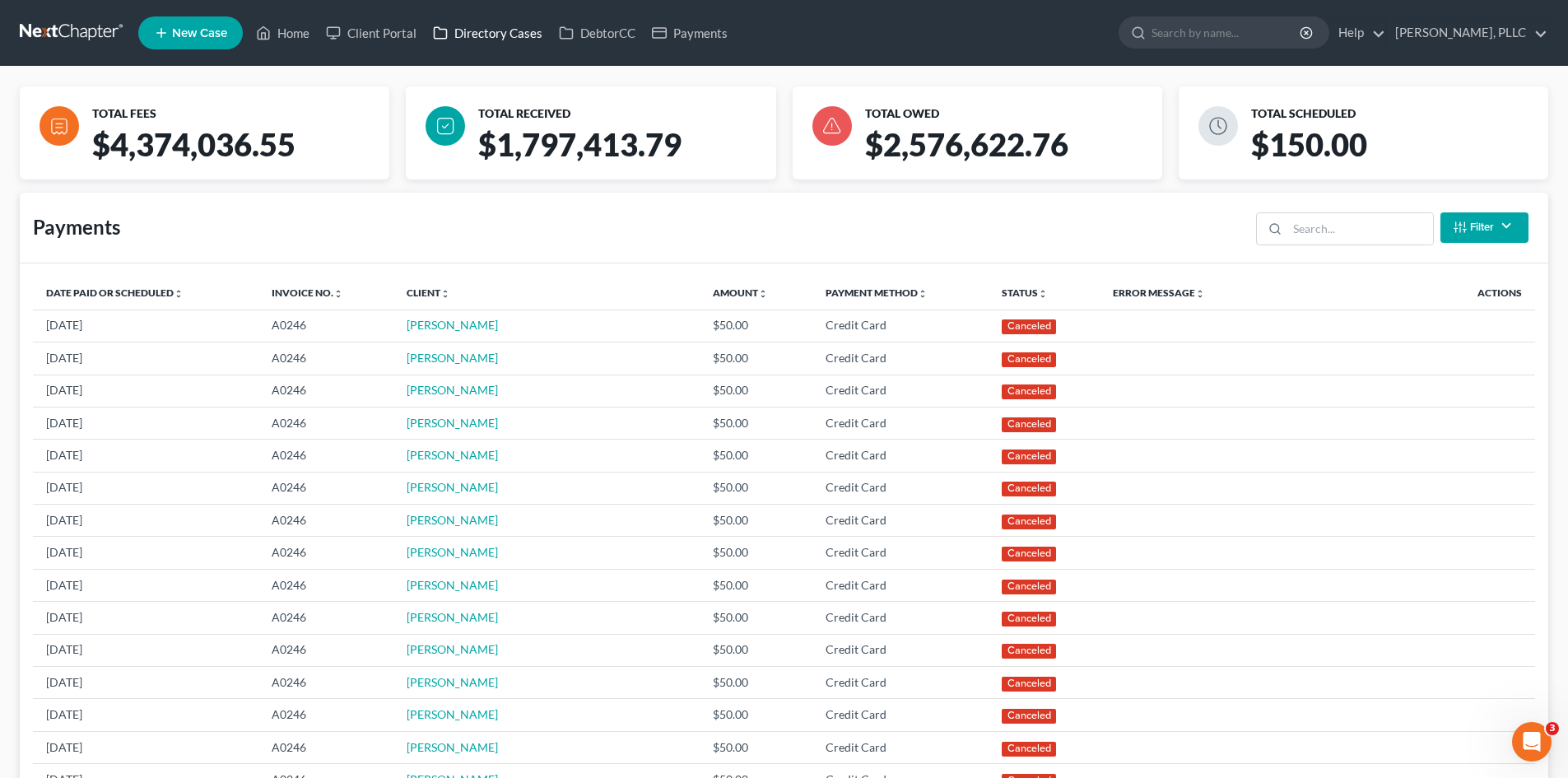
click at [514, 39] on link "Directory Cases" at bounding box center [487, 32] width 126 height 29
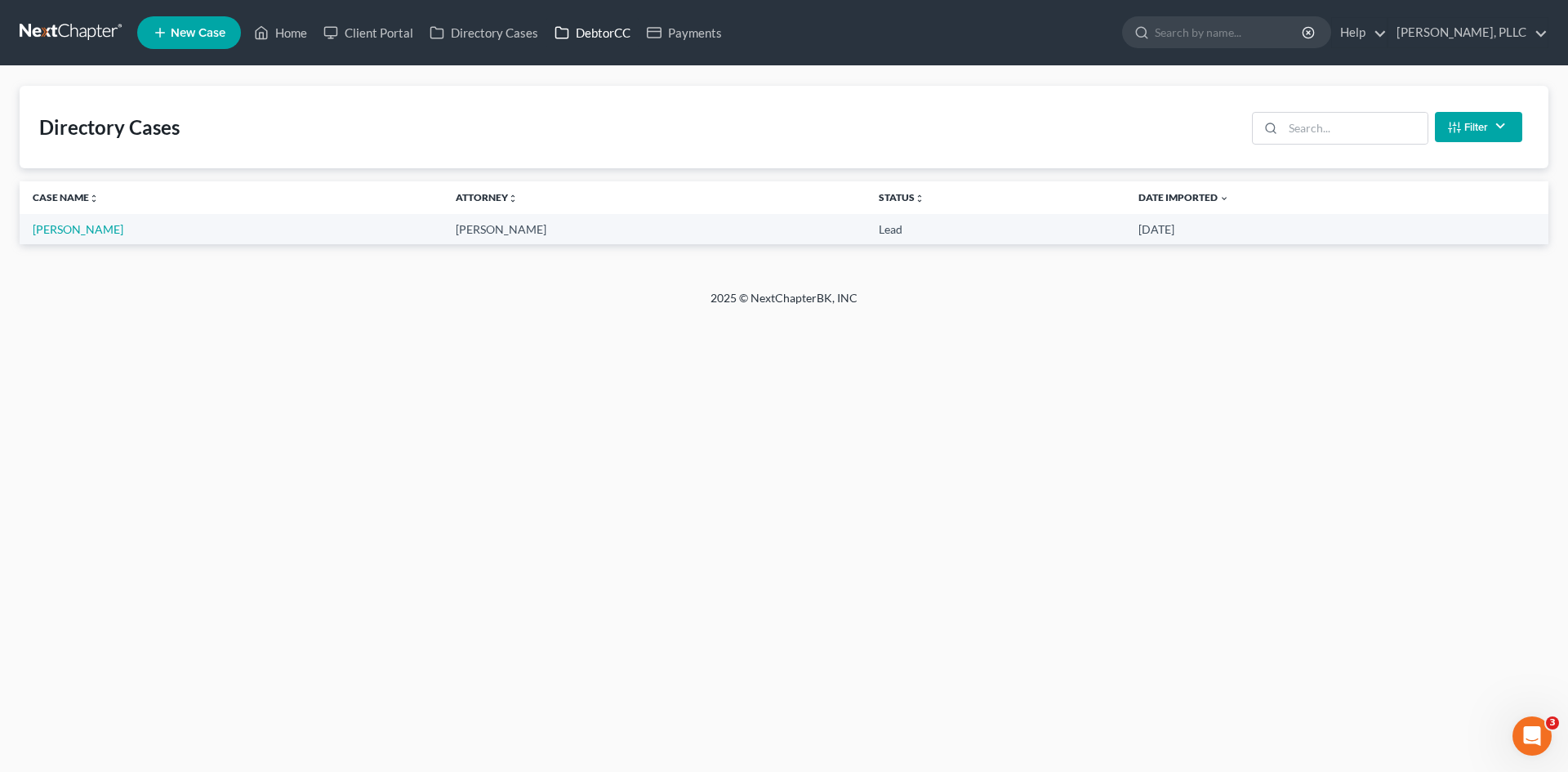
click at [581, 33] on link "DebtorCC" at bounding box center [592, 32] width 92 height 29
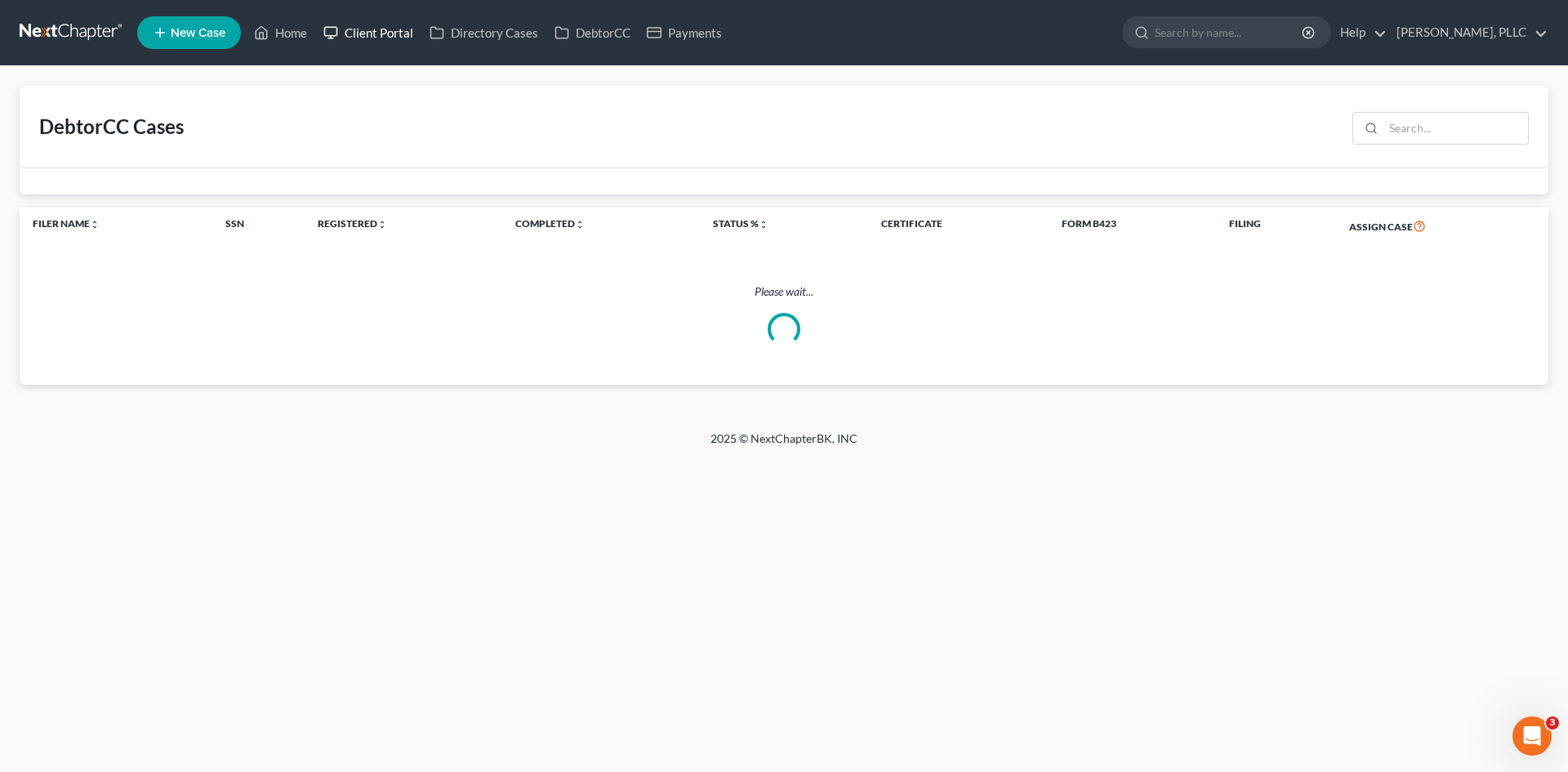
click at [354, 42] on link "Client Portal" at bounding box center [368, 32] width 106 height 29
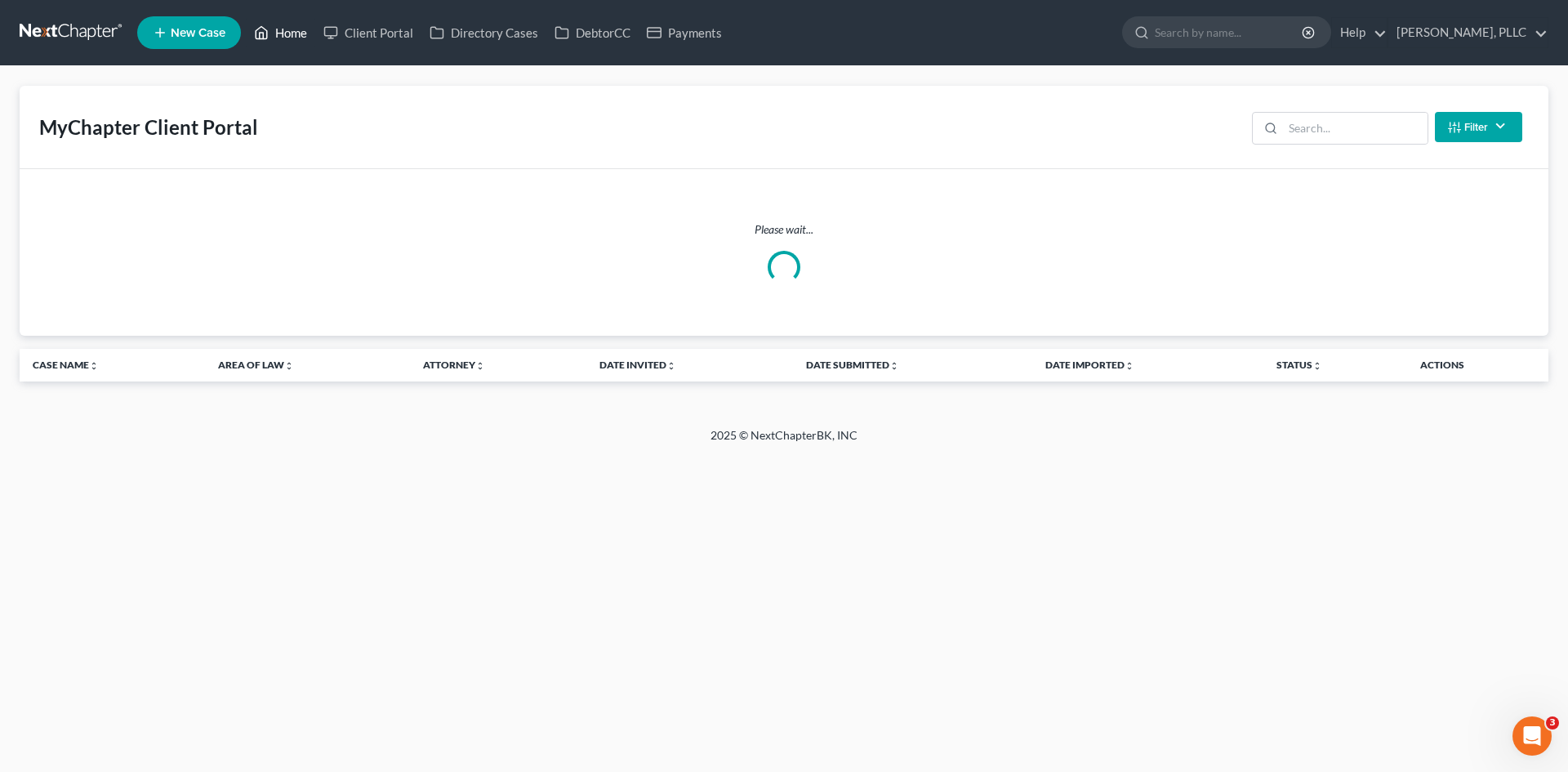
click at [288, 33] on link "Home" at bounding box center [281, 32] width 69 height 29
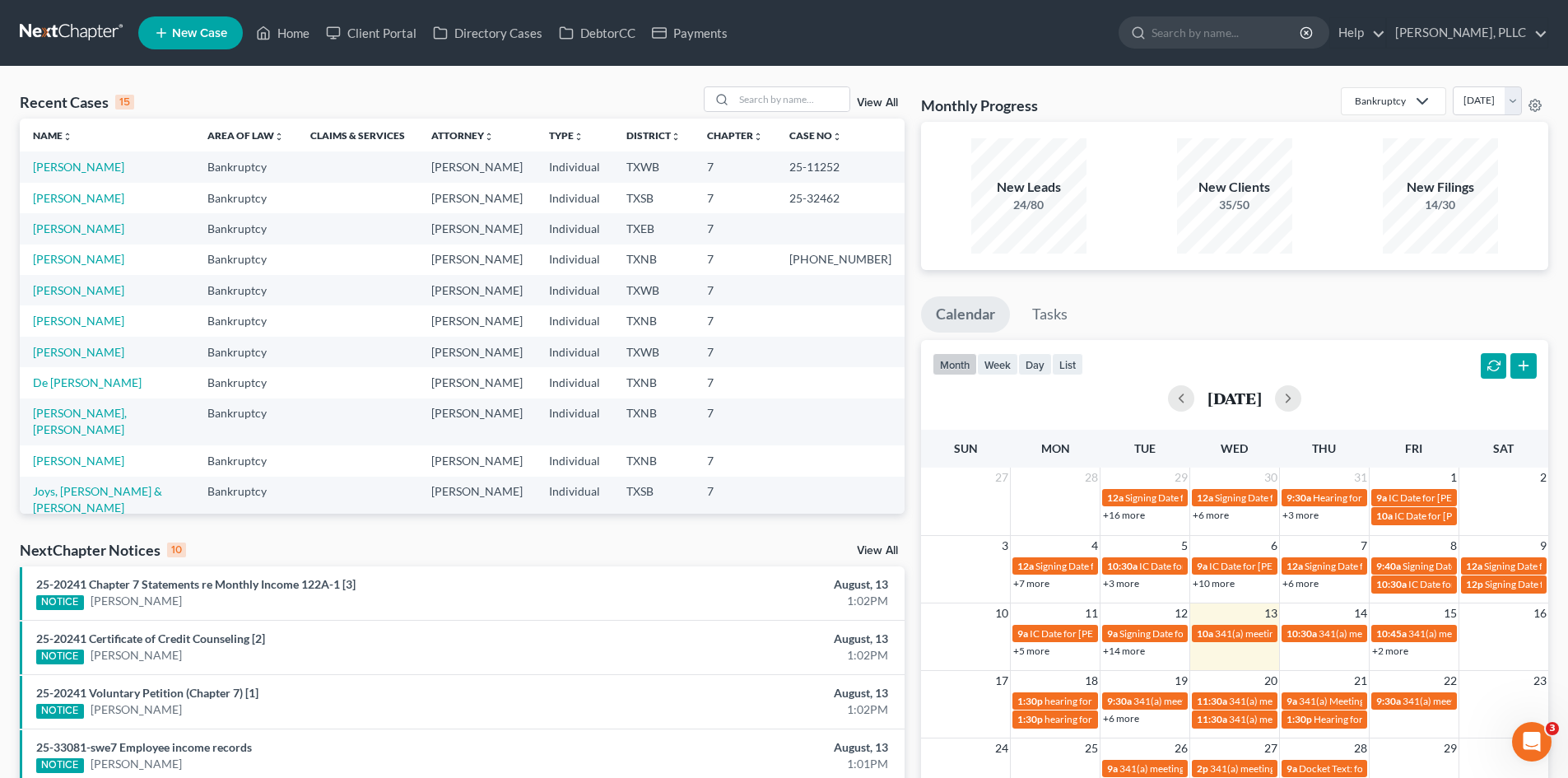
drag, startPoint x: 798, startPoint y: 199, endPoint x: 854, endPoint y: 203, distance: 56.1
click at [804, 203] on td "25-32462" at bounding box center [840, 198] width 129 height 30
drag, startPoint x: 436, startPoint y: 594, endPoint x: 596, endPoint y: 566, distance: 162.4
click at [442, 592] on div "25-20241 Chapter 7 Statements re Monthly Income 122A-1 [3] NOTICE Israel Montan…" at bounding box center [317, 593] width 578 height 34
click at [451, 722] on li "25-20241 Voluntary Petition (Chapter 7) [1] NOTICE Israel Montano Jr August, 13…" at bounding box center [462, 700] width 885 height 54
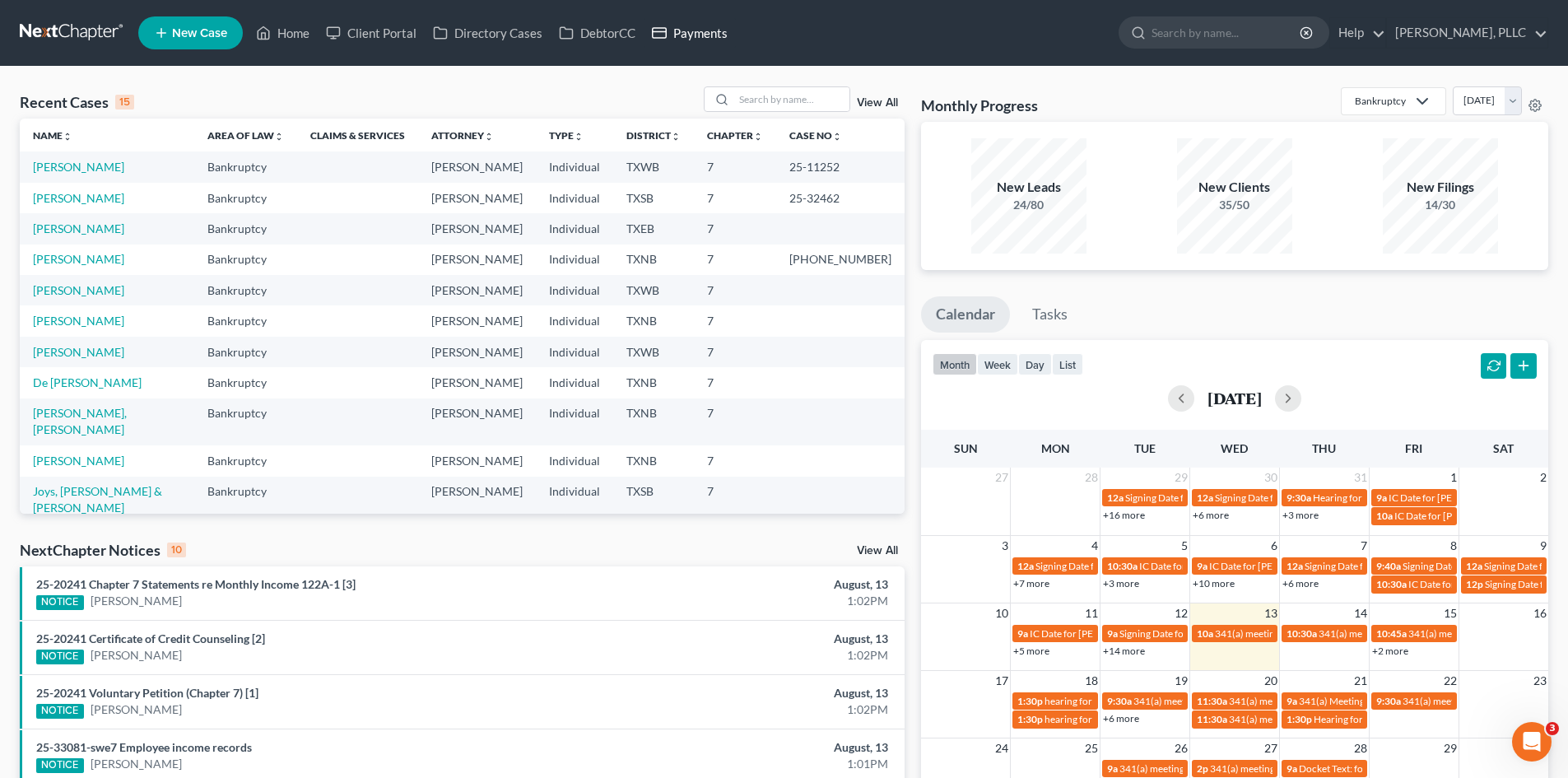
click at [703, 38] on link "Payments" at bounding box center [689, 32] width 92 height 29
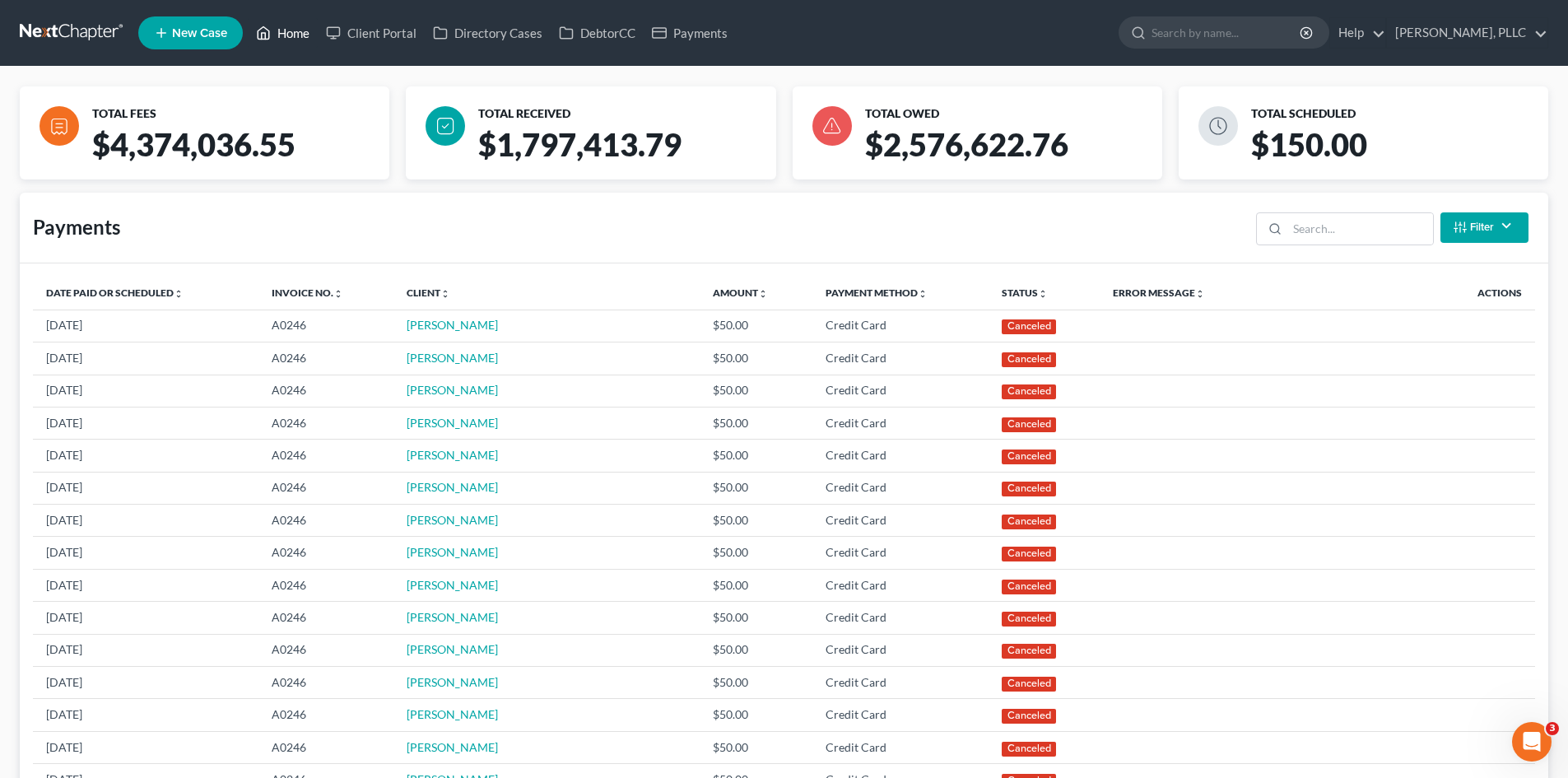
click at [312, 31] on link "Home" at bounding box center [283, 32] width 70 height 29
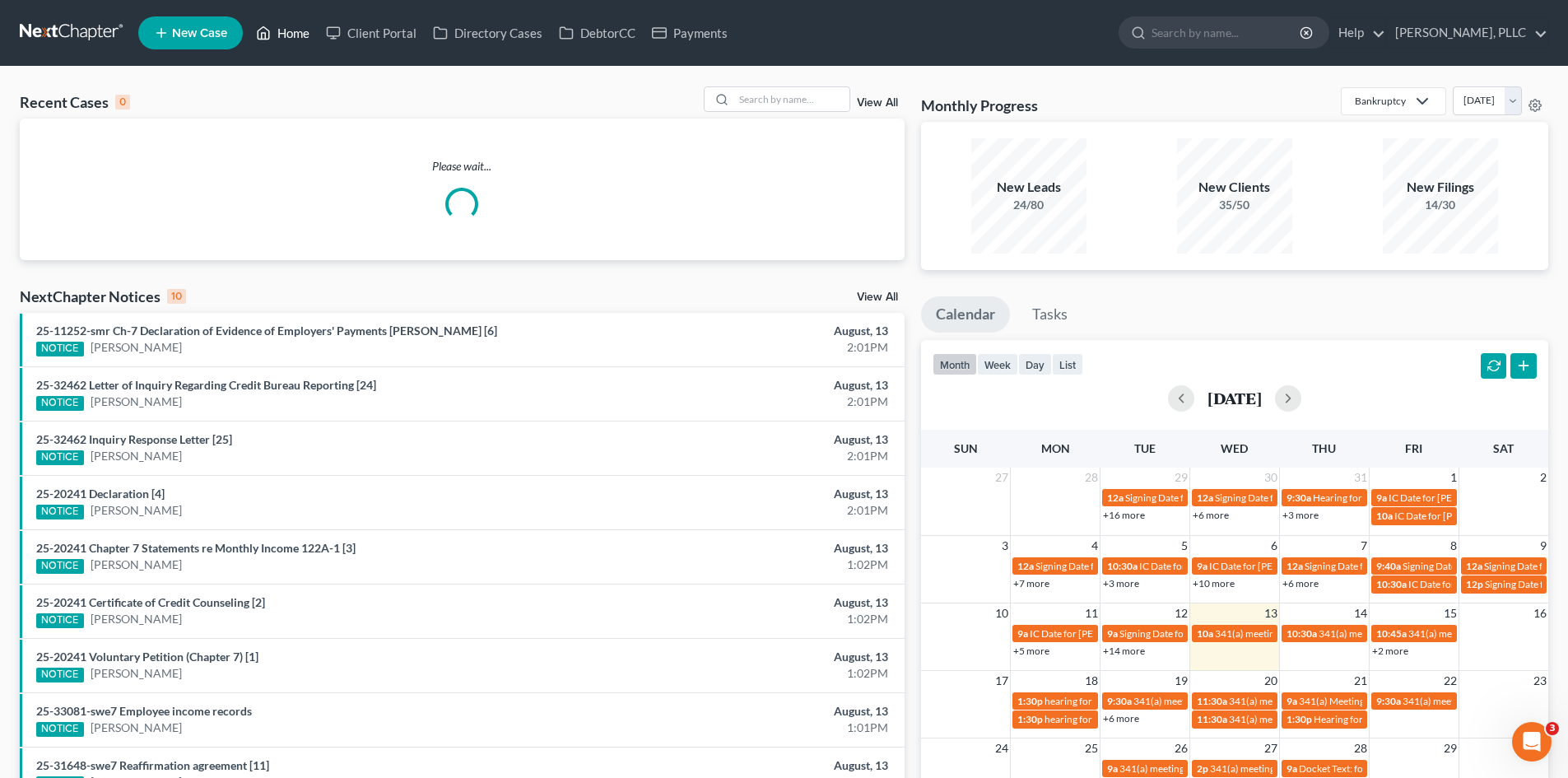
click at [299, 40] on link "Home" at bounding box center [283, 32] width 70 height 29
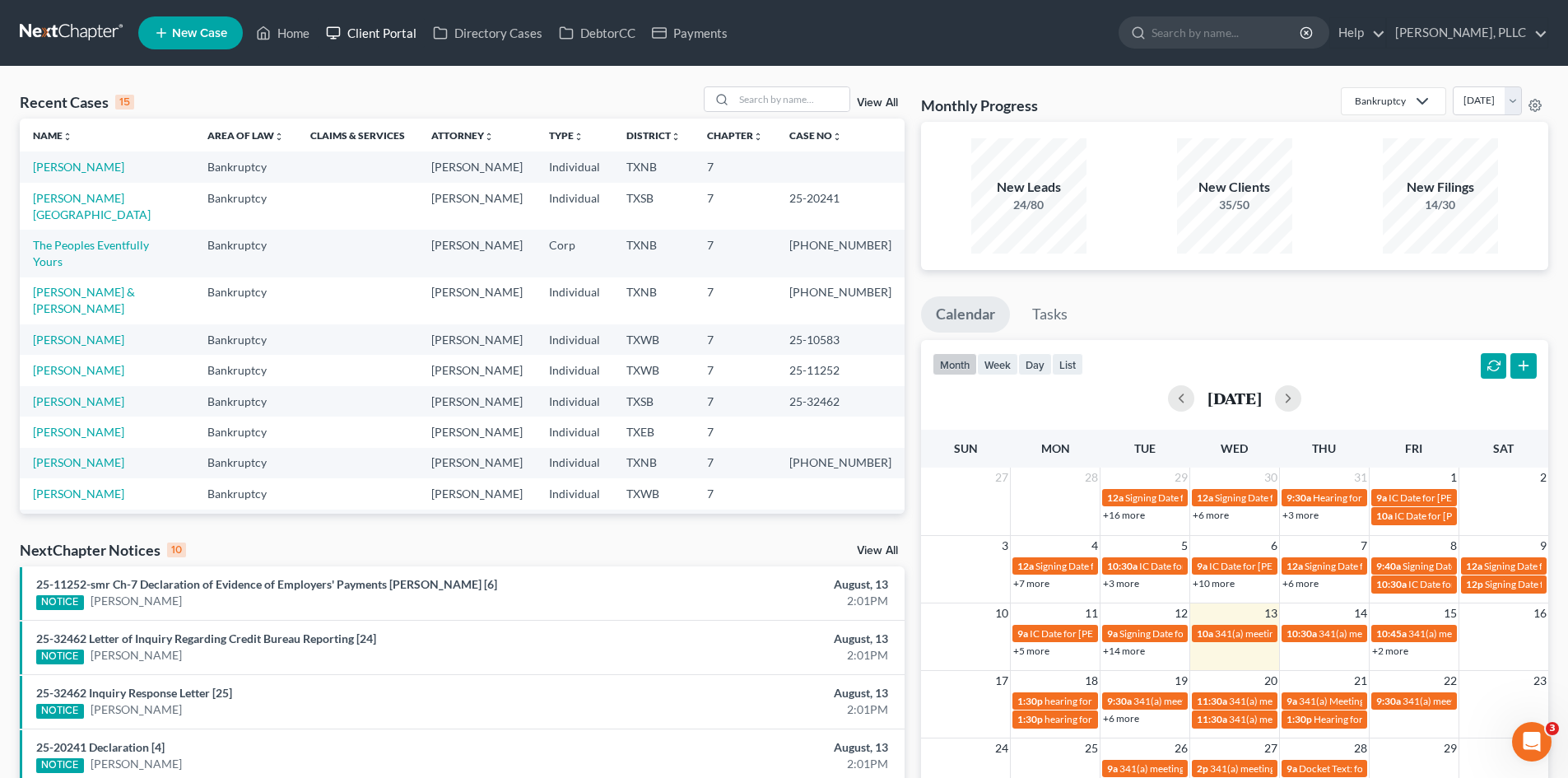
click at [384, 39] on link "Client Portal" at bounding box center [371, 32] width 107 height 29
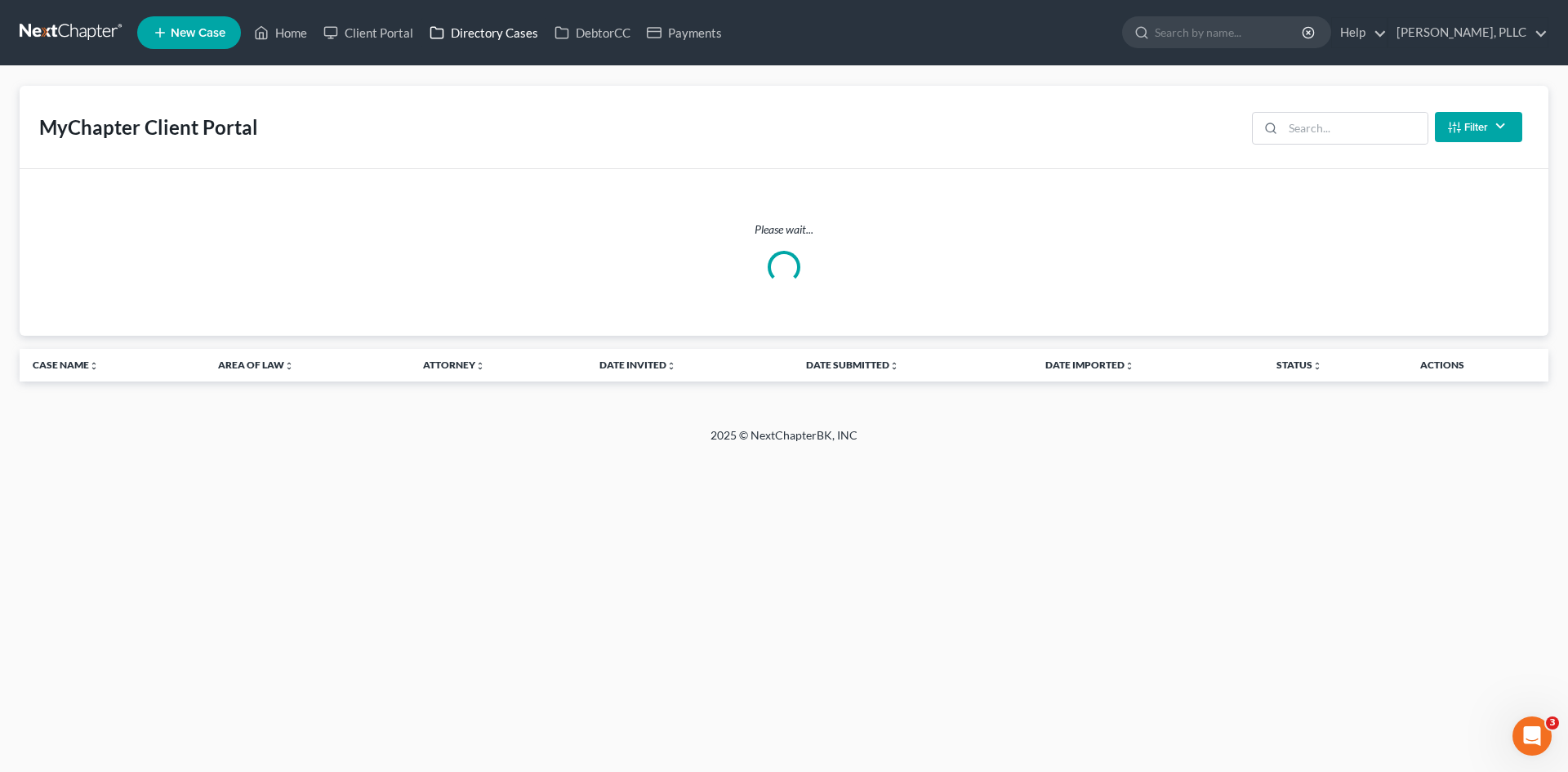
click at [489, 30] on link "Directory Cases" at bounding box center [484, 32] width 125 height 29
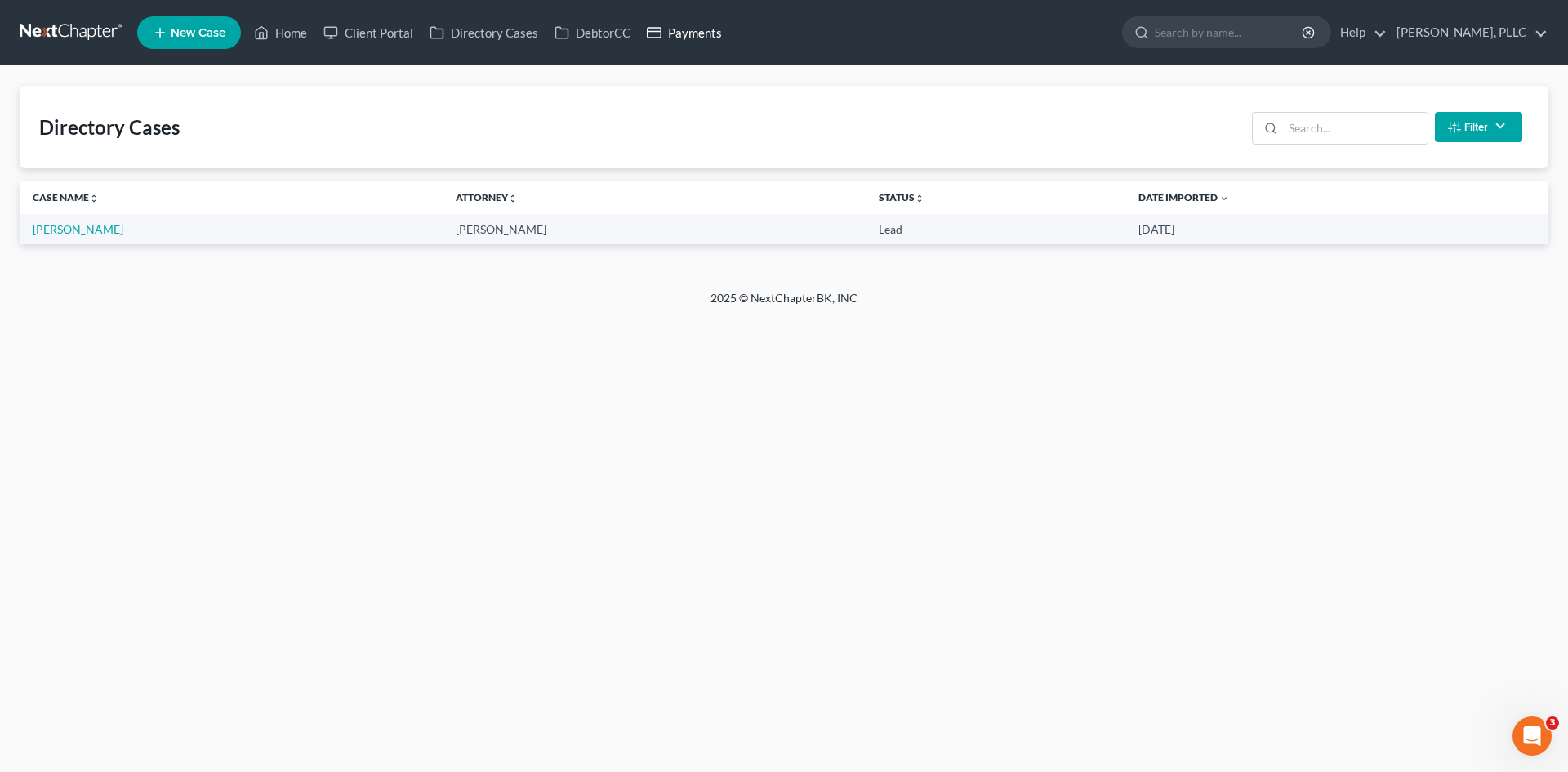
click at [660, 36] on icon at bounding box center [654, 32] width 15 height 20
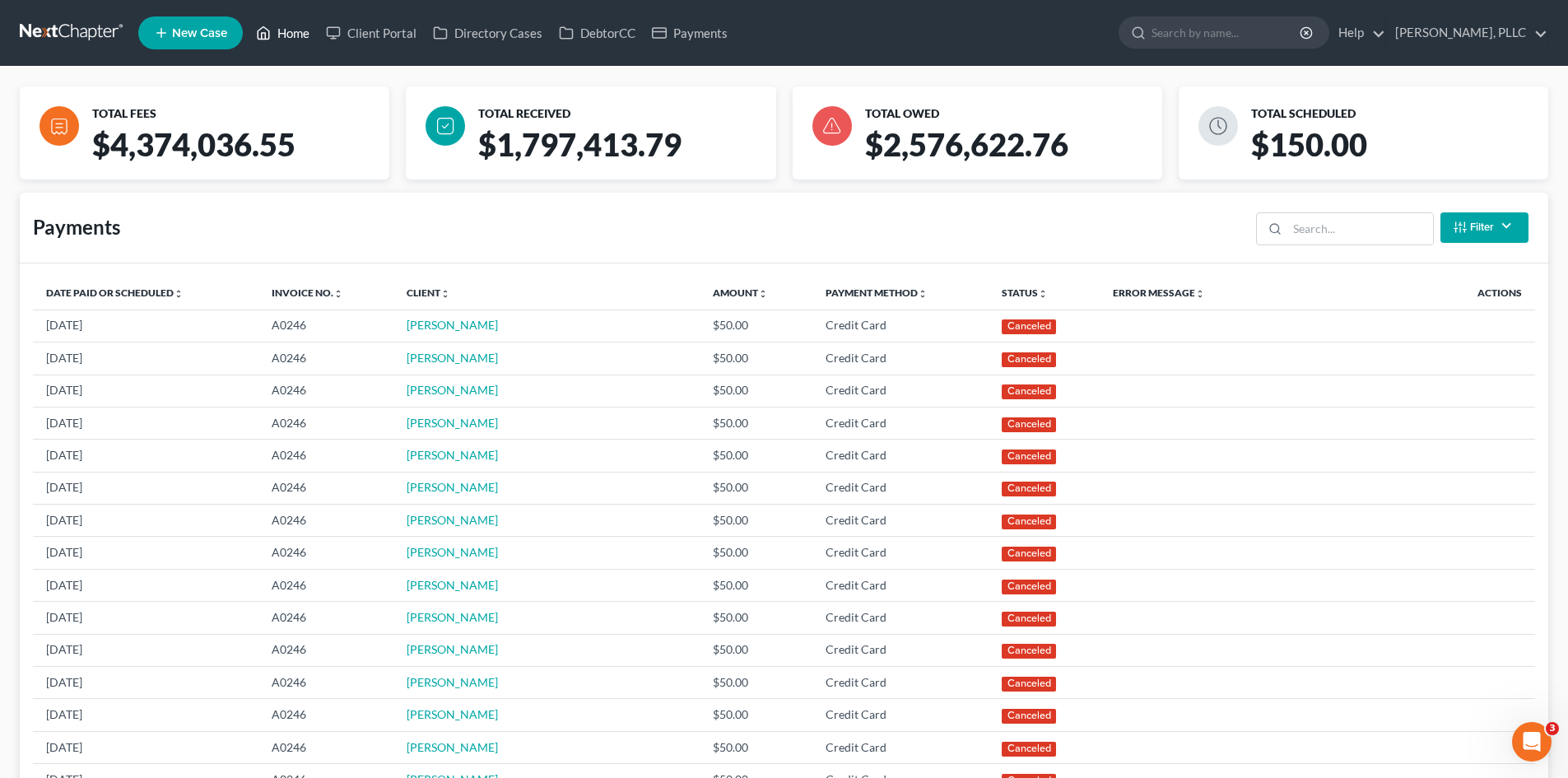
click at [298, 28] on link "Home" at bounding box center [283, 32] width 70 height 29
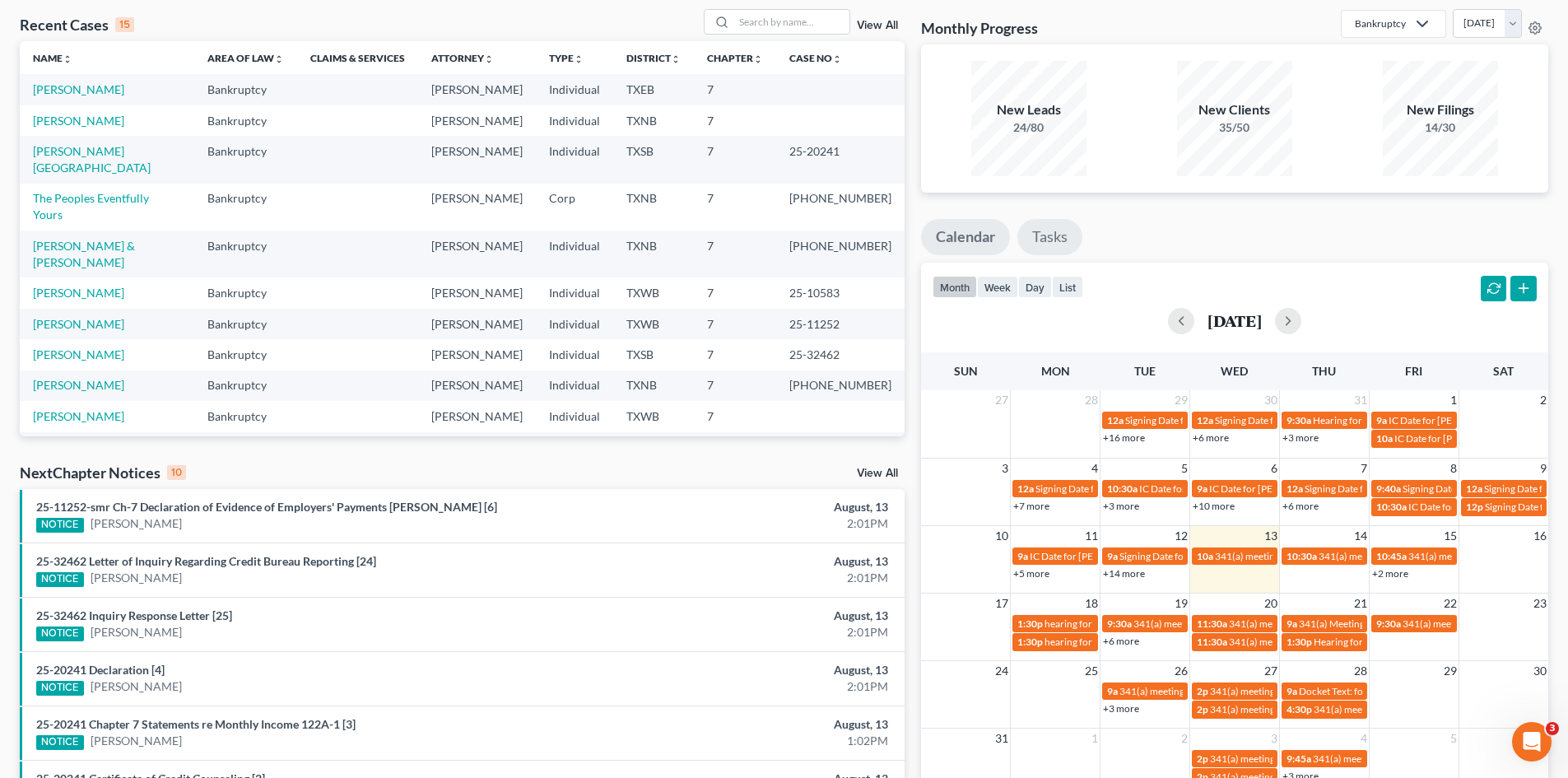
drag, startPoint x: 1131, startPoint y: 239, endPoint x: 1069, endPoint y: 235, distance: 62.1
click at [1129, 239] on ul "Calendar Tasks" at bounding box center [1234, 240] width 627 height 44
click at [1031, 232] on link "Tasks" at bounding box center [1049, 237] width 65 height 36
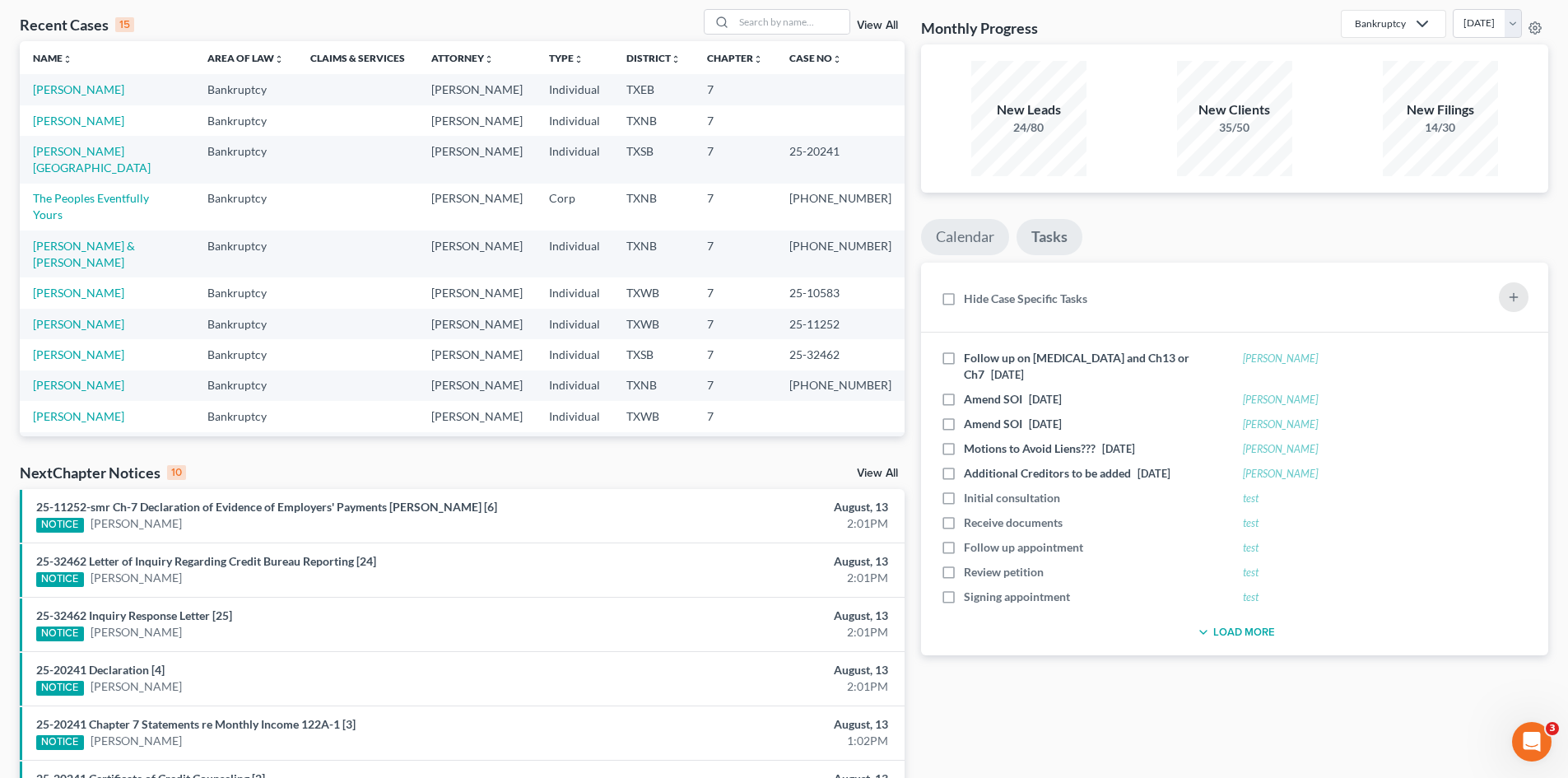
click at [978, 237] on link "Calendar" at bounding box center [964, 237] width 88 height 36
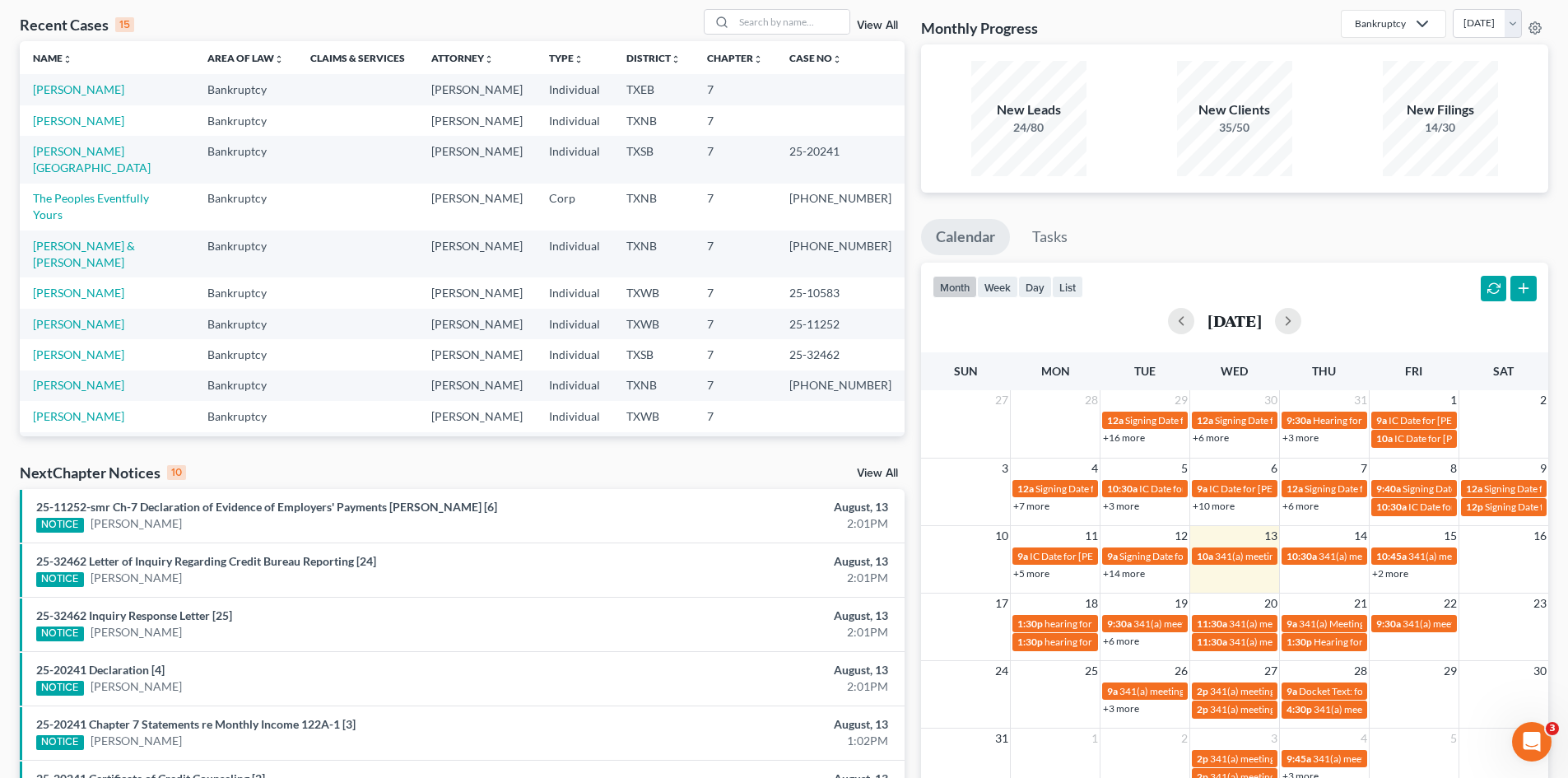
click at [1186, 225] on ul "Calendar Tasks" at bounding box center [1234, 240] width 627 height 44
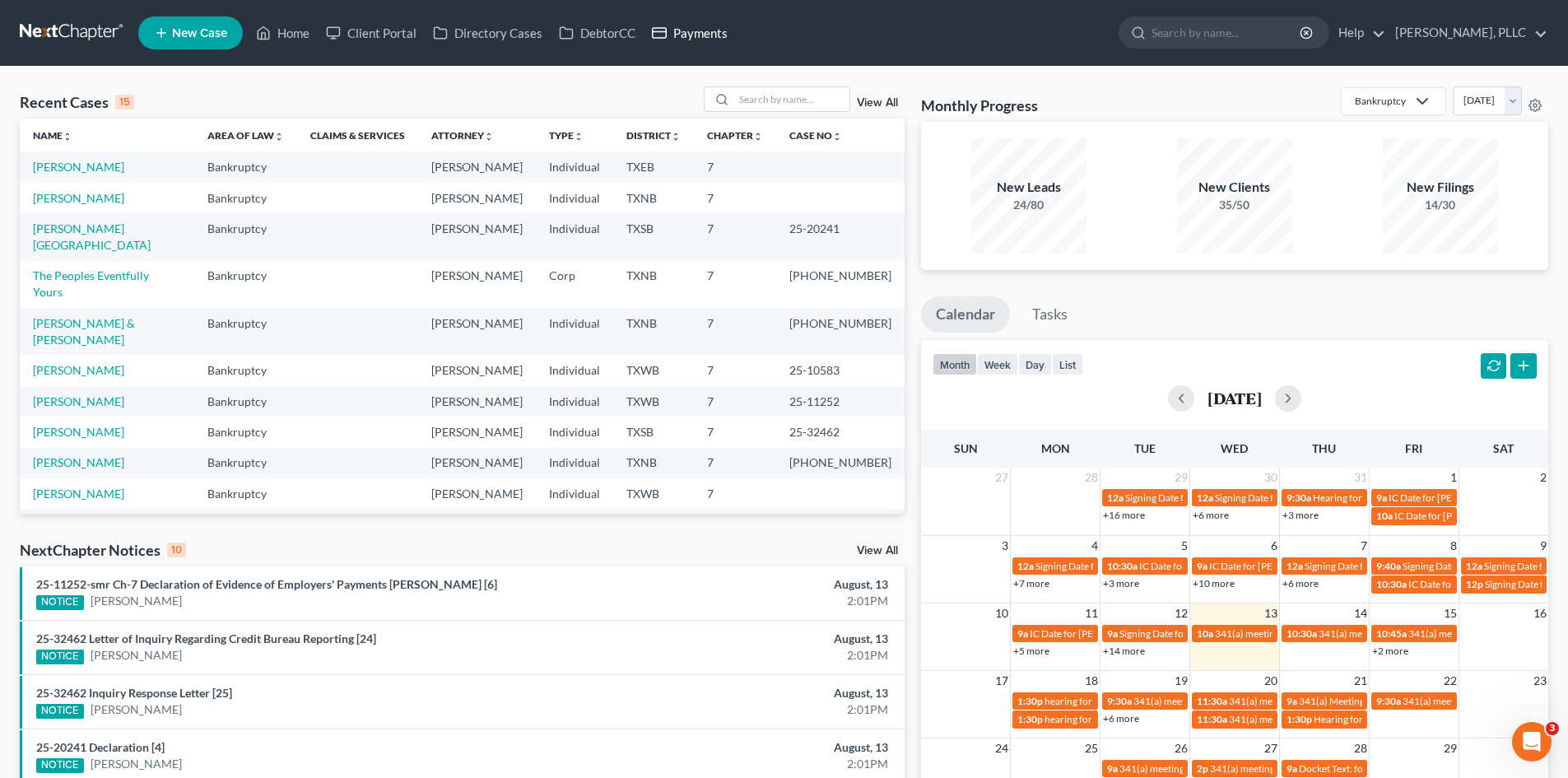
drag, startPoint x: 704, startPoint y: 34, endPoint x: 741, endPoint y: 29, distance: 37.3
click at [704, 34] on link "Payments" at bounding box center [689, 32] width 92 height 29
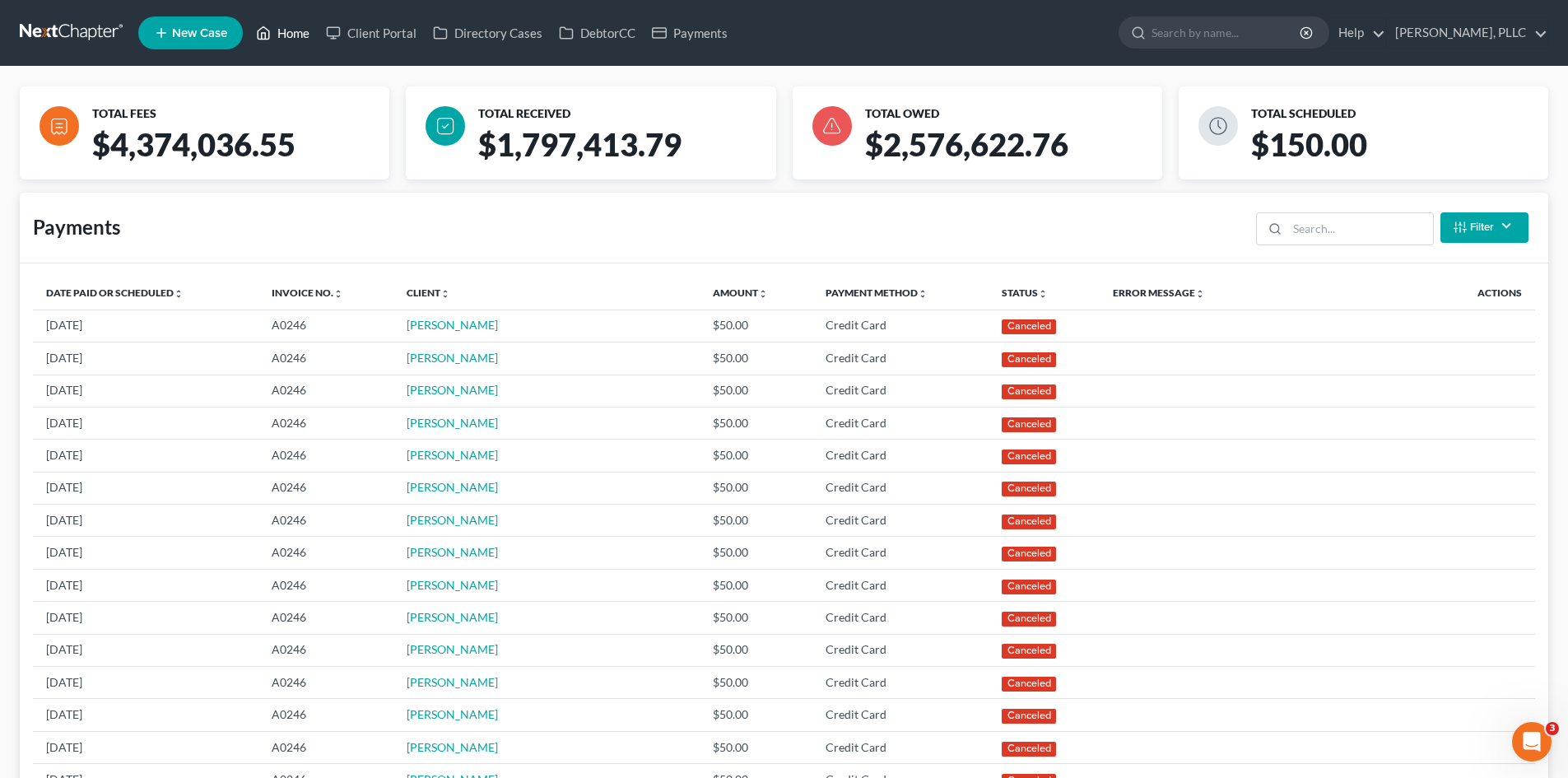
click at [292, 27] on link "Home" at bounding box center [283, 32] width 70 height 29
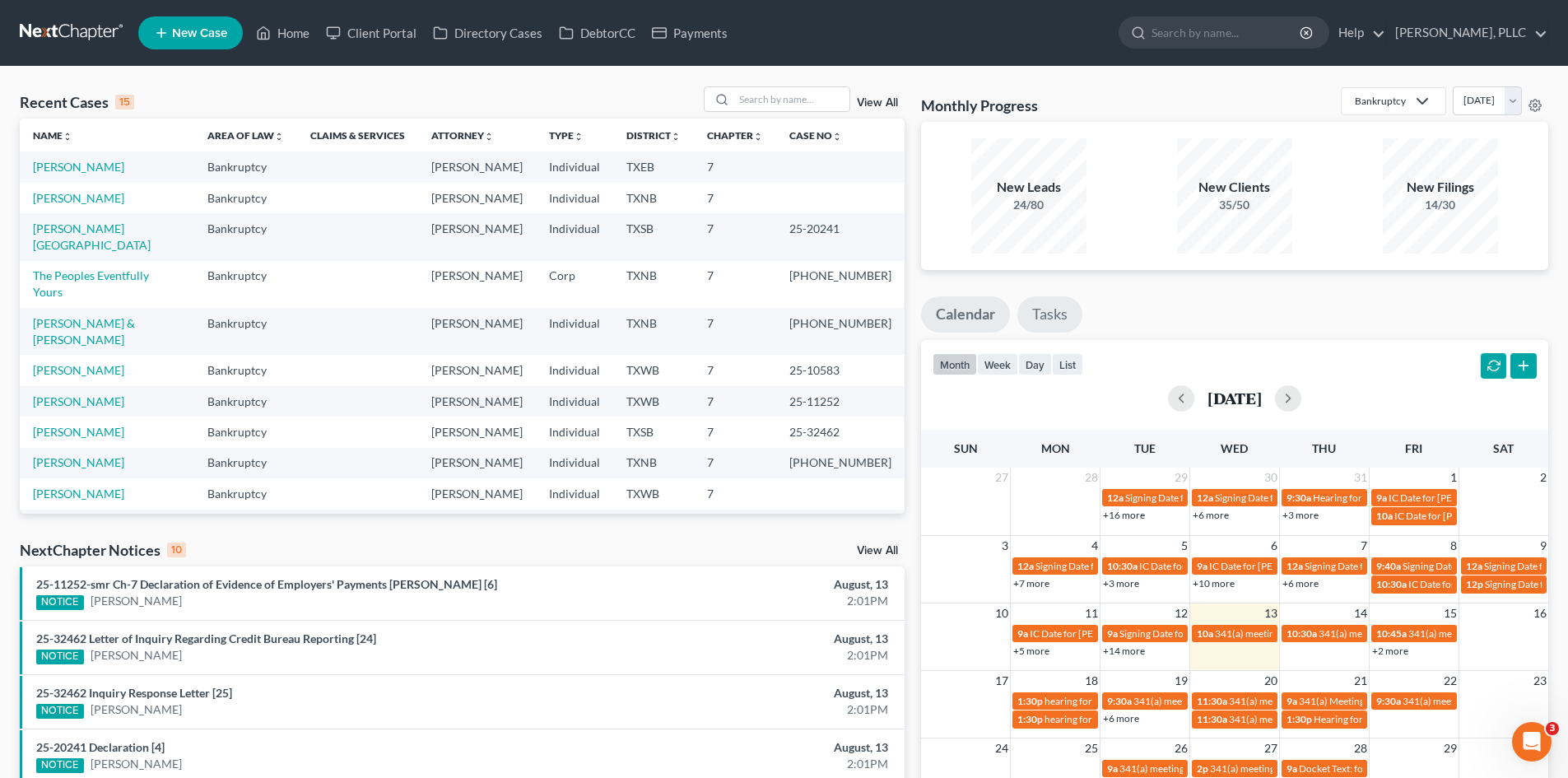
click at [1062, 307] on link "Tasks" at bounding box center [1049, 314] width 65 height 36
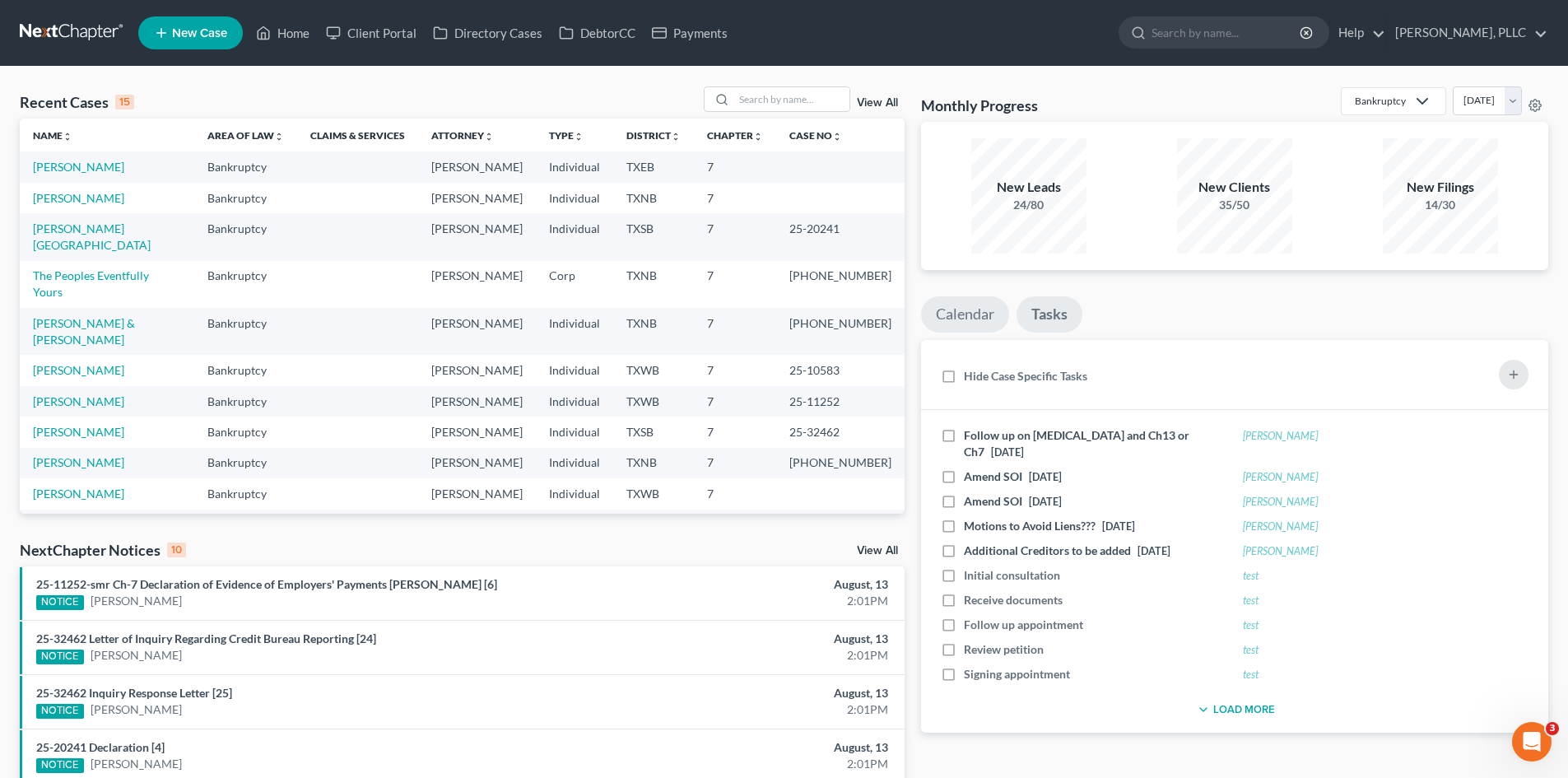
click at [993, 310] on link "Calendar" at bounding box center [964, 314] width 88 height 36
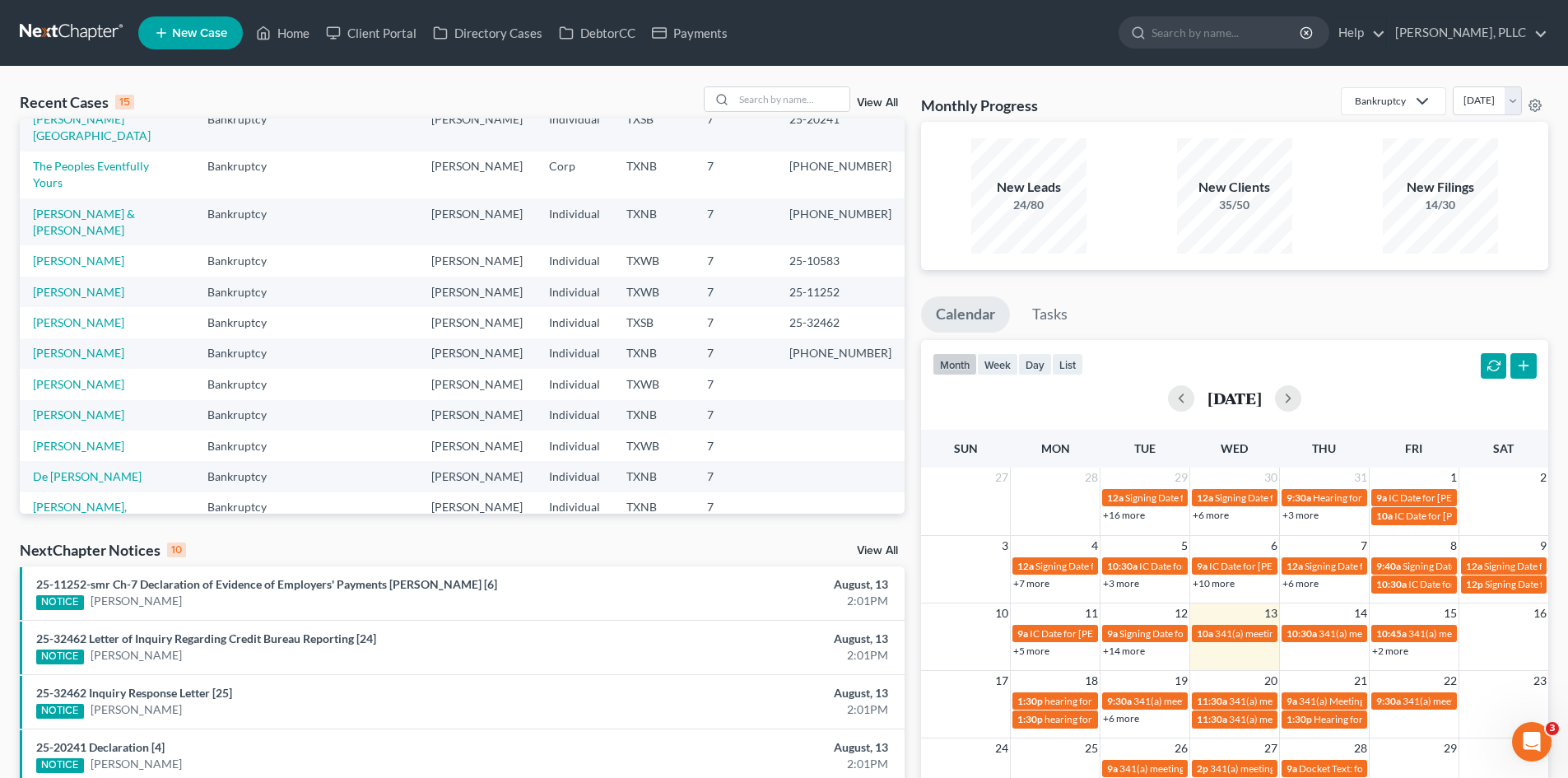
scroll to position [113, 0]
click at [752, 104] on input "search" at bounding box center [792, 98] width 115 height 24
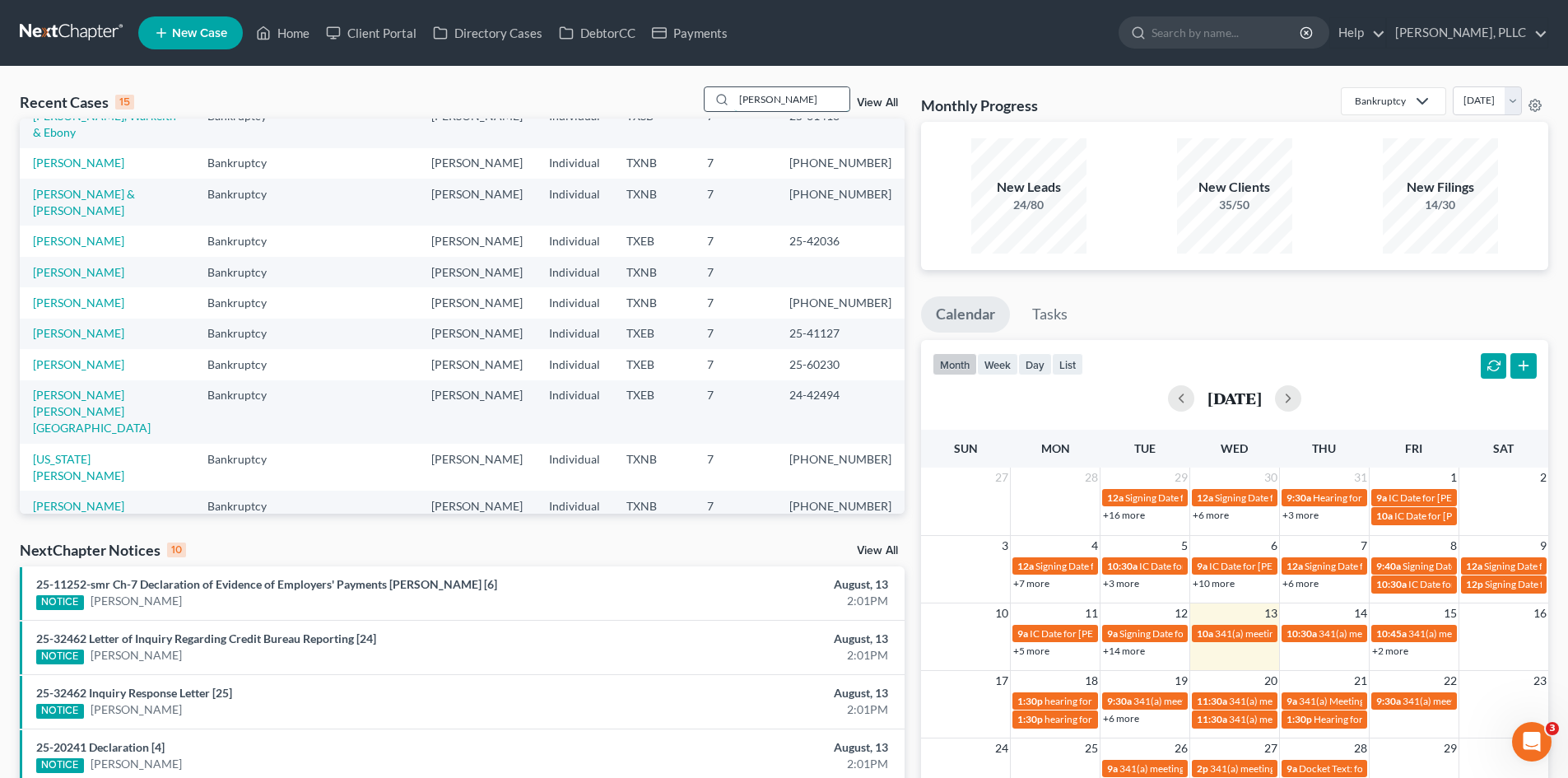
type input "walden"
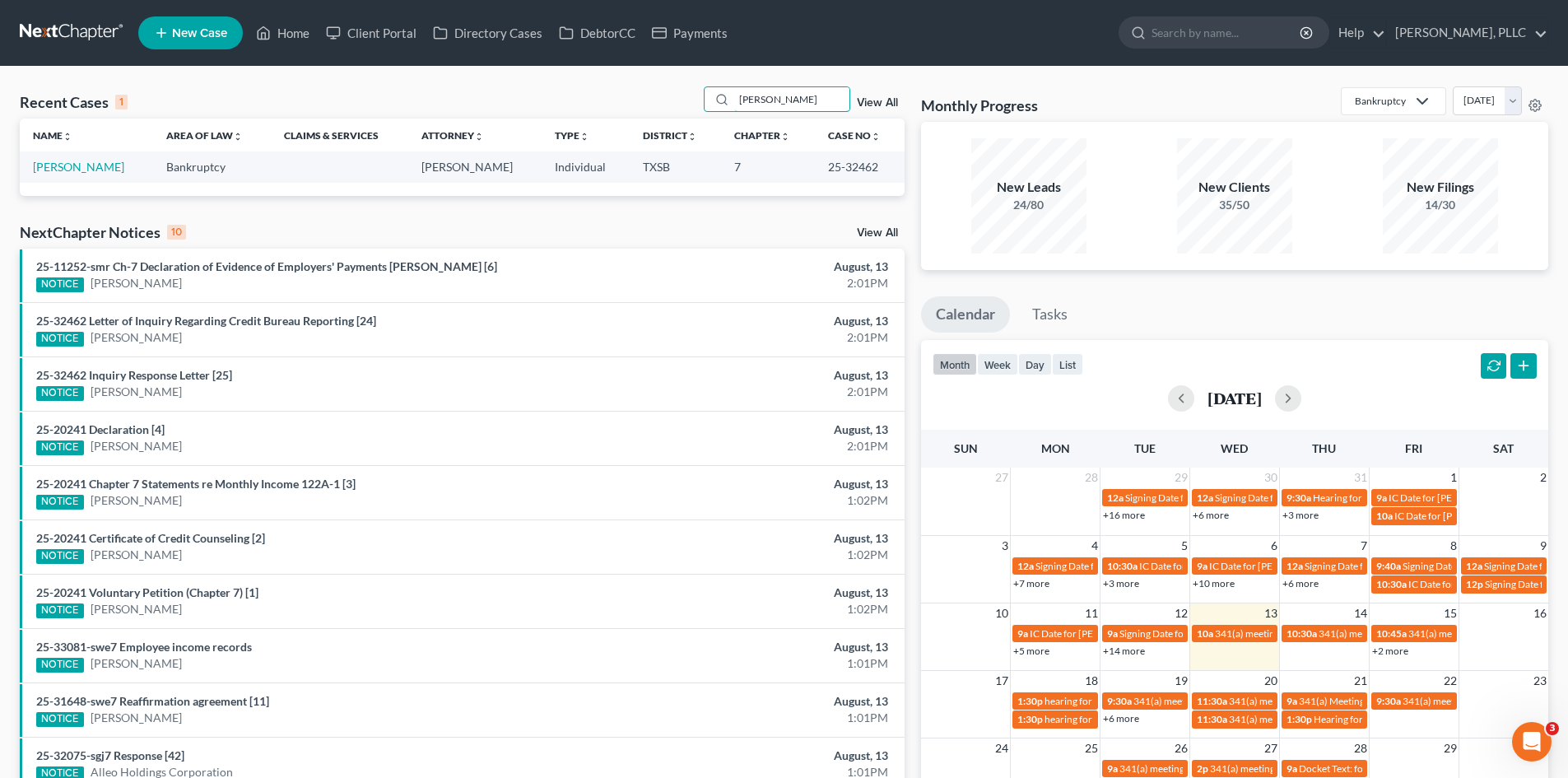
scroll to position [0, 0]
click at [67, 162] on link "[PERSON_NAME]" at bounding box center [79, 167] width 92 height 14
select select "3"
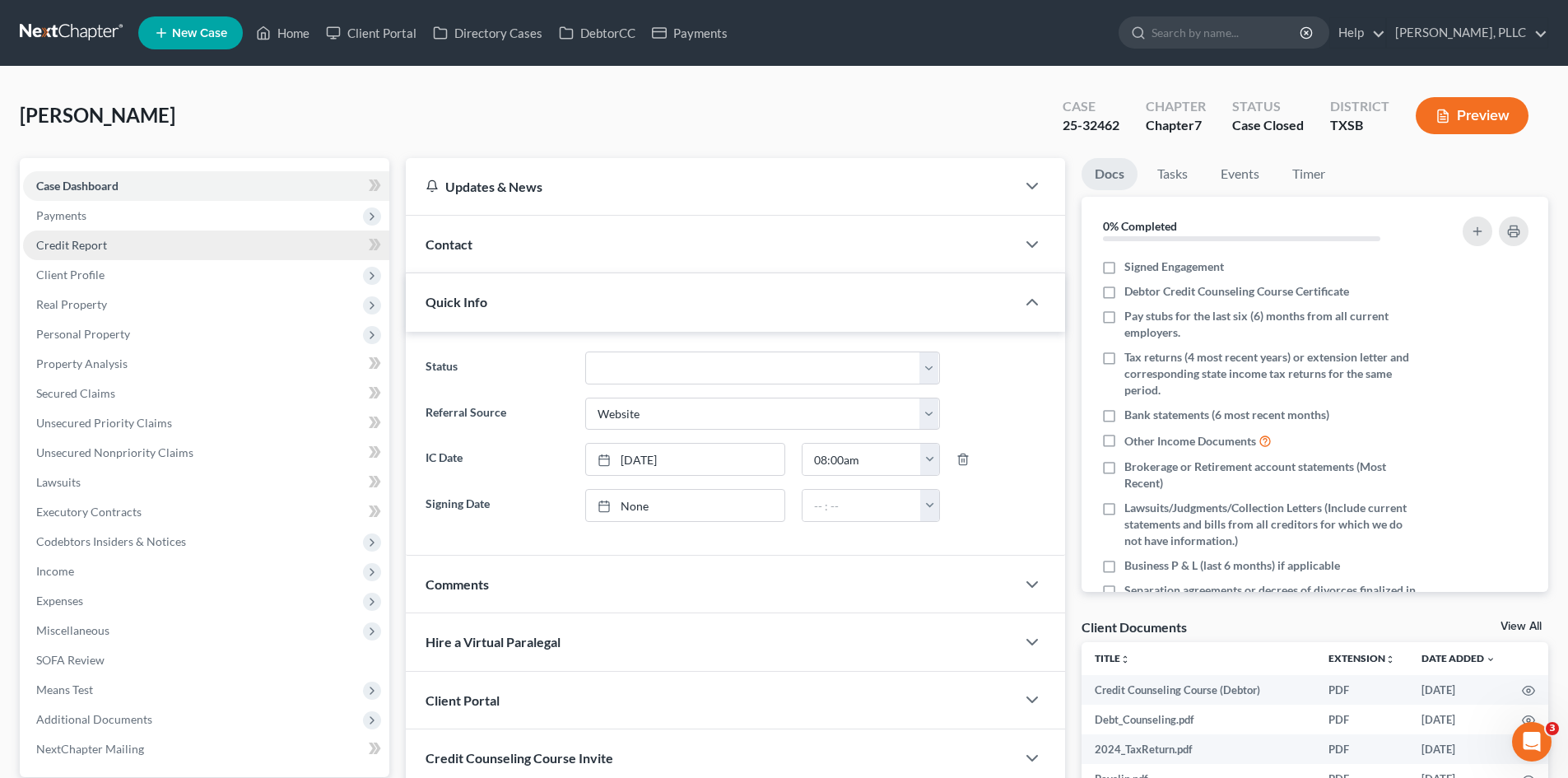
click at [115, 231] on link "Credit Report" at bounding box center [205, 244] width 366 height 29
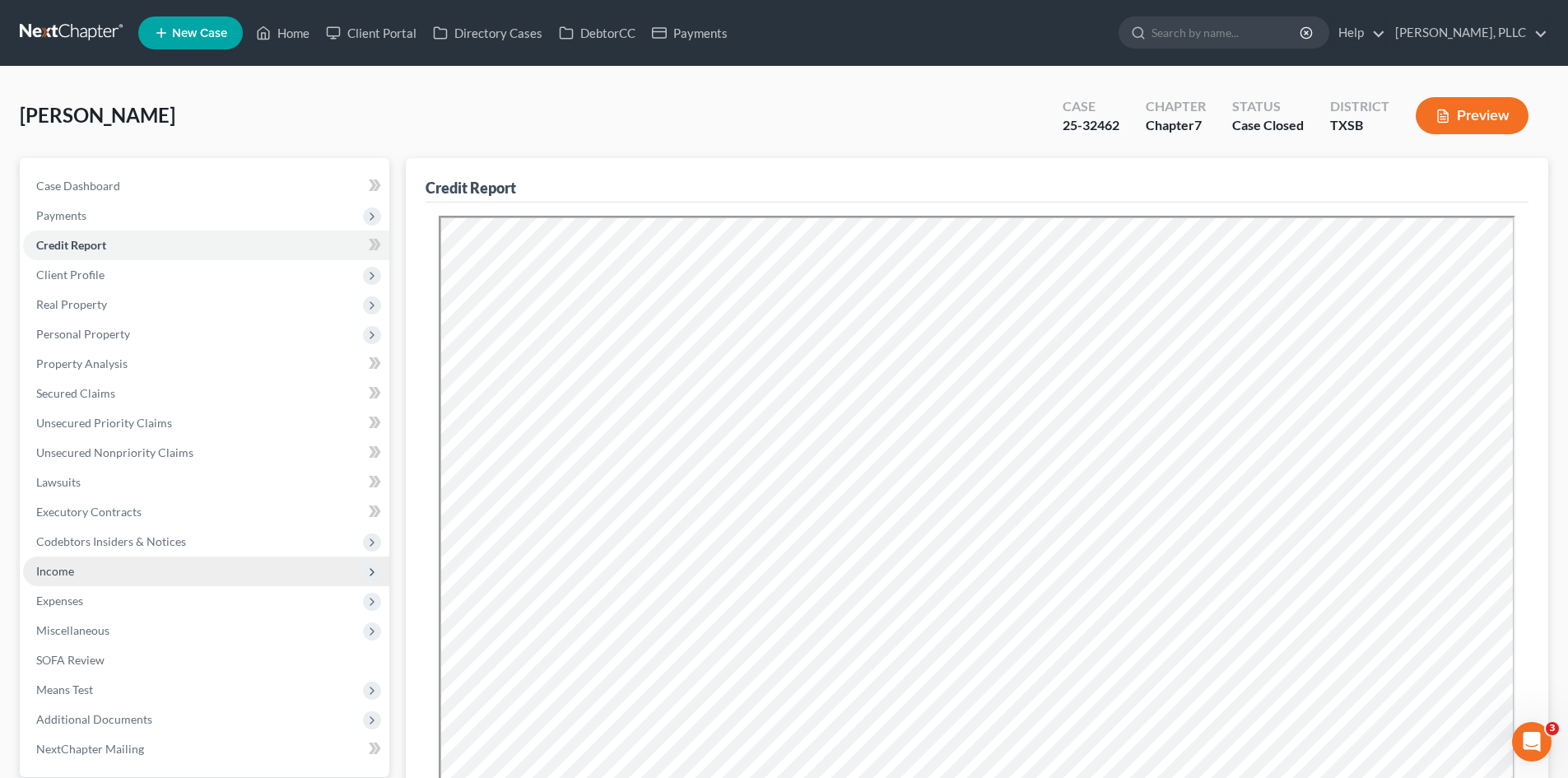
click at [58, 574] on span "Income" at bounding box center [55, 571] width 38 height 14
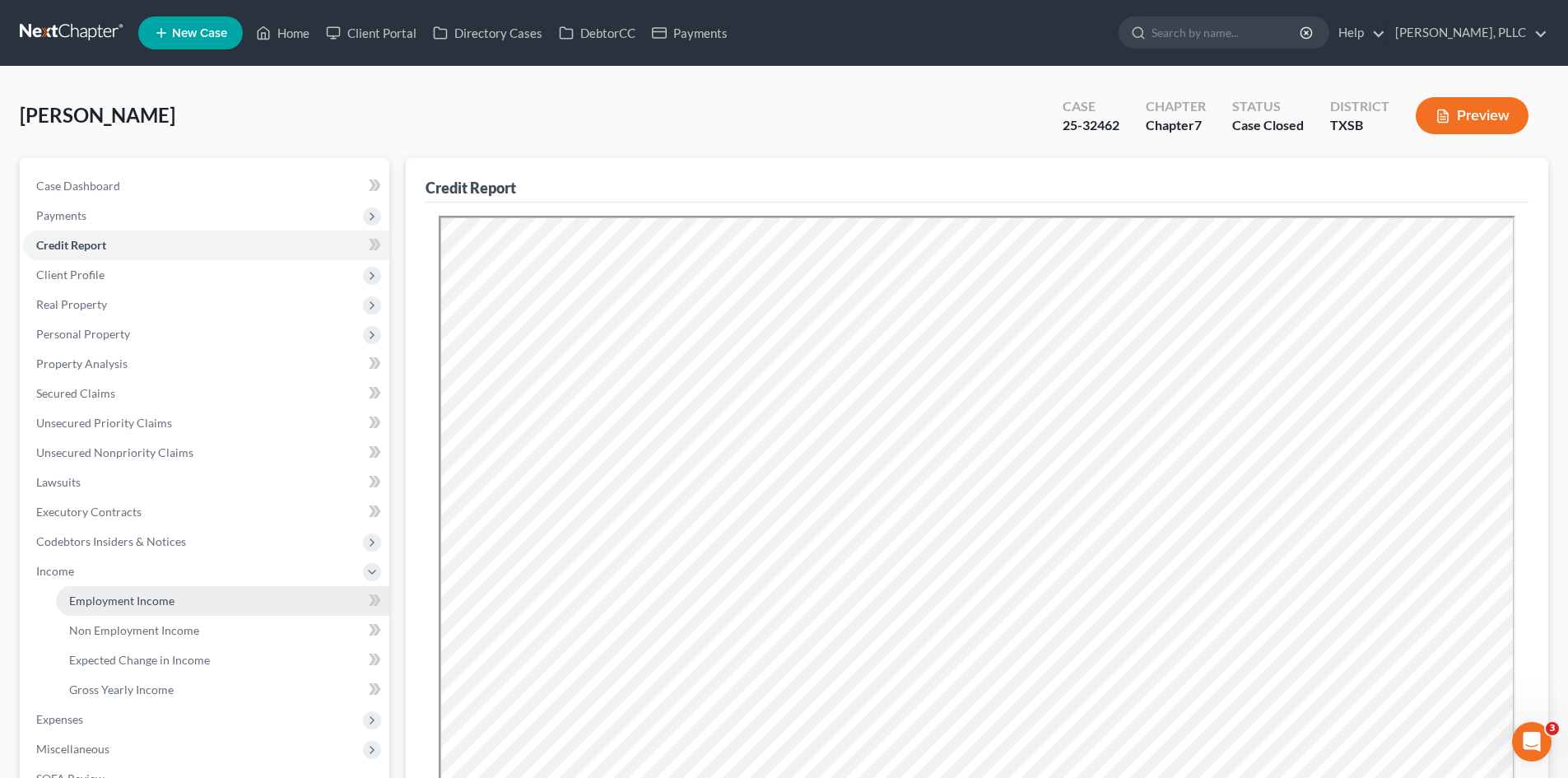
click at [182, 594] on link "Employment Income" at bounding box center [222, 600] width 333 height 29
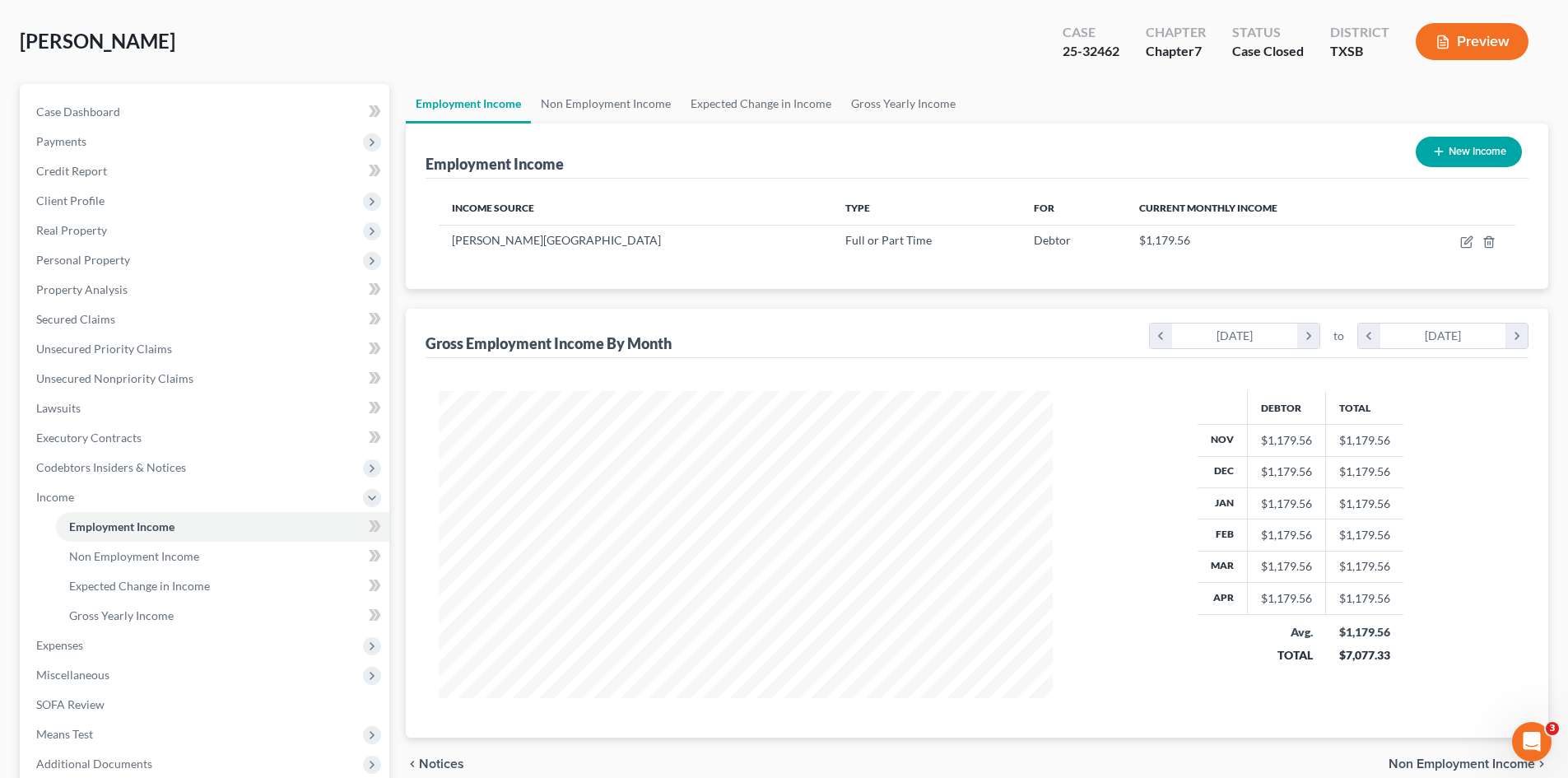
scroll to position [67, 0]
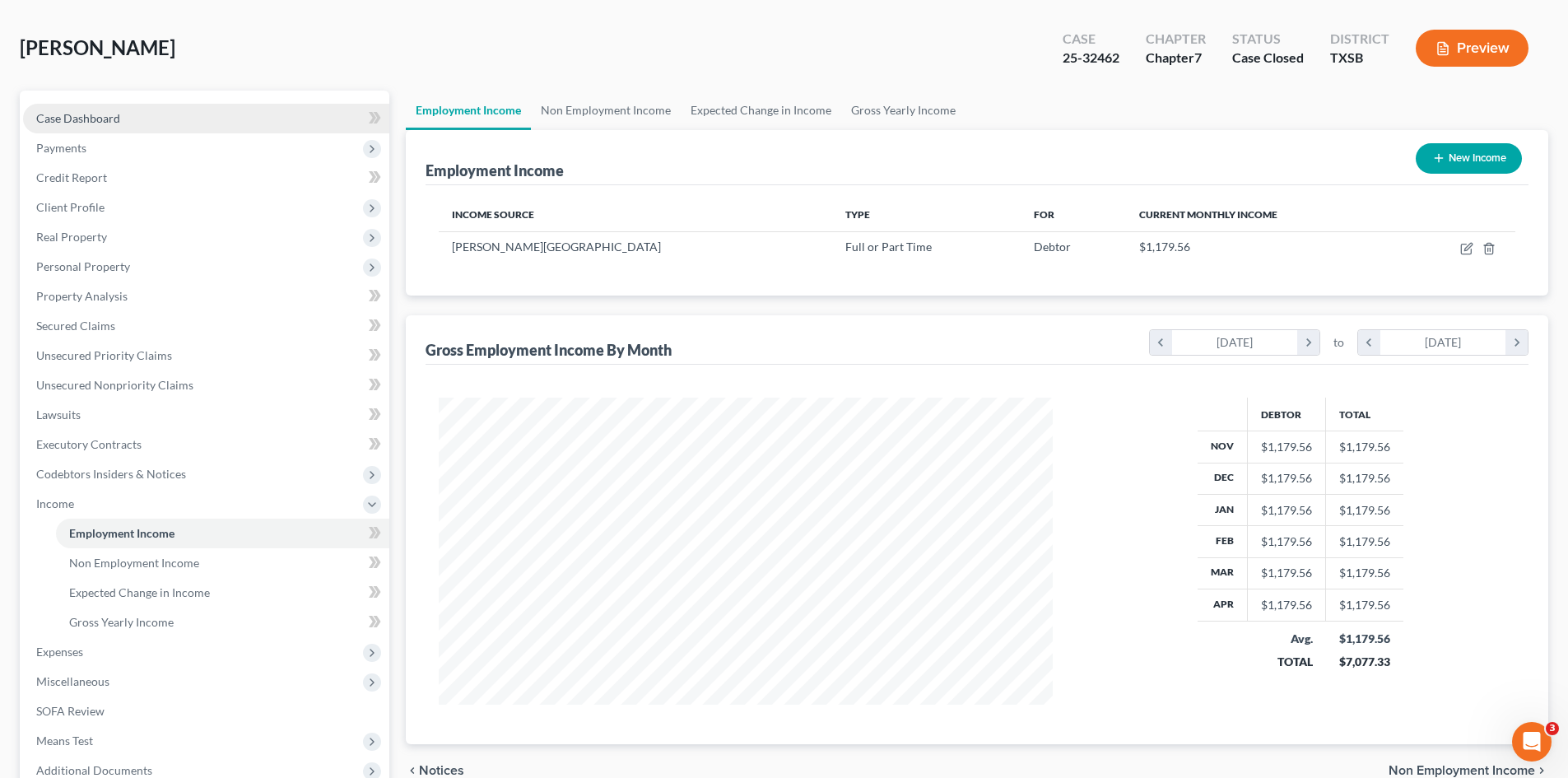
click at [103, 123] on span "Case Dashboard" at bounding box center [78, 117] width 84 height 14
select select "3"
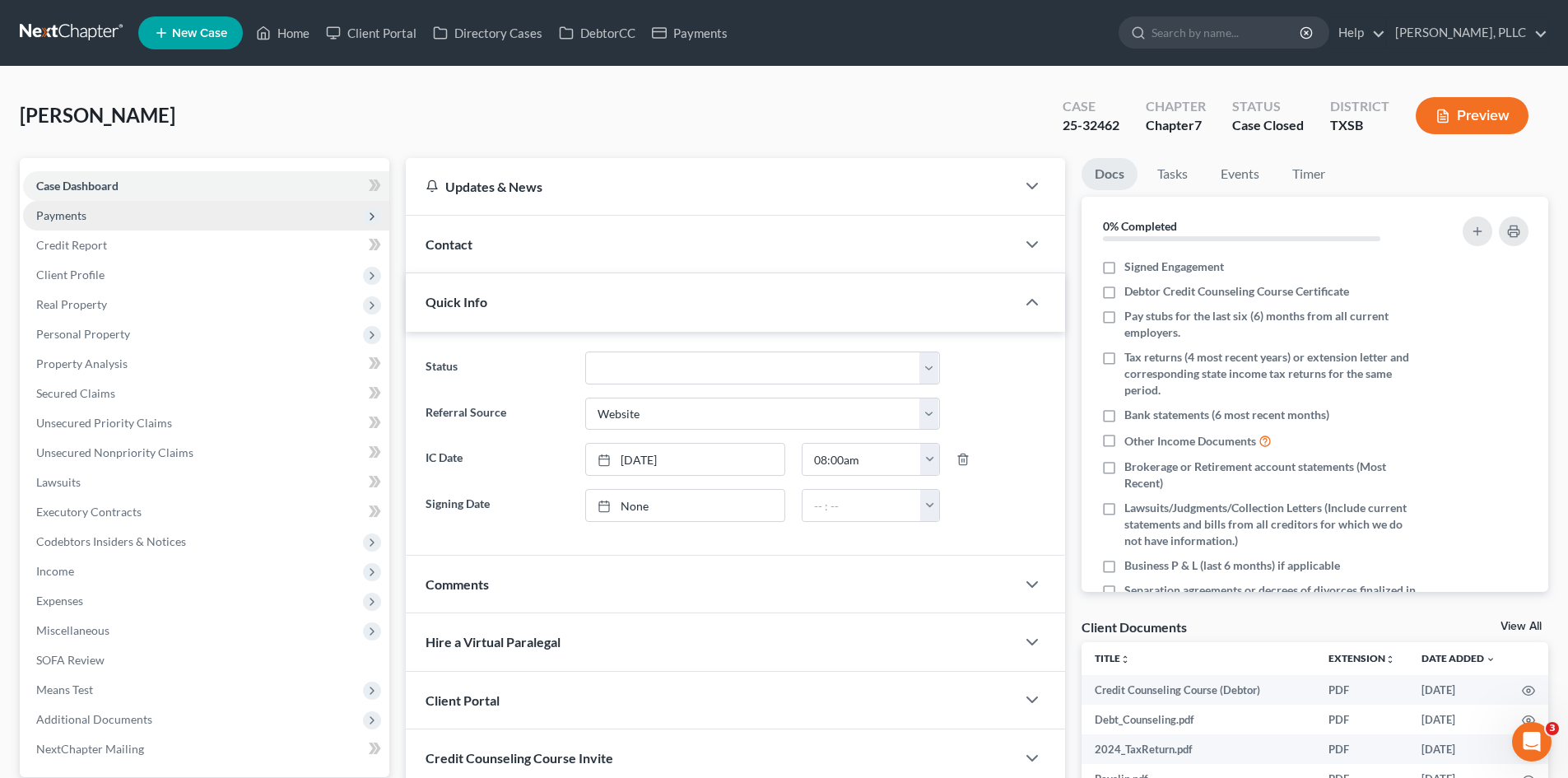
click at [86, 211] on span "Payments" at bounding box center [205, 215] width 366 height 29
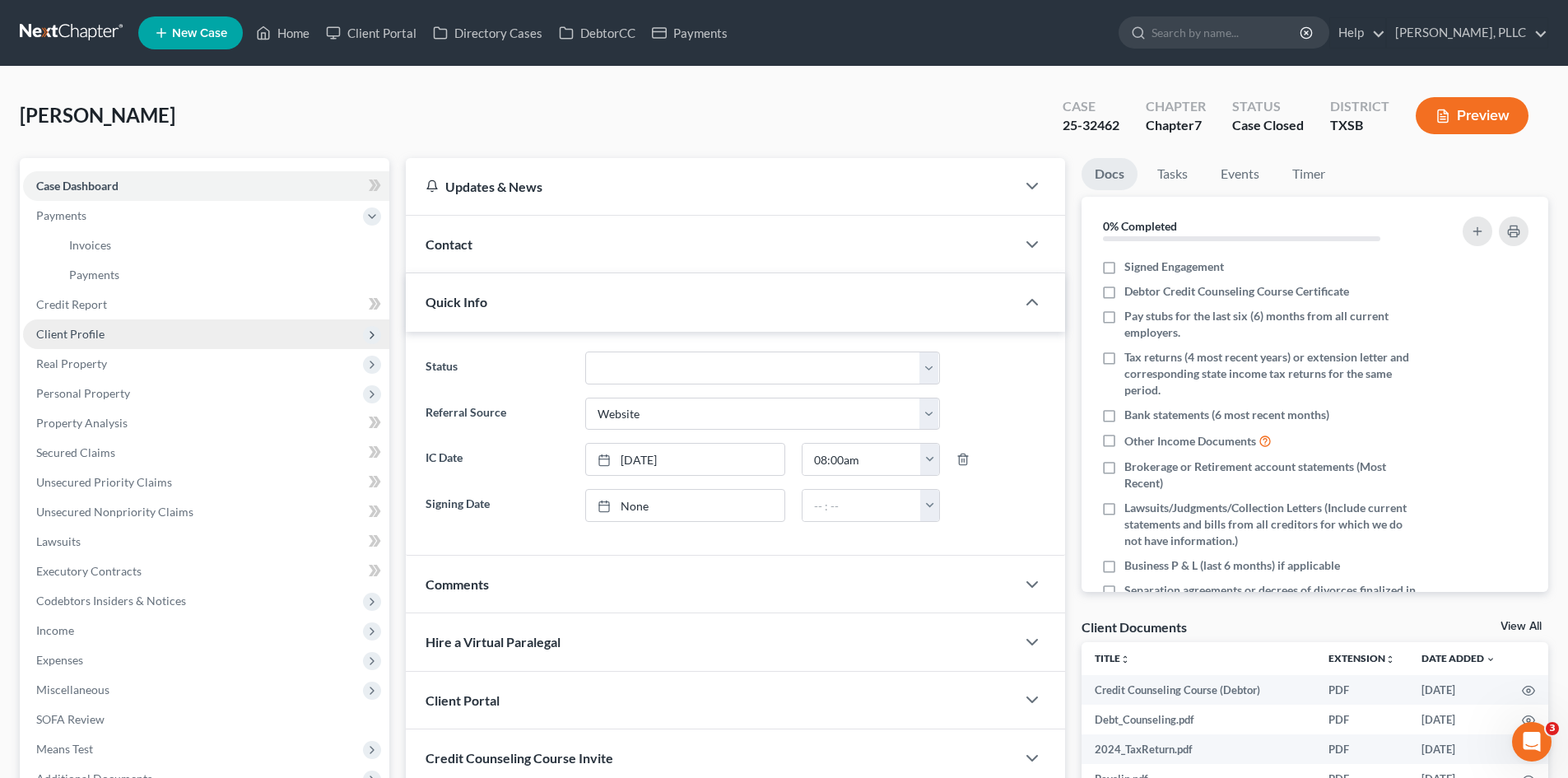
drag, startPoint x: 74, startPoint y: 338, endPoint x: 84, endPoint y: 343, distance: 11.2
click at [75, 338] on span "Client Profile" at bounding box center [70, 333] width 68 height 14
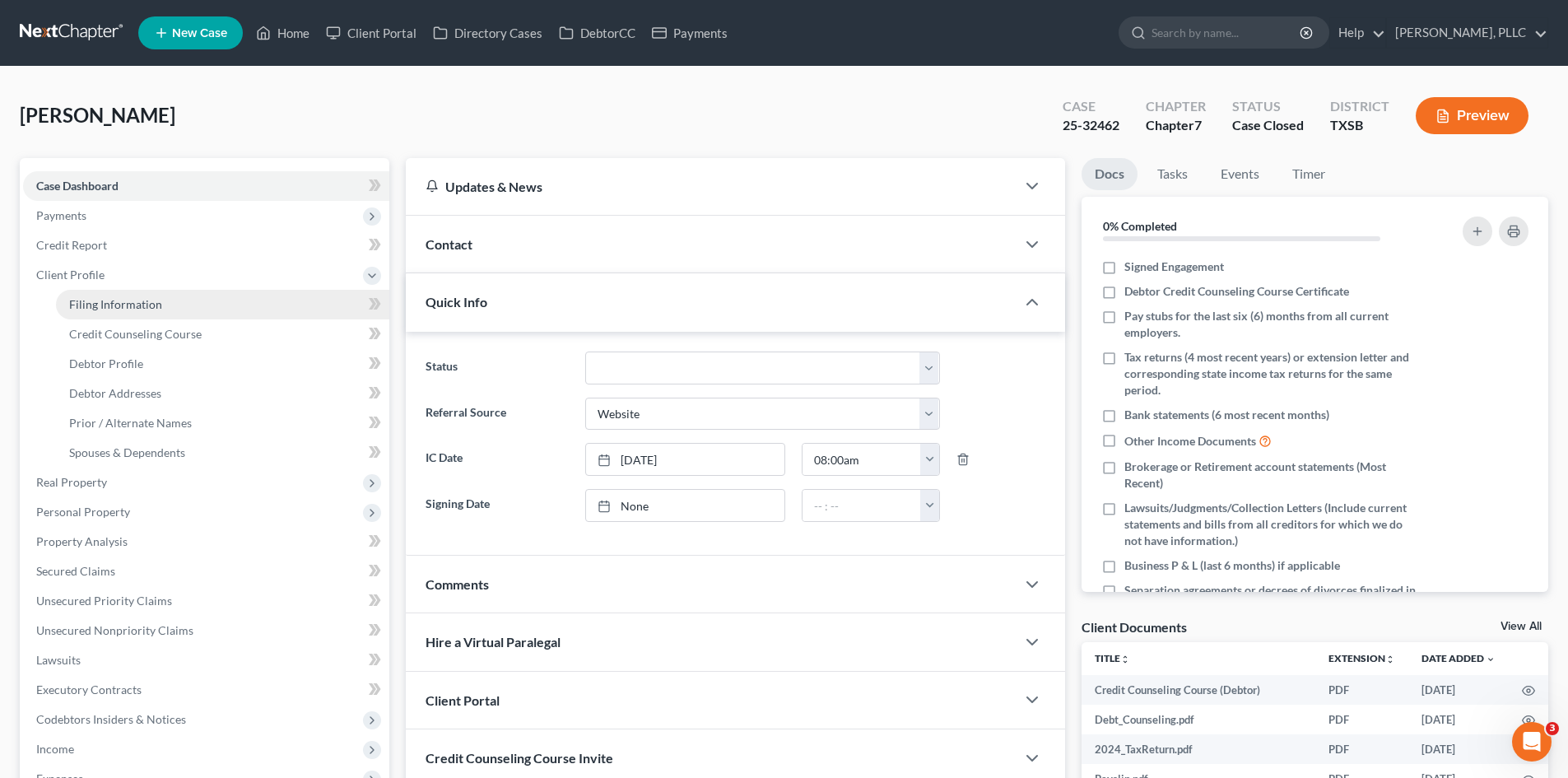
click at [104, 305] on span "Filing Information" at bounding box center [115, 304] width 93 height 14
select select "1"
select select "0"
select select "79"
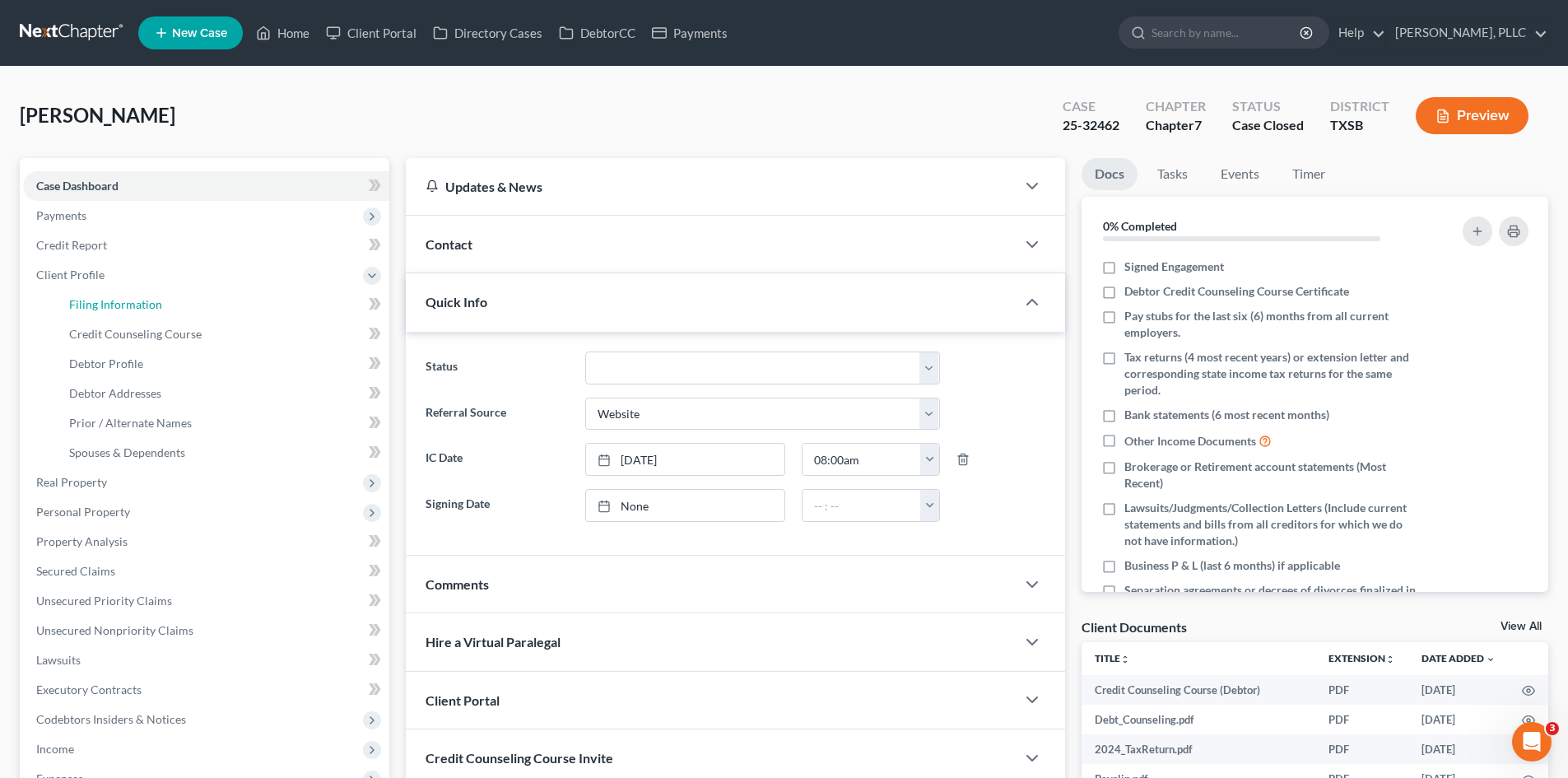
select select "2"
select select "45"
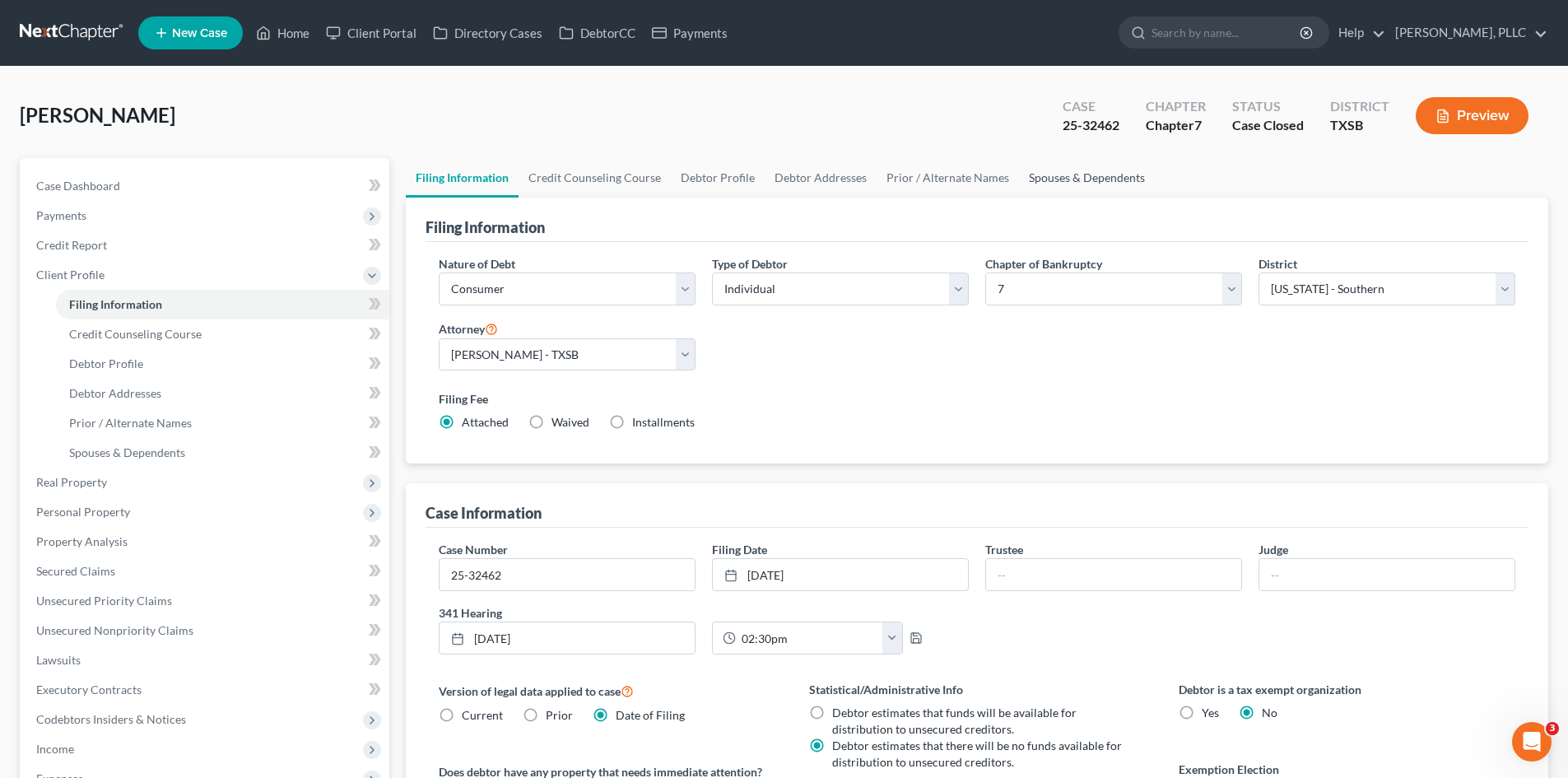
click at [1072, 185] on link "Spouses & Dependents" at bounding box center [1086, 178] width 135 height 40
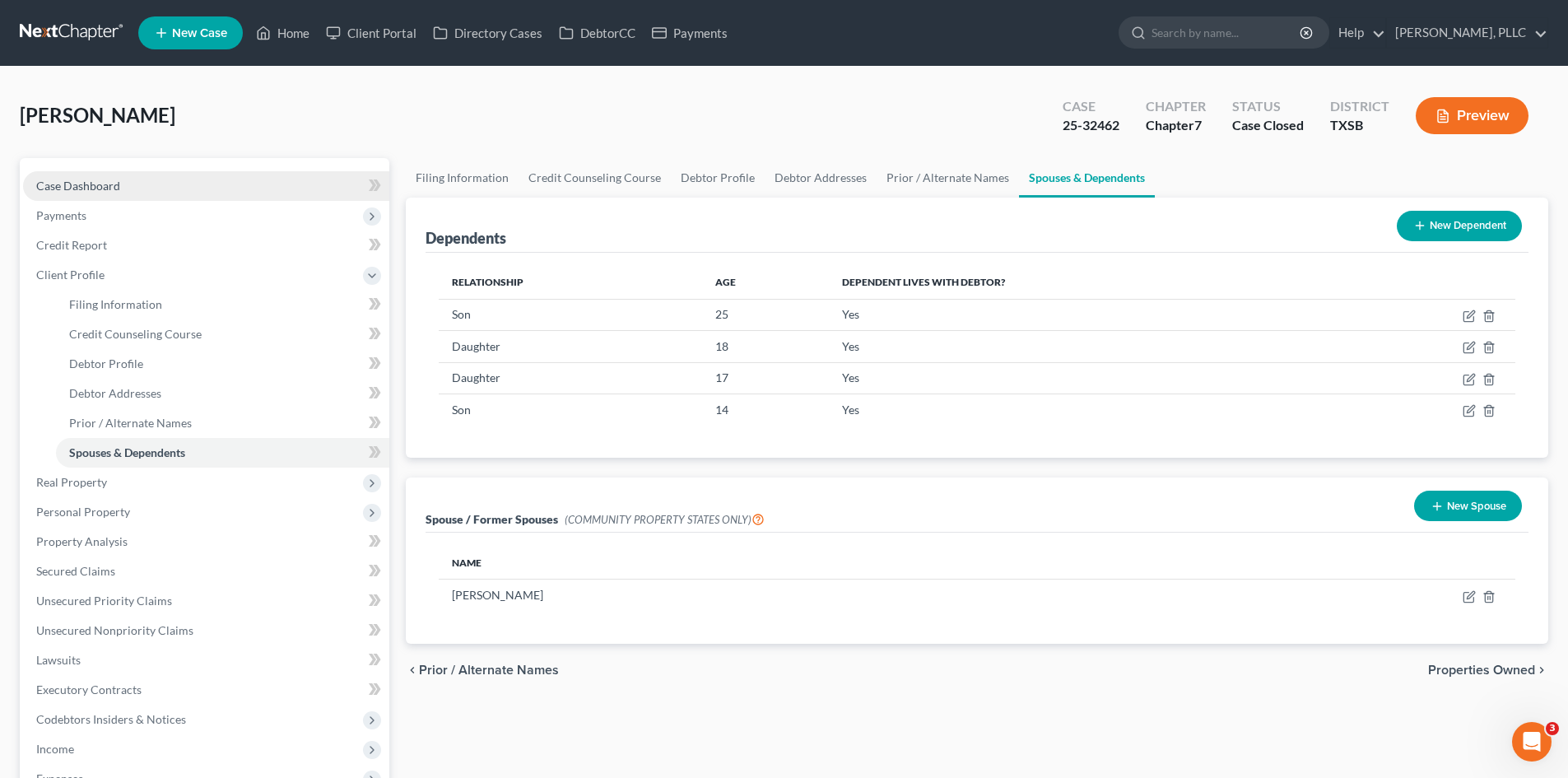
click at [118, 172] on link "Case Dashboard" at bounding box center [205, 186] width 366 height 29
select select "3"
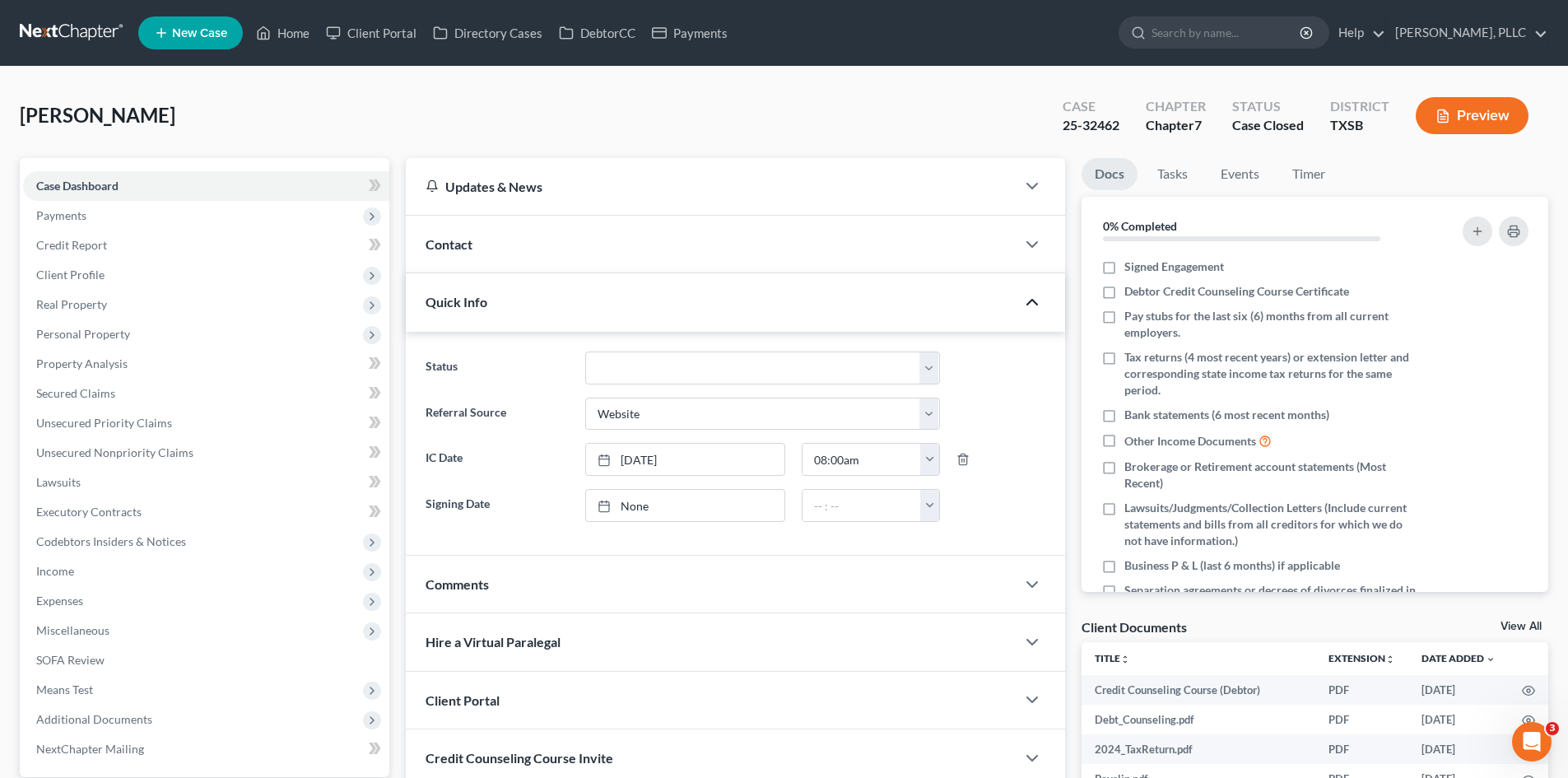
click at [1026, 303] on icon "button" at bounding box center [1031, 302] width 20 height 20
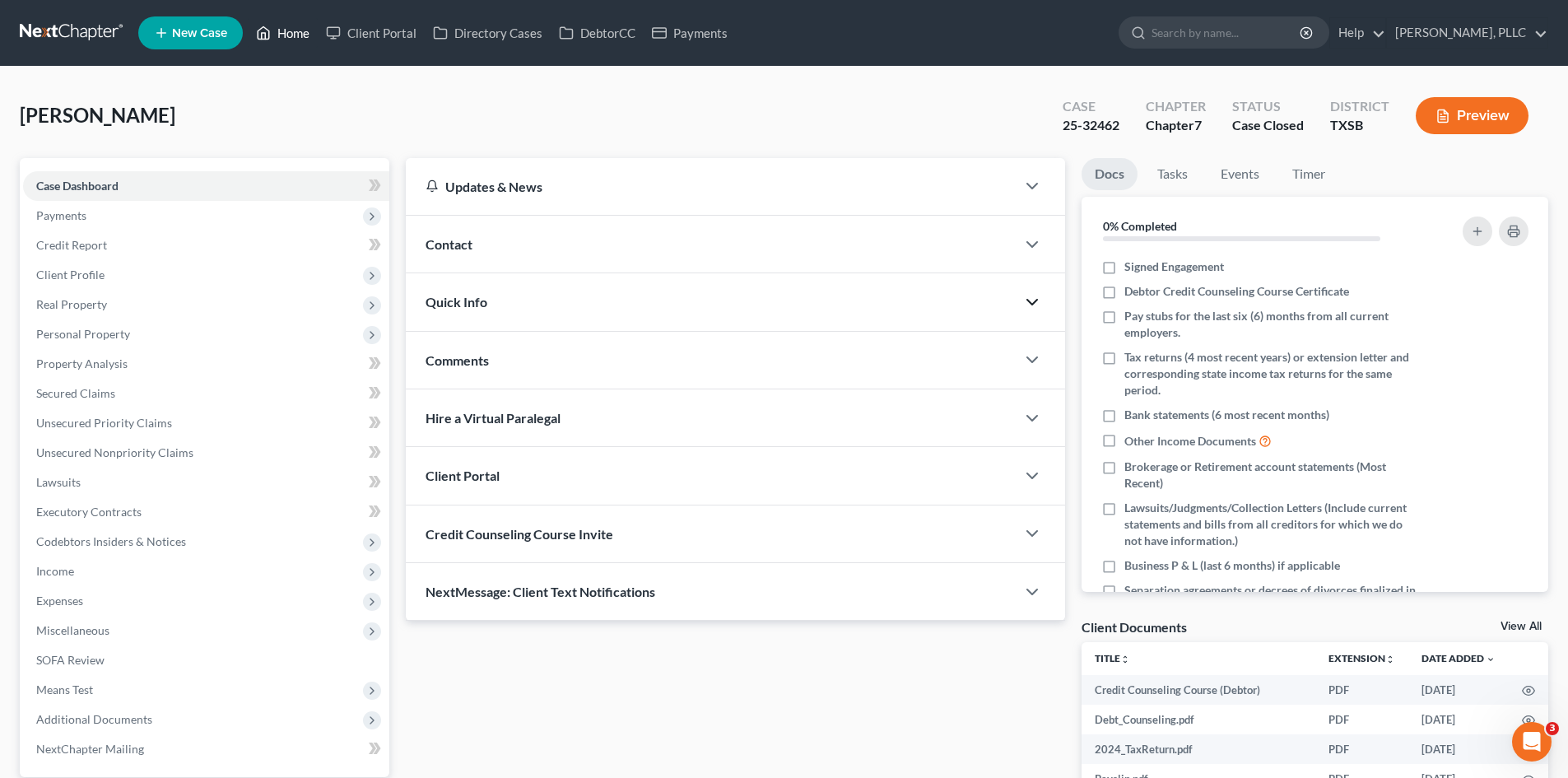
click at [287, 27] on link "Home" at bounding box center [283, 32] width 70 height 29
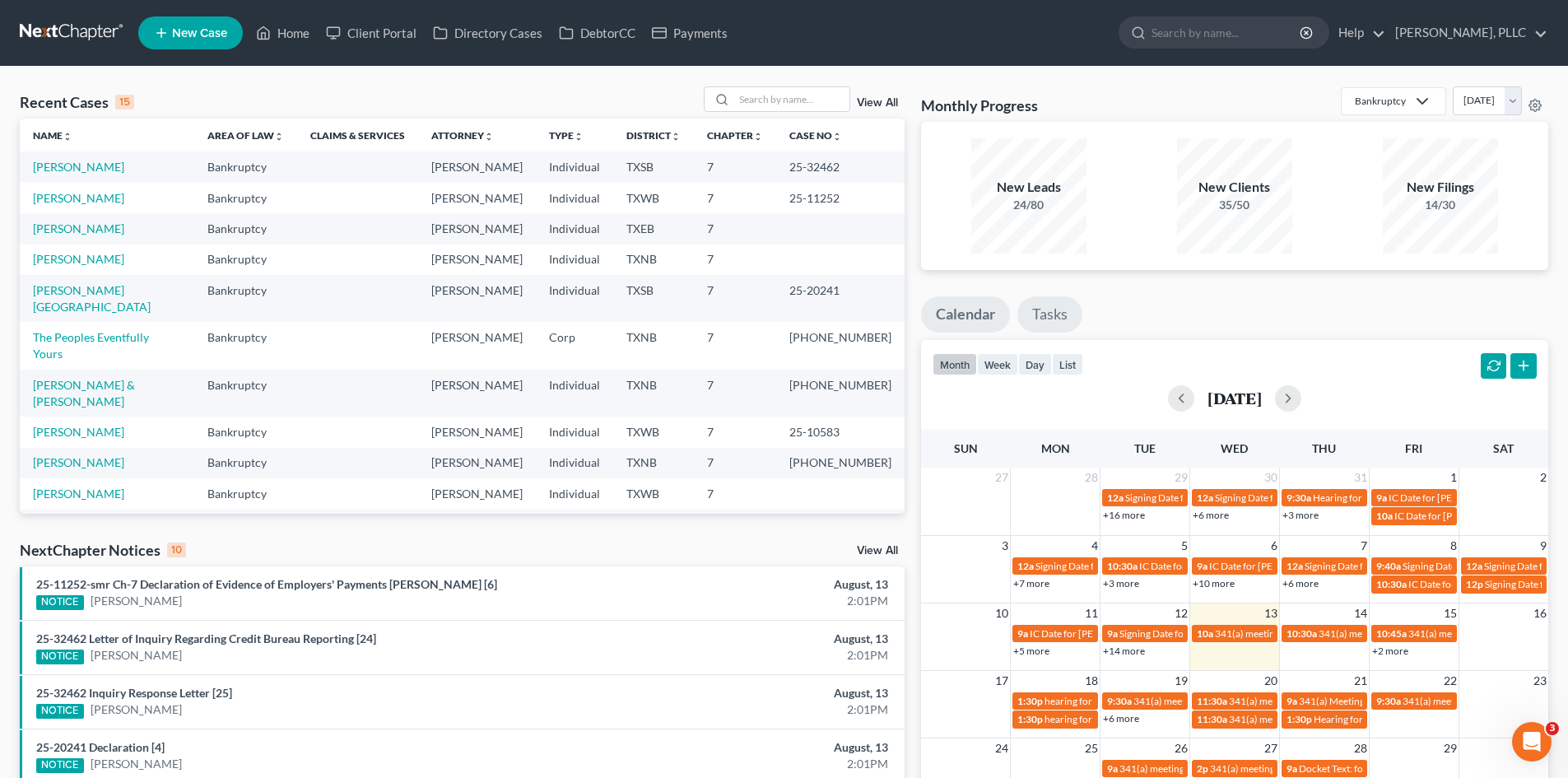
click at [1039, 319] on link "Tasks" at bounding box center [1049, 314] width 65 height 36
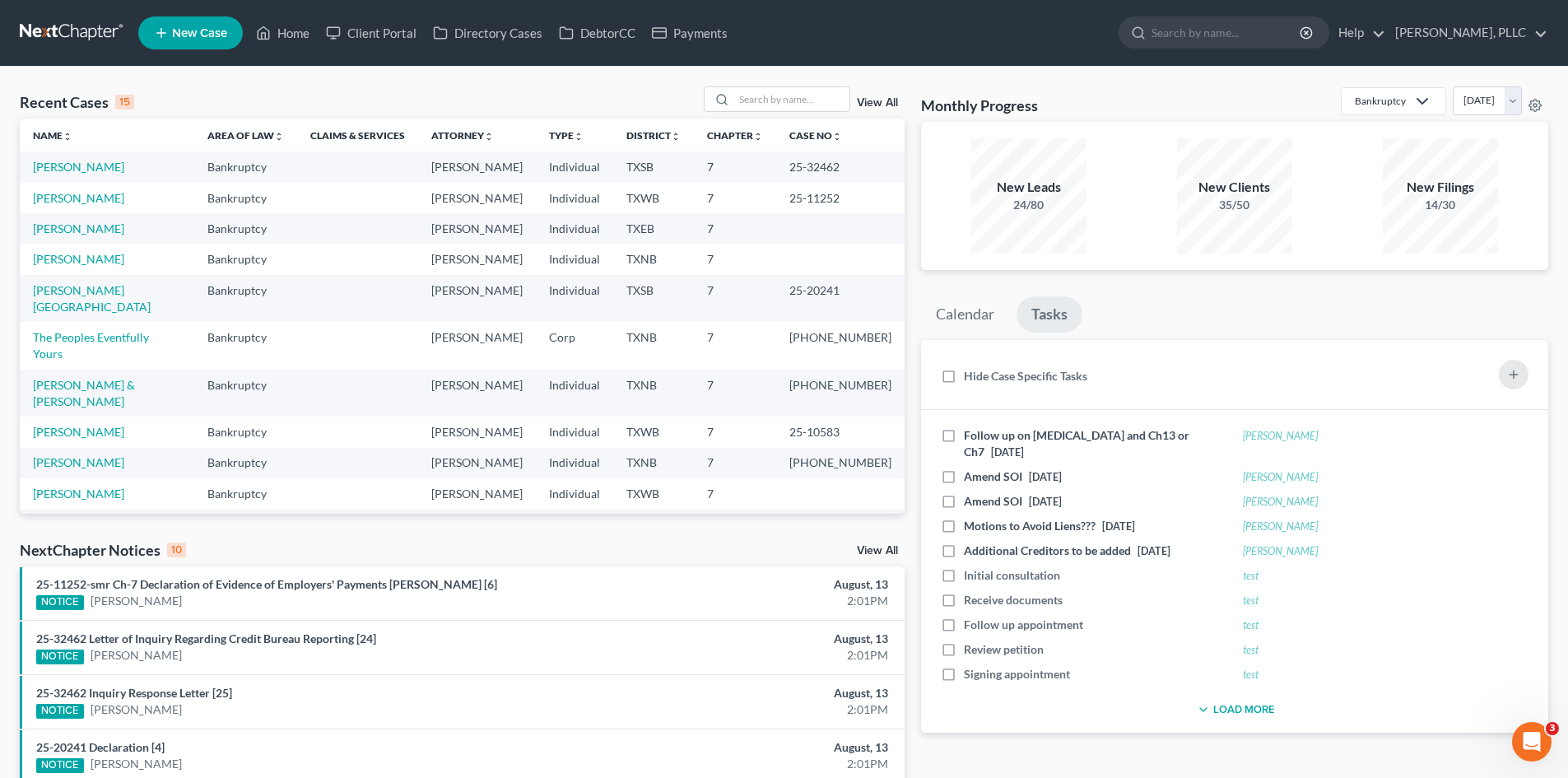
click at [25, 357] on div "Recent Cases 15 View All Name unfold_more expand_more expand_less Area of Law u…" at bounding box center [784, 610] width 1568 height 1088
click at [661, 82] on div "Recent Cases 15 View All Name unfold_more expand_more expand_less Area of Law u…" at bounding box center [784, 610] width 1568 height 1088
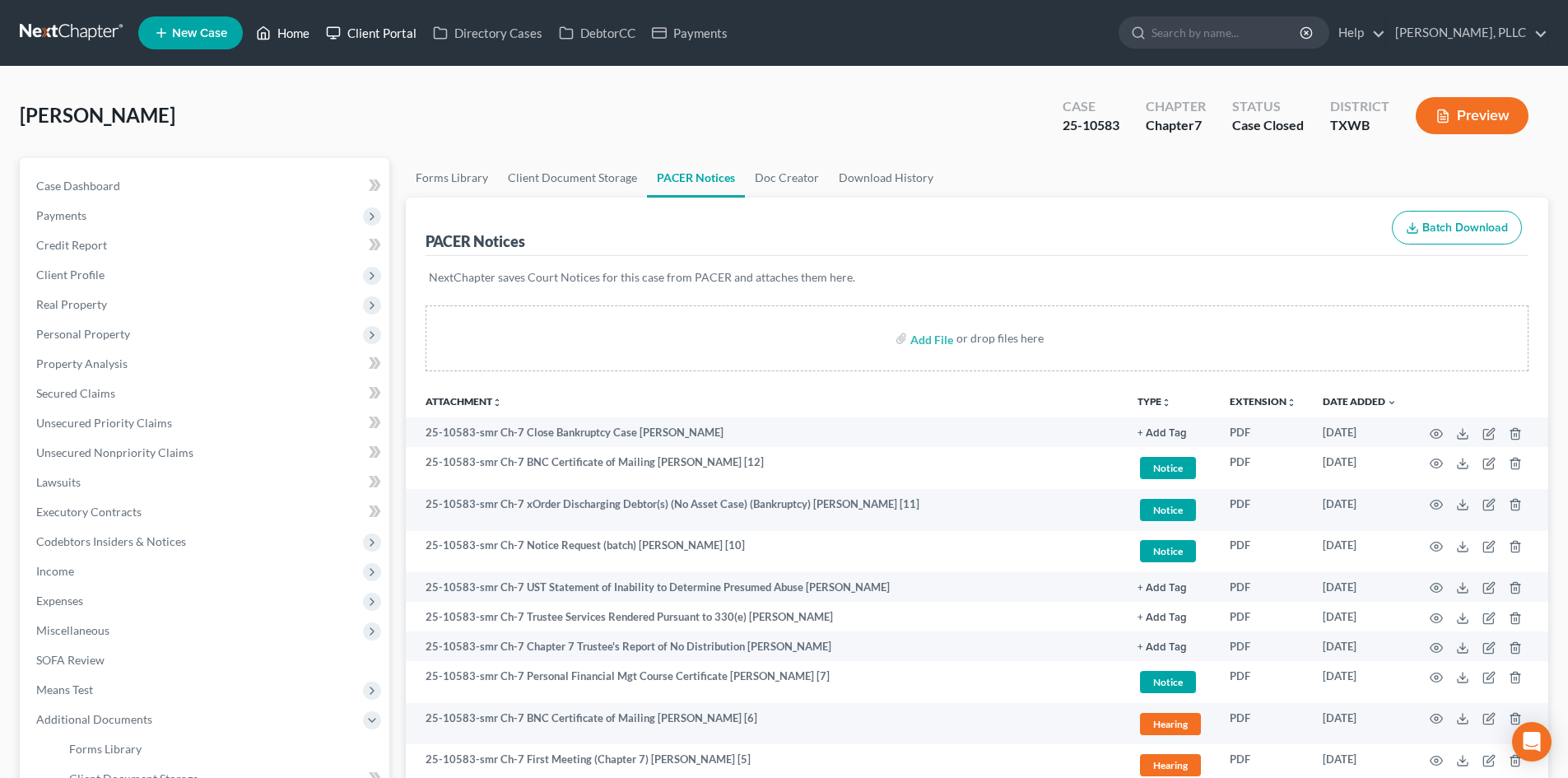
drag, startPoint x: 282, startPoint y: 21, endPoint x: 319, endPoint y: 19, distance: 37.1
click at [281, 21] on link "Home" at bounding box center [283, 32] width 70 height 29
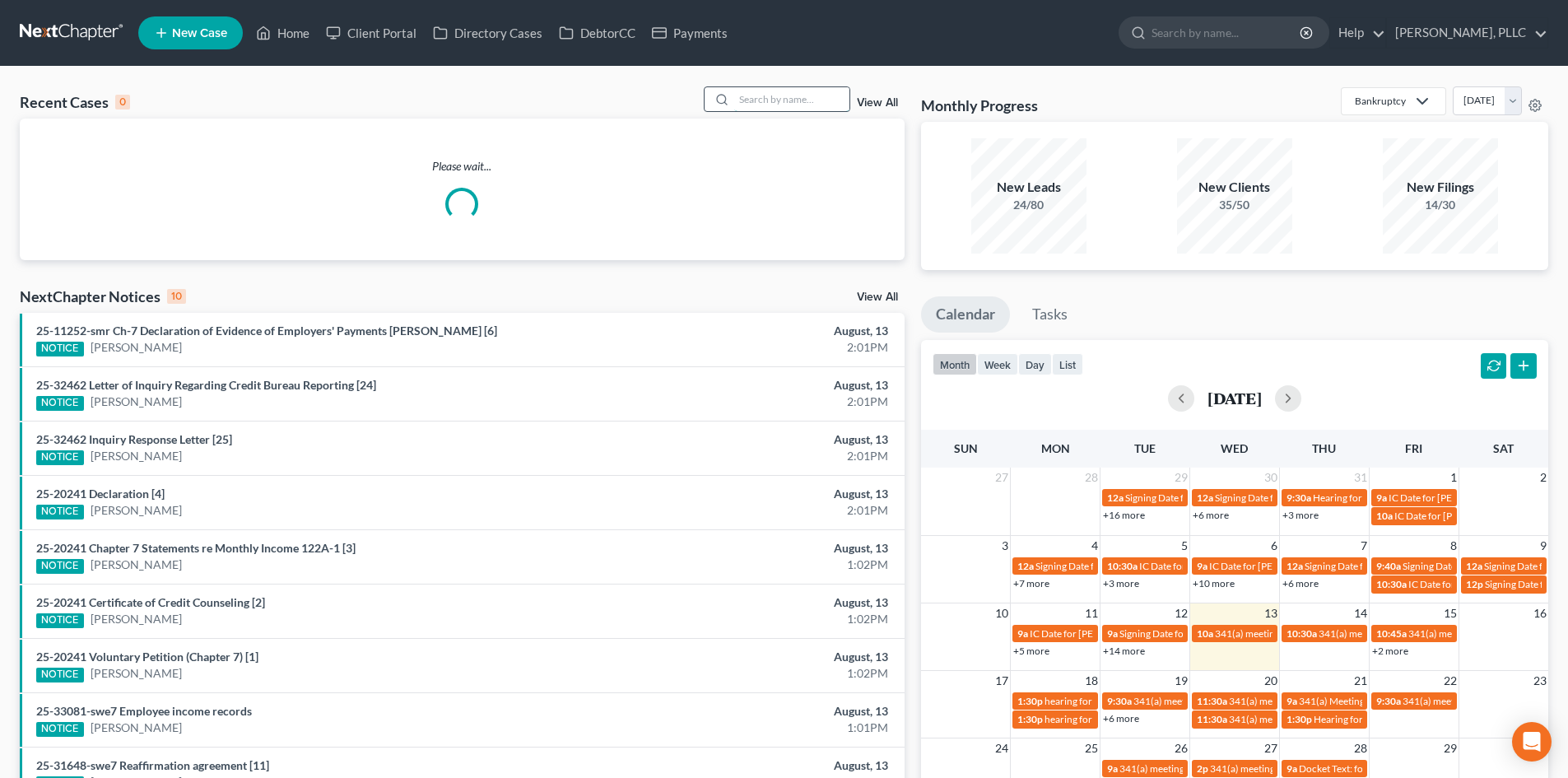
click at [786, 92] on input "search" at bounding box center [792, 98] width 115 height 24
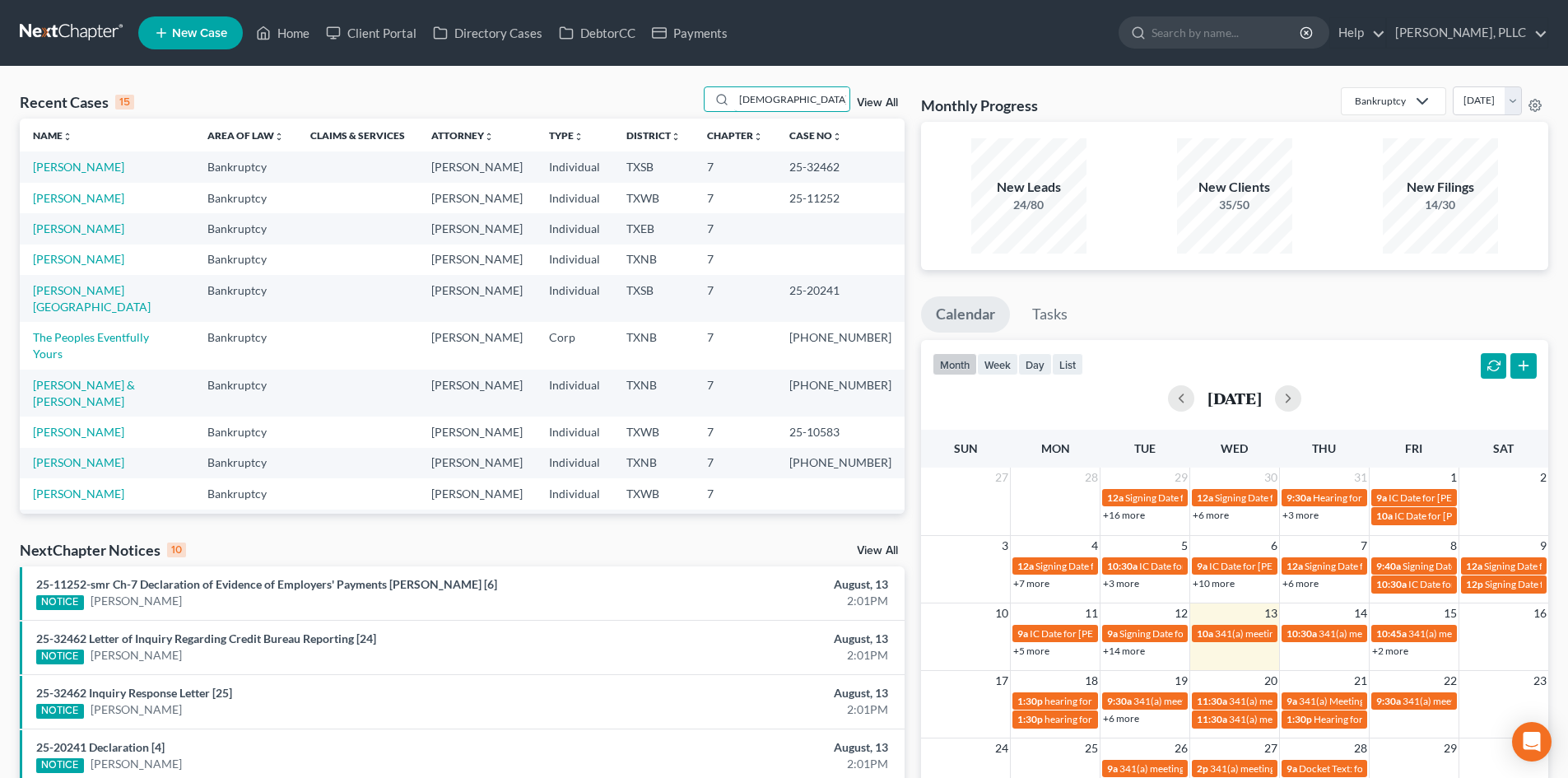
type input "[DEMOGRAPHIC_DATA]"
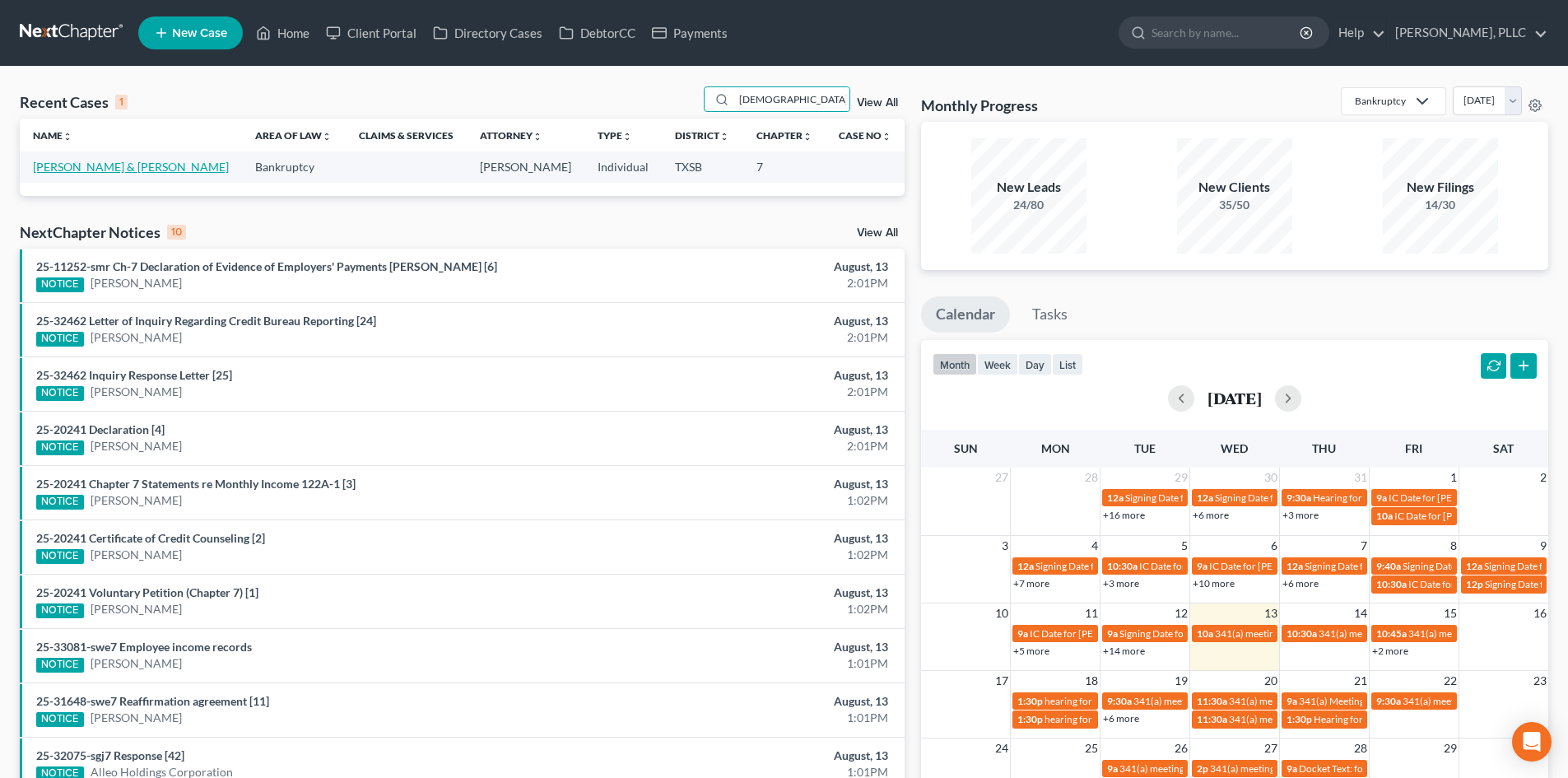
click at [88, 168] on link "[PERSON_NAME] & [PERSON_NAME]" at bounding box center [131, 167] width 196 height 14
select select "3"
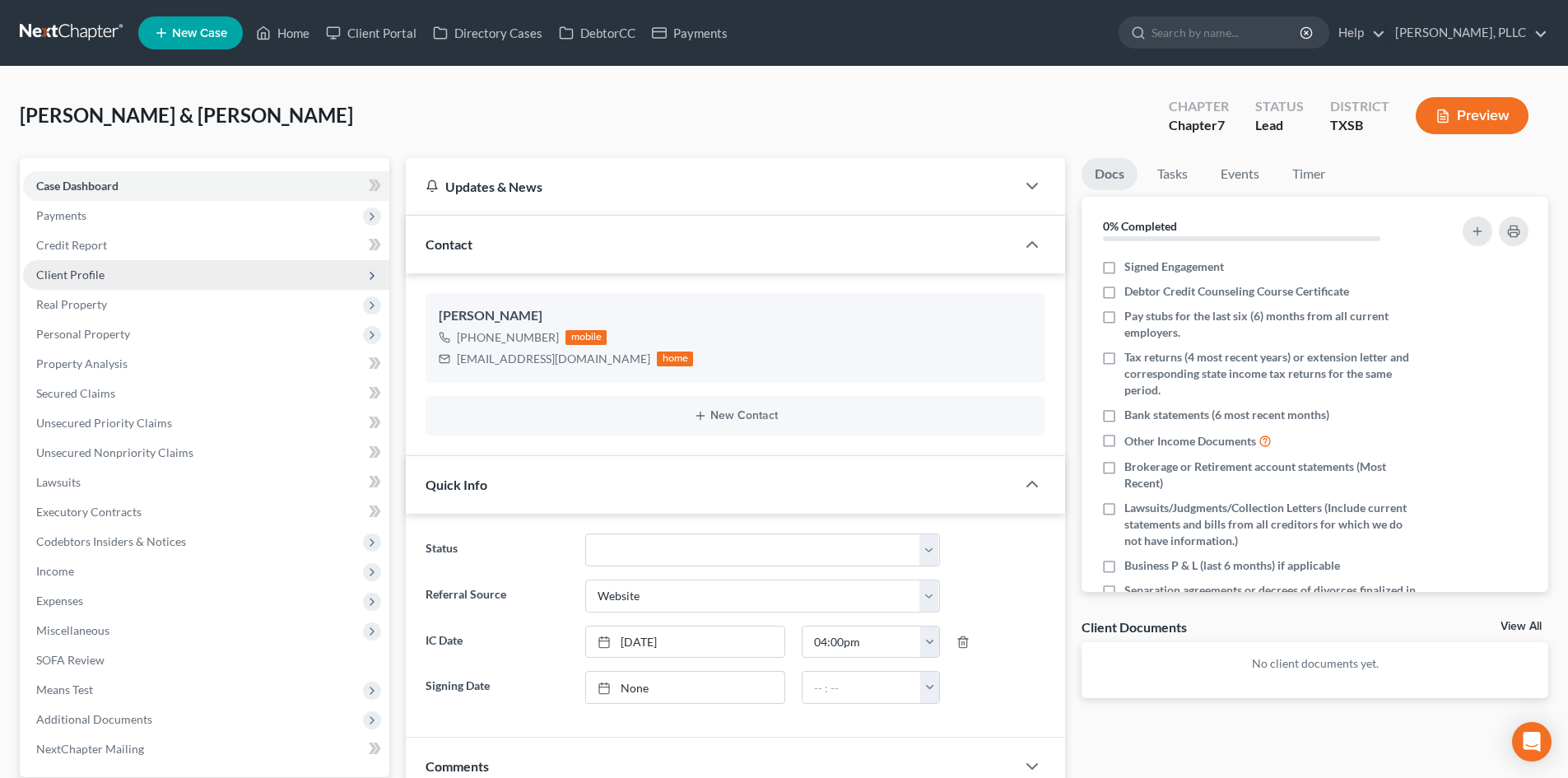
click at [89, 271] on span "Client Profile" at bounding box center [70, 274] width 68 height 14
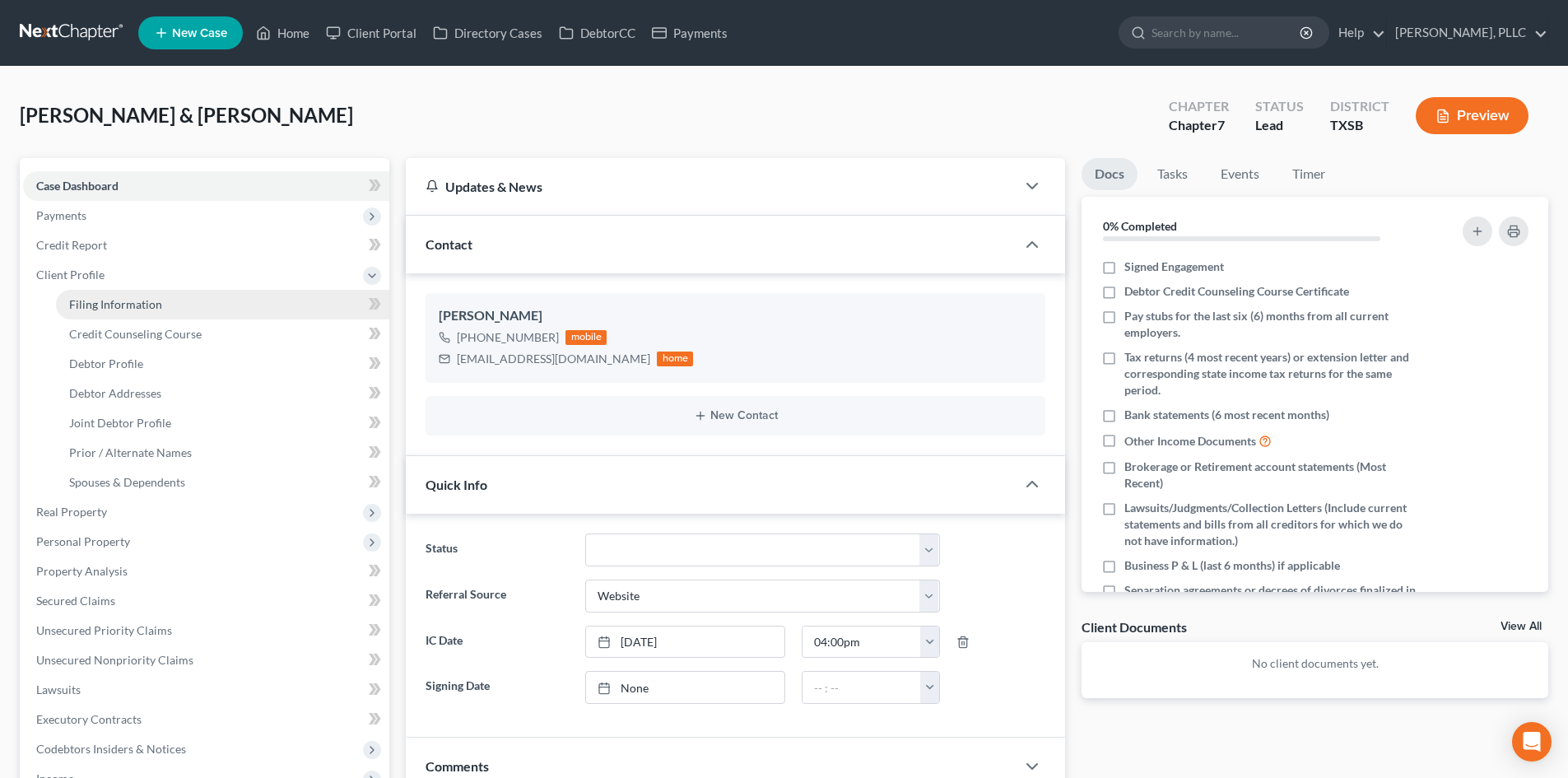
click at [116, 315] on link "Filing Information" at bounding box center [222, 304] width 333 height 29
select select "1"
select select "0"
select select "79"
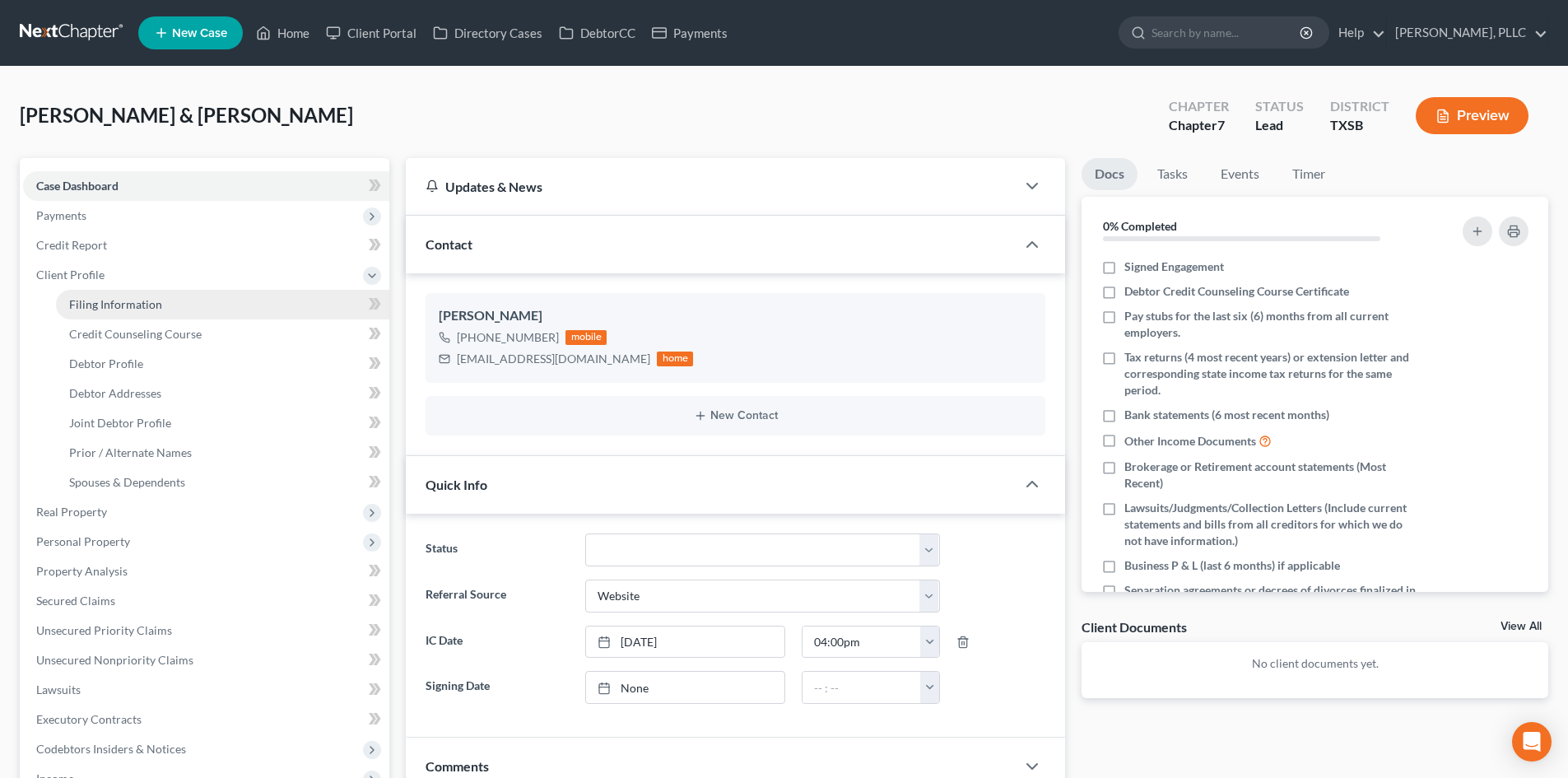
select select "2"
select select "45"
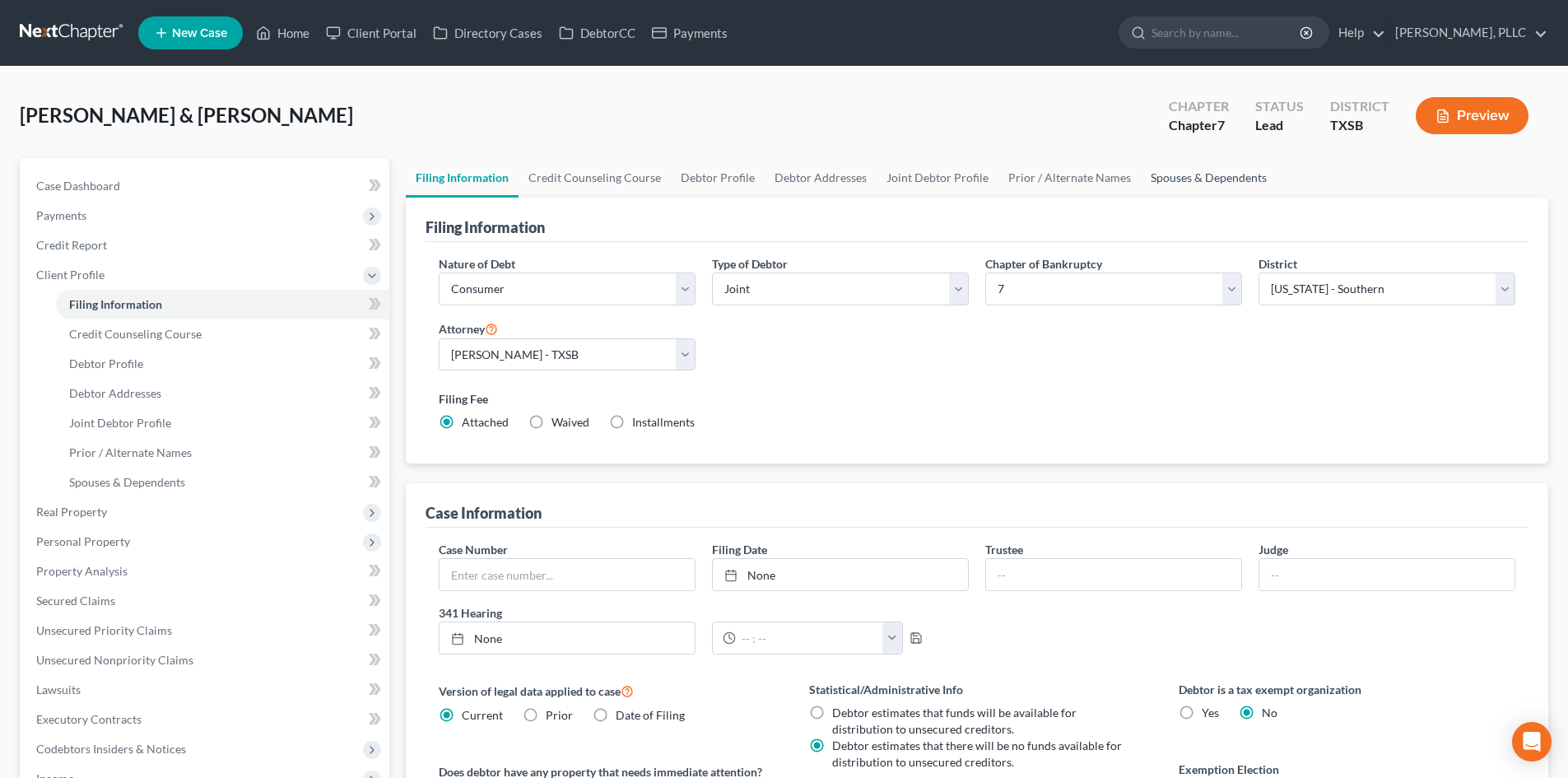
click at [1140, 185] on link "Spouses & Dependents" at bounding box center [1207, 178] width 135 height 40
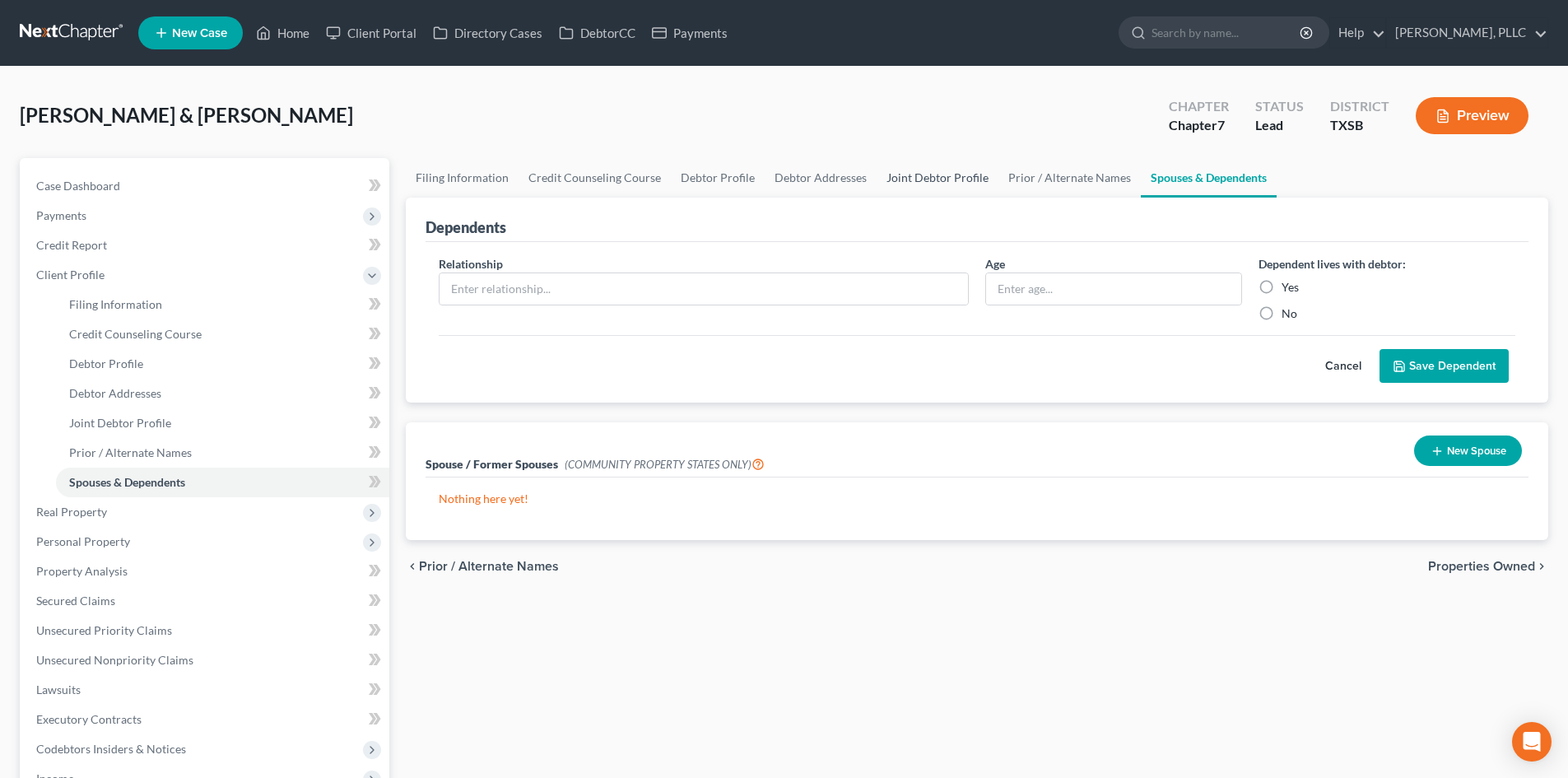
click at [911, 177] on link "Joint Debtor Profile" at bounding box center [937, 178] width 122 height 40
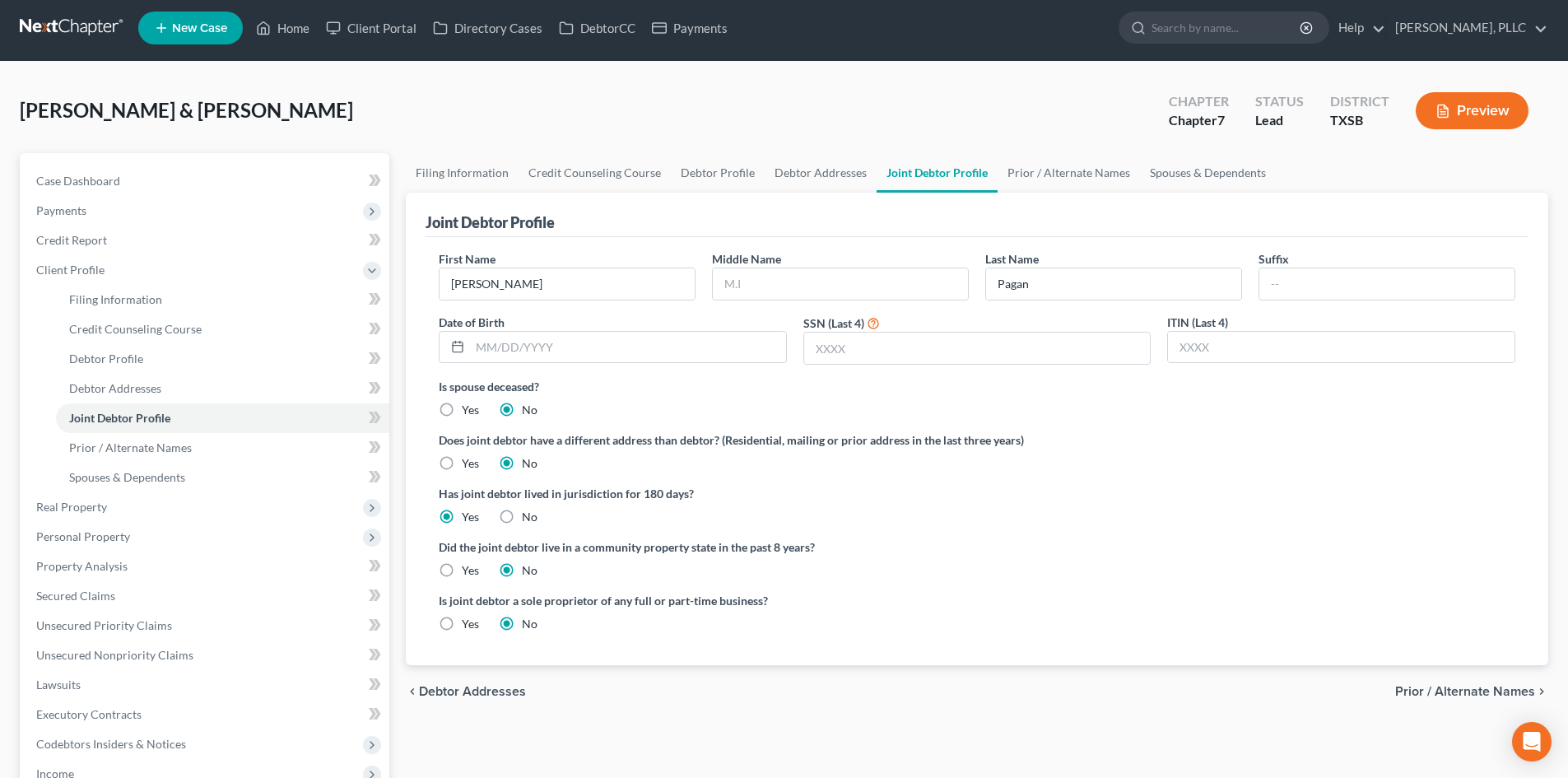
scroll to position [82, 0]
